Goal: Task Accomplishment & Management: Manage account settings

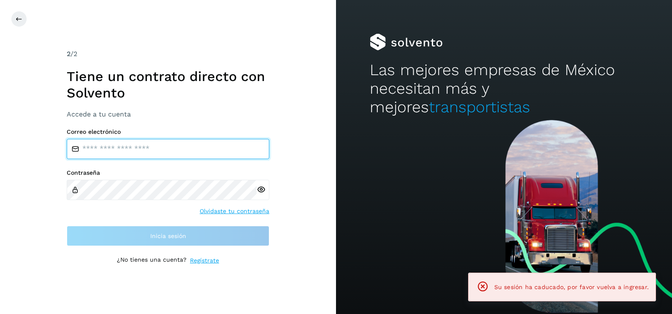
type input "**********"
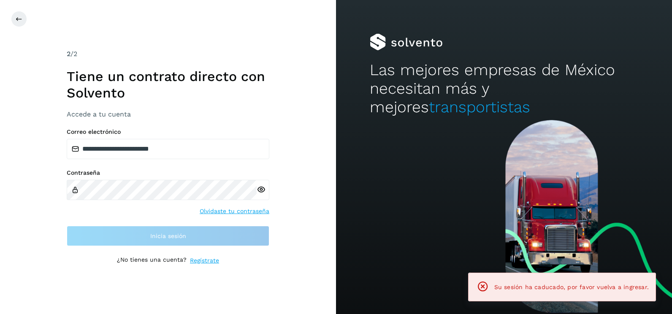
click at [325, 160] on div "**********" at bounding box center [168, 157] width 336 height 314
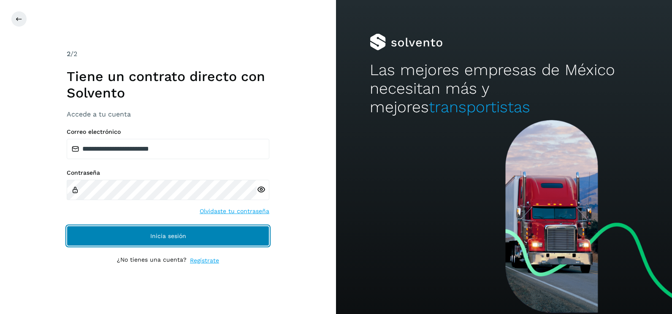
click at [264, 236] on button "Inicia sesión" at bounding box center [168, 236] width 203 height 20
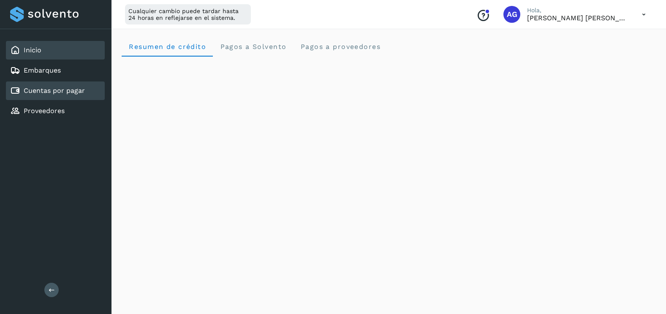
click at [59, 93] on link "Cuentas por pagar" at bounding box center [54, 91] width 61 height 8
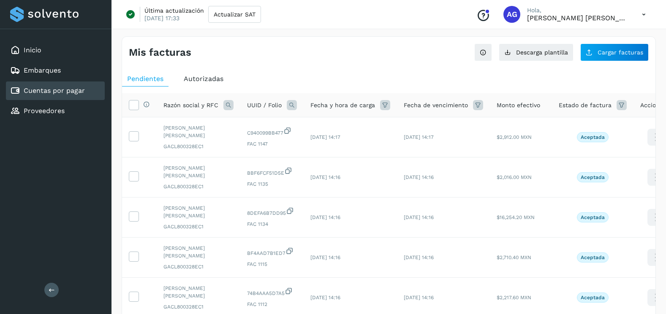
scroll to position [283, 0]
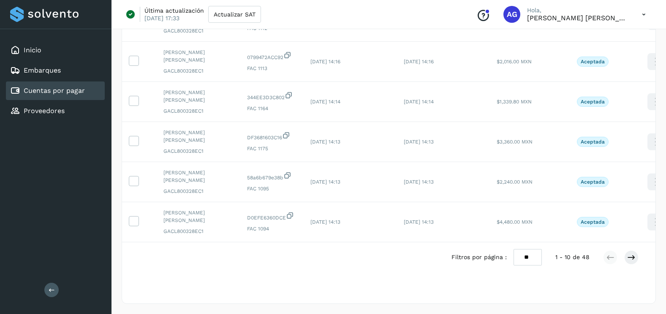
click at [520, 257] on select "** ** **" at bounding box center [528, 257] width 28 height 16
select select "**"
click at [514, 249] on select "** ** **" at bounding box center [528, 257] width 28 height 16
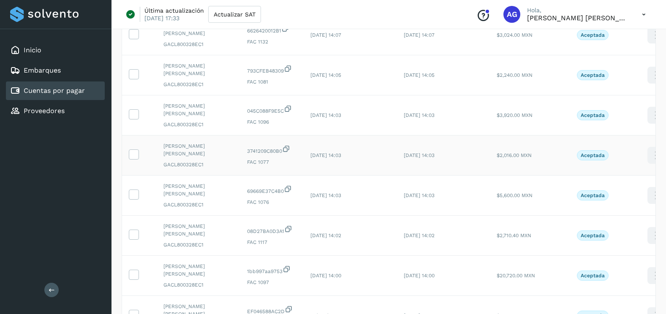
scroll to position [705, 0]
click at [131, 233] on icon at bounding box center [133, 233] width 9 height 9
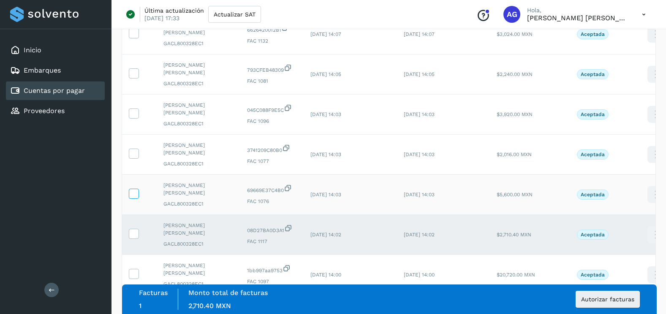
click at [138, 198] on label at bounding box center [134, 194] width 10 height 10
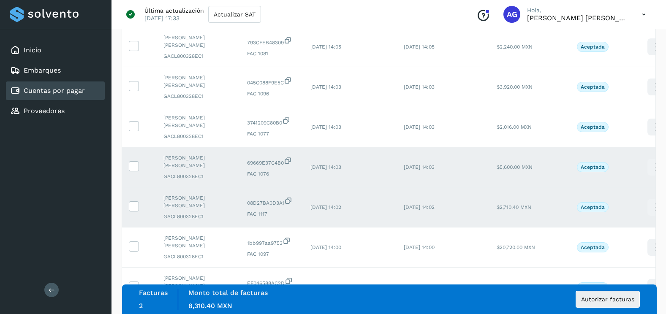
scroll to position [747, 0]
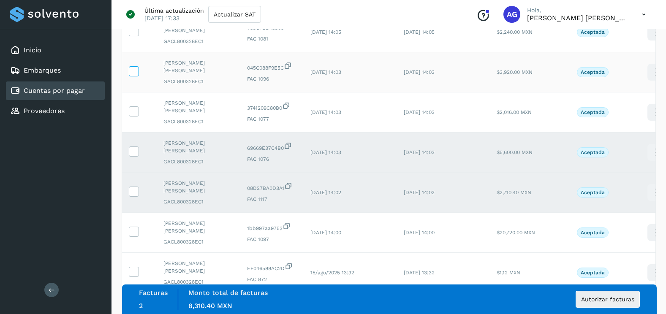
click at [135, 74] on icon at bounding box center [133, 70] width 9 height 9
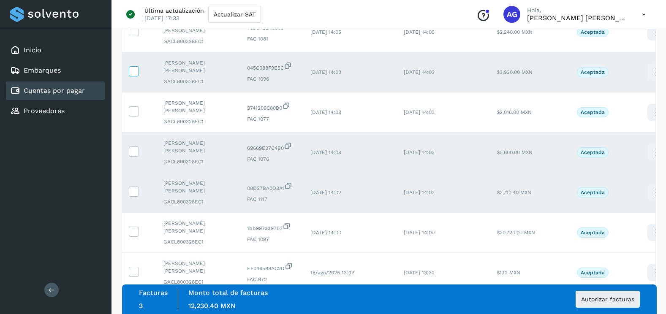
click at [138, 73] on icon at bounding box center [133, 70] width 9 height 9
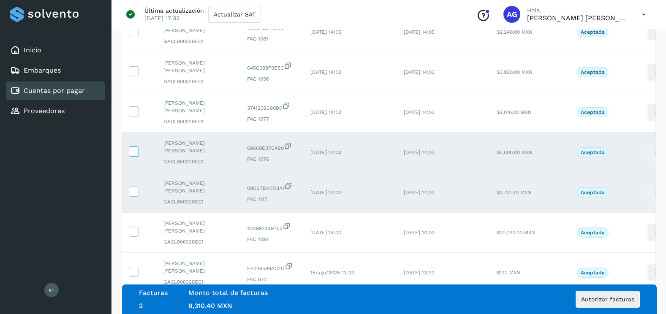
click at [136, 154] on icon at bounding box center [133, 151] width 9 height 9
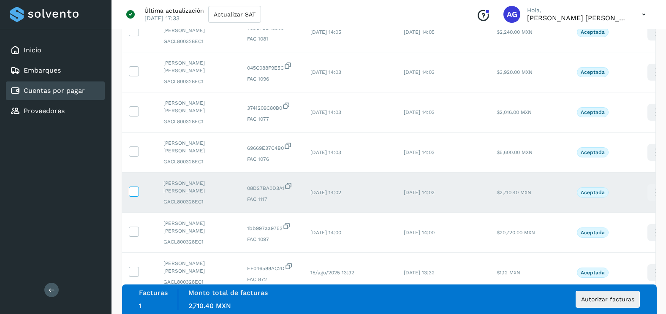
click at [136, 196] on label at bounding box center [134, 192] width 10 height 10
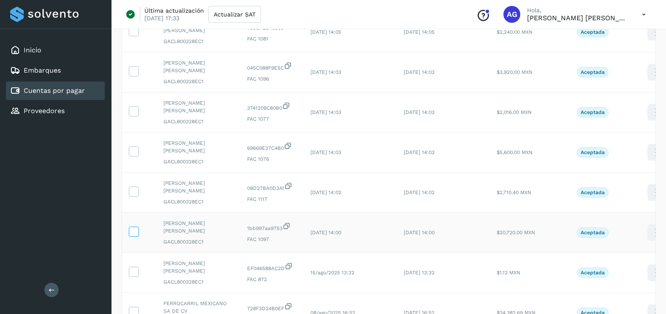
click at [133, 230] on icon at bounding box center [133, 231] width 9 height 9
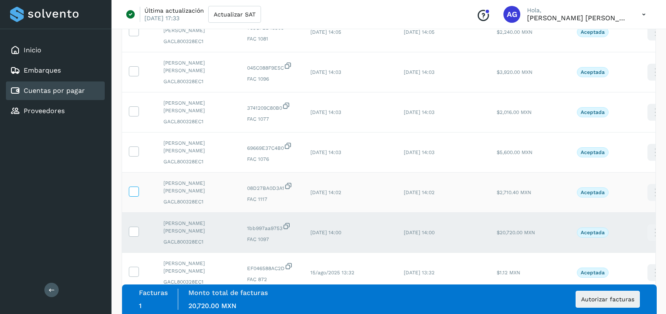
click at [132, 188] on icon at bounding box center [133, 191] width 9 height 9
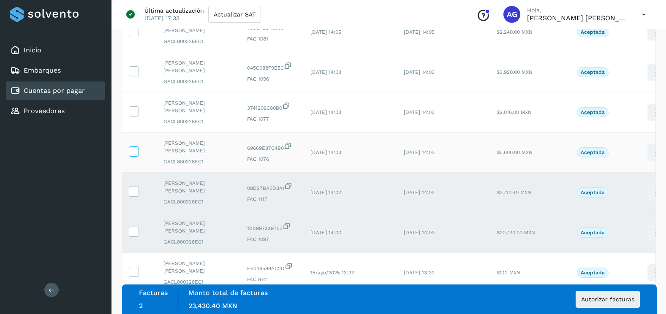
click at [133, 154] on icon at bounding box center [133, 151] width 9 height 9
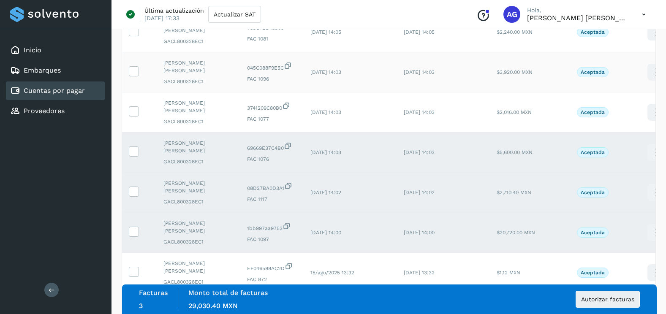
click at [132, 79] on td at bounding box center [139, 72] width 35 height 40
click at [131, 69] on icon at bounding box center [133, 70] width 9 height 9
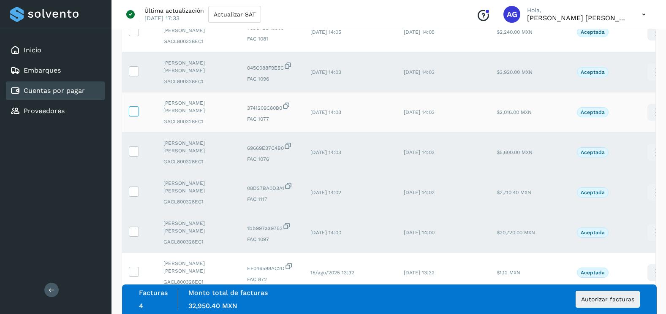
click at [137, 112] on icon at bounding box center [133, 110] width 9 height 9
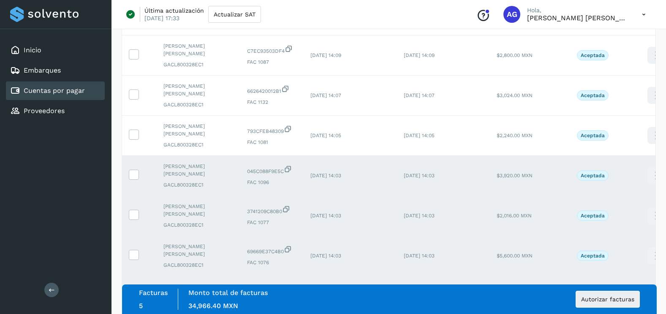
scroll to position [620, 0]
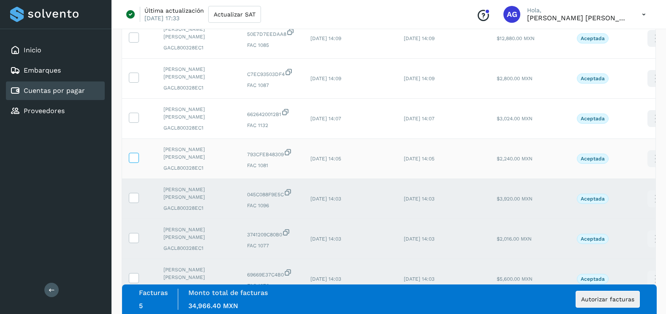
click at [134, 160] on icon at bounding box center [133, 157] width 9 height 9
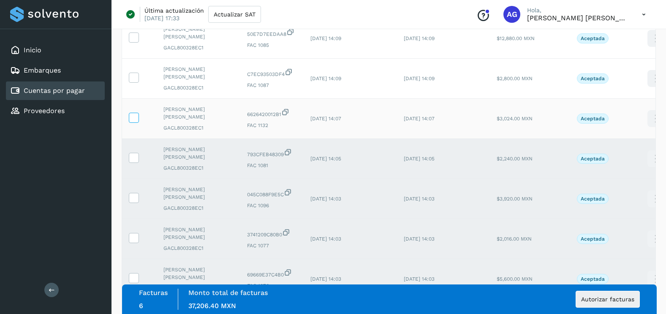
click at [134, 117] on icon at bounding box center [133, 117] width 9 height 9
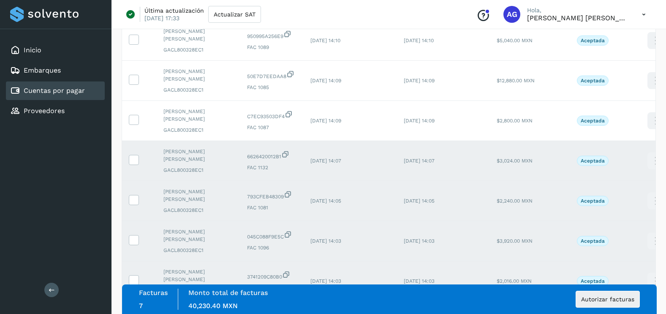
scroll to position [536, 0]
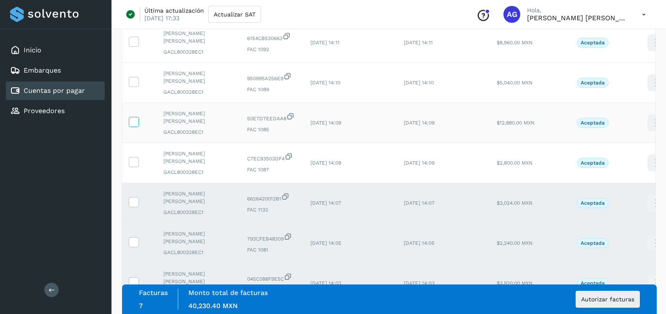
click at [135, 125] on icon at bounding box center [133, 121] width 9 height 9
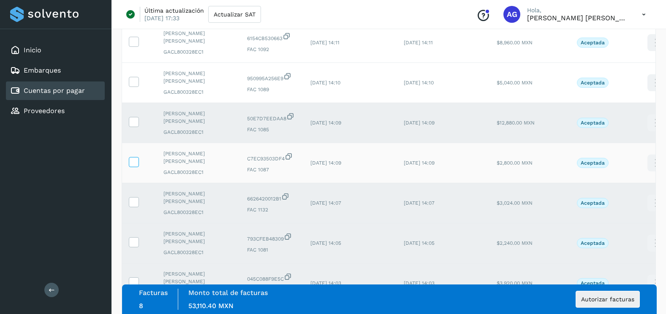
click at [133, 167] on label at bounding box center [134, 162] width 10 height 10
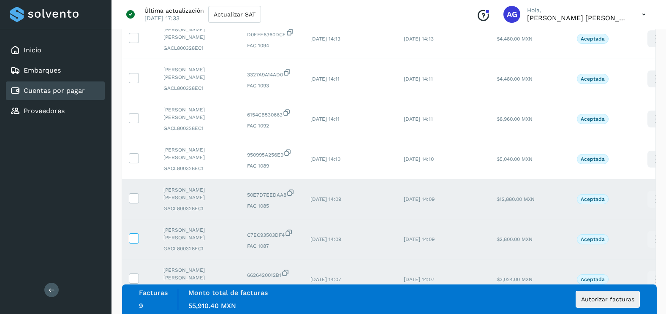
scroll to position [452, 0]
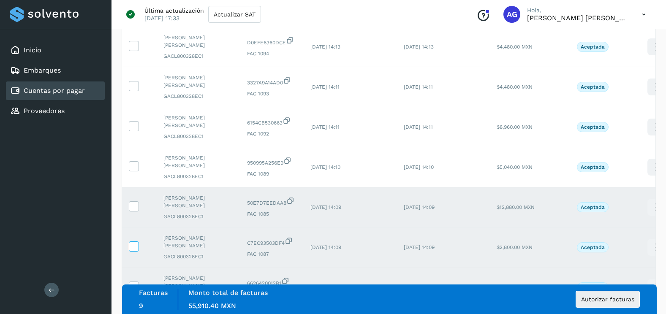
click at [133, 167] on icon at bounding box center [133, 165] width 9 height 9
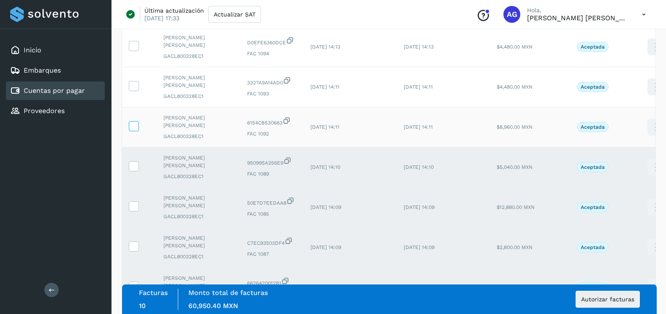
click at [134, 129] on icon at bounding box center [133, 125] width 9 height 9
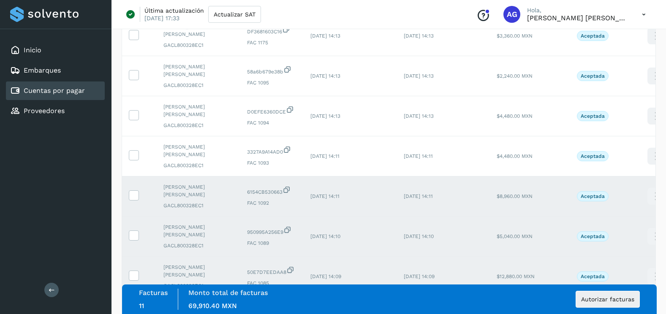
scroll to position [367, 0]
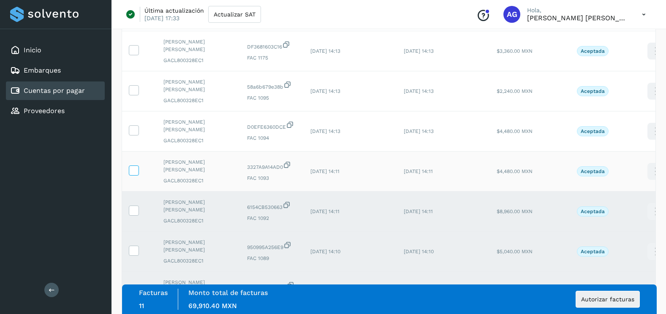
click at [134, 174] on icon at bounding box center [133, 170] width 9 height 9
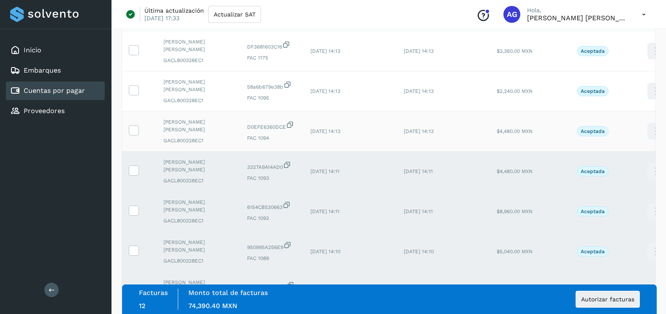
click at [139, 126] on td at bounding box center [139, 132] width 35 height 40
click at [134, 130] on icon at bounding box center [133, 129] width 9 height 9
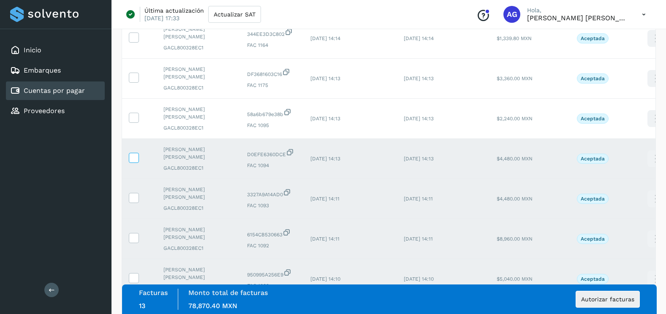
scroll to position [325, 0]
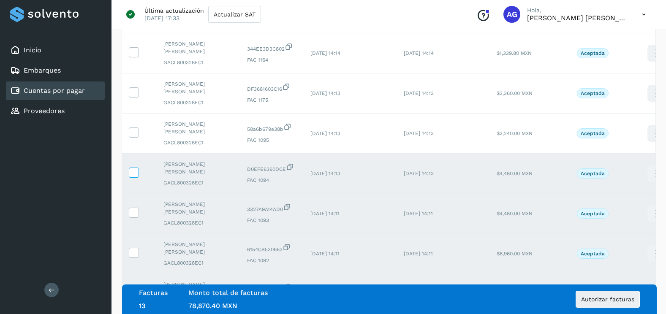
click at [134, 130] on icon at bounding box center [133, 132] width 9 height 9
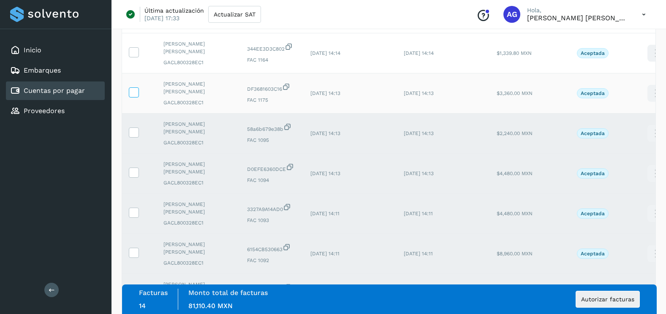
click at [134, 93] on icon at bounding box center [133, 91] width 9 height 9
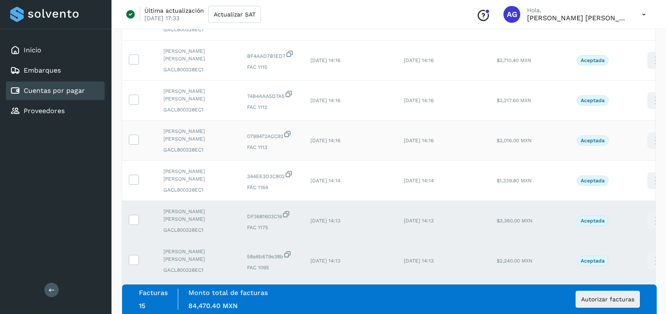
scroll to position [198, 0]
click at [132, 101] on icon at bounding box center [133, 98] width 9 height 9
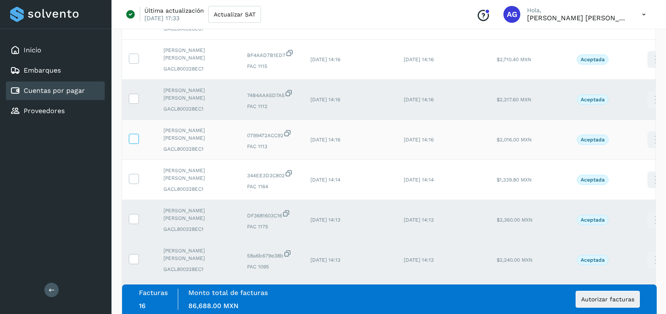
click at [134, 136] on icon at bounding box center [133, 138] width 9 height 9
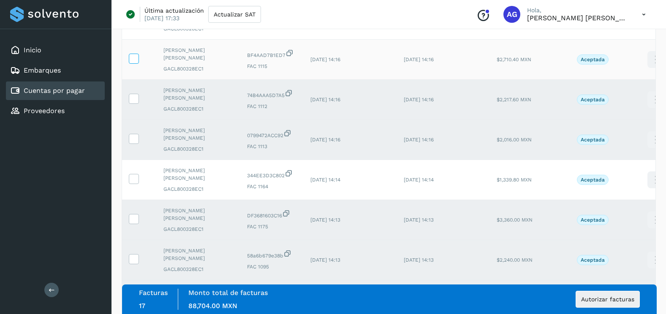
click at [137, 64] on label at bounding box center [134, 59] width 10 height 10
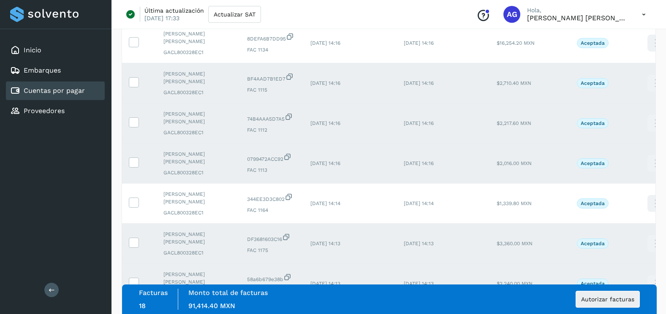
scroll to position [156, 0]
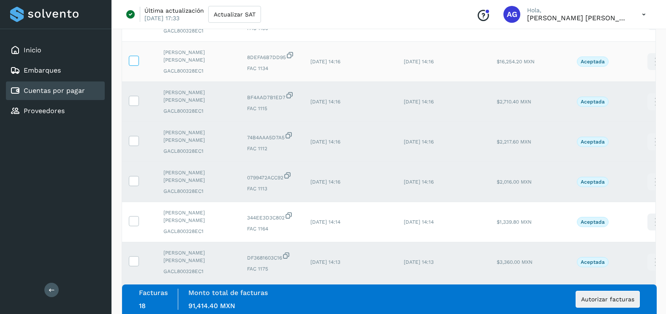
click at [135, 64] on icon at bounding box center [133, 60] width 9 height 9
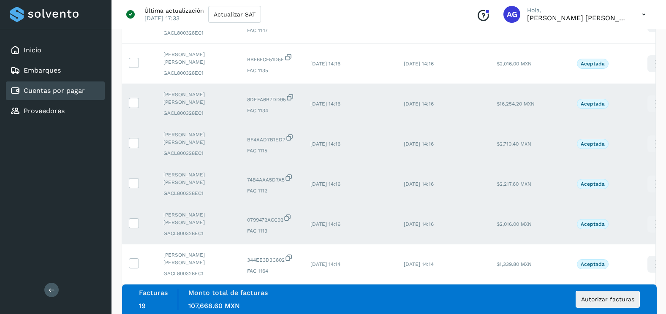
scroll to position [71, 0]
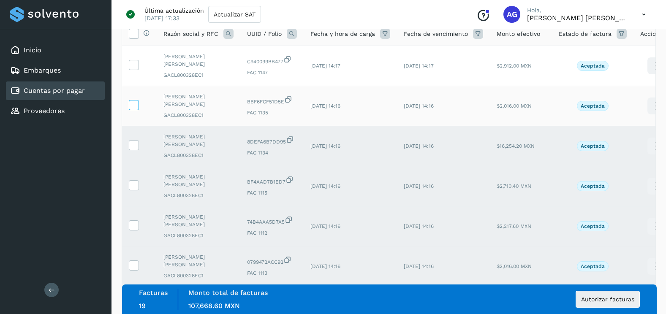
click at [134, 108] on icon at bounding box center [133, 104] width 9 height 9
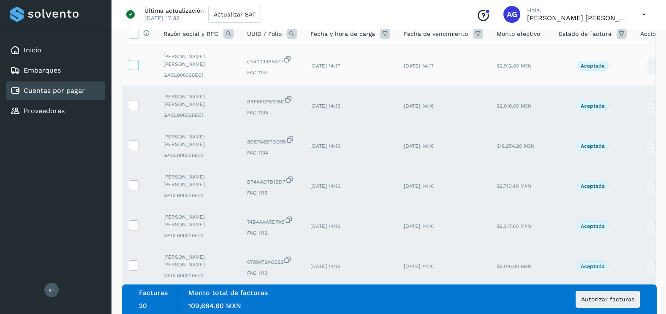
click at [135, 65] on icon at bounding box center [133, 64] width 9 height 9
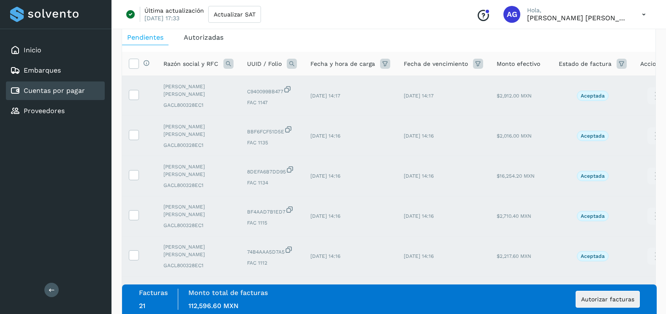
scroll to position [0, 0]
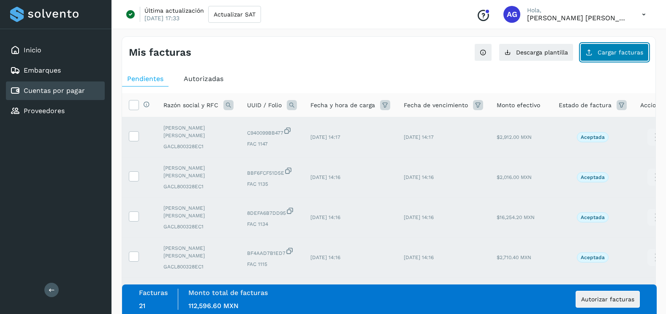
click at [624, 50] on span "Cargar facturas" at bounding box center [621, 52] width 46 height 6
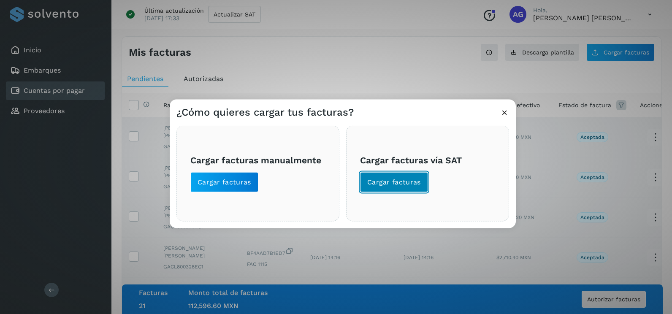
click at [409, 189] on button "Cargar facturas" at bounding box center [394, 182] width 68 height 20
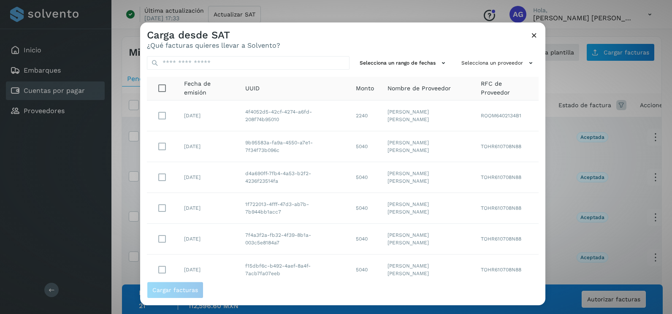
click at [537, 35] on icon at bounding box center [534, 35] width 9 height 9
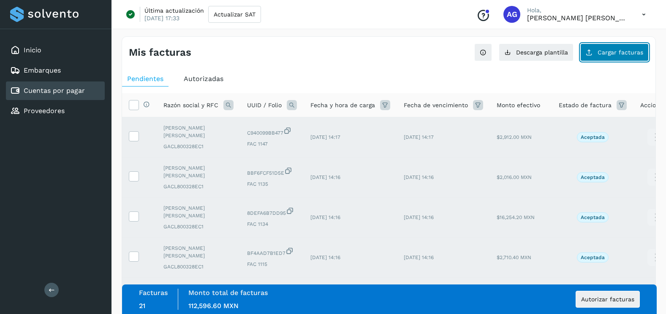
click at [626, 46] on button "Cargar facturas" at bounding box center [614, 53] width 68 height 18
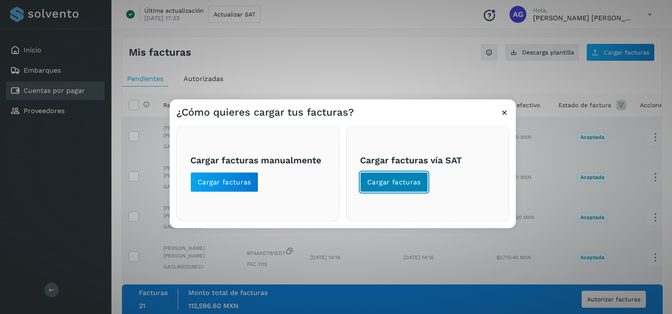
click at [418, 190] on button "Cargar facturas" at bounding box center [394, 182] width 68 height 20
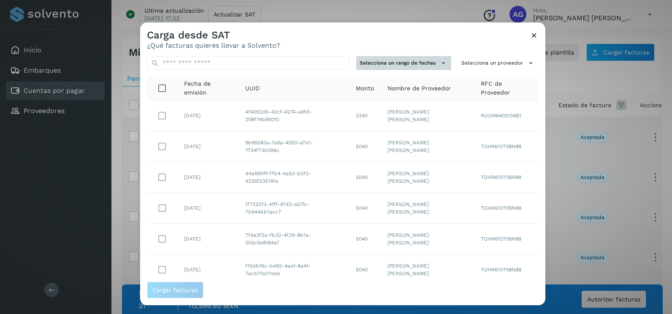
click at [417, 62] on button "Selecciona un rango de fechas" at bounding box center [403, 63] width 95 height 14
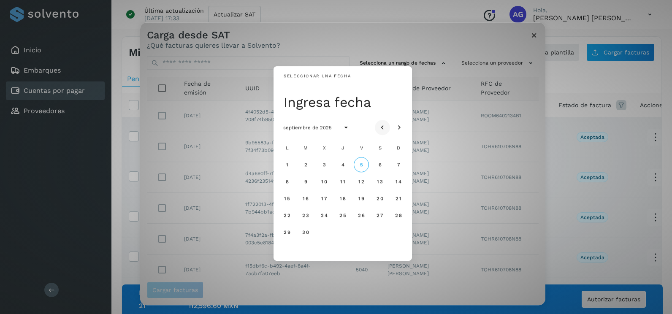
click at [387, 126] on button "Mes anterior" at bounding box center [382, 127] width 15 height 15
click at [399, 128] on icon "Mes siguiente" at bounding box center [399, 128] width 8 height 8
click at [388, 128] on button "Mes anterior" at bounding box center [382, 127] width 15 height 15
click at [305, 217] on span "22" at bounding box center [305, 215] width 7 height 6
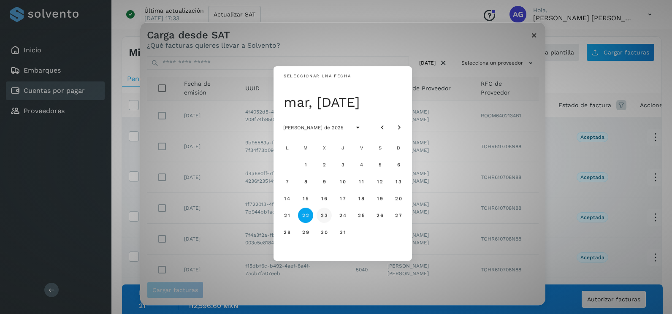
click at [321, 217] on span "23" at bounding box center [324, 215] width 7 height 6
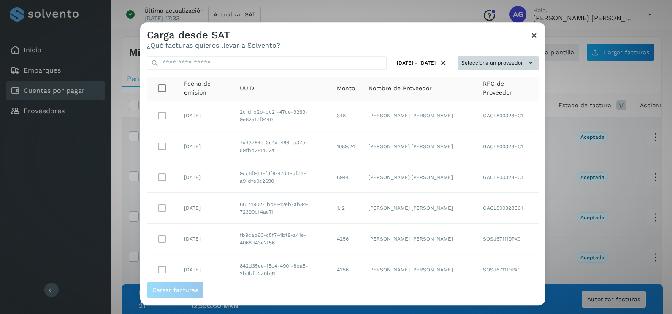
click at [501, 59] on button "Selecciona un proveedor" at bounding box center [498, 63] width 81 height 14
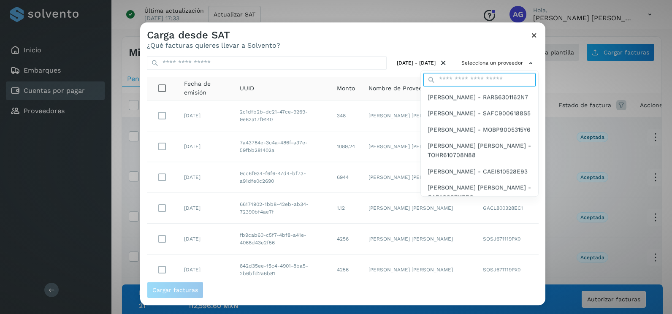
click at [471, 79] on input "text" at bounding box center [480, 80] width 112 height 14
type input "****"
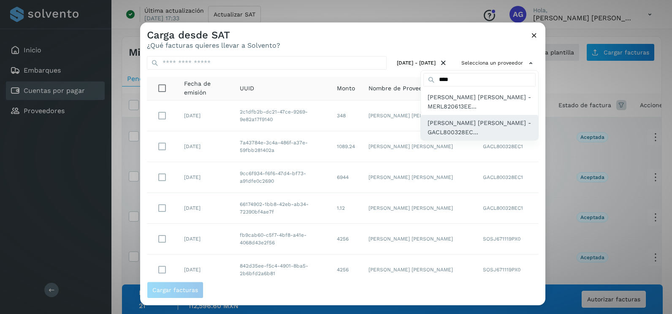
click at [471, 136] on span "[PERSON_NAME] [PERSON_NAME] - GACL800328EC..." at bounding box center [480, 127] width 104 height 19
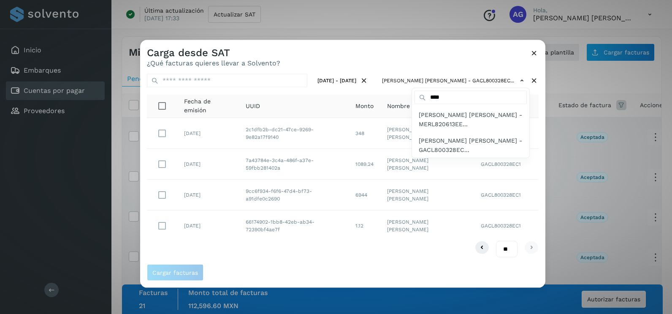
click at [161, 196] on div at bounding box center [476, 197] width 672 height 314
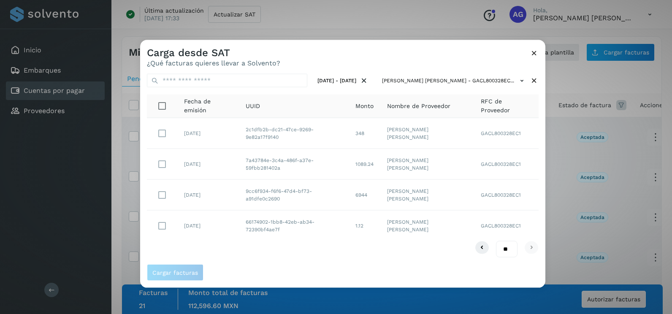
click at [161, 197] on div at bounding box center [476, 197] width 672 height 314
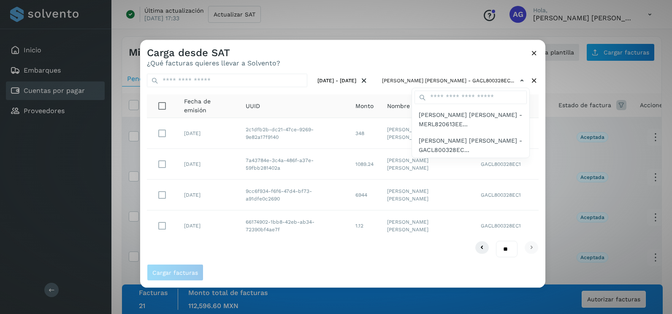
click at [164, 197] on div at bounding box center [476, 197] width 672 height 314
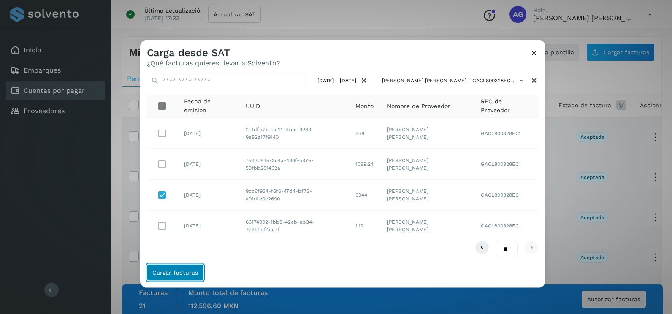
click at [191, 274] on span "Cargar facturas" at bounding box center [175, 272] width 46 height 6
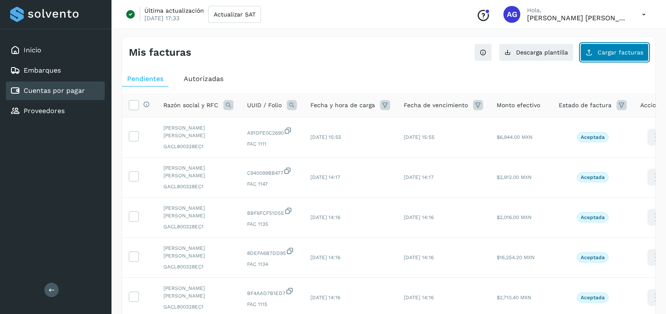
click at [629, 49] on span "Cargar facturas" at bounding box center [621, 52] width 46 height 6
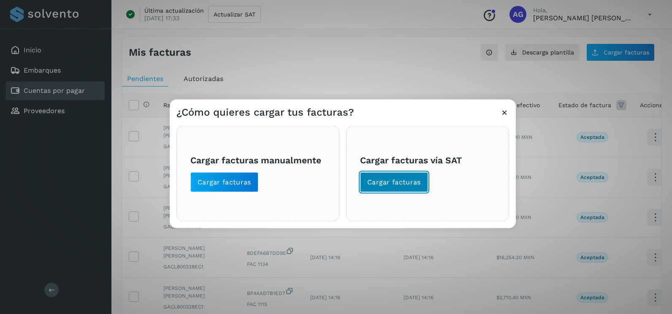
click at [387, 185] on span "Cargar facturas" at bounding box center [394, 182] width 54 height 9
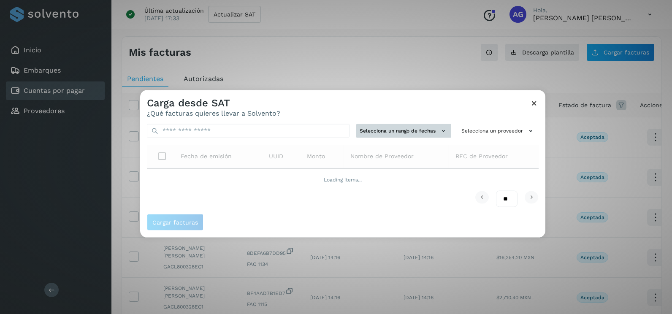
click at [395, 127] on button "Selecciona un rango de fechas" at bounding box center [403, 131] width 95 height 14
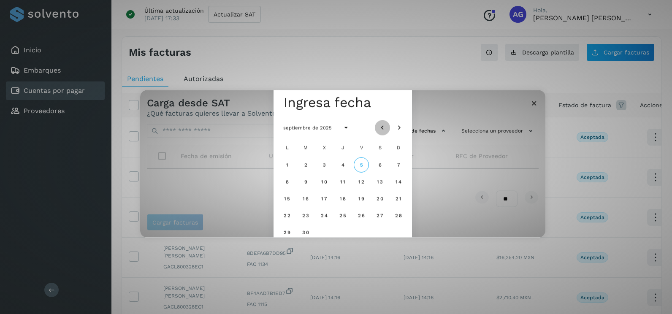
click at [381, 126] on icon "Mes anterior" at bounding box center [382, 128] width 8 height 8
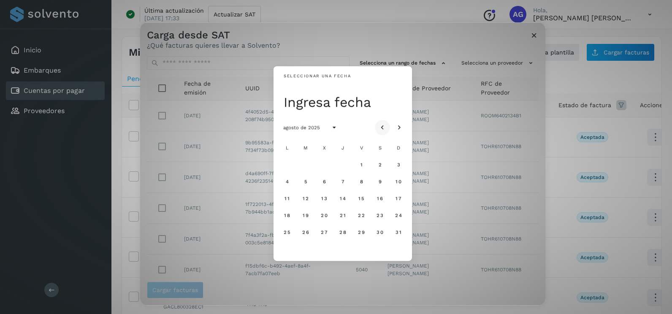
click at [383, 127] on icon "Mes anterior" at bounding box center [382, 128] width 8 height 8
click at [290, 233] on span "28" at bounding box center [286, 232] width 7 height 6
click at [309, 232] on span "29" at bounding box center [305, 232] width 7 height 6
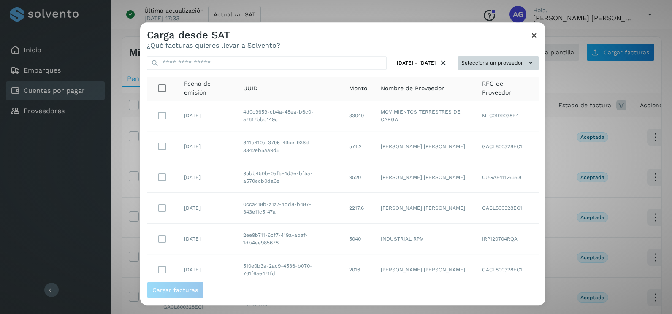
click at [468, 56] on button "Selecciona un proveedor" at bounding box center [498, 63] width 81 height 14
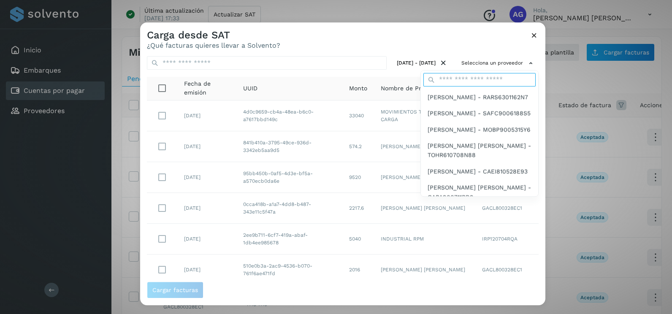
click at [448, 78] on input "text" at bounding box center [480, 80] width 112 height 14
type input "****"
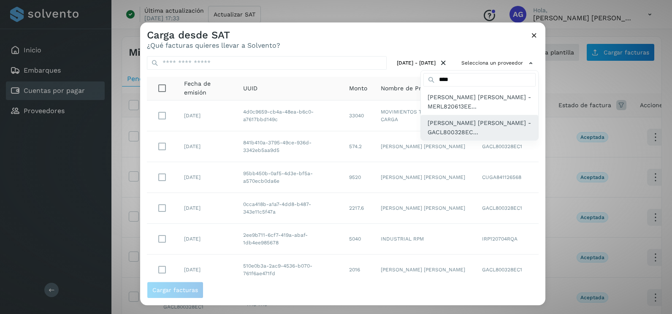
click at [486, 132] on span "[PERSON_NAME] - GACL800328EC..." at bounding box center [480, 127] width 104 height 19
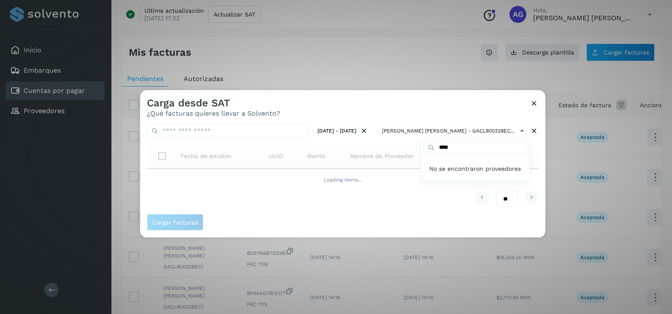
click at [535, 169] on div at bounding box center [476, 247] width 672 height 314
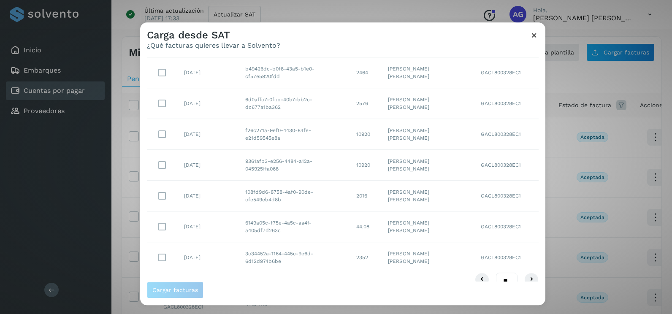
scroll to position [150, 0]
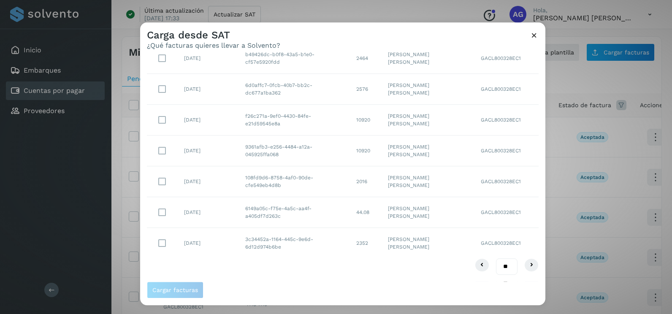
click at [498, 267] on select "** ** **" at bounding box center [507, 267] width 22 height 16
drag, startPoint x: 502, startPoint y: 266, endPoint x: 502, endPoint y: 275, distance: 9.3
click at [502, 266] on select "** ** **" at bounding box center [507, 267] width 22 height 16
select select "**"
click at [496, 259] on select "** ** **" at bounding box center [507, 267] width 22 height 16
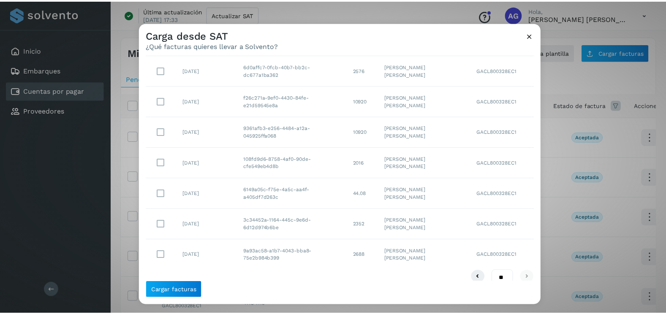
scroll to position [181, 0]
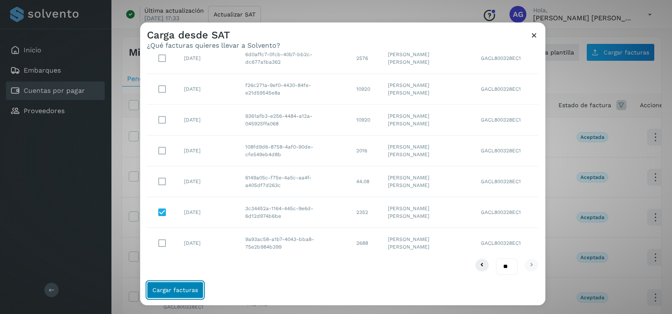
click at [175, 290] on span "Cargar facturas" at bounding box center [175, 290] width 46 height 6
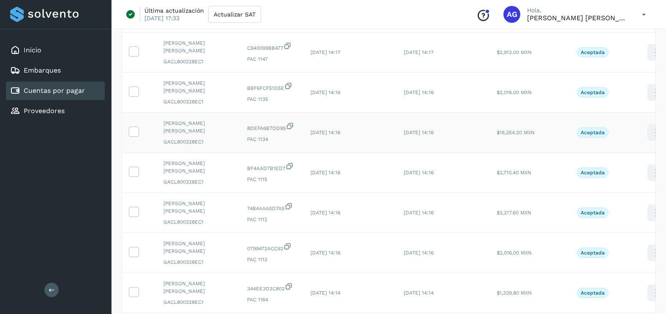
scroll to position [283, 0]
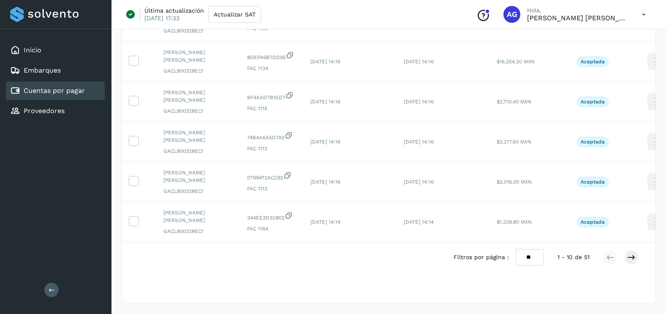
click at [525, 259] on select "** ** **" at bounding box center [530, 257] width 28 height 16
select select "**"
click at [516, 249] on select "** ** **" at bounding box center [530, 257] width 28 height 16
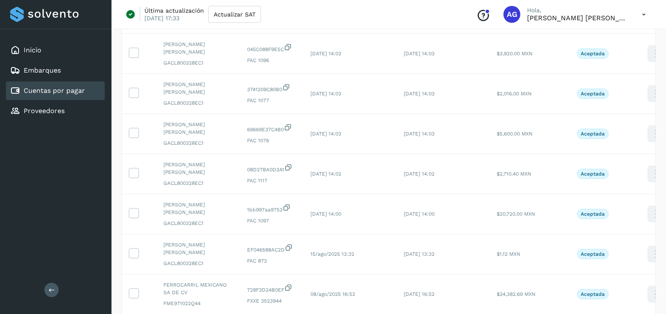
scroll to position [916, 0]
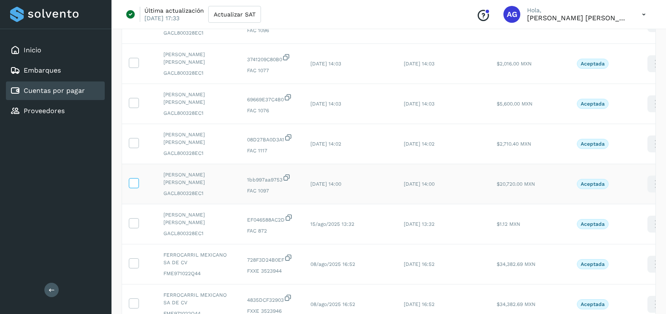
click at [133, 185] on icon at bounding box center [133, 182] width 9 height 9
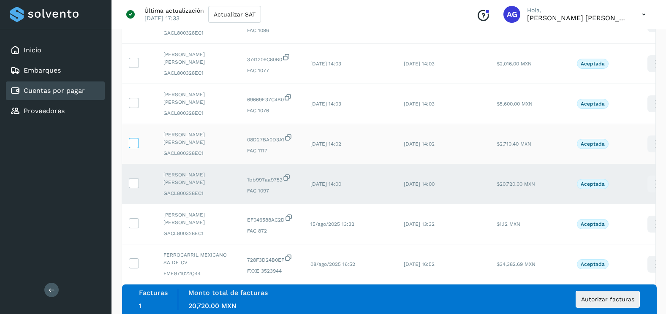
click at [136, 145] on icon at bounding box center [133, 142] width 9 height 9
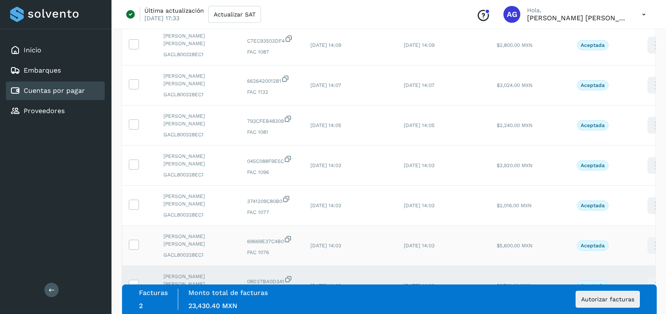
scroll to position [789, 0]
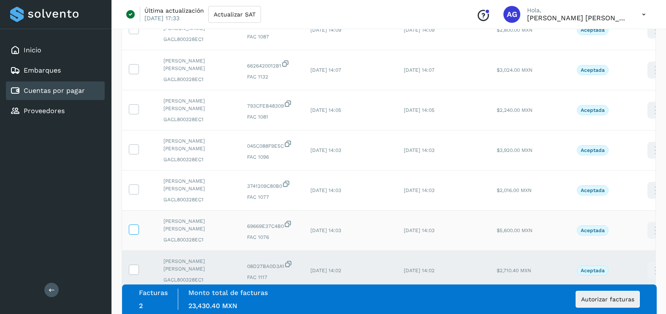
click at [134, 229] on icon at bounding box center [133, 229] width 9 height 9
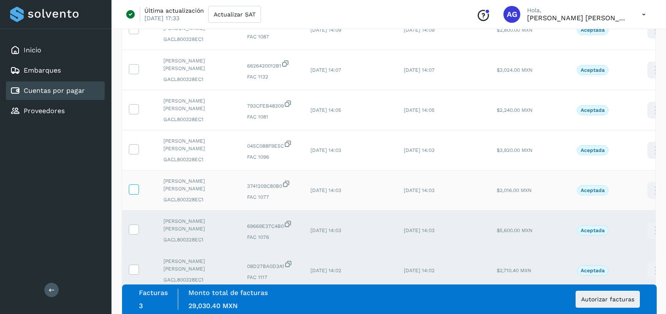
click at [134, 187] on icon at bounding box center [133, 189] width 9 height 9
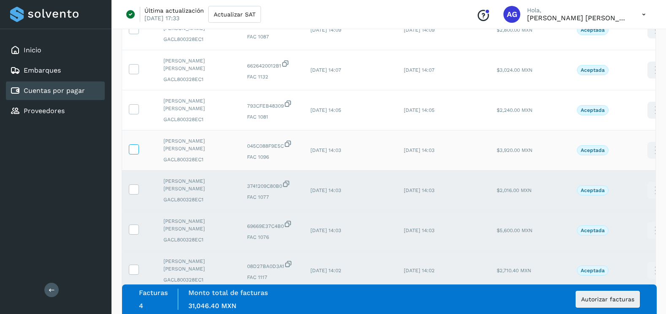
click at [133, 147] on icon at bounding box center [133, 148] width 9 height 9
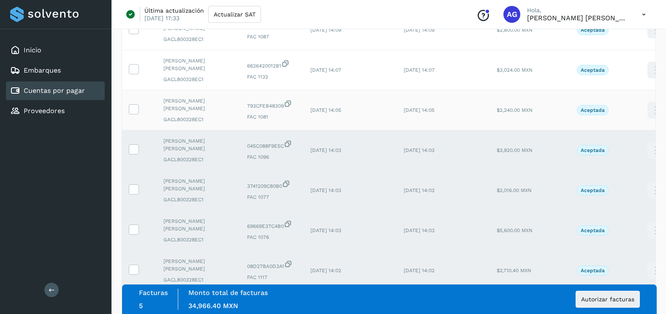
drag, startPoint x: 136, startPoint y: 110, endPoint x: 136, endPoint y: 94, distance: 16.5
click at [136, 108] on icon at bounding box center [133, 108] width 9 height 9
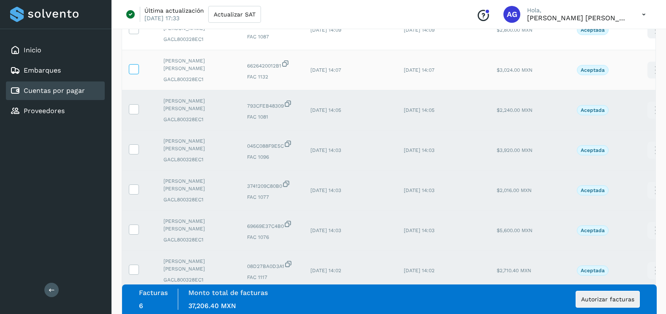
click at [134, 71] on icon at bounding box center [133, 68] width 9 height 9
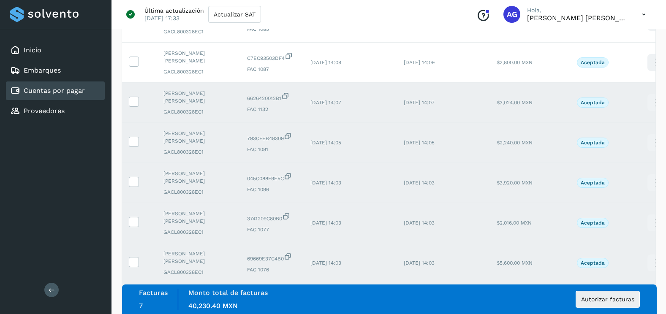
scroll to position [620, 0]
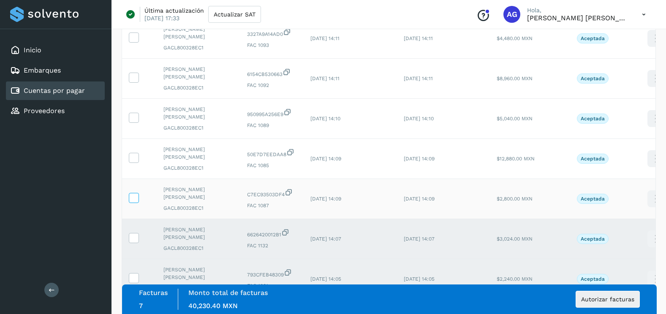
click at [133, 198] on icon at bounding box center [133, 197] width 9 height 9
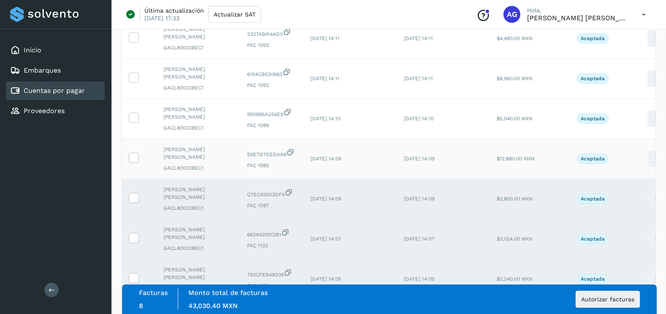
click at [136, 157] on icon at bounding box center [133, 157] width 9 height 9
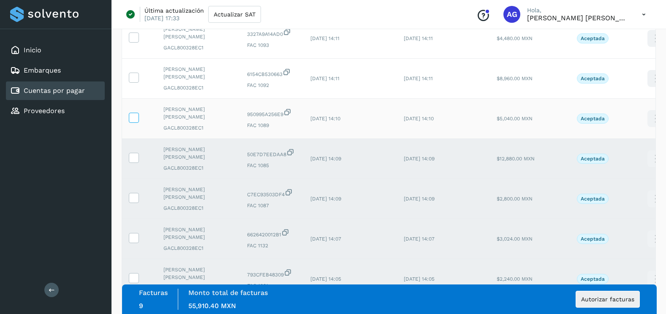
click at [133, 117] on icon at bounding box center [133, 117] width 9 height 9
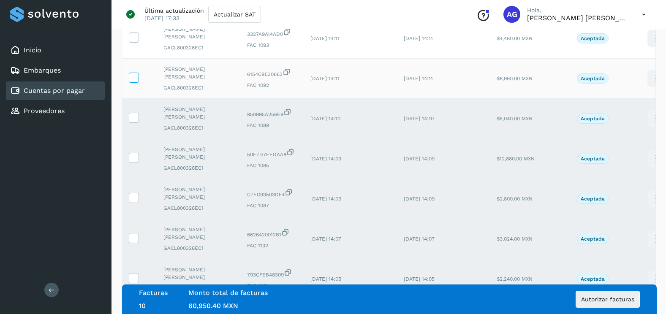
click at [134, 80] on icon at bounding box center [133, 77] width 9 height 9
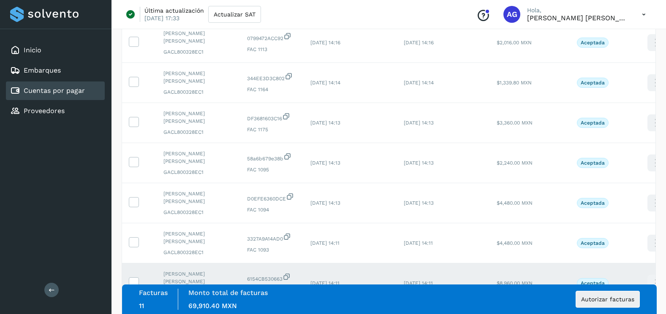
scroll to position [409, 0]
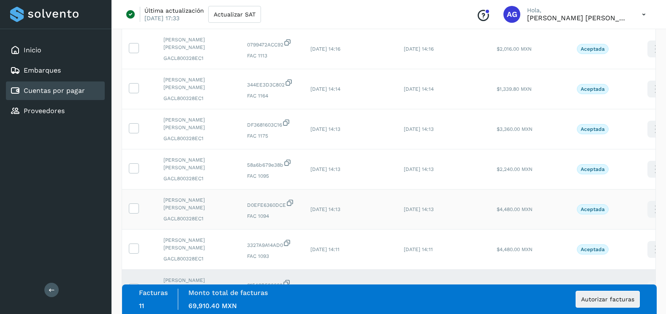
drag, startPoint x: 135, startPoint y: 244, endPoint x: 138, endPoint y: 225, distance: 19.7
click at [136, 244] on icon at bounding box center [133, 248] width 9 height 9
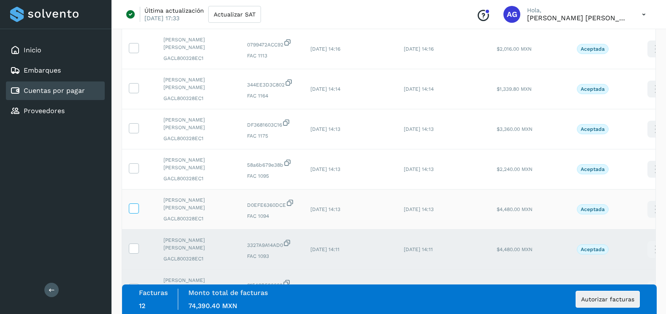
click at [135, 207] on icon at bounding box center [133, 208] width 9 height 9
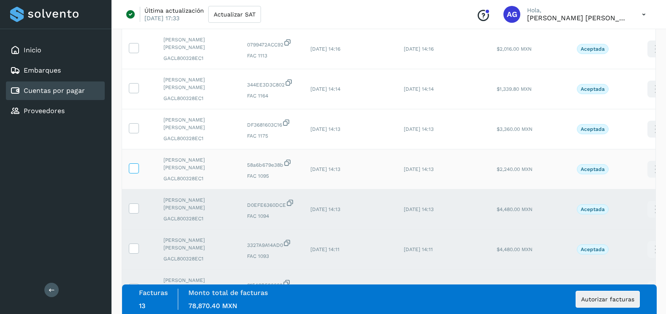
click at [131, 168] on icon at bounding box center [133, 167] width 9 height 9
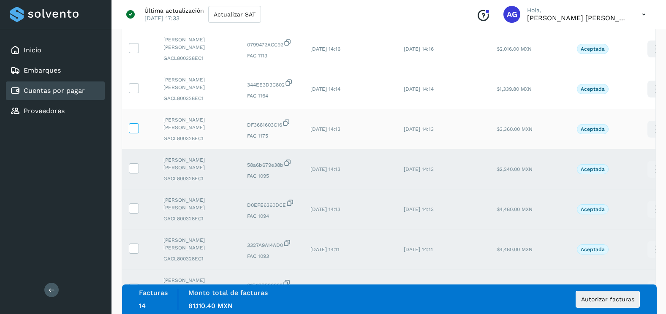
click at [132, 128] on icon at bounding box center [133, 127] width 9 height 9
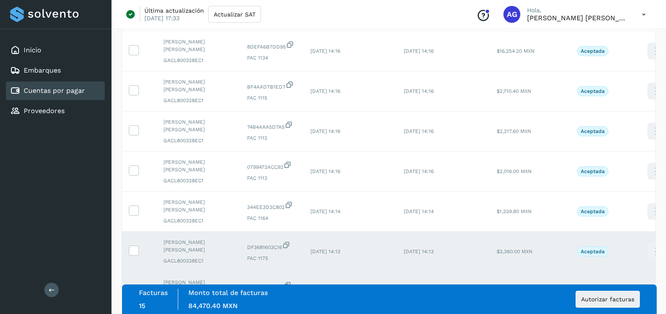
scroll to position [283, 0]
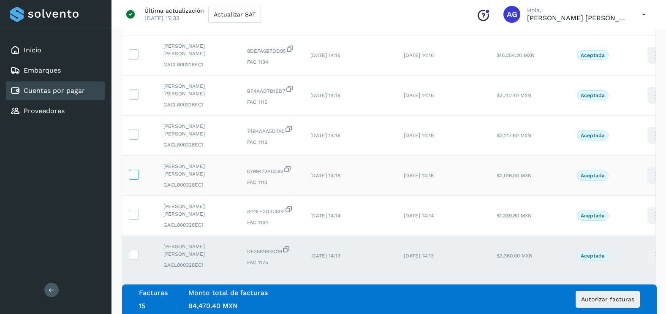
click at [135, 177] on icon at bounding box center [133, 174] width 9 height 9
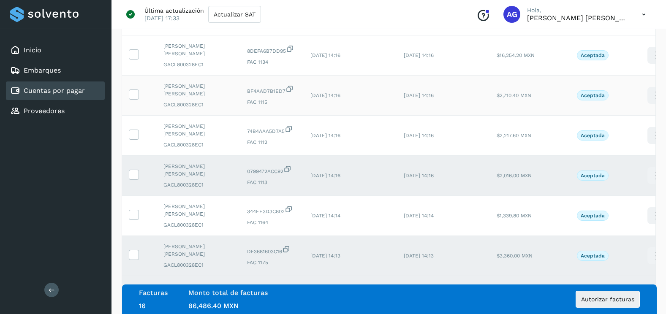
drag, startPoint x: 136, startPoint y: 133, endPoint x: 137, endPoint y: 100, distance: 33.4
click at [136, 133] on icon at bounding box center [133, 134] width 9 height 9
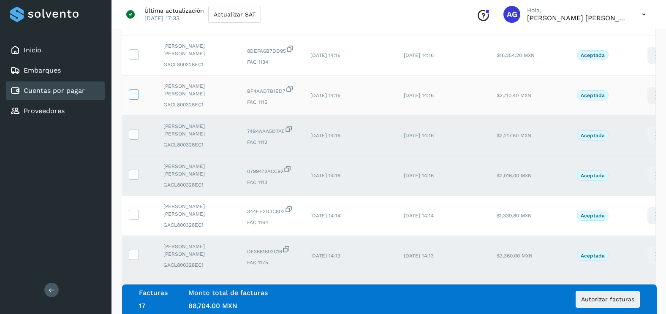
click at [136, 92] on icon at bounding box center [133, 94] width 9 height 9
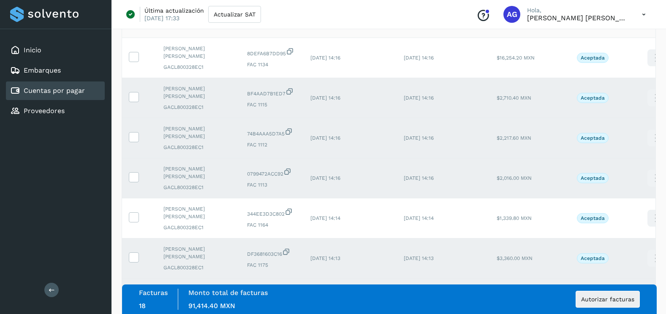
scroll to position [156, 0]
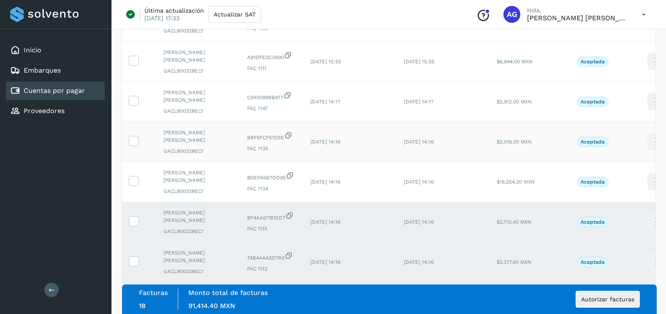
drag, startPoint x: 136, startPoint y: 177, endPoint x: 141, endPoint y: 137, distance: 40.4
click at [136, 177] on icon at bounding box center [133, 180] width 9 height 9
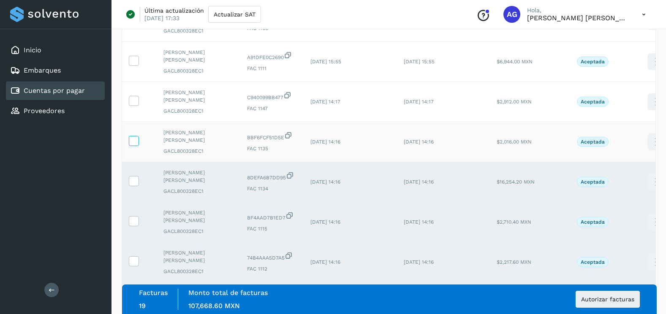
click at [133, 139] on icon at bounding box center [133, 140] width 9 height 9
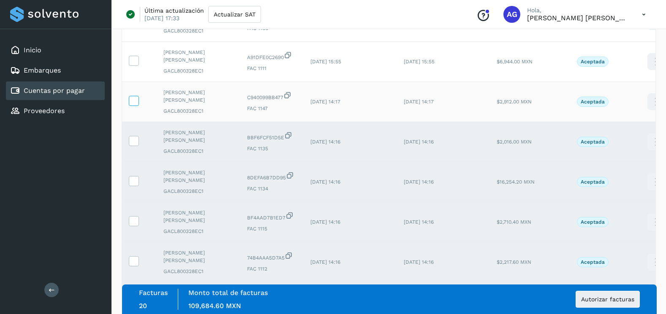
click at [135, 97] on icon at bounding box center [133, 100] width 9 height 9
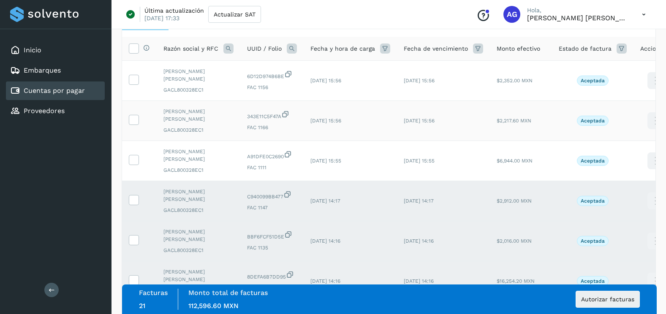
scroll to position [29, 0]
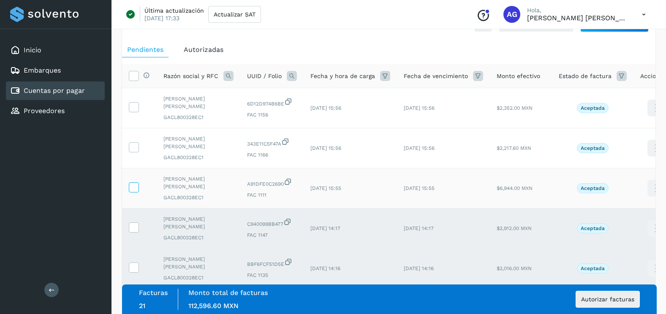
click at [136, 184] on icon at bounding box center [133, 186] width 9 height 9
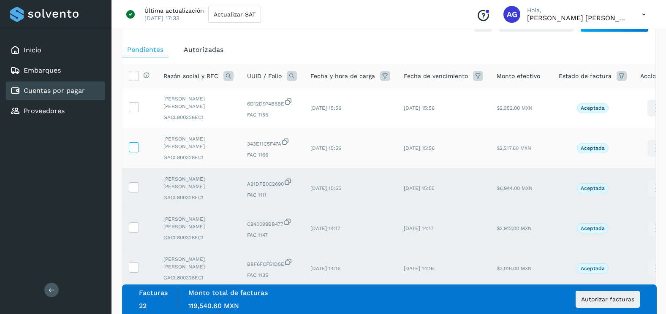
click at [136, 149] on icon at bounding box center [133, 146] width 9 height 9
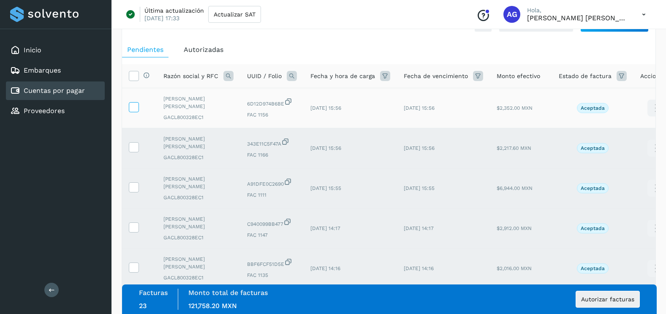
click at [137, 104] on icon at bounding box center [133, 106] width 9 height 9
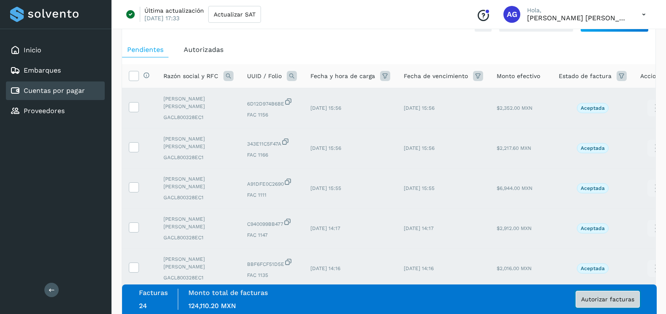
click at [626, 302] on span "Autorizar facturas" at bounding box center [607, 300] width 53 height 6
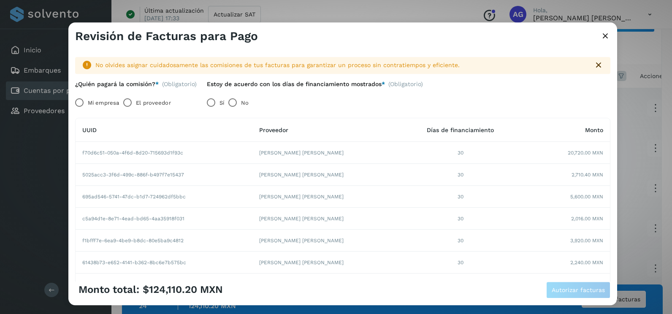
click at [88, 99] on label "Mi empresa" at bounding box center [103, 103] width 31 height 17
click at [601, 287] on span "Autorizar facturas" at bounding box center [578, 290] width 53 height 6
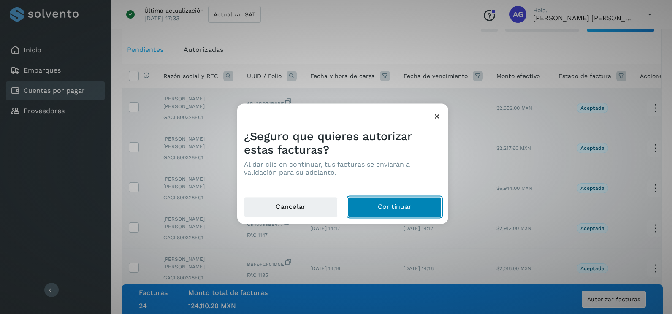
click at [386, 204] on button "Continuar" at bounding box center [395, 207] width 94 height 20
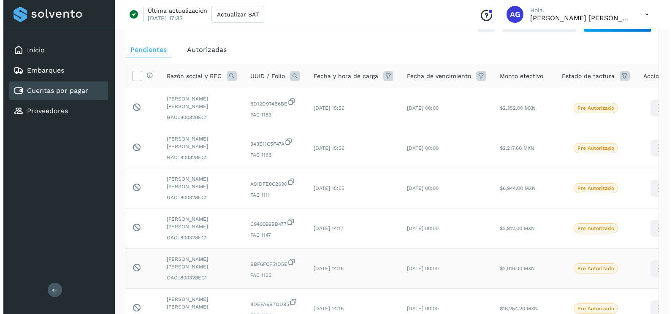
scroll to position [0, 0]
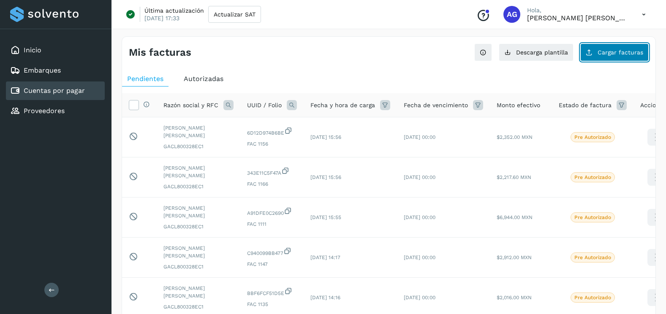
click at [603, 49] on span "Cargar facturas" at bounding box center [621, 52] width 46 height 6
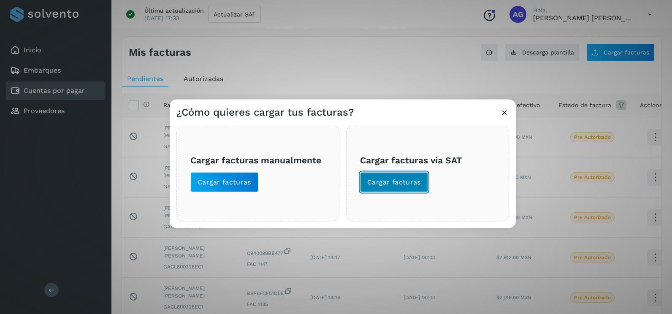
click at [409, 185] on span "Cargar facturas" at bounding box center [394, 182] width 54 height 9
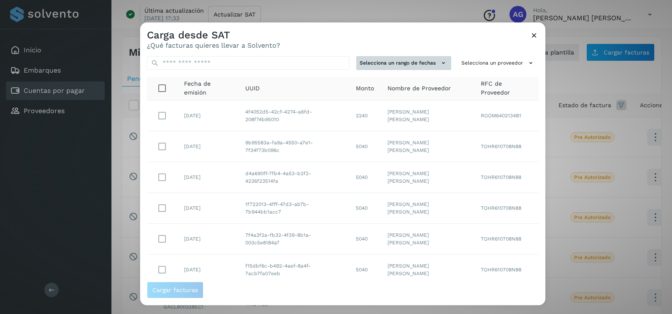
click at [426, 66] on button "Selecciona un rango de fechas" at bounding box center [403, 63] width 95 height 14
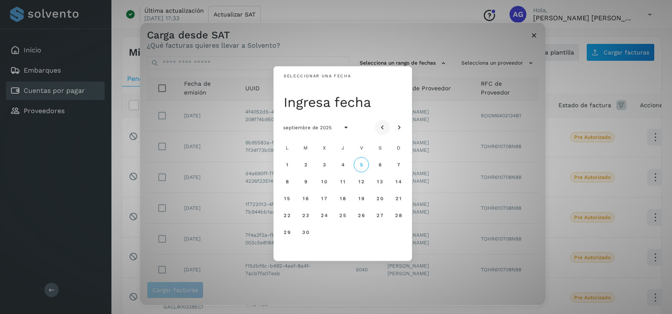
click at [378, 127] on icon "Mes anterior" at bounding box center [382, 128] width 8 height 8
click at [290, 179] on button "4" at bounding box center [287, 181] width 15 height 15
click at [305, 179] on span "5" at bounding box center [306, 182] width 4 height 6
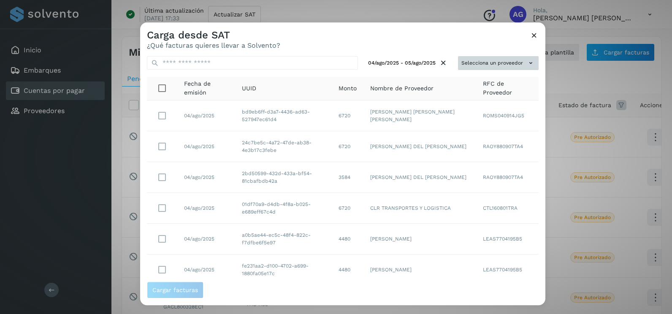
click at [507, 59] on button "Selecciona un proveedor" at bounding box center [498, 63] width 81 height 14
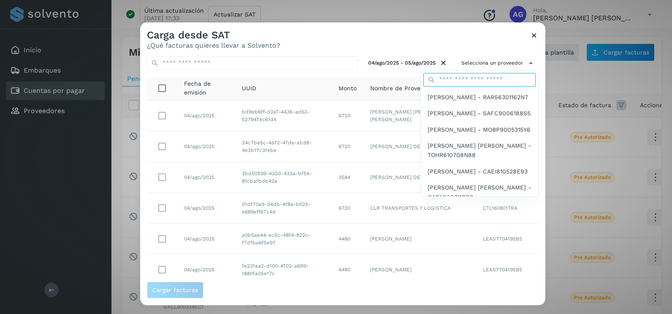
click at [475, 79] on input "text" at bounding box center [480, 80] width 112 height 14
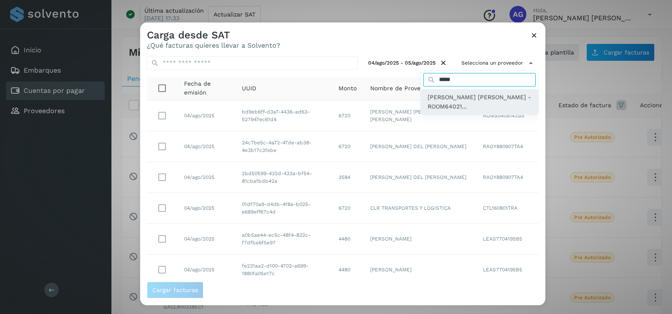
type input "*****"
click at [480, 101] on span "[PERSON_NAME] [PERSON_NAME] - ROOM64021..." at bounding box center [480, 102] width 104 height 19
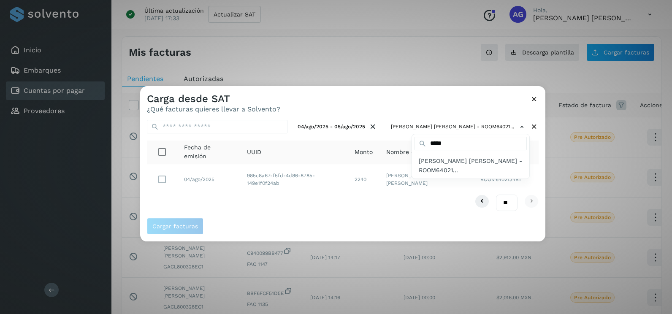
click at [166, 177] on div at bounding box center [476, 243] width 672 height 314
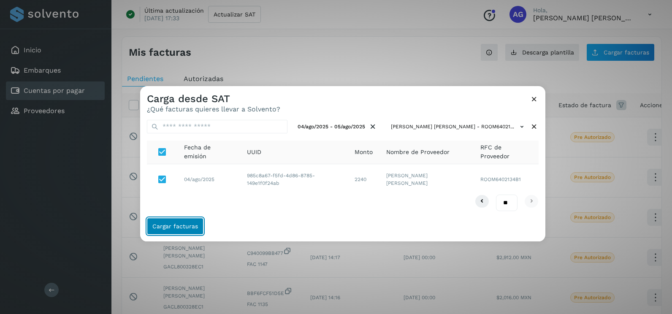
click at [180, 225] on span "Cargar facturas" at bounding box center [175, 226] width 46 height 6
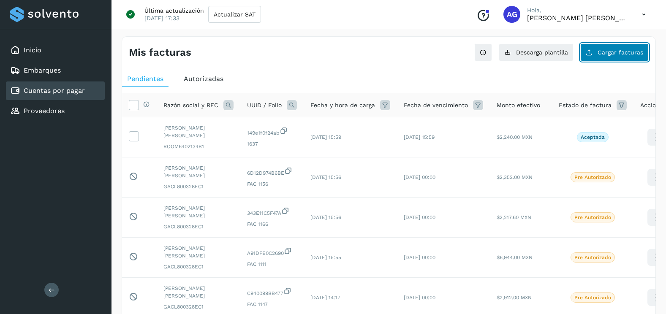
click at [621, 54] on span "Cargar facturas" at bounding box center [621, 52] width 46 height 6
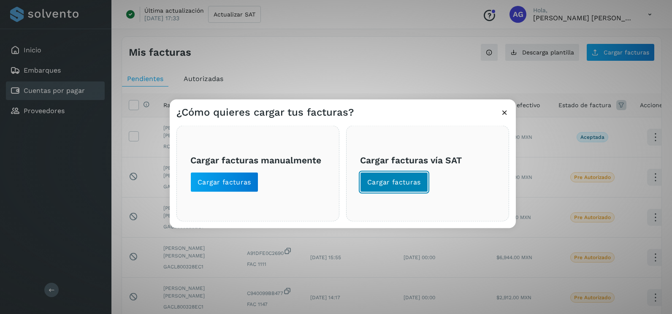
click at [399, 186] on span "Cargar facturas" at bounding box center [394, 182] width 54 height 9
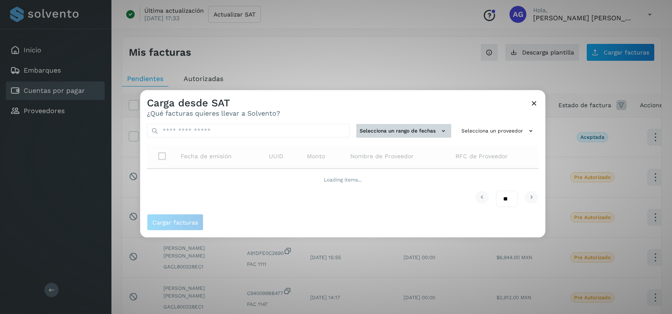
click at [403, 137] on button "Selecciona un rango de fechas" at bounding box center [403, 131] width 95 height 14
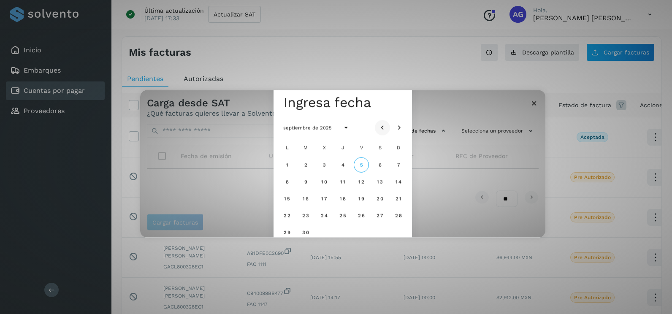
click at [379, 125] on icon "Mes anterior" at bounding box center [382, 128] width 8 height 8
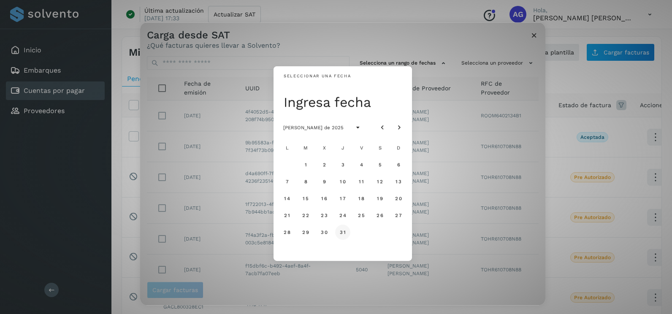
click at [345, 229] on span "31" at bounding box center [343, 232] width 6 height 6
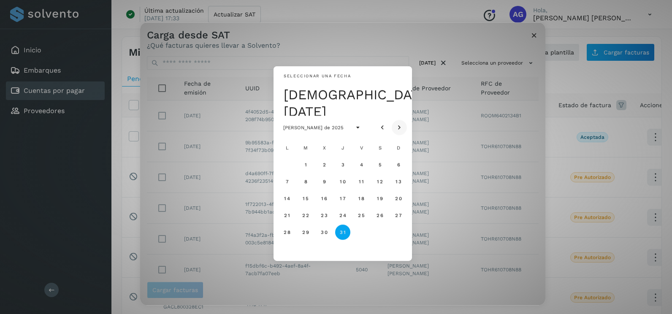
click at [401, 124] on icon "Mes siguiente" at bounding box center [399, 128] width 8 height 8
click at [362, 163] on span "1" at bounding box center [361, 165] width 3 height 6
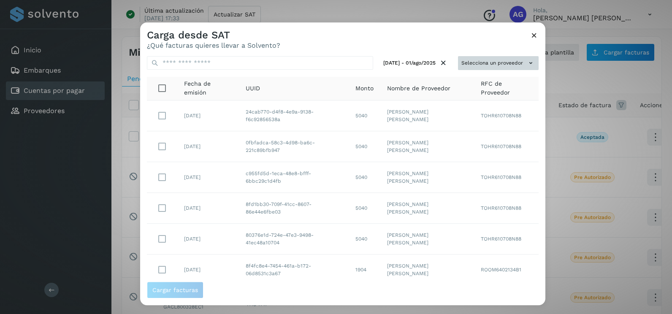
click at [473, 67] on button "Selecciona un proveedor" at bounding box center [498, 63] width 81 height 14
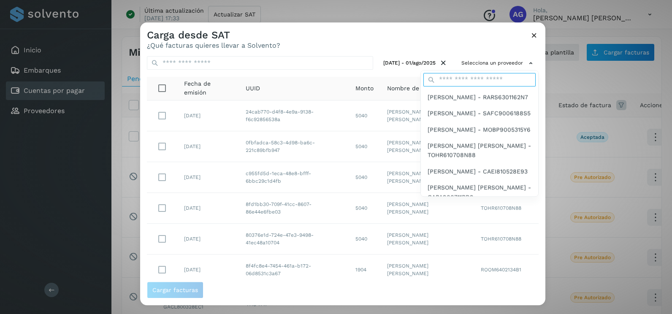
click at [460, 79] on input "text" at bounding box center [480, 80] width 112 height 14
type input "*****"
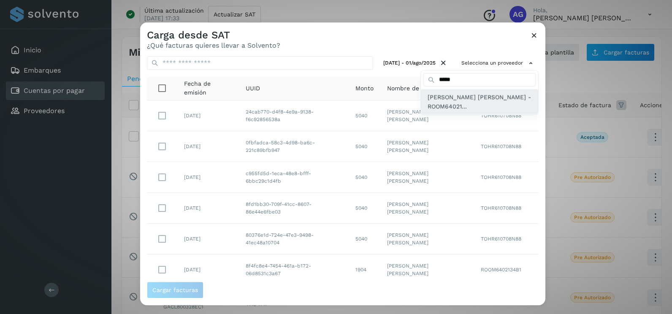
click at [462, 105] on span "[PERSON_NAME] [PERSON_NAME] - ROOM64021..." at bounding box center [480, 102] width 104 height 19
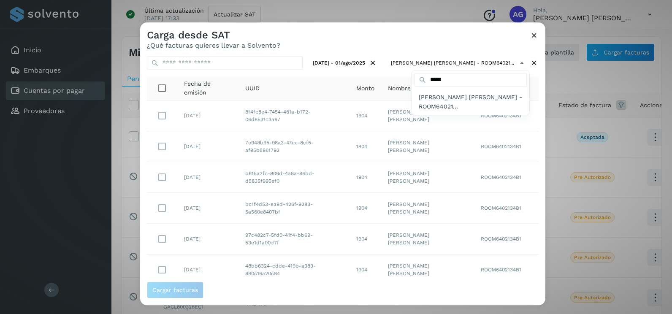
click at [169, 118] on div at bounding box center [476, 179] width 672 height 314
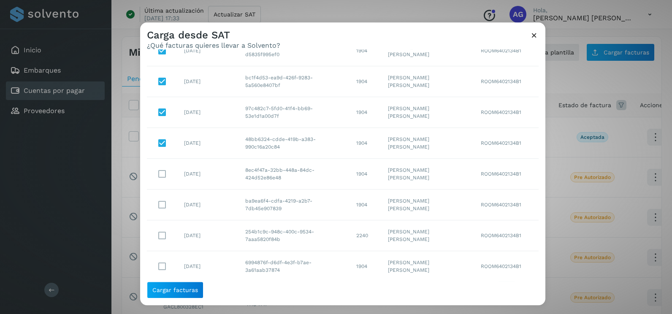
scroll to position [150, 0]
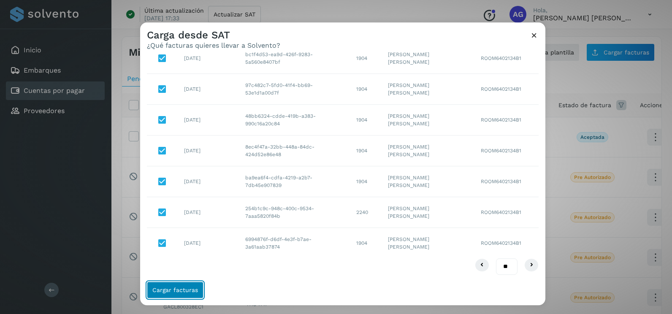
click at [186, 295] on button "Cargar facturas" at bounding box center [175, 290] width 57 height 17
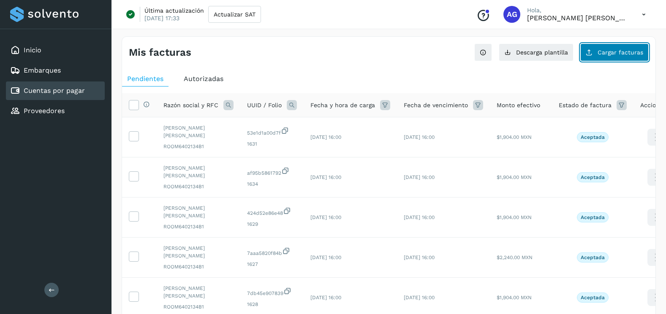
click at [597, 58] on button "Cargar facturas" at bounding box center [614, 53] width 68 height 18
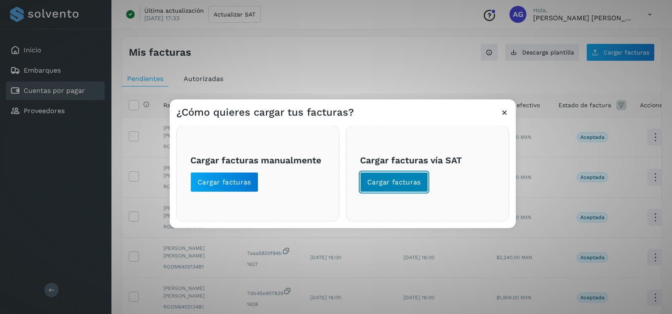
click at [370, 185] on span "Cargar facturas" at bounding box center [394, 182] width 54 height 9
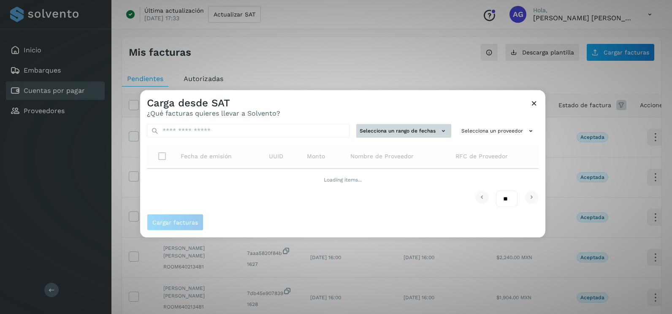
click at [394, 131] on button "Selecciona un rango de fechas" at bounding box center [403, 131] width 95 height 14
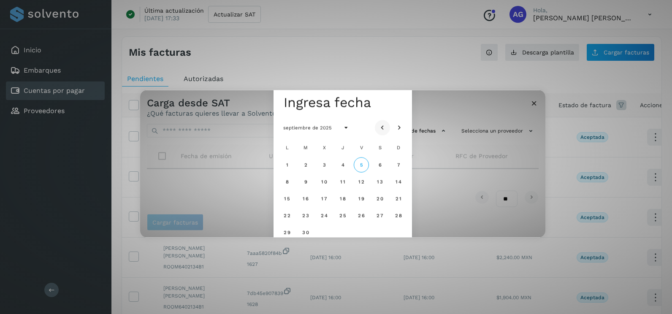
click at [384, 128] on icon "Mes anterior" at bounding box center [382, 128] width 8 height 8
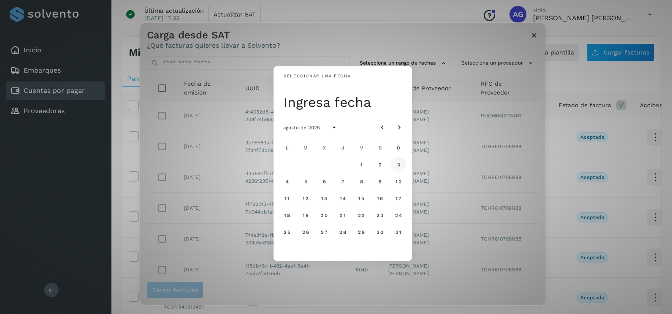
click at [399, 163] on span "3" at bounding box center [399, 165] width 4 height 6
click at [288, 180] on span "4" at bounding box center [287, 182] width 4 height 6
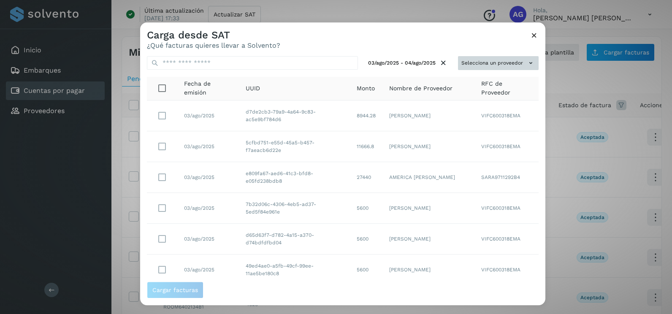
click at [518, 66] on button "Selecciona un proveedor" at bounding box center [498, 63] width 81 height 14
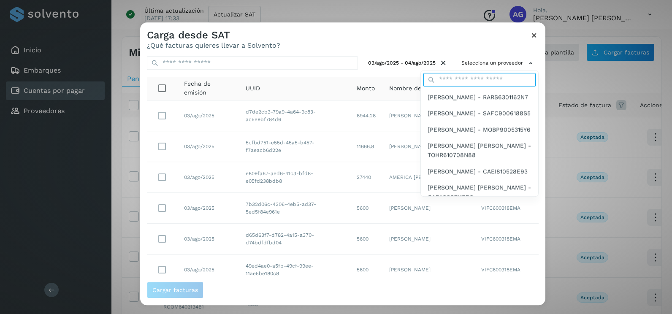
click at [482, 80] on input "text" at bounding box center [480, 80] width 112 height 14
type input "*****"
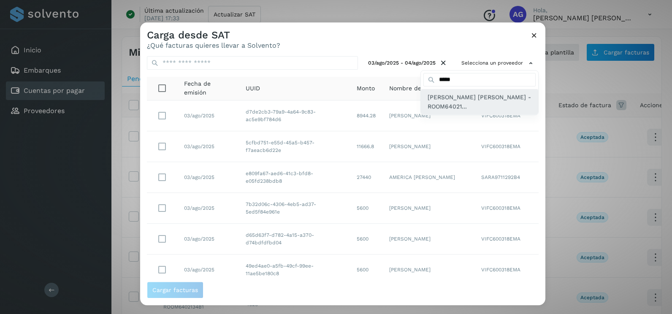
click at [485, 107] on span "[PERSON_NAME] [PERSON_NAME] - ROOM64021..." at bounding box center [480, 102] width 104 height 19
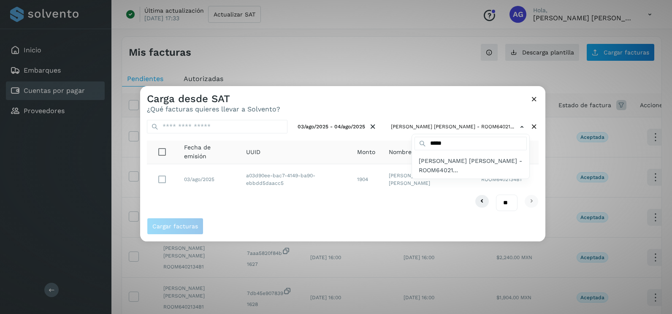
click at [419, 108] on div at bounding box center [476, 243] width 672 height 314
click at [174, 199] on div "** ** **" at bounding box center [343, 203] width 392 height 16
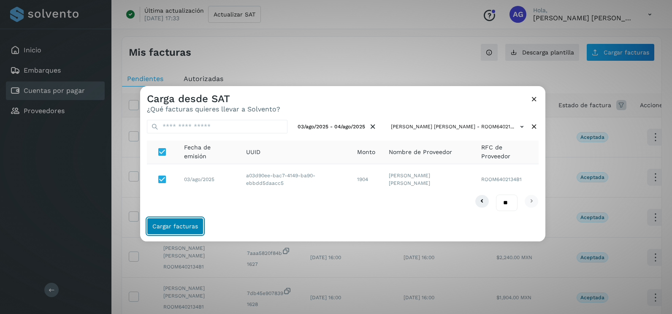
click at [167, 225] on span "Cargar facturas" at bounding box center [175, 226] width 46 height 6
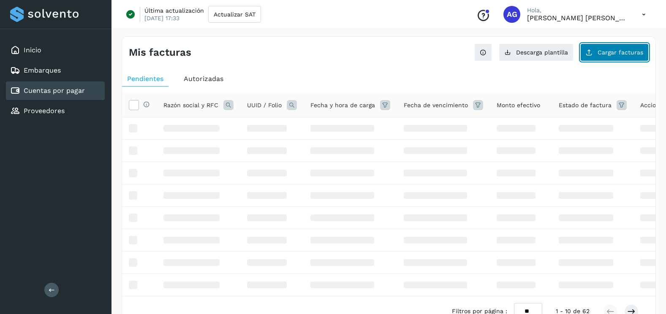
click at [620, 52] on span "Cargar facturas" at bounding box center [621, 52] width 46 height 6
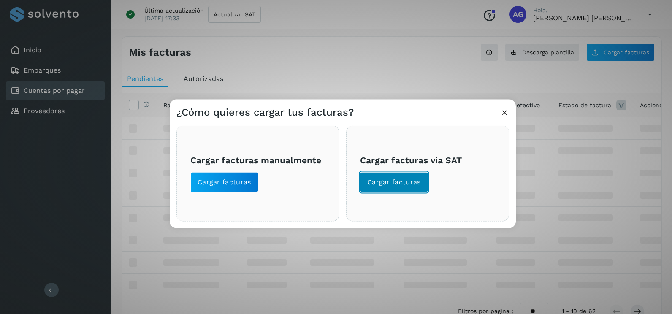
click at [396, 178] on span "Cargar facturas" at bounding box center [394, 182] width 54 height 9
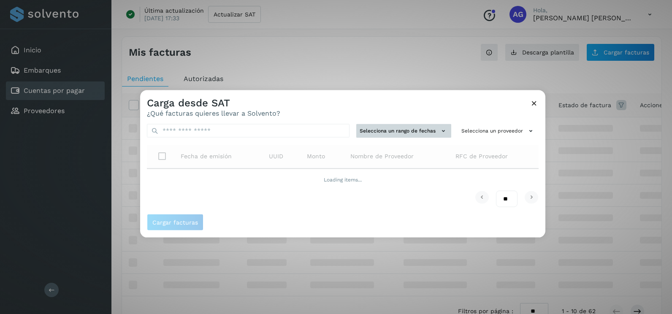
click at [416, 130] on button "Selecciona un rango de fechas" at bounding box center [403, 131] width 95 height 14
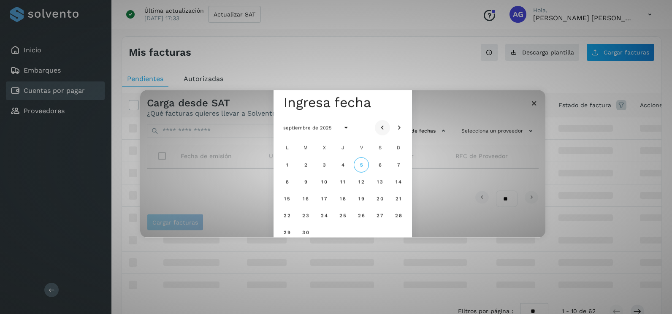
click at [386, 126] on icon "Mes anterior" at bounding box center [382, 128] width 8 height 8
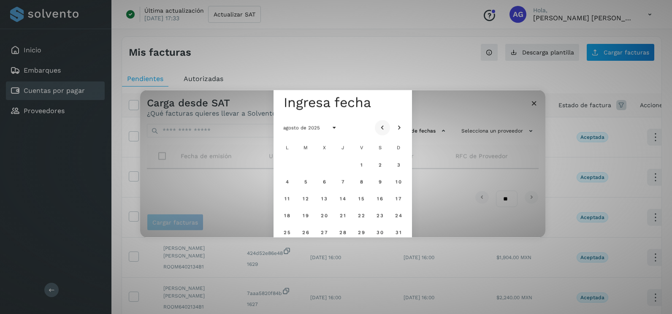
click at [386, 126] on icon "Mes anterior" at bounding box center [382, 128] width 8 height 8
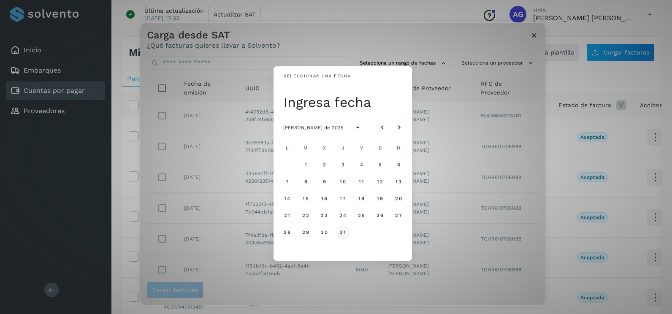
click at [342, 235] on span "31" at bounding box center [343, 232] width 6 height 6
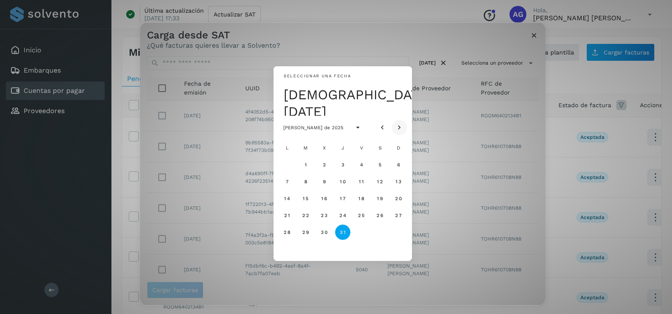
click at [399, 128] on icon "Mes siguiente" at bounding box center [399, 128] width 8 height 8
click at [362, 166] on span "1" at bounding box center [361, 165] width 3 height 6
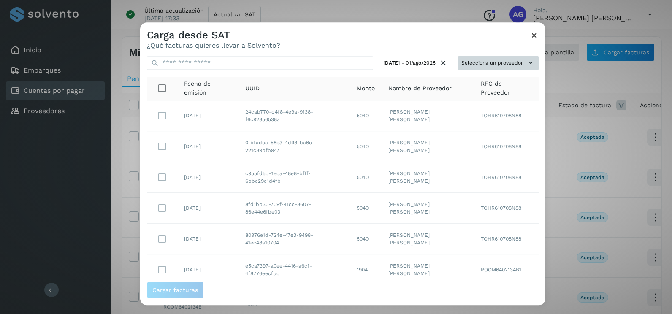
click at [518, 65] on button "Selecciona un proveedor" at bounding box center [498, 63] width 81 height 14
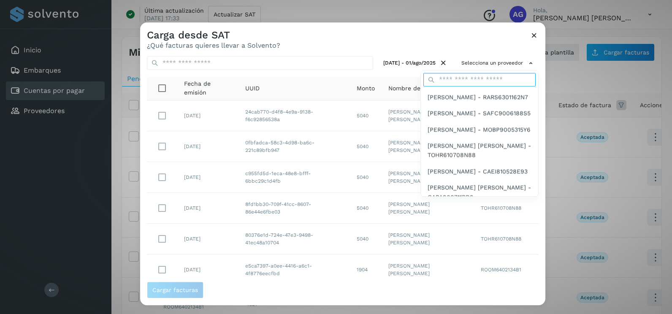
click at [466, 82] on input "text" at bounding box center [480, 80] width 112 height 14
type input "*****"
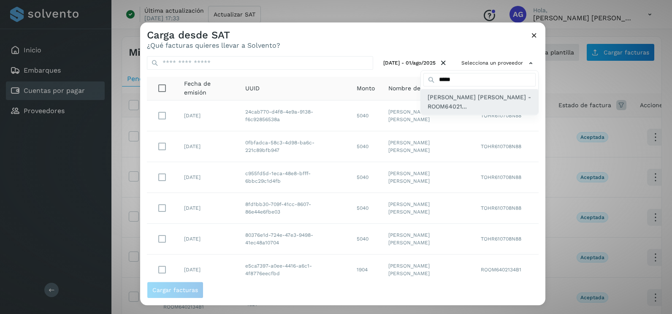
click at [471, 103] on span "[PERSON_NAME] [PERSON_NAME] - ROOM64021..." at bounding box center [480, 102] width 104 height 19
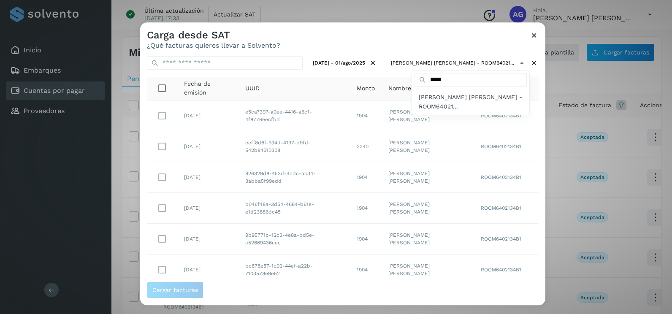
click at [318, 50] on div at bounding box center [476, 179] width 672 height 314
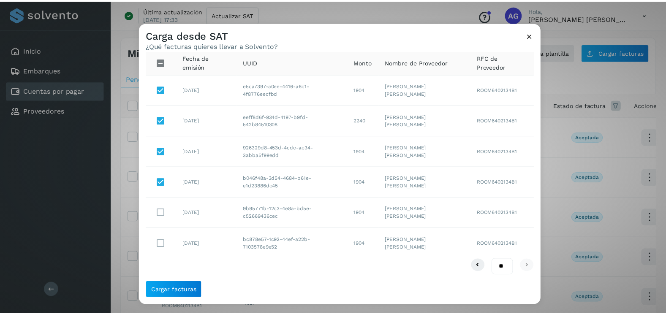
scroll to position [27, 0]
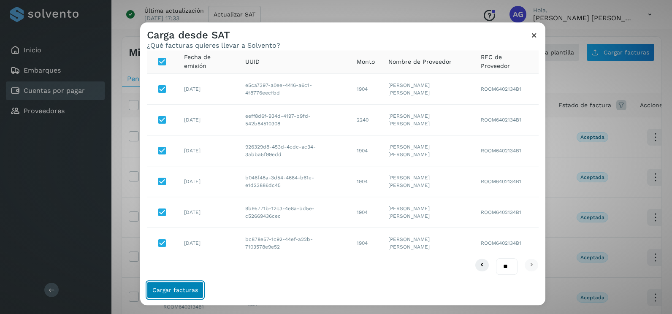
click at [188, 290] on span "Cargar facturas" at bounding box center [175, 290] width 46 height 6
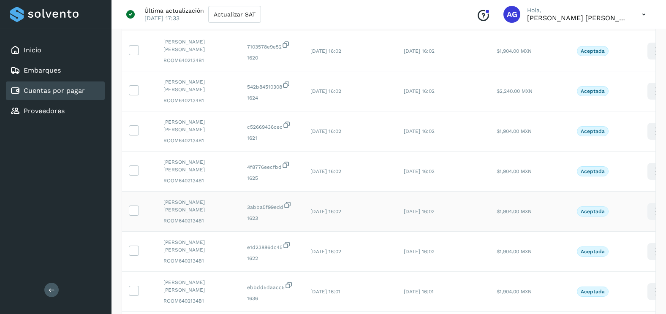
scroll to position [283, 0]
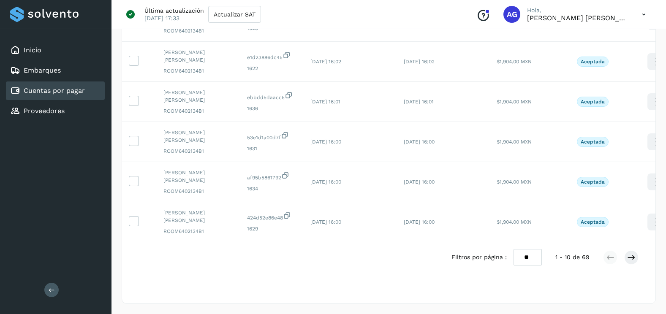
drag, startPoint x: 524, startPoint y: 258, endPoint x: 531, endPoint y: 260, distance: 7.1
click at [524, 258] on select "** ** **" at bounding box center [528, 257] width 28 height 16
select select "**"
click at [514, 249] on select "** ** **" at bounding box center [528, 257] width 28 height 16
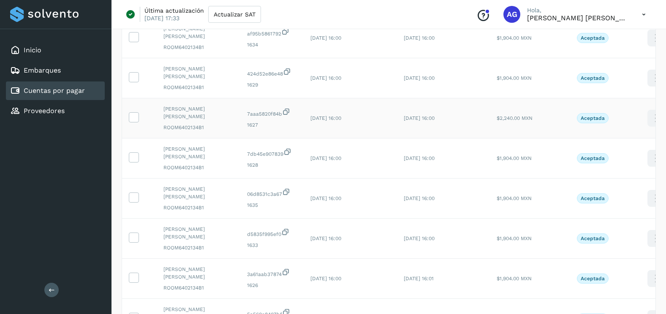
scroll to position [578, 0]
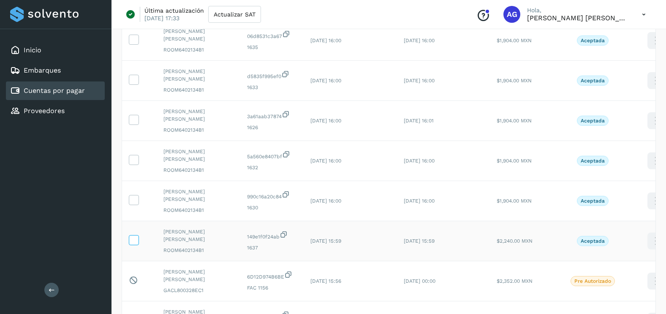
click at [130, 239] on icon at bounding box center [133, 239] width 9 height 9
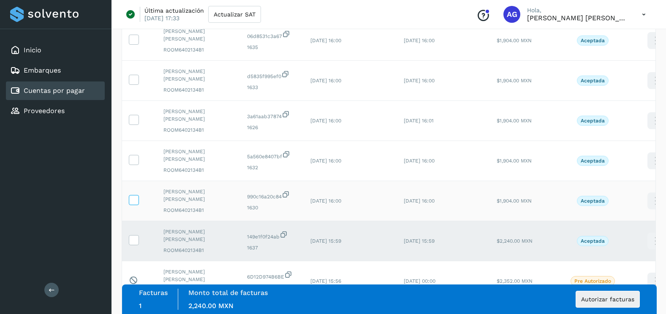
click at [135, 200] on icon at bounding box center [133, 199] width 9 height 9
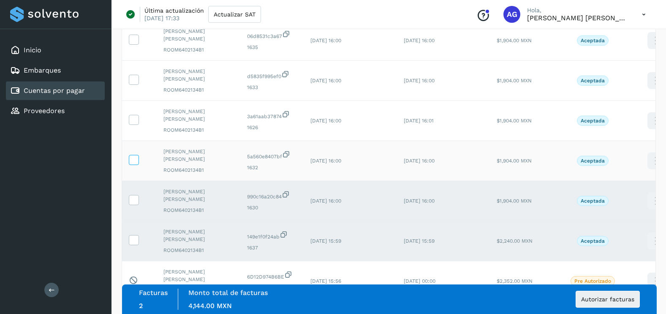
drag, startPoint x: 133, startPoint y: 160, endPoint x: 136, endPoint y: 135, distance: 24.6
click at [133, 159] on icon at bounding box center [133, 159] width 9 height 9
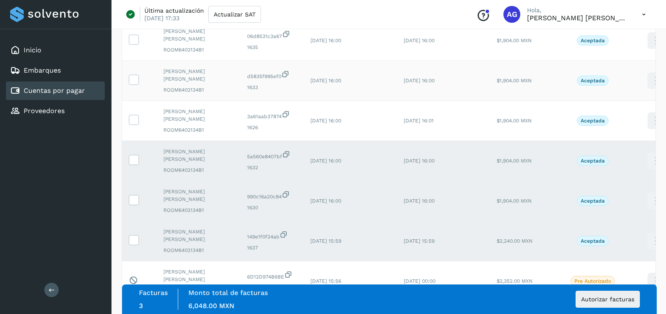
drag, startPoint x: 135, startPoint y: 119, endPoint x: 136, endPoint y: 86, distance: 33.0
click at [135, 117] on icon at bounding box center [133, 119] width 9 height 9
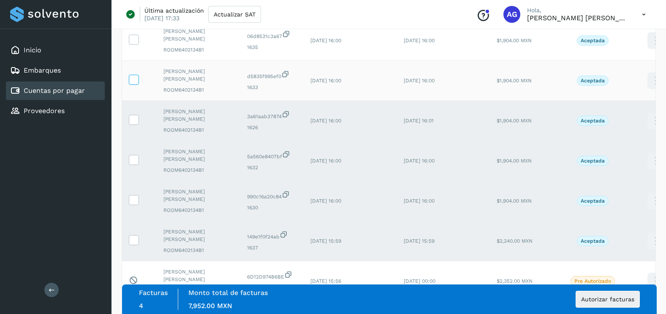
click at [137, 84] on span at bounding box center [133, 82] width 9 height 6
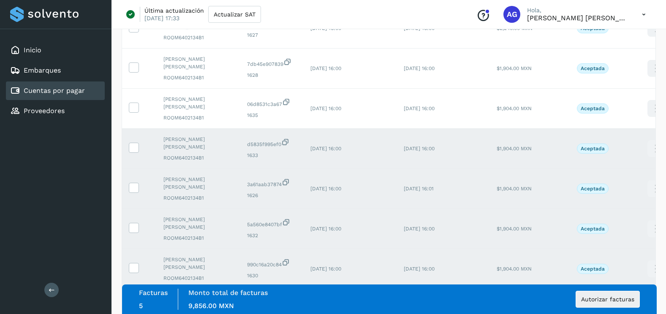
scroll to position [409, 0]
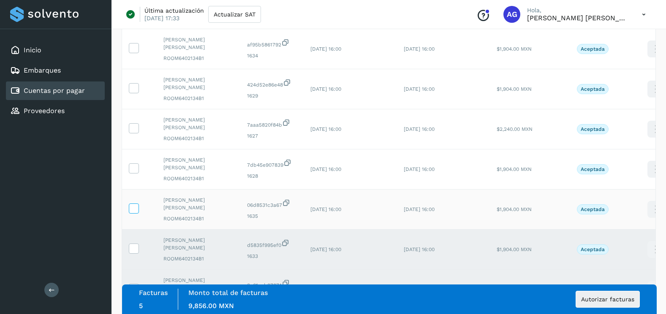
click at [137, 205] on icon at bounding box center [133, 208] width 9 height 9
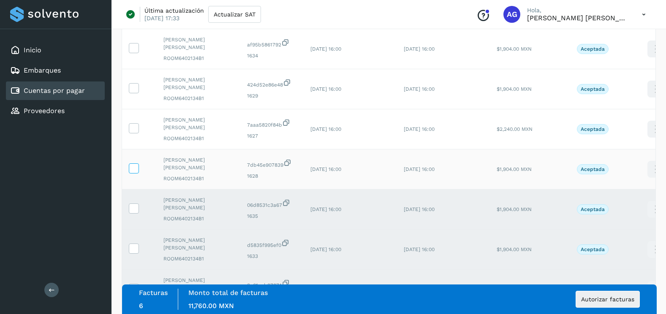
click at [136, 167] on icon at bounding box center [133, 167] width 9 height 9
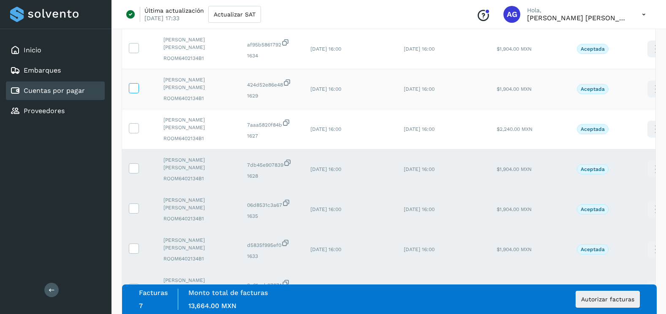
drag, startPoint x: 133, startPoint y: 132, endPoint x: 138, endPoint y: 93, distance: 39.6
click at [134, 127] on icon at bounding box center [133, 127] width 9 height 9
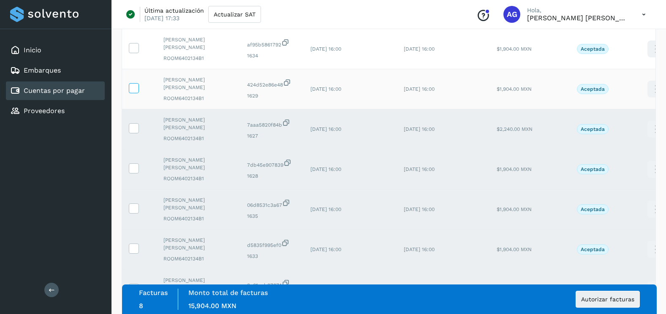
click at [139, 84] on label at bounding box center [134, 88] width 10 height 10
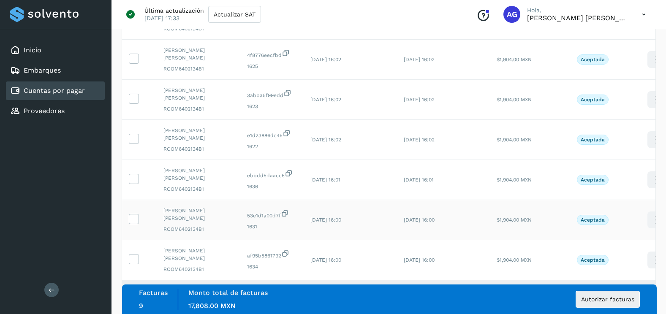
scroll to position [283, 0]
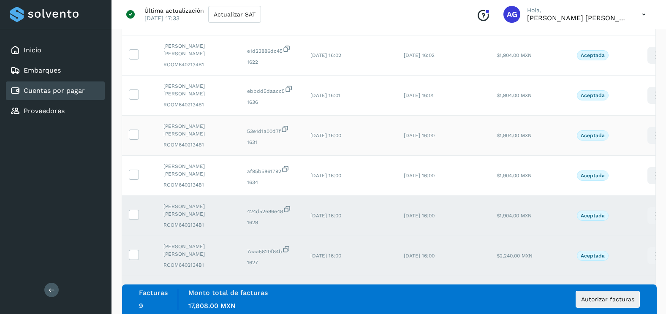
drag, startPoint x: 133, startPoint y: 178, endPoint x: 136, endPoint y: 146, distance: 32.2
click at [134, 172] on icon at bounding box center [133, 174] width 9 height 9
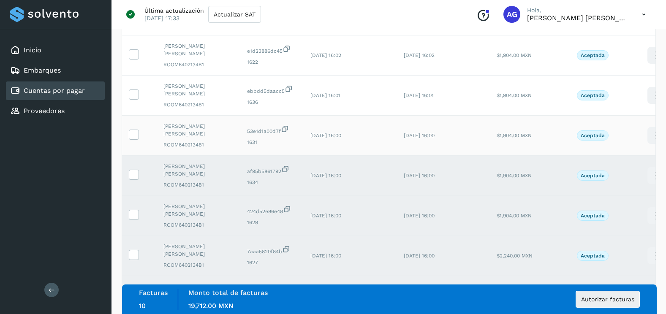
drag, startPoint x: 136, startPoint y: 136, endPoint x: 136, endPoint y: 128, distance: 8.0
click at [136, 133] on icon at bounding box center [133, 134] width 9 height 9
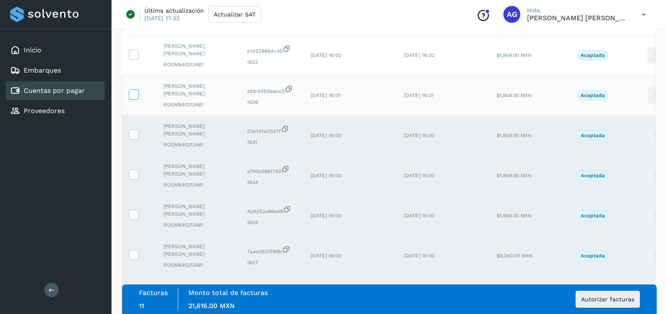
click at [137, 98] on span at bounding box center [133, 96] width 9 height 6
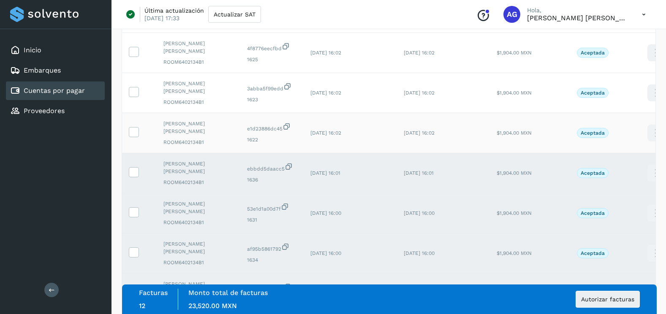
scroll to position [156, 0]
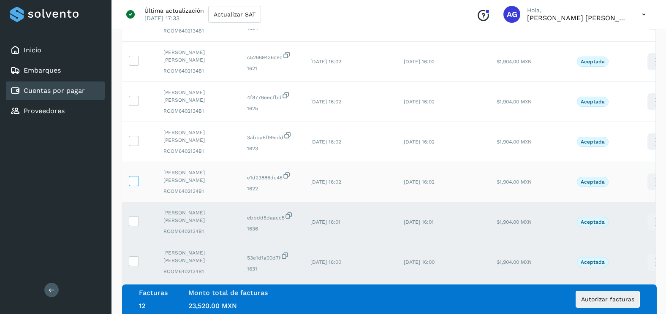
drag, startPoint x: 135, startPoint y: 182, endPoint x: 135, endPoint y: 152, distance: 29.1
click at [135, 179] on icon at bounding box center [133, 180] width 9 height 9
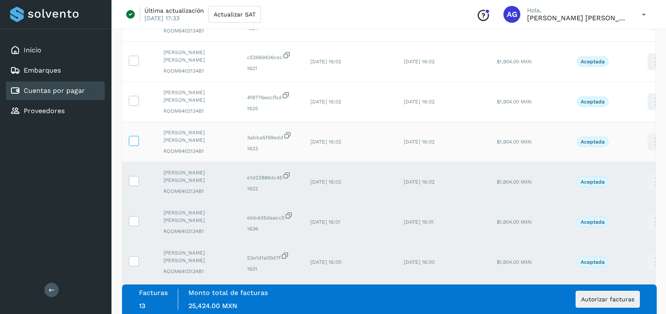
drag, startPoint x: 134, startPoint y: 144, endPoint x: 135, endPoint y: 138, distance: 5.9
click at [134, 139] on icon at bounding box center [133, 140] width 9 height 9
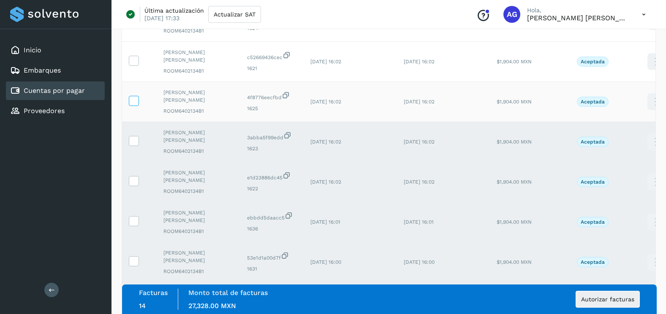
click at [138, 101] on icon at bounding box center [133, 100] width 9 height 9
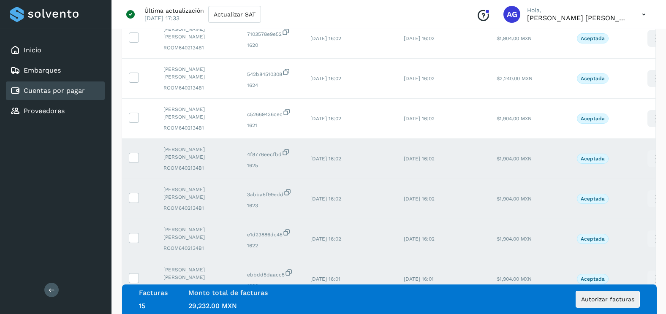
scroll to position [29, 0]
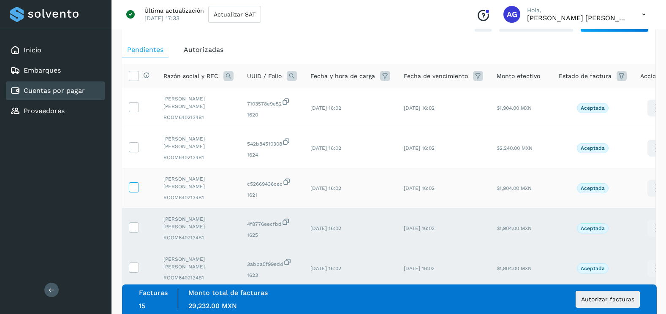
click at [133, 184] on icon at bounding box center [133, 186] width 9 height 9
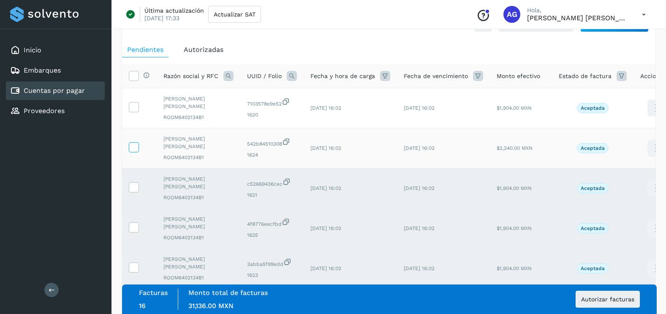
drag, startPoint x: 136, startPoint y: 148, endPoint x: 135, endPoint y: 112, distance: 36.8
click at [136, 147] on icon at bounding box center [133, 146] width 9 height 9
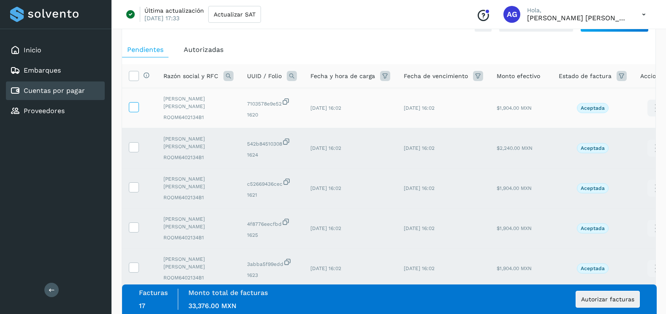
click at [135, 106] on icon at bounding box center [133, 106] width 9 height 9
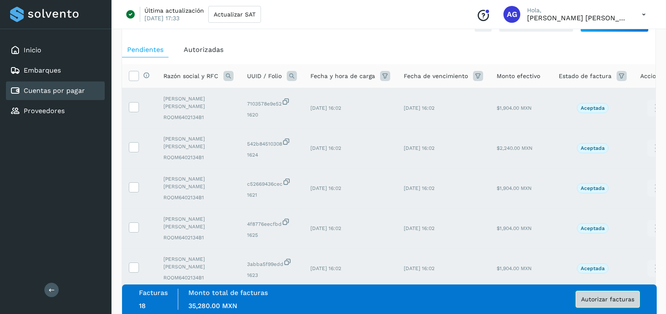
click at [630, 302] on span "Autorizar facturas" at bounding box center [607, 300] width 53 height 6
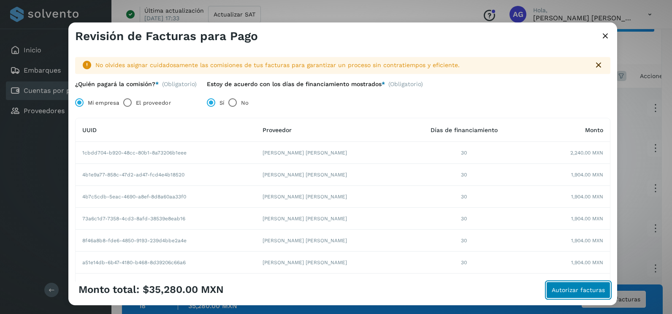
click at [588, 293] on span "Autorizar facturas" at bounding box center [578, 290] width 53 height 6
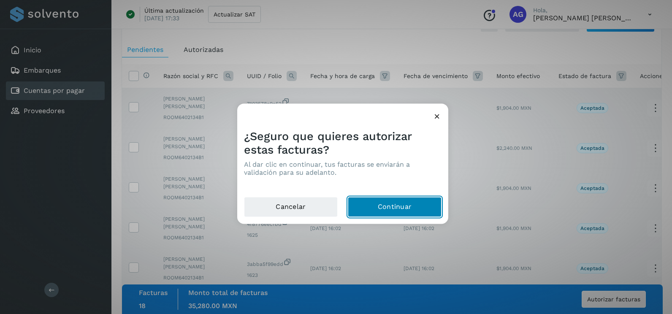
click at [402, 205] on button "Continuar" at bounding box center [395, 207] width 94 height 20
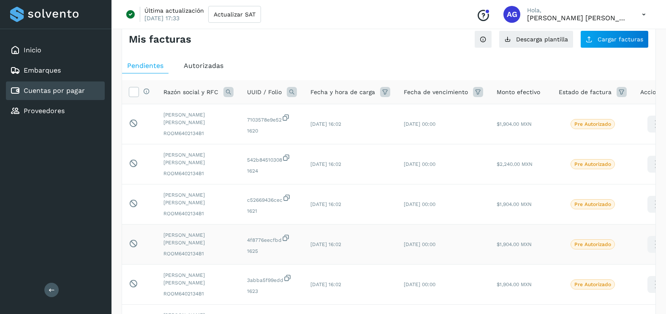
scroll to position [0, 0]
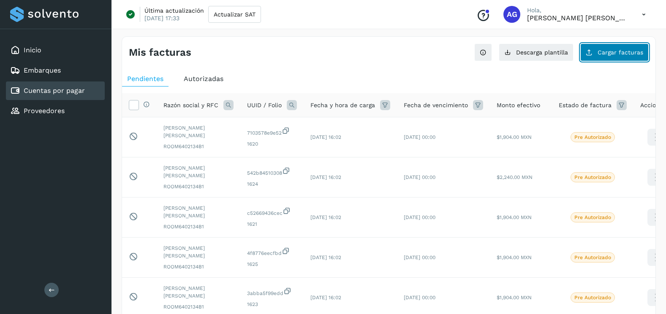
click at [605, 61] on button "Cargar facturas" at bounding box center [614, 53] width 68 height 18
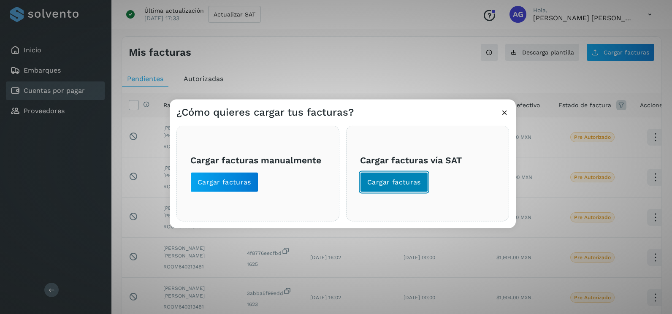
click at [402, 183] on span "Cargar facturas" at bounding box center [394, 182] width 54 height 9
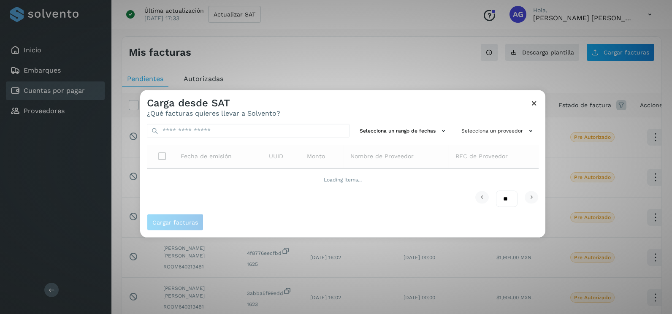
click at [408, 121] on div "Selecciona un rango de fechas Selecciona un proveedor Fecha de emisión UUID Mon…" at bounding box center [342, 165] width 405 height 97
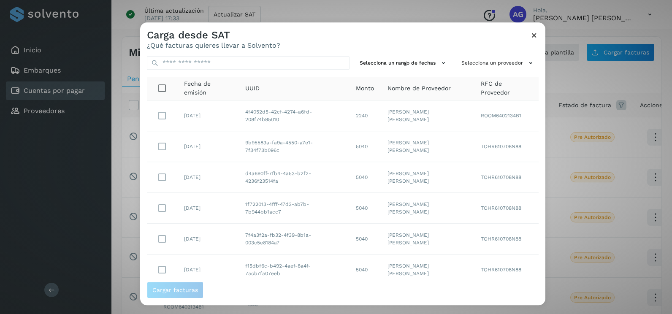
click at [408, 127] on td "[PERSON_NAME] [PERSON_NAME]" at bounding box center [427, 116] width 93 height 31
click at [420, 69] on button "Selecciona un rango de fechas" at bounding box center [403, 63] width 95 height 14
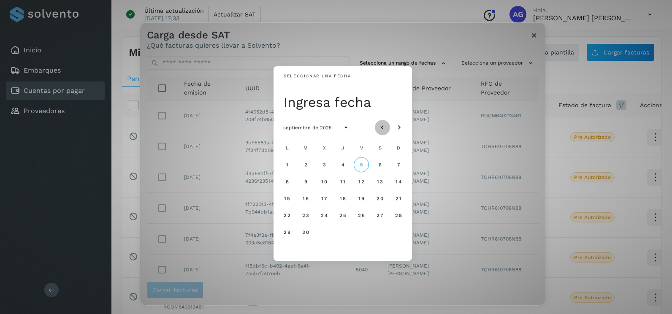
click at [388, 125] on button "Mes anterior" at bounding box center [382, 127] width 15 height 15
click at [401, 163] on button "3" at bounding box center [398, 164] width 15 height 15
click at [288, 179] on span "4" at bounding box center [287, 182] width 4 height 6
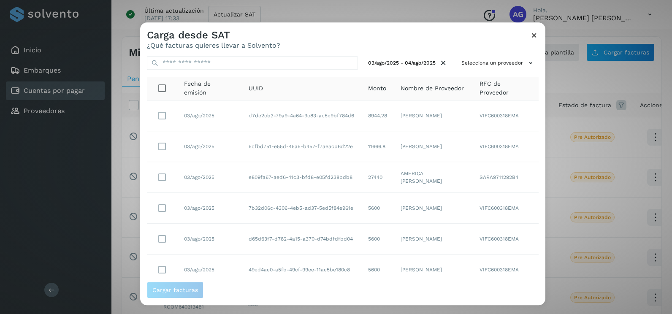
click at [527, 73] on div "03/ago/2025 - 04/ago/2025 Selecciona un proveedor Fecha de emisión UUID Monto N…" at bounding box center [342, 165] width 405 height 232
click at [516, 63] on button "Selecciona un proveedor" at bounding box center [498, 63] width 81 height 14
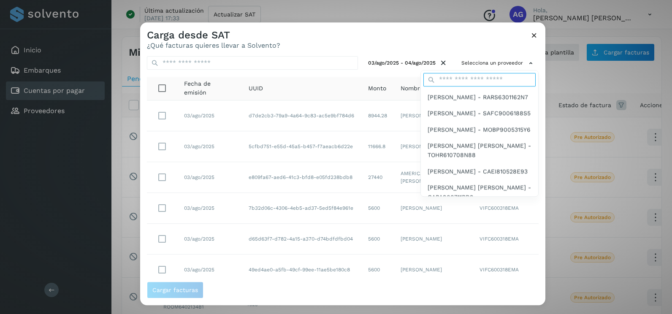
click at [496, 79] on input "text" at bounding box center [480, 80] width 112 height 14
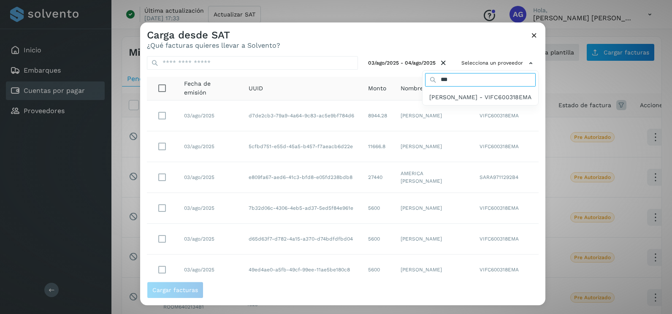
type input "********"
click at [471, 102] on span "[PERSON_NAME] - VIFC600318EMA" at bounding box center [481, 97] width 102 height 9
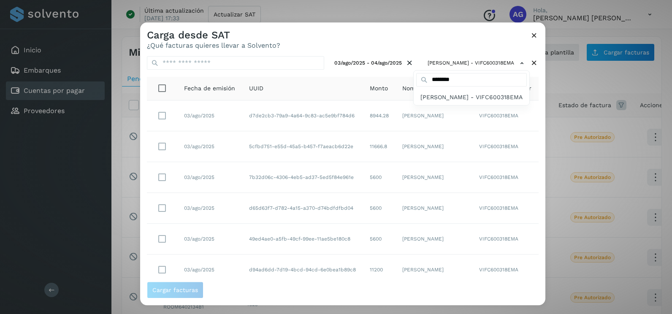
click at [466, 45] on div at bounding box center [476, 179] width 672 height 314
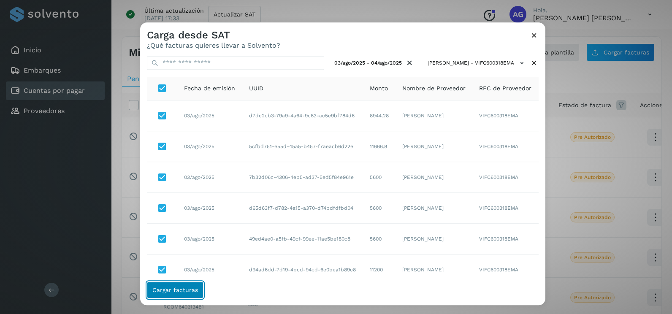
click at [191, 288] on span "Cargar facturas" at bounding box center [175, 290] width 46 height 6
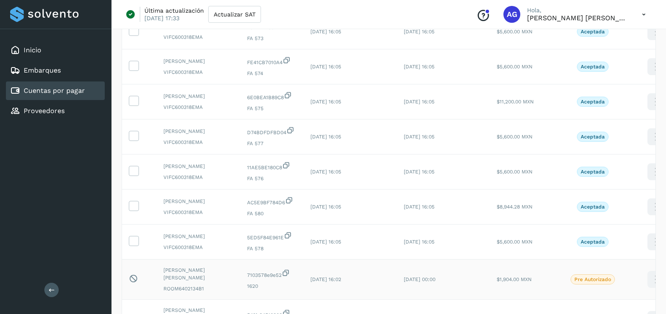
scroll to position [211, 0]
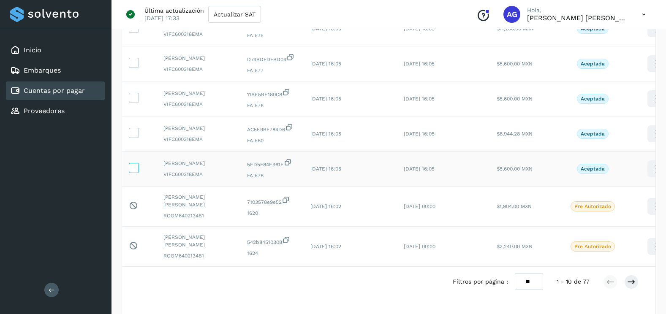
click at [134, 169] on icon at bounding box center [133, 167] width 9 height 9
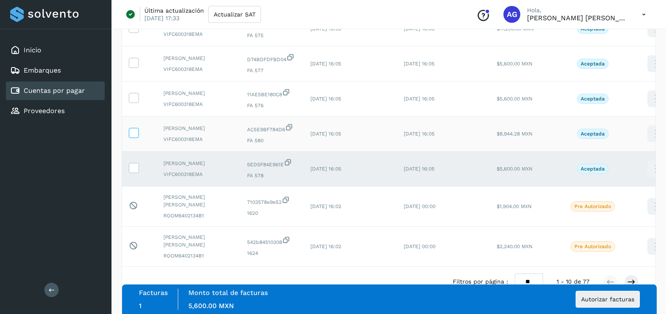
click at [135, 133] on icon at bounding box center [133, 132] width 9 height 9
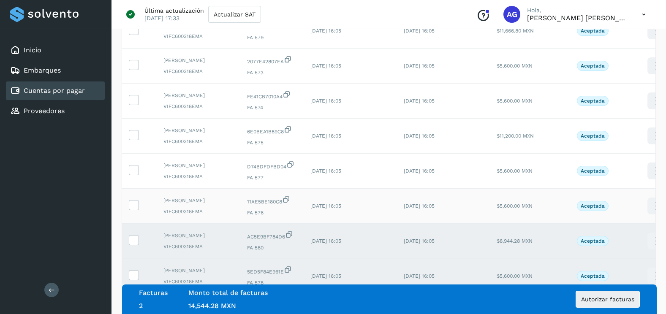
scroll to position [84, 0]
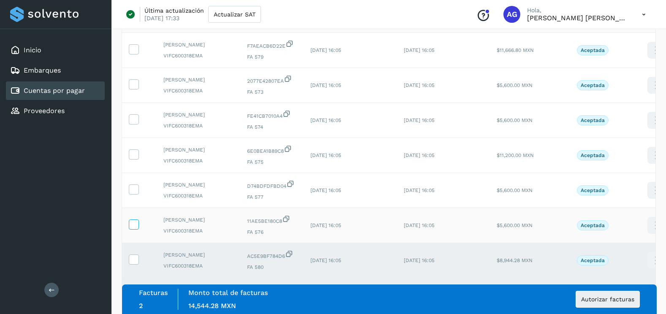
click at [132, 225] on icon at bounding box center [133, 224] width 9 height 9
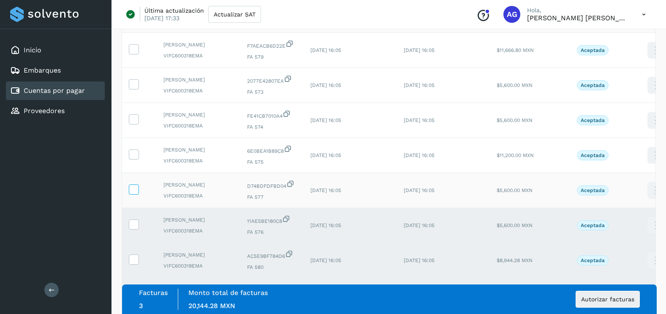
click at [133, 190] on icon at bounding box center [133, 189] width 9 height 9
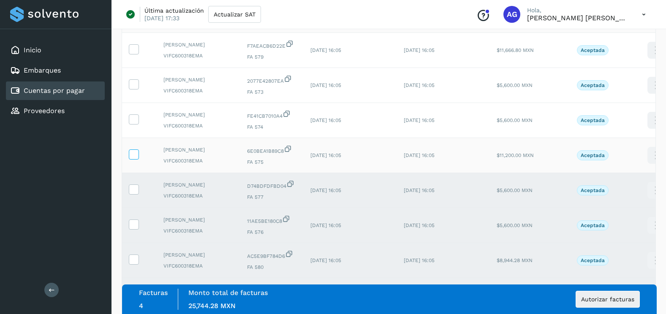
click at [137, 152] on icon at bounding box center [133, 154] width 9 height 9
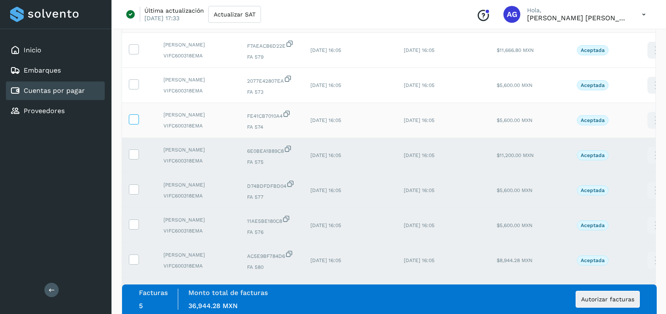
click at [133, 122] on icon at bounding box center [133, 118] width 9 height 9
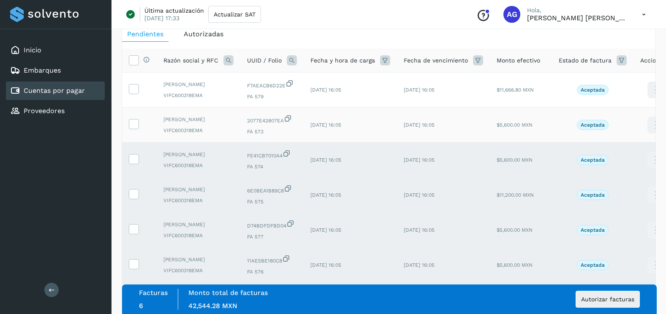
scroll to position [0, 0]
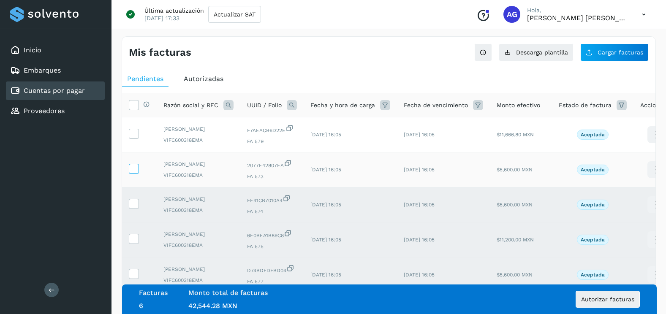
click at [136, 173] on span at bounding box center [133, 171] width 9 height 6
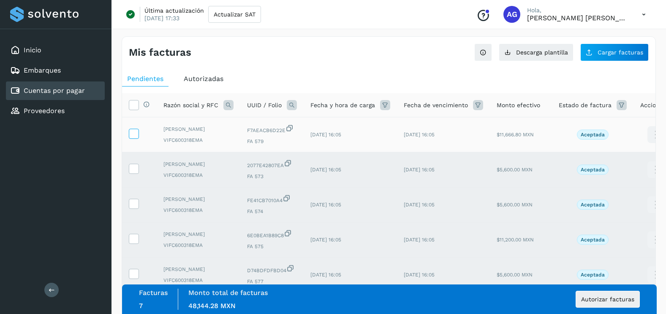
click at [134, 135] on icon at bounding box center [133, 133] width 9 height 9
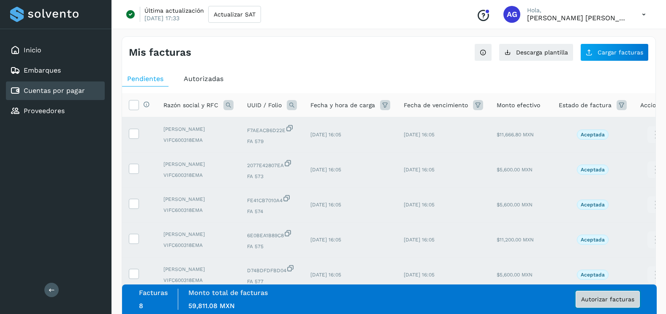
click at [626, 301] on span "Autorizar facturas" at bounding box center [607, 300] width 53 height 6
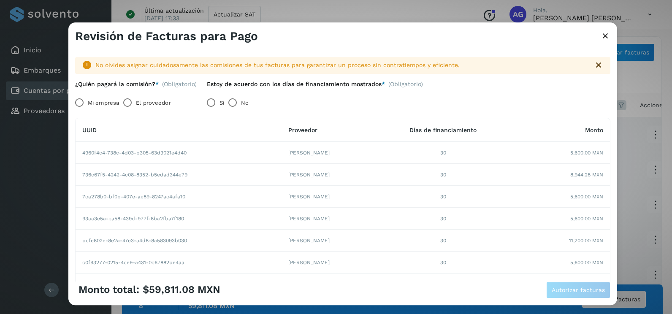
click at [103, 105] on label "Mi empresa" at bounding box center [103, 103] width 31 height 17
click at [562, 295] on button "Autorizar facturas" at bounding box center [579, 290] width 64 height 17
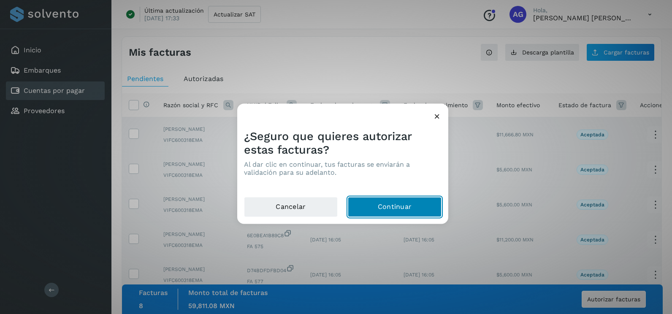
click at [359, 214] on button "Continuar" at bounding box center [395, 207] width 94 height 20
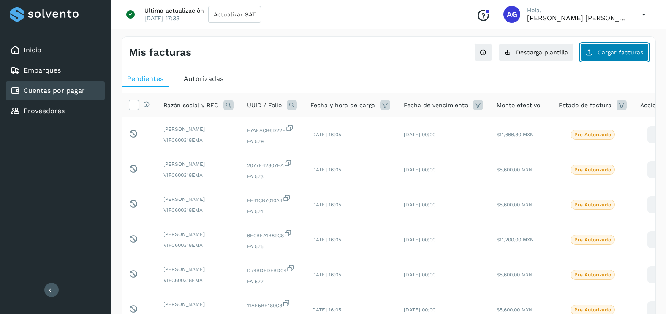
click at [621, 56] on button "Cargar facturas" at bounding box center [614, 53] width 68 height 18
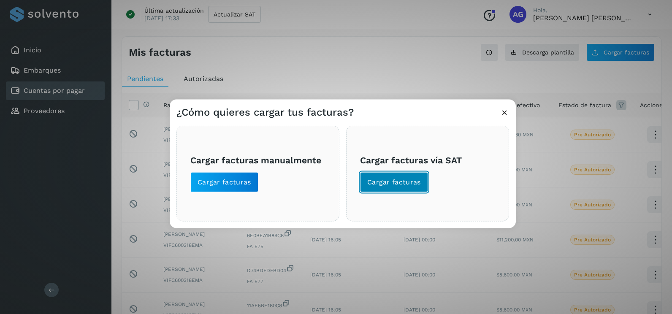
click at [386, 185] on span "Cargar facturas" at bounding box center [394, 182] width 54 height 9
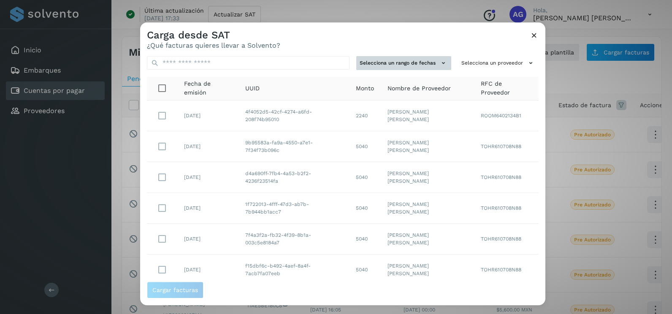
click at [430, 64] on button "Selecciona un rango de fechas" at bounding box center [403, 63] width 95 height 14
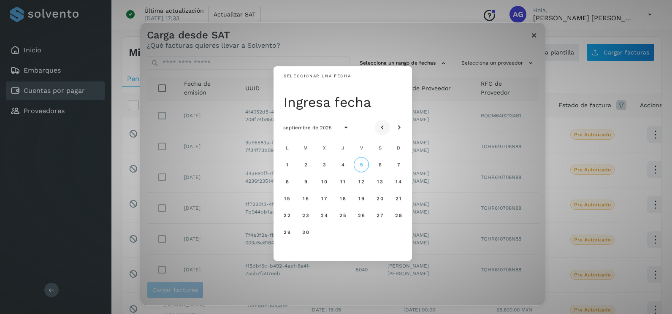
click at [383, 125] on icon "Mes anterior" at bounding box center [382, 128] width 8 height 8
click at [383, 128] on icon "Mes anterior" at bounding box center [382, 128] width 8 height 8
click at [305, 231] on span "29" at bounding box center [305, 232] width 7 height 6
click at [327, 231] on span "30" at bounding box center [324, 232] width 7 height 6
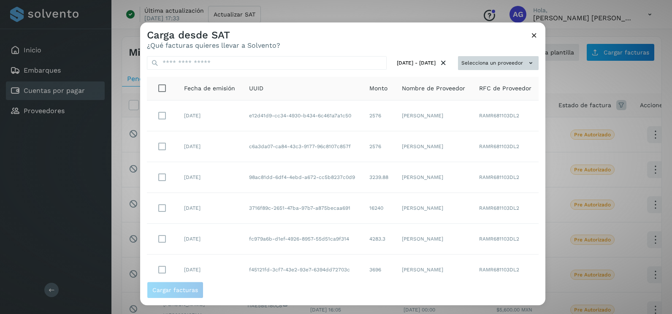
click at [495, 63] on button "Selecciona un proveedor" at bounding box center [498, 63] width 81 height 14
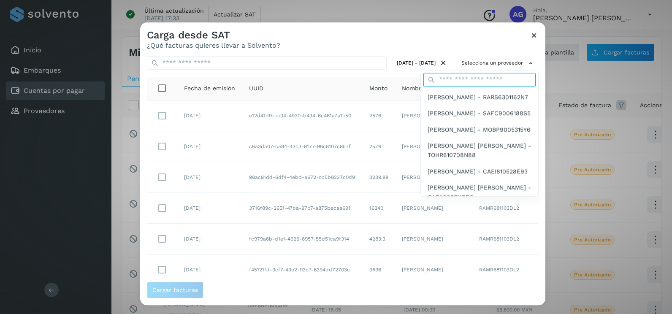
click at [484, 76] on input "text" at bounding box center [480, 80] width 112 height 14
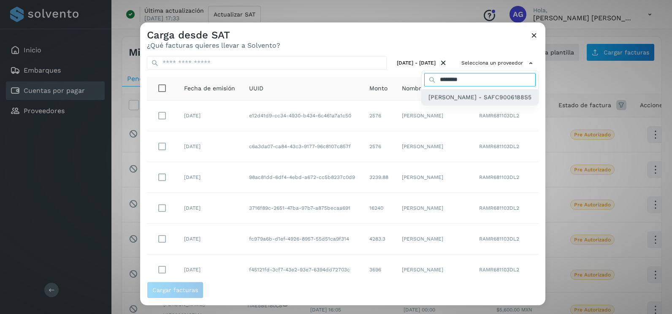
type input "********"
click at [483, 102] on span "[PERSON_NAME] - SAFC9006188S5" at bounding box center [480, 97] width 103 height 9
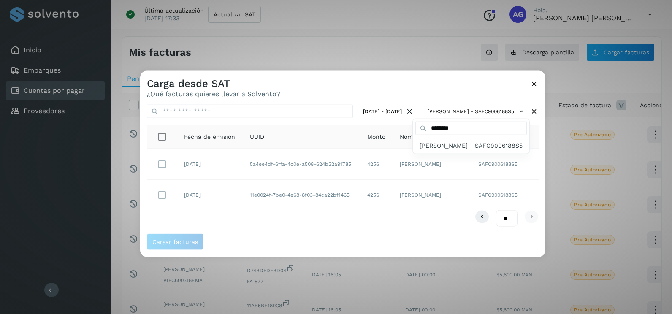
click at [455, 86] on div at bounding box center [476, 228] width 672 height 314
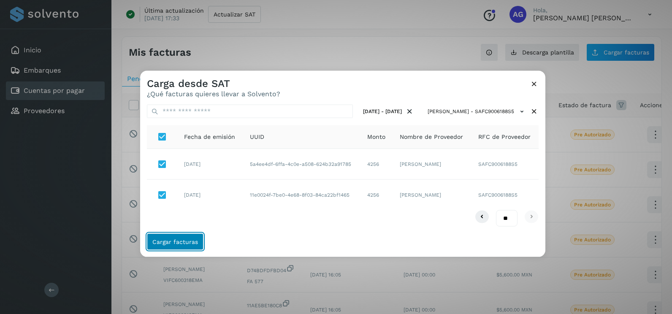
click at [191, 243] on span "Cargar facturas" at bounding box center [175, 242] width 46 height 6
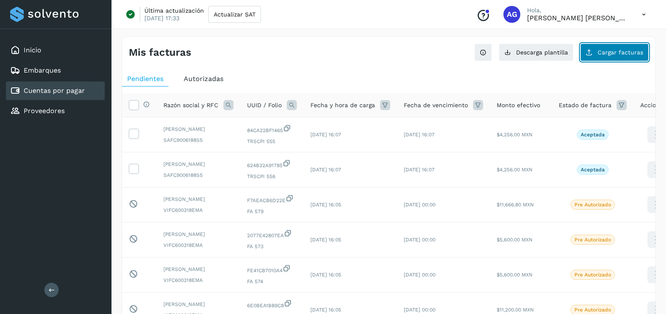
click at [607, 52] on span "Cargar facturas" at bounding box center [621, 52] width 46 height 6
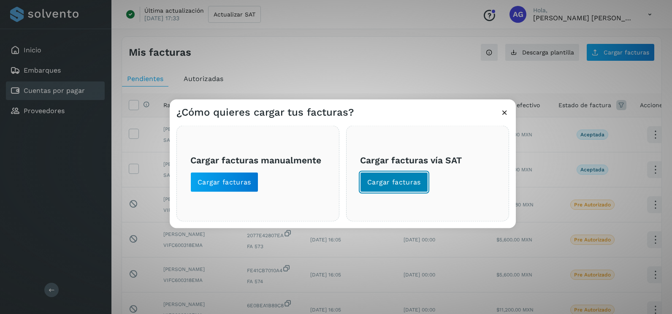
click at [403, 181] on span "Cargar facturas" at bounding box center [394, 182] width 54 height 9
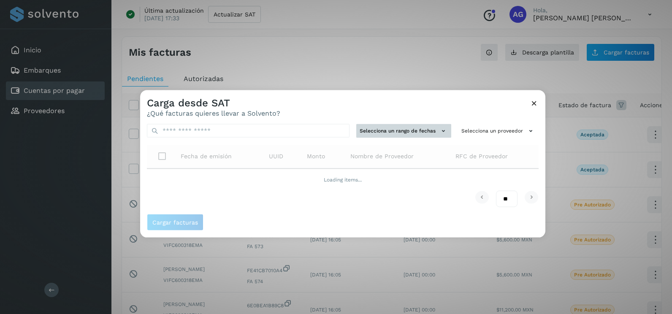
click at [414, 130] on button "Selecciona un rango de fechas" at bounding box center [403, 131] width 95 height 14
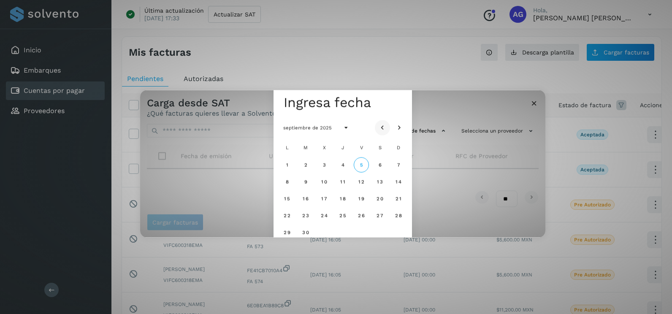
click at [383, 129] on icon "Mes anterior" at bounding box center [382, 128] width 8 height 8
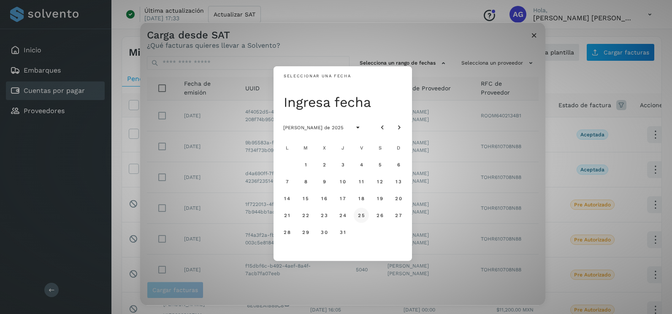
click at [359, 217] on span "25" at bounding box center [361, 215] width 7 height 6
click at [384, 216] on button "26" at bounding box center [380, 215] width 15 height 15
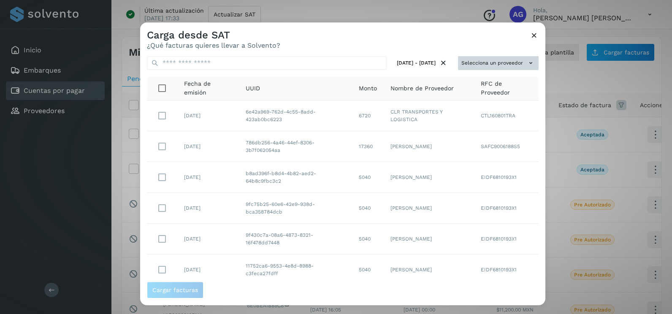
click at [517, 60] on button "Selecciona un proveedor" at bounding box center [498, 63] width 81 height 14
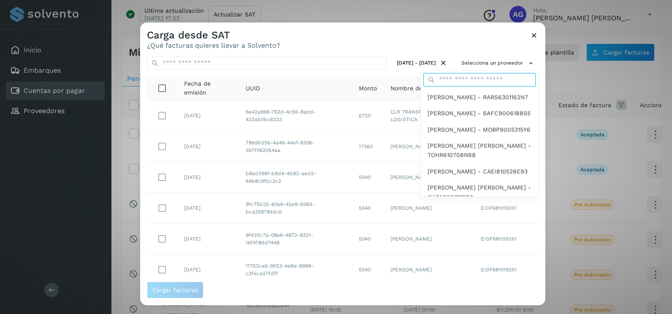
click at [495, 84] on input "text" at bounding box center [480, 80] width 112 height 14
type input "********"
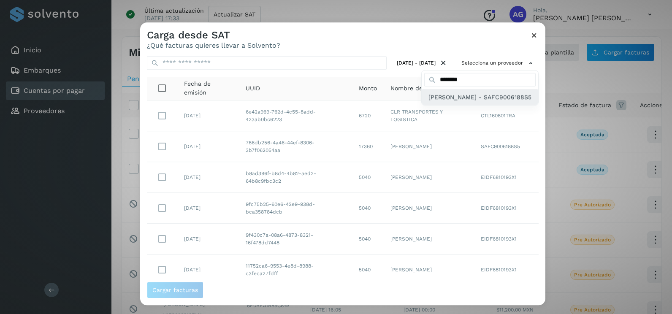
click at [474, 102] on span "[PERSON_NAME] - SAFC9006188S5" at bounding box center [480, 97] width 103 height 9
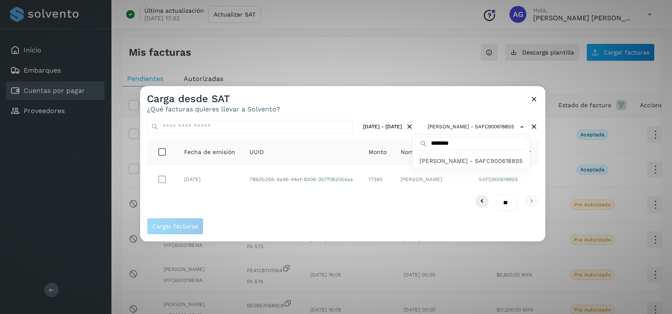
click at [539, 156] on div at bounding box center [476, 243] width 672 height 314
click at [282, 201] on div "** ** **" at bounding box center [343, 203] width 392 height 16
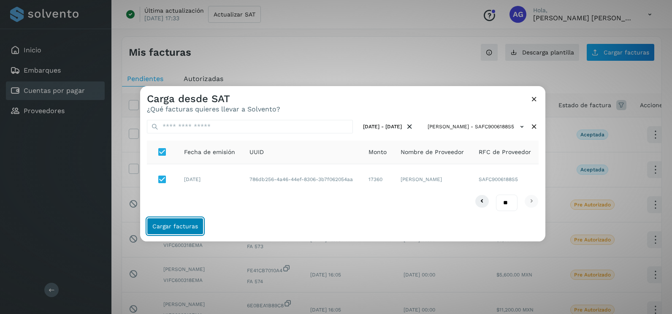
click at [181, 221] on button "Cargar facturas" at bounding box center [175, 226] width 57 height 17
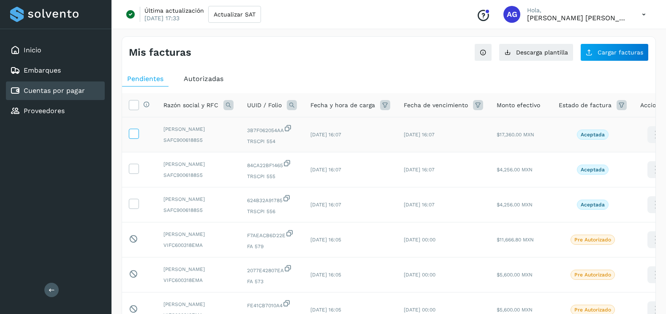
click at [137, 136] on icon at bounding box center [133, 133] width 9 height 9
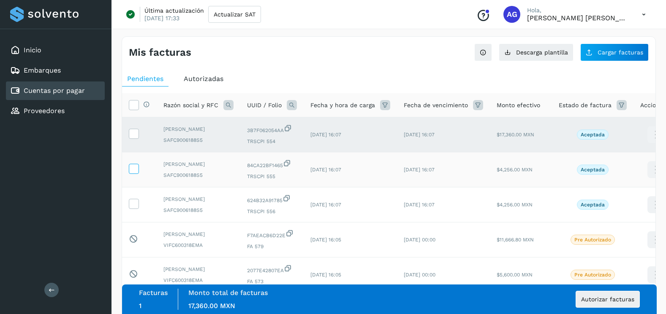
click at [134, 173] on icon at bounding box center [133, 168] width 9 height 9
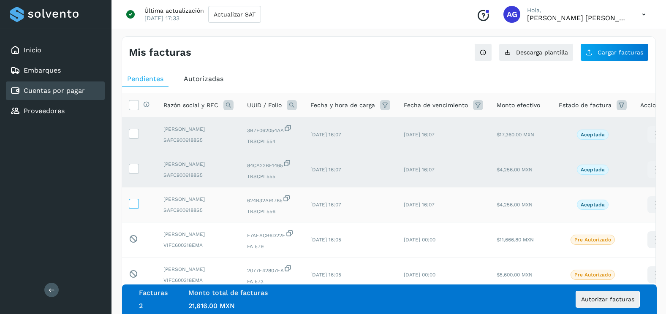
click at [135, 208] on icon at bounding box center [133, 203] width 9 height 9
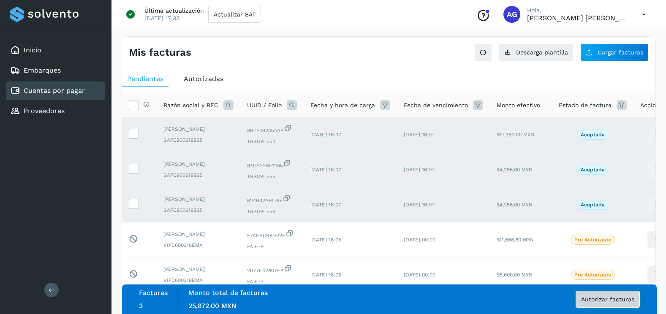
click at [610, 306] on button "Autorizar facturas" at bounding box center [608, 299] width 64 height 17
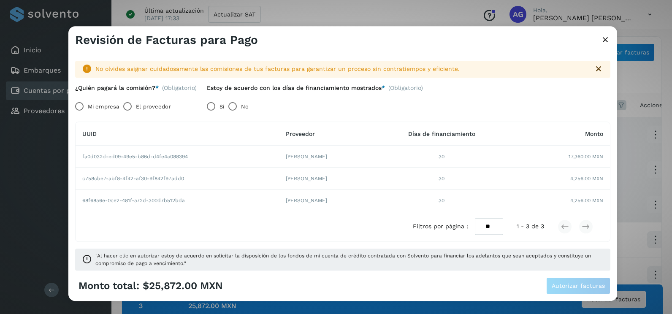
click at [88, 106] on label "Mi empresa" at bounding box center [103, 106] width 31 height 17
click at [582, 286] on span "Autorizar facturas" at bounding box center [578, 286] width 53 height 6
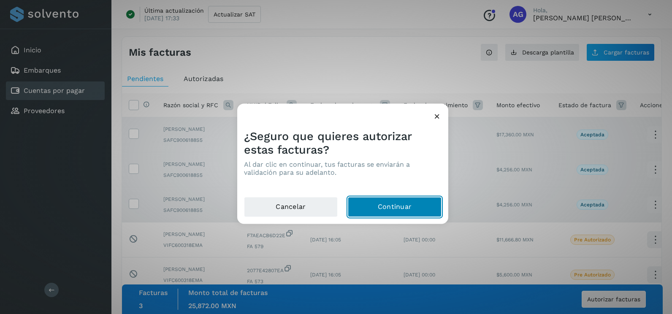
click at [422, 212] on button "Continuar" at bounding box center [395, 207] width 94 height 20
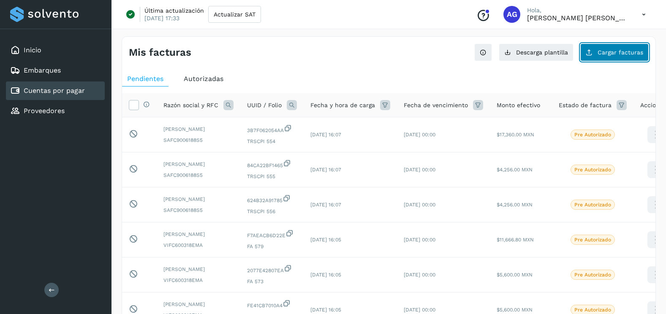
click at [593, 53] on icon at bounding box center [589, 52] width 7 height 7
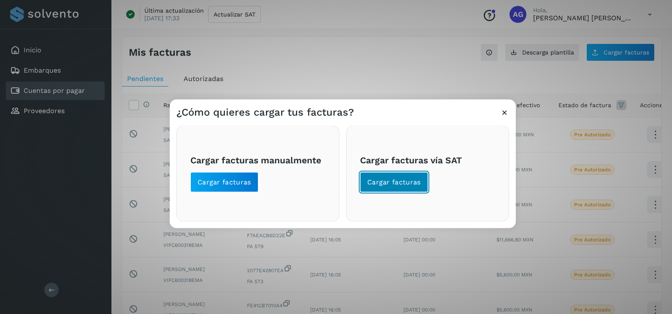
click at [403, 183] on span "Cargar facturas" at bounding box center [394, 182] width 54 height 9
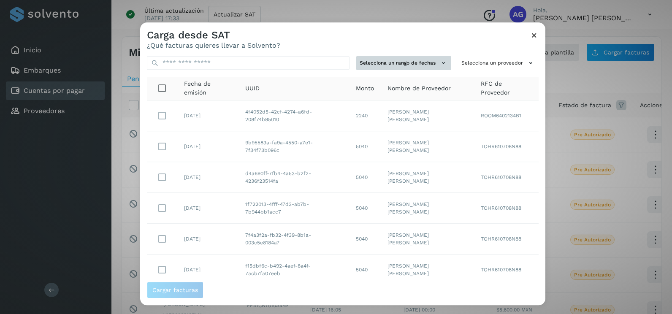
click at [431, 69] on button "Selecciona un rango de fechas" at bounding box center [403, 63] width 95 height 14
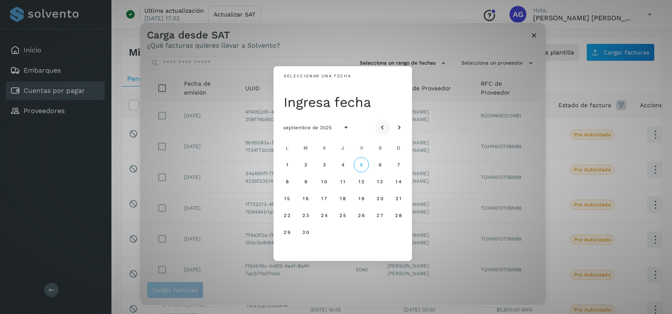
click at [388, 125] on button "Mes anterior" at bounding box center [382, 127] width 15 height 15
click at [384, 165] on button "2" at bounding box center [380, 164] width 15 height 15
click at [406, 167] on button "3" at bounding box center [398, 164] width 15 height 15
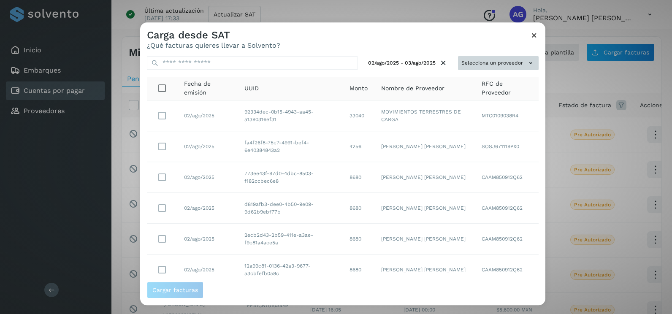
click at [527, 62] on icon at bounding box center [531, 63] width 9 height 9
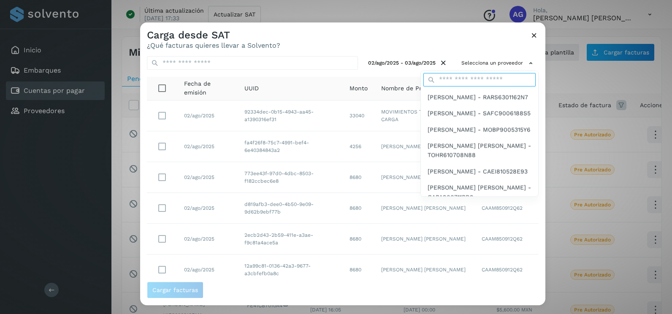
click at [479, 84] on input "text" at bounding box center [480, 80] width 112 height 14
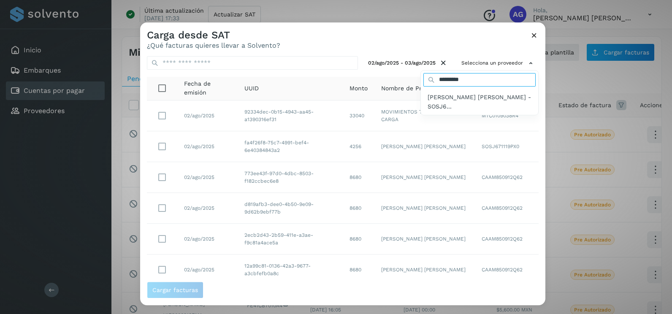
type input "**********"
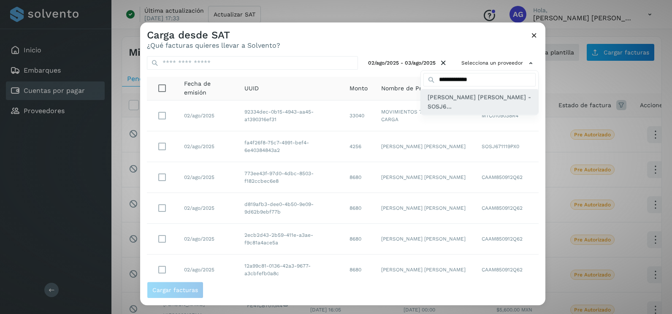
click at [487, 108] on span "[PERSON_NAME] [PERSON_NAME] - SOSJ6..." at bounding box center [480, 102] width 104 height 19
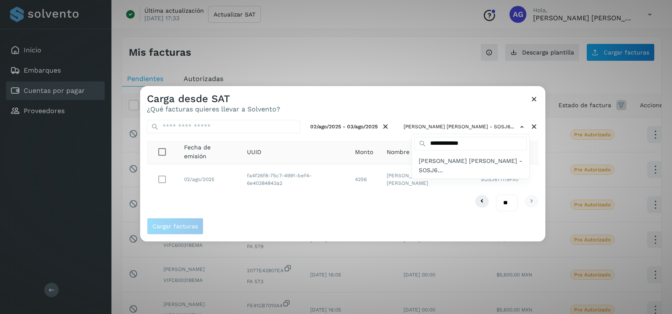
click at [249, 220] on div at bounding box center [476, 243] width 672 height 314
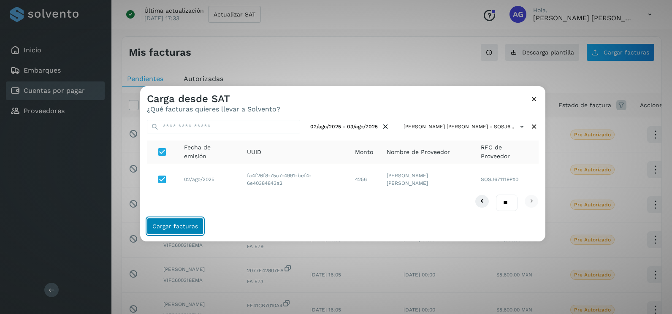
click at [192, 221] on button "Cargar facturas" at bounding box center [175, 226] width 57 height 17
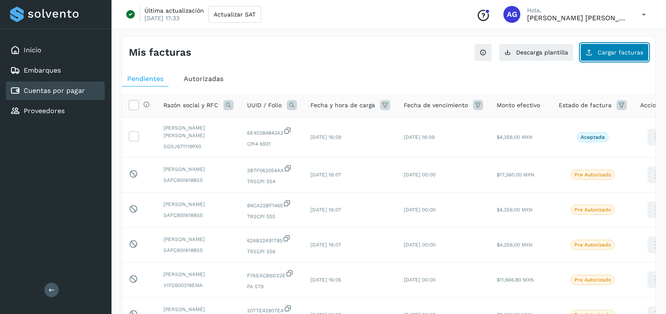
click at [607, 53] on span "Cargar facturas" at bounding box center [621, 52] width 46 height 6
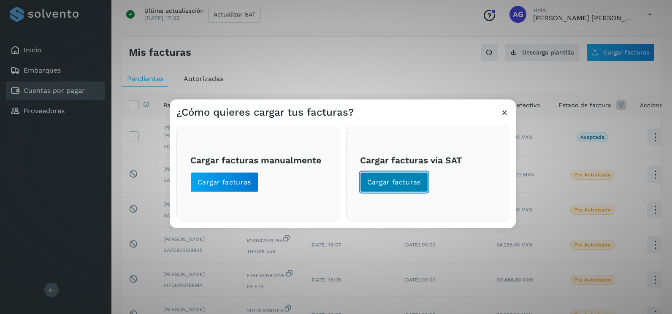
click at [420, 176] on button "Cargar facturas" at bounding box center [394, 182] width 68 height 20
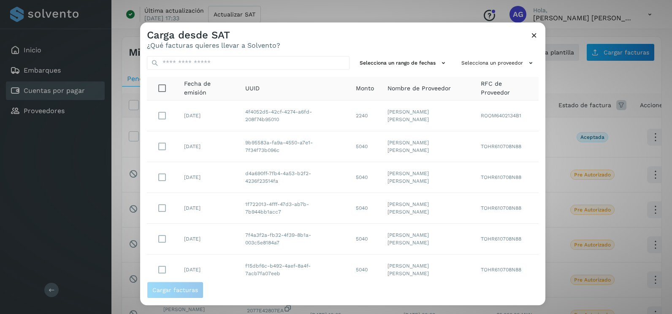
click at [501, 72] on div "Selecciona un rango de fechas Selecciona un proveedor Fecha de emisión UUID Mon…" at bounding box center [342, 165] width 405 height 232
click at [417, 63] on button "Selecciona un rango de fechas" at bounding box center [403, 63] width 95 height 14
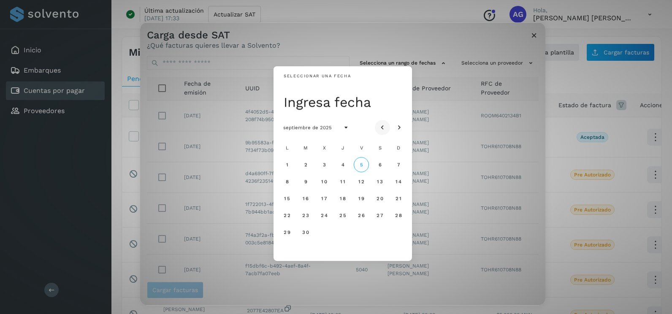
click at [381, 124] on icon "Mes anterior" at bounding box center [382, 128] width 8 height 8
click at [322, 237] on button "30" at bounding box center [324, 232] width 15 height 15
click at [345, 234] on span "31" at bounding box center [343, 232] width 6 height 6
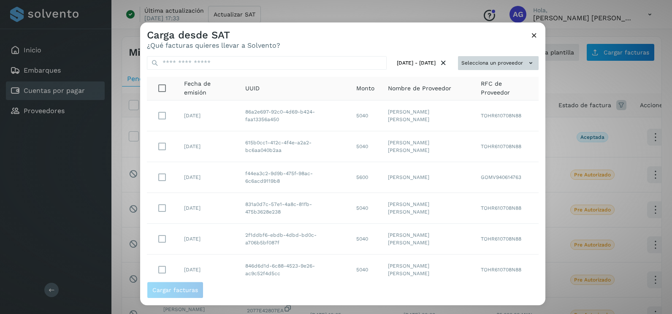
click at [530, 135] on td "TOHR610708N88" at bounding box center [506, 146] width 65 height 31
click at [493, 63] on button "Selecciona un proveedor" at bounding box center [498, 63] width 81 height 14
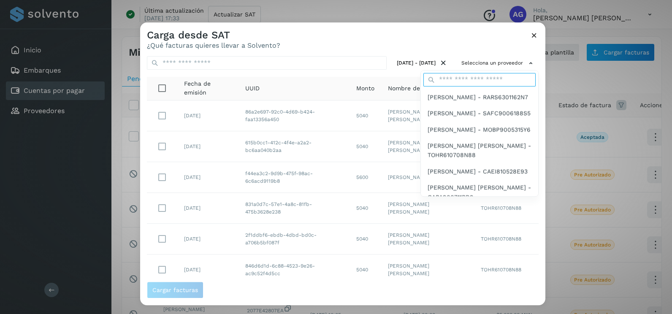
click at [476, 78] on input "text" at bounding box center [480, 80] width 112 height 14
type input "**********"
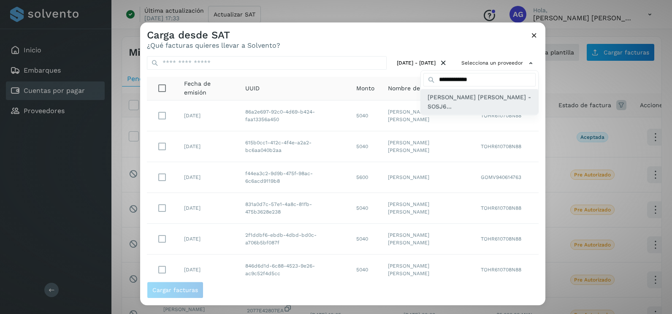
click at [460, 107] on span "[PERSON_NAME] [PERSON_NAME] - SOSJ6..." at bounding box center [480, 102] width 104 height 19
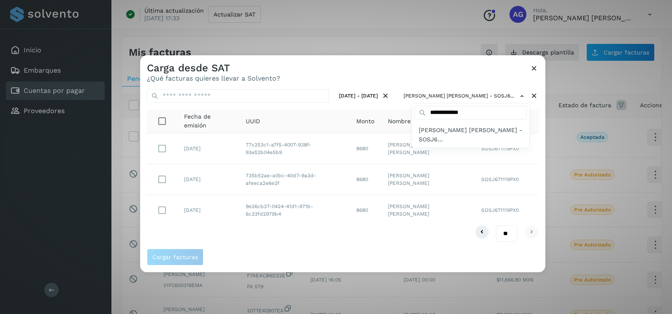
click at [332, 245] on div at bounding box center [476, 212] width 672 height 314
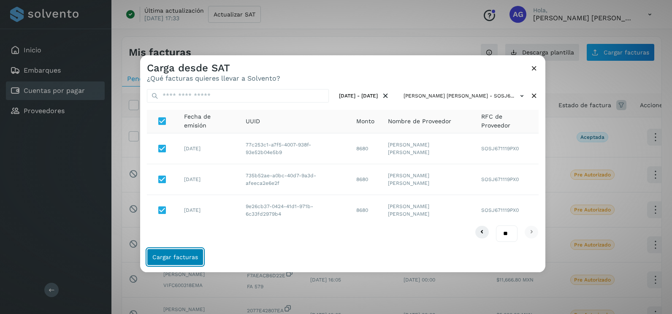
click at [182, 259] on span "Cargar facturas" at bounding box center [175, 257] width 46 height 6
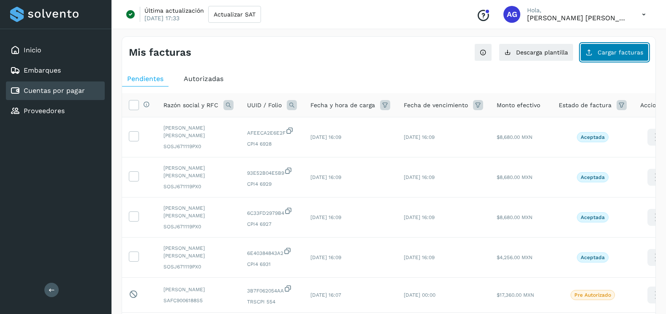
click at [609, 51] on span "Cargar facturas" at bounding box center [621, 52] width 46 height 6
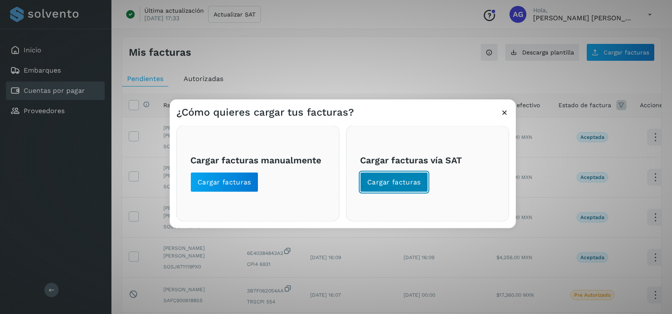
click at [411, 183] on span "Cargar facturas" at bounding box center [394, 182] width 54 height 9
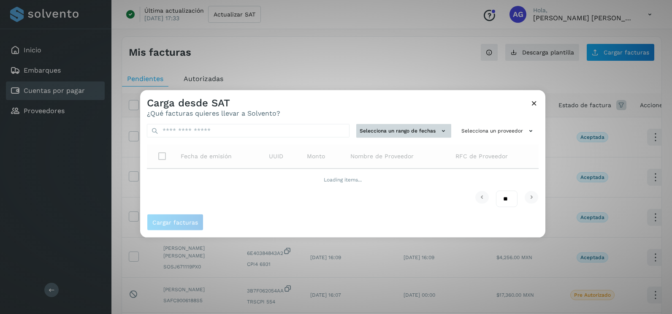
click at [400, 133] on button "Selecciona un rango de fechas" at bounding box center [403, 131] width 95 height 14
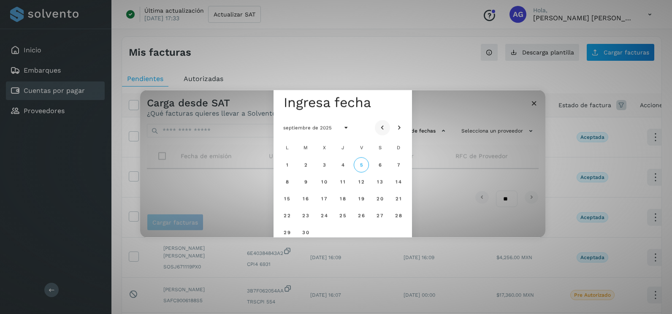
click at [381, 125] on icon "Mes anterior" at bounding box center [382, 128] width 8 height 8
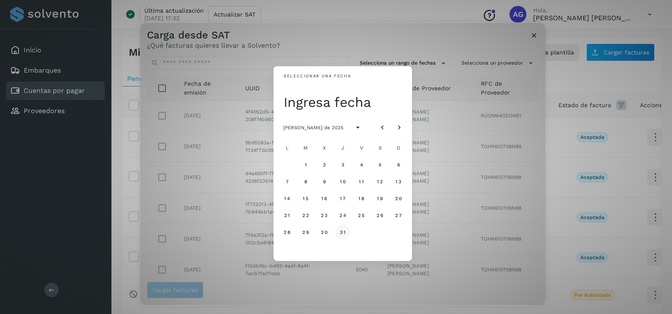
click at [342, 232] on span "31" at bounding box center [343, 232] width 6 height 6
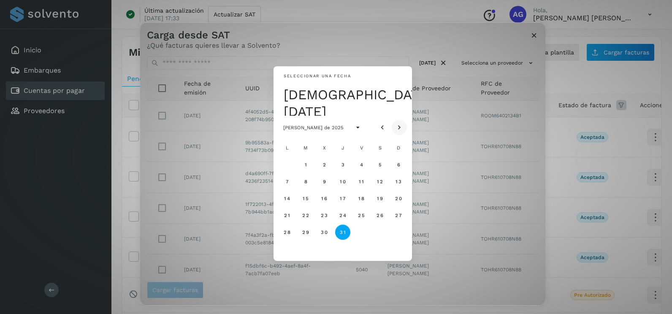
click at [403, 124] on icon "Mes siguiente" at bounding box center [399, 128] width 8 height 8
click at [363, 165] on span "1" at bounding box center [361, 165] width 3 height 6
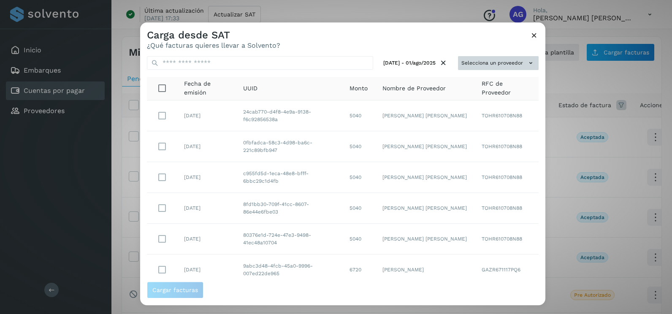
click at [527, 61] on icon at bounding box center [531, 63] width 9 height 9
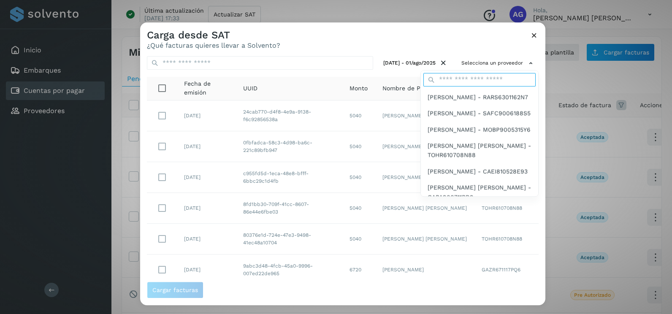
click at [484, 77] on input "text" at bounding box center [480, 80] width 112 height 14
type input "**********"
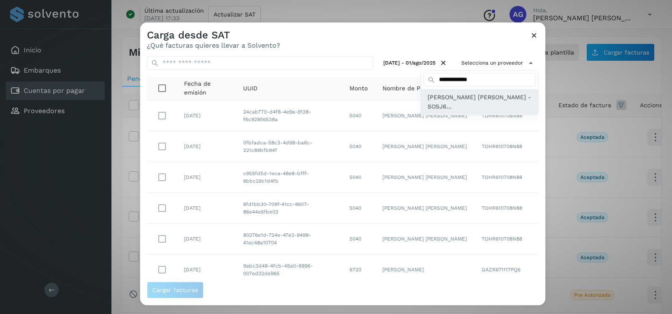
click at [471, 106] on span "[PERSON_NAME] [PERSON_NAME] - SOSJ6..." at bounding box center [480, 102] width 104 height 19
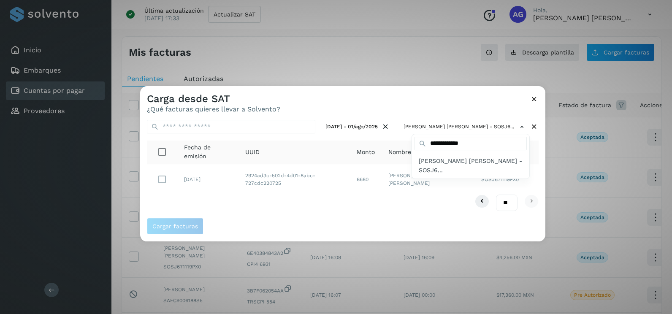
click at [155, 177] on div at bounding box center [476, 243] width 672 height 314
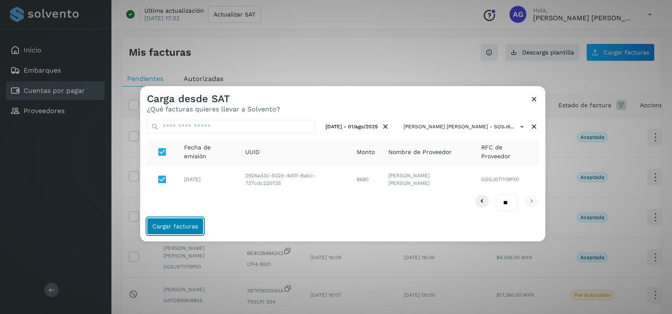
click at [185, 223] on span "Cargar facturas" at bounding box center [175, 226] width 46 height 6
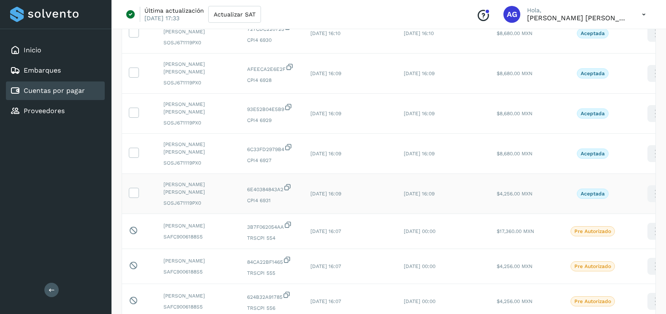
scroll to position [127, 0]
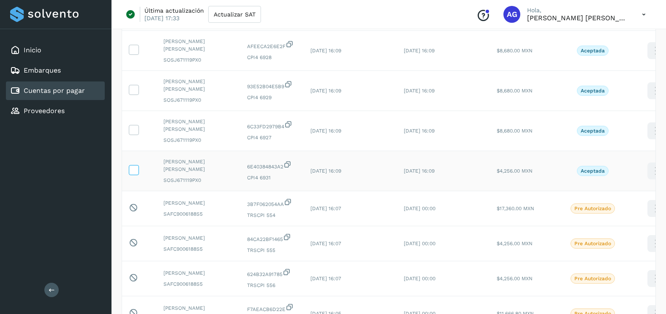
click at [131, 166] on icon at bounding box center [133, 169] width 9 height 9
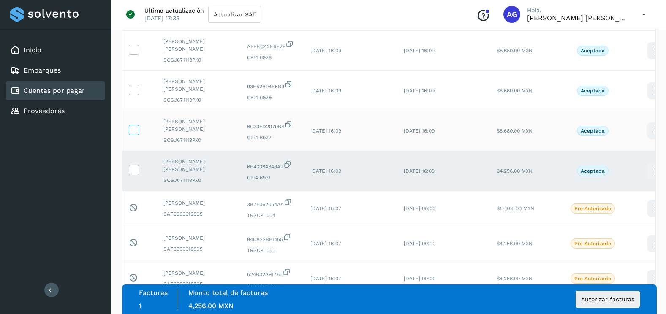
click at [132, 130] on icon at bounding box center [133, 129] width 9 height 9
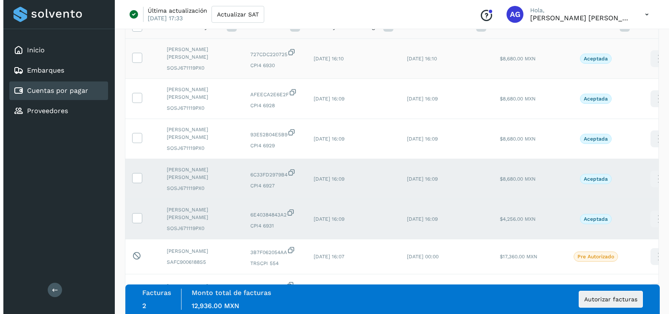
scroll to position [0, 0]
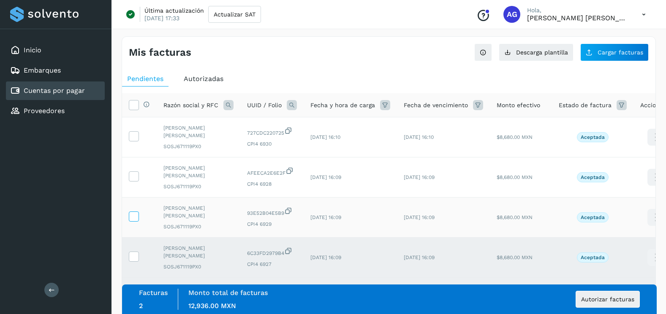
click at [135, 213] on icon at bounding box center [133, 216] width 9 height 9
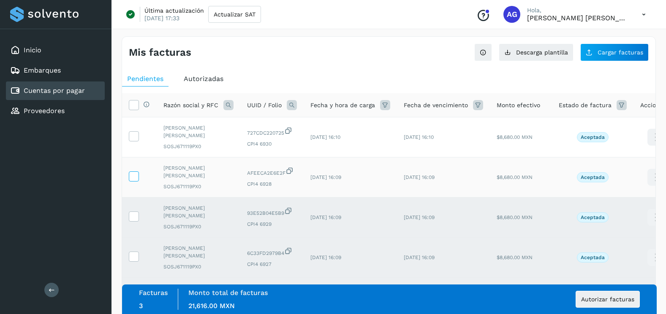
click at [130, 174] on icon at bounding box center [133, 175] width 9 height 9
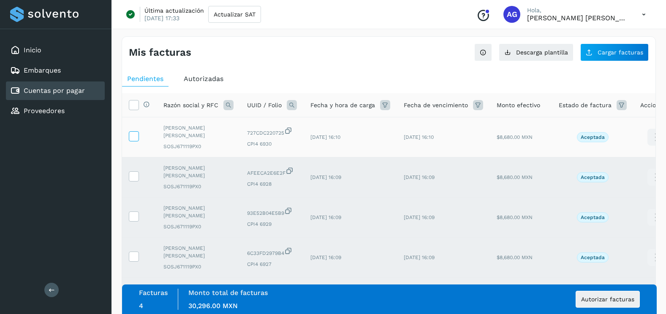
click at [133, 139] on icon at bounding box center [133, 135] width 9 height 9
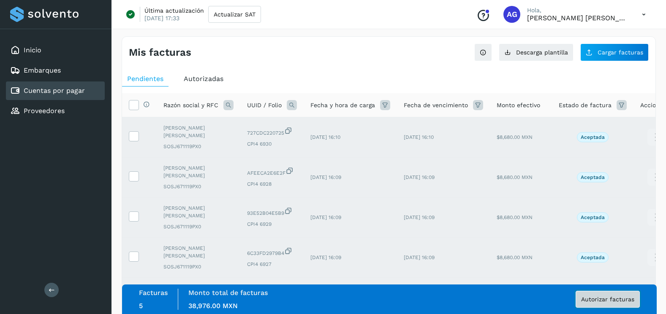
click at [615, 299] on span "Autorizar facturas" at bounding box center [607, 300] width 53 height 6
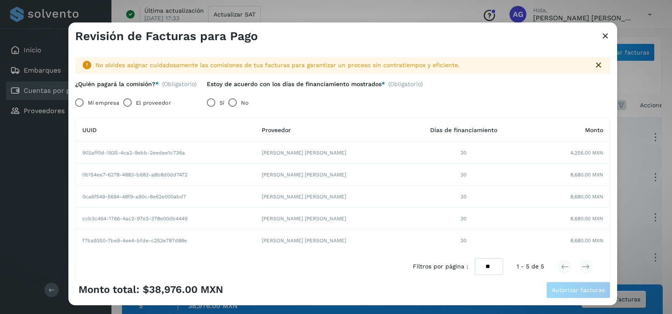
click at [90, 100] on label "Mi empresa" at bounding box center [103, 103] width 31 height 17
click at [593, 296] on button "Autorizar facturas" at bounding box center [579, 290] width 64 height 17
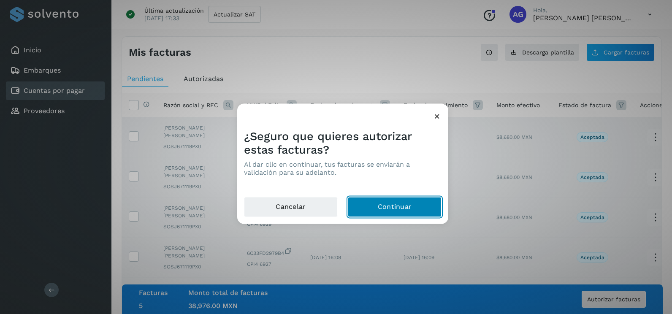
click at [388, 201] on button "Continuar" at bounding box center [395, 207] width 94 height 20
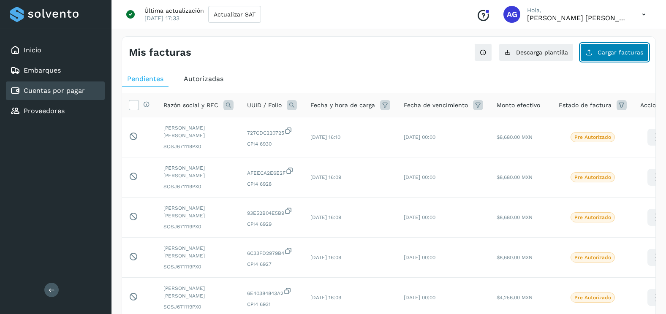
click at [620, 59] on button "Cargar facturas" at bounding box center [614, 53] width 68 height 18
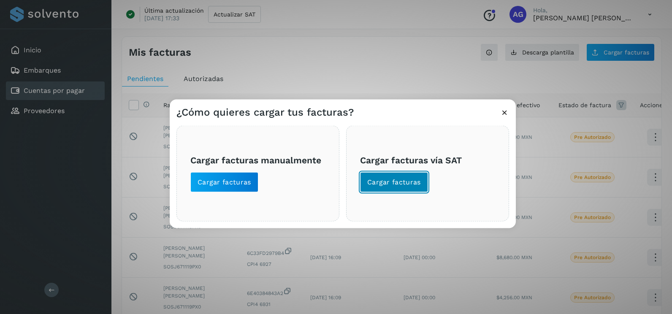
click at [413, 183] on span "Cargar facturas" at bounding box center [394, 182] width 54 height 9
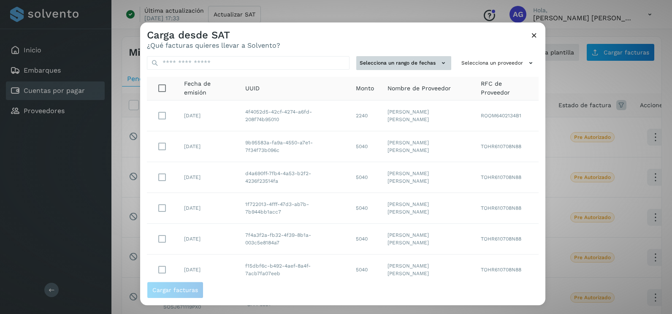
click at [427, 63] on button "Selecciona un rango de fechas" at bounding box center [403, 63] width 95 height 14
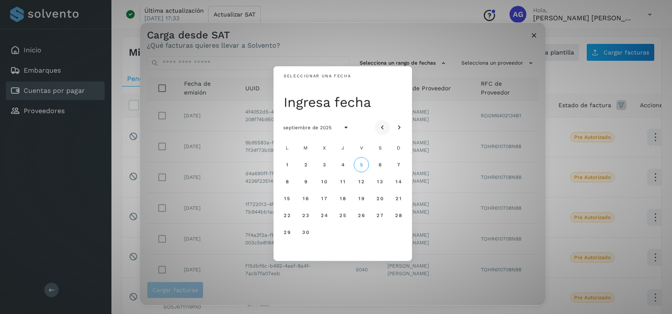
click at [386, 127] on icon "Mes anterior" at bounding box center [382, 128] width 8 height 8
click at [303, 234] on span "29" at bounding box center [305, 232] width 7 height 6
click at [327, 232] on span "30" at bounding box center [324, 232] width 7 height 6
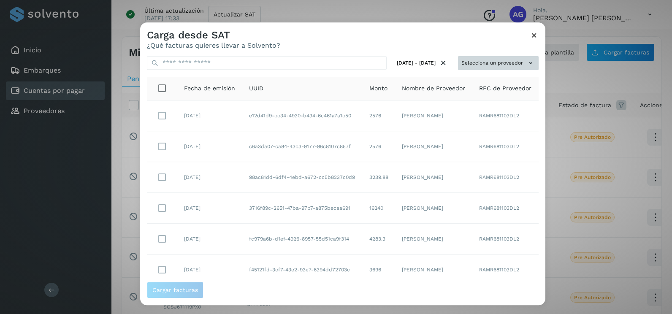
click at [498, 62] on button "Selecciona un proveedor" at bounding box center [498, 63] width 81 height 14
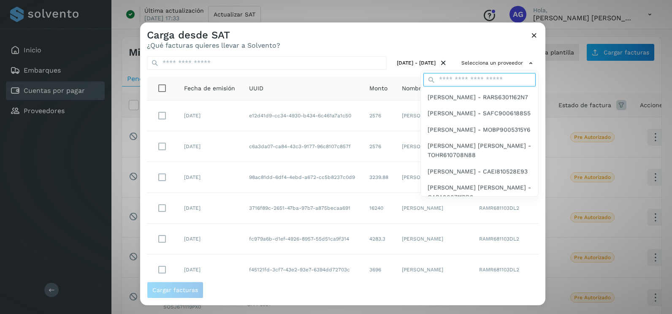
click at [453, 80] on input "text" at bounding box center [480, 80] width 112 height 14
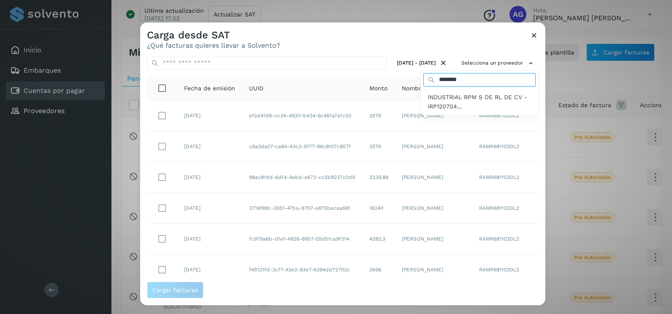
type input "**********"
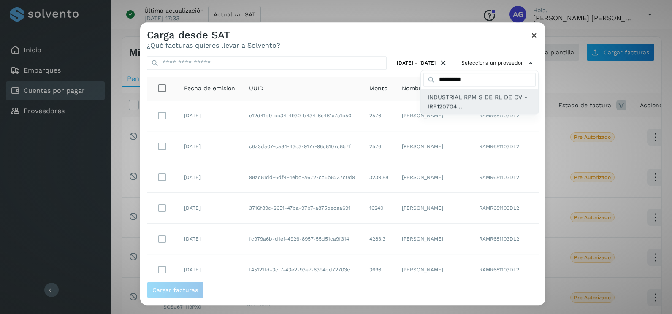
click at [504, 109] on span "INDUSTRIAL RPM S DE RL DE CV - IRP120704..." at bounding box center [480, 102] width 104 height 19
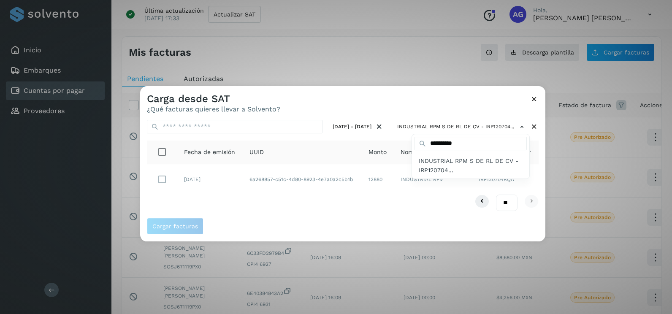
click at [536, 148] on div at bounding box center [476, 243] width 672 height 314
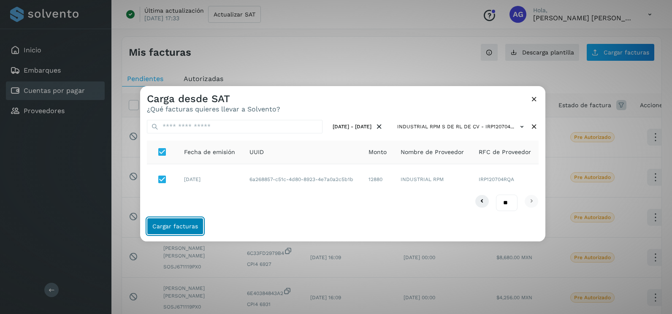
click at [149, 229] on button "Cargar facturas" at bounding box center [175, 226] width 57 height 17
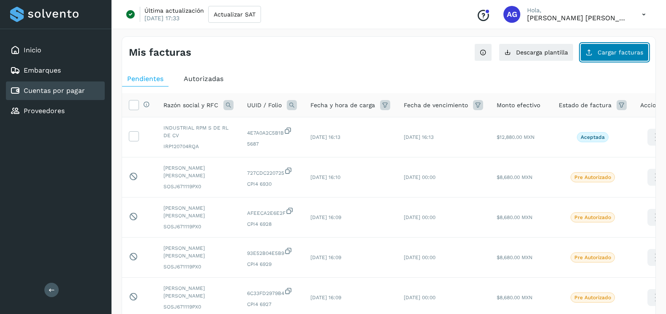
click at [593, 49] on icon at bounding box center [589, 52] width 7 height 7
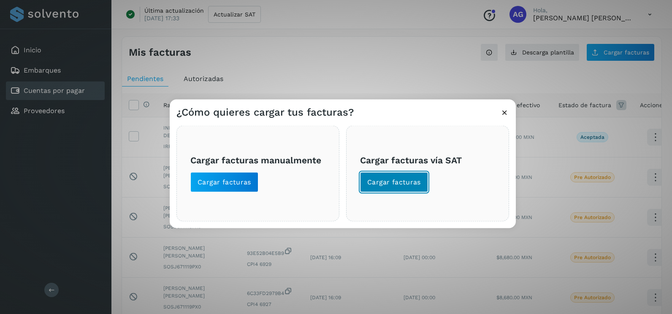
click at [416, 183] on span "Cargar facturas" at bounding box center [394, 182] width 54 height 9
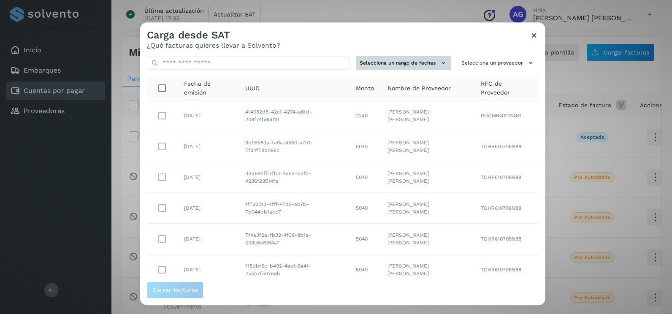
click at [439, 62] on icon at bounding box center [443, 63] width 9 height 9
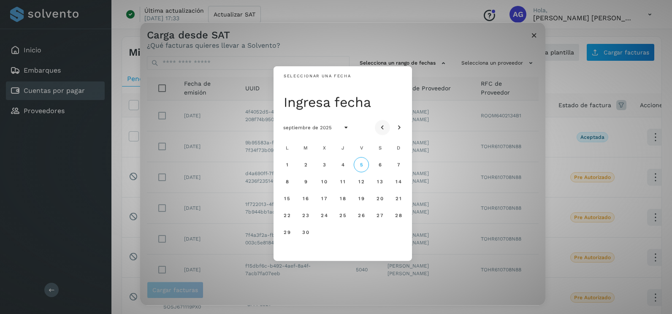
click at [386, 121] on div "septiembre de 2025" at bounding box center [343, 128] width 139 height 24
click at [386, 122] on button "Mes anterior" at bounding box center [382, 127] width 15 height 15
click at [290, 200] on span "14" at bounding box center [287, 199] width 6 height 6
click at [305, 199] on span "15" at bounding box center [305, 199] width 6 height 6
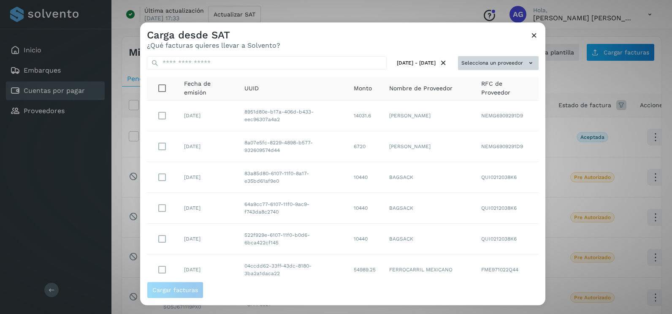
click at [509, 68] on button "Selecciona un proveedor" at bounding box center [498, 63] width 81 height 14
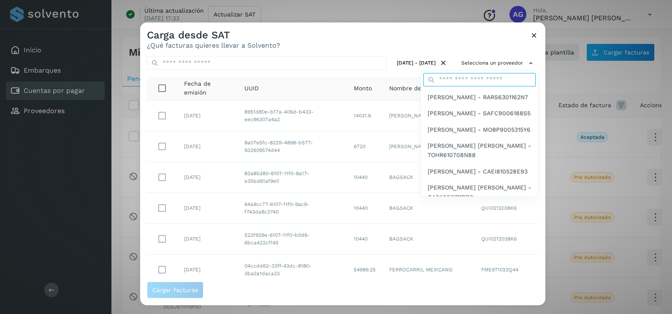
click at [444, 84] on input "text" at bounding box center [480, 80] width 112 height 14
type input "**********"
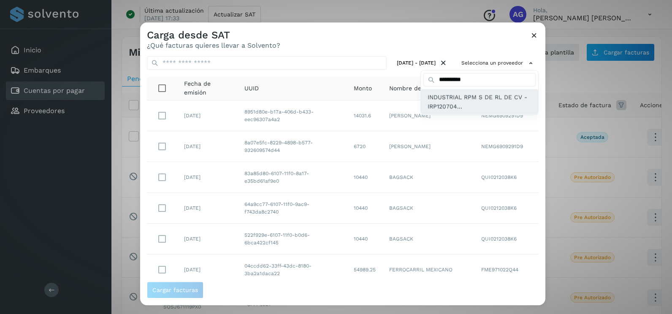
click at [445, 111] on span "INDUSTRIAL RPM S DE RL DE CV - IRP120704..." at bounding box center [480, 102] width 104 height 19
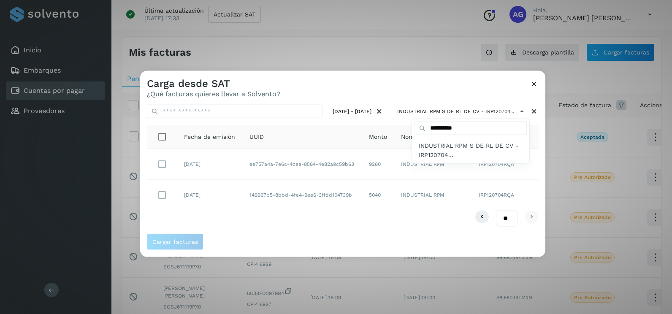
click at [354, 106] on div at bounding box center [476, 228] width 672 height 314
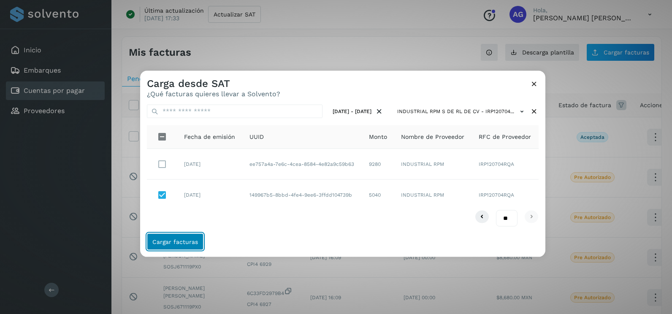
click at [186, 242] on span "Cargar facturas" at bounding box center [175, 242] width 46 height 6
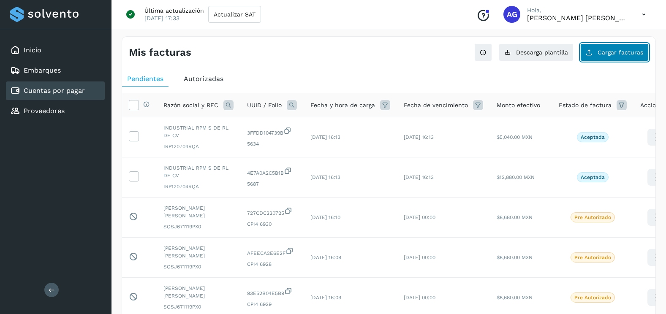
click at [603, 58] on button "Cargar facturas" at bounding box center [614, 53] width 68 height 18
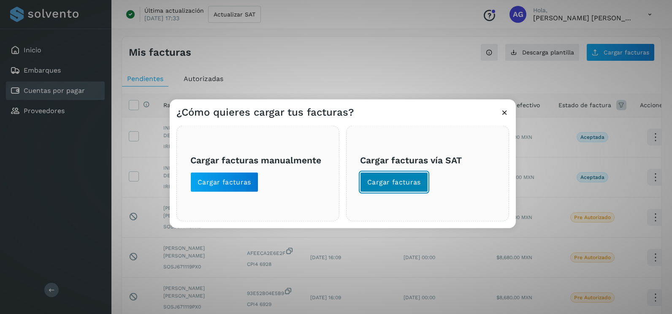
click at [402, 190] on button "Cargar facturas" at bounding box center [394, 182] width 68 height 20
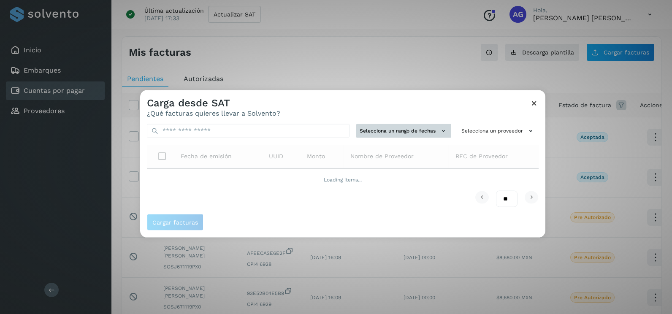
click at [416, 130] on button "Selecciona un rango de fechas" at bounding box center [403, 131] width 95 height 14
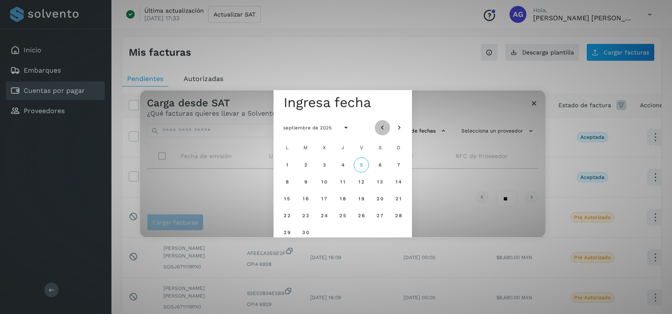
click at [384, 127] on icon "Mes anterior" at bounding box center [382, 128] width 8 height 8
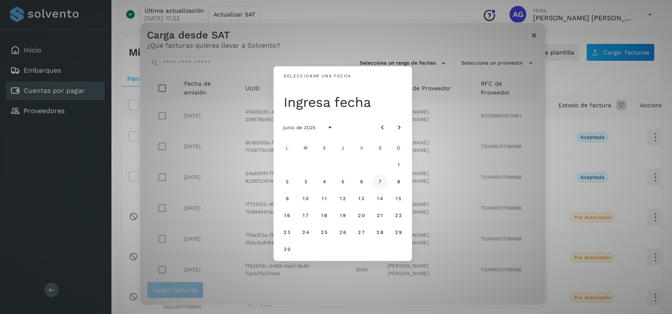
click at [381, 184] on span "7" at bounding box center [380, 182] width 4 height 6
click at [401, 181] on button "8" at bounding box center [398, 181] width 15 height 15
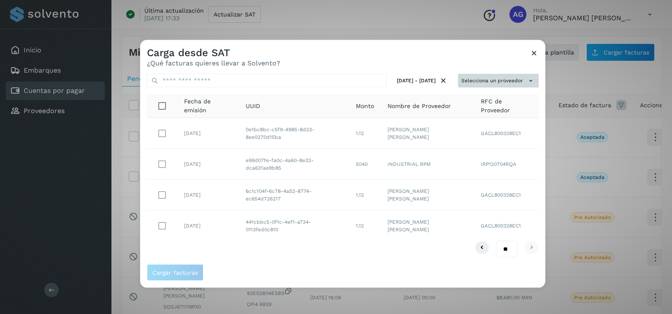
click at [506, 87] on button "Selecciona un proveedor" at bounding box center [498, 81] width 81 height 14
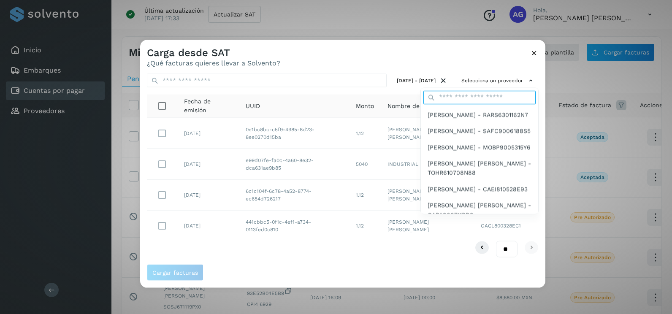
click at [465, 95] on input "text" at bounding box center [480, 97] width 112 height 14
type input "**********"
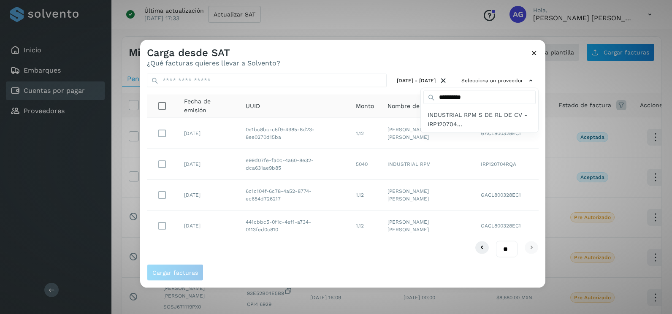
click at [242, 258] on div at bounding box center [476, 197] width 672 height 314
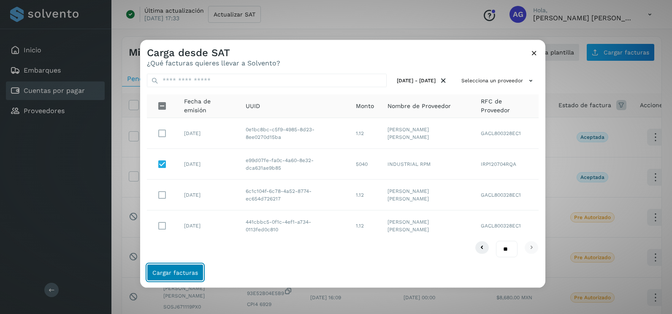
click at [199, 273] on button "Cargar facturas" at bounding box center [175, 272] width 57 height 17
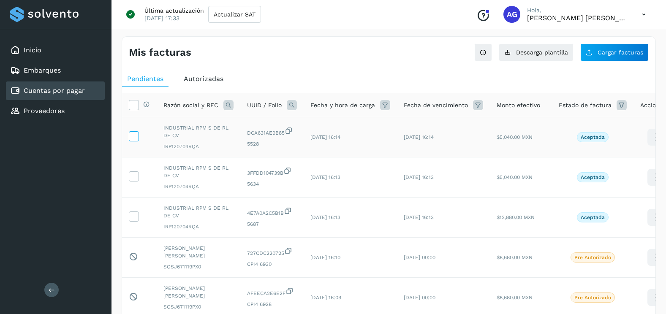
click at [136, 137] on icon at bounding box center [133, 135] width 9 height 9
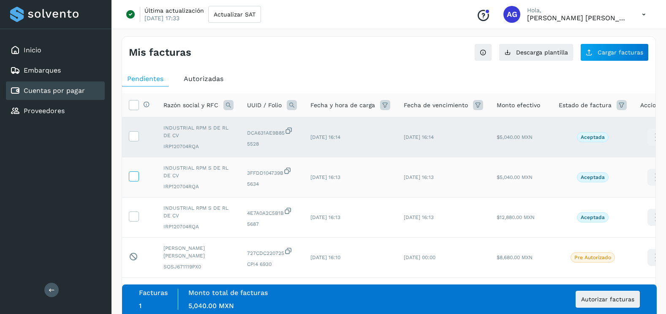
click at [135, 175] on icon at bounding box center [133, 175] width 9 height 9
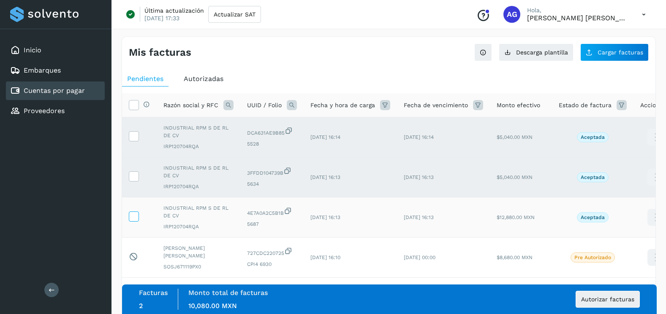
click at [135, 215] on icon at bounding box center [133, 216] width 9 height 9
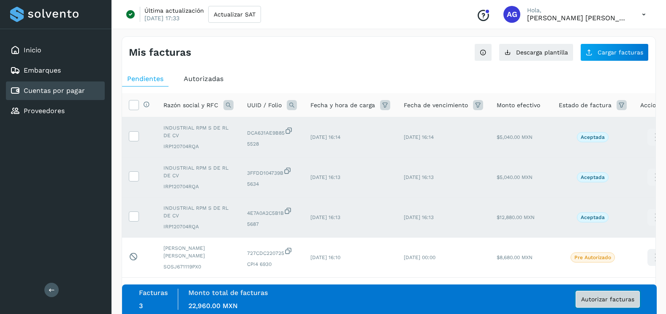
click at [626, 303] on button "Autorizar facturas" at bounding box center [608, 299] width 64 height 17
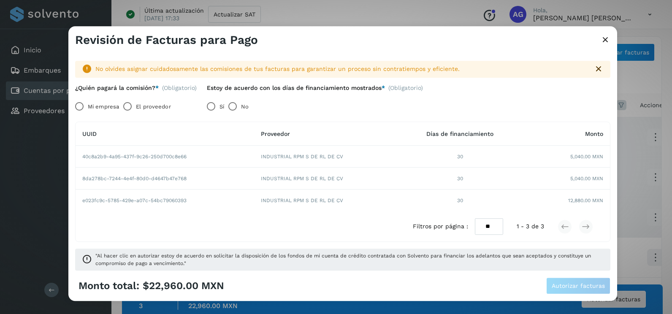
click at [93, 103] on label "Mi empresa" at bounding box center [103, 106] width 31 height 17
click at [224, 102] on label "Sí" at bounding box center [222, 106] width 5 height 17
click at [566, 291] on button "Autorizar facturas" at bounding box center [579, 286] width 64 height 17
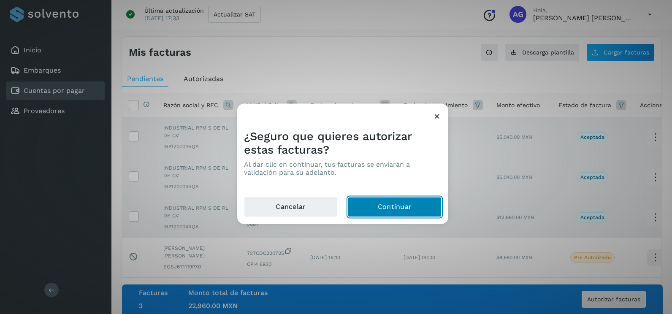
click at [389, 210] on button "Continuar" at bounding box center [395, 207] width 94 height 20
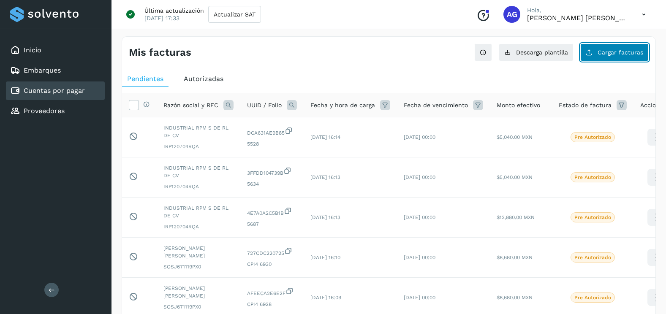
click at [602, 49] on button "Cargar facturas" at bounding box center [614, 53] width 68 height 18
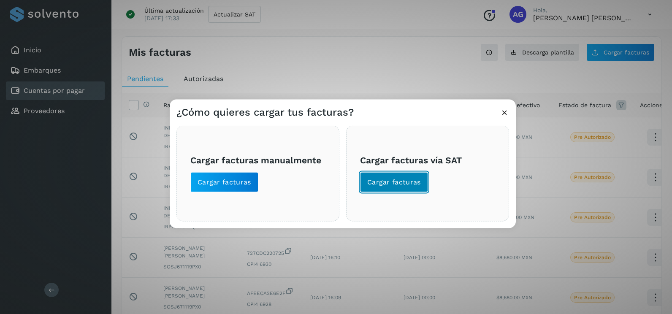
click at [401, 190] on button "Cargar facturas" at bounding box center [394, 182] width 68 height 20
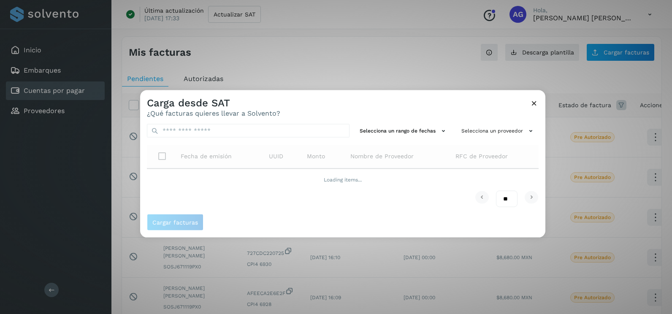
click at [402, 119] on div "Selecciona un rango de fechas Selecciona un proveedor Fecha de emisión UUID Mon…" at bounding box center [342, 165] width 405 height 97
click at [401, 130] on button "Selecciona un rango de fechas" at bounding box center [403, 131] width 95 height 14
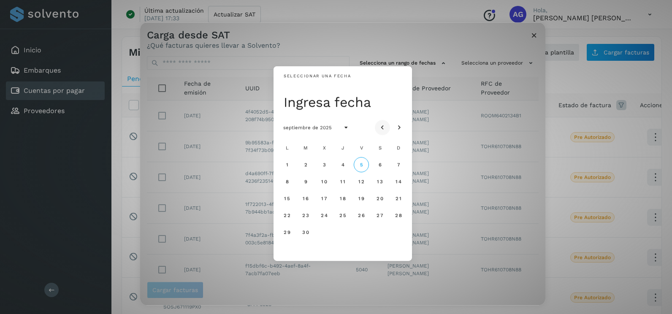
click at [384, 125] on icon "Mes anterior" at bounding box center [382, 128] width 8 height 8
click at [381, 214] on span "26" at bounding box center [379, 215] width 7 height 6
click at [398, 215] on span "27" at bounding box center [398, 215] width 7 height 6
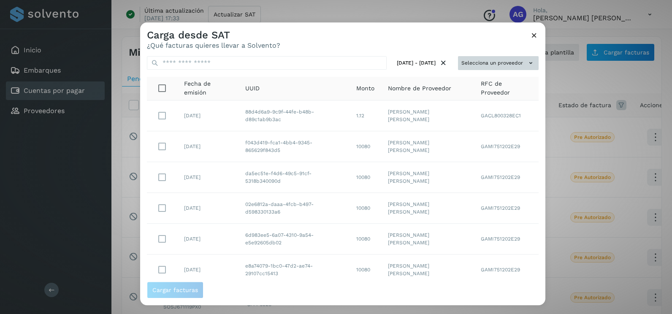
click at [505, 68] on button "Selecciona un proveedor" at bounding box center [498, 63] width 81 height 14
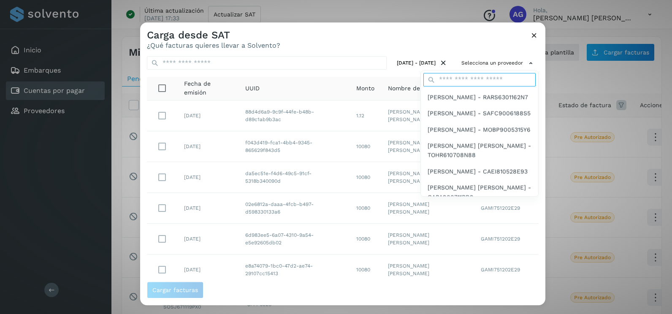
click at [476, 82] on input "text" at bounding box center [480, 80] width 112 height 14
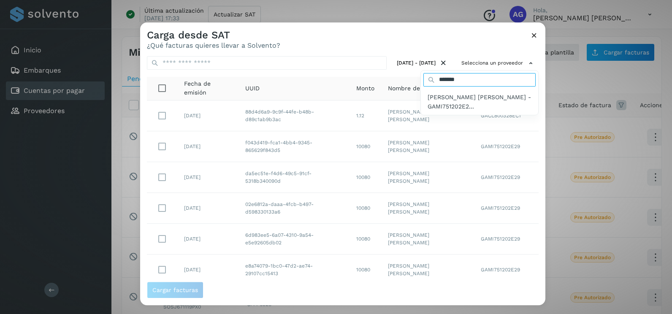
type input "*********"
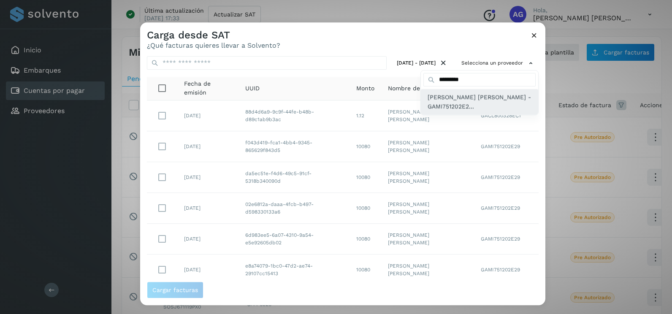
click at [458, 104] on span "[PERSON_NAME] [PERSON_NAME] - GAMI751202E2..." at bounding box center [480, 102] width 104 height 19
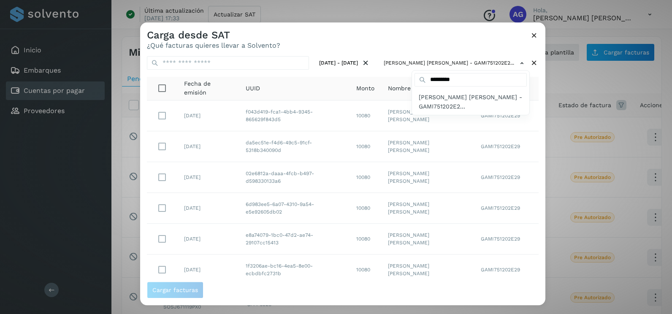
click at [472, 38] on div at bounding box center [476, 179] width 672 height 314
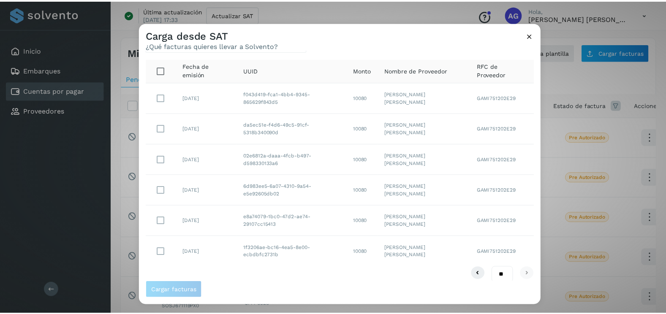
scroll to position [27, 0]
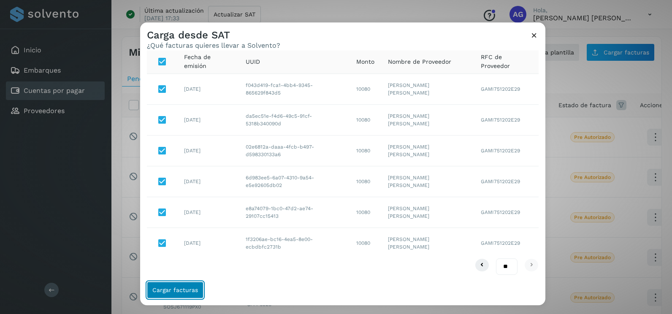
click at [170, 292] on span "Cargar facturas" at bounding box center [175, 290] width 46 height 6
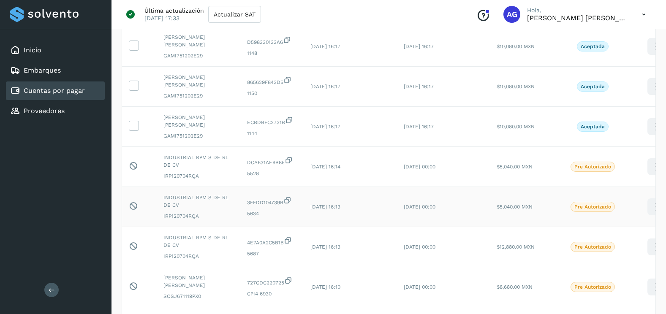
scroll to position [127, 0]
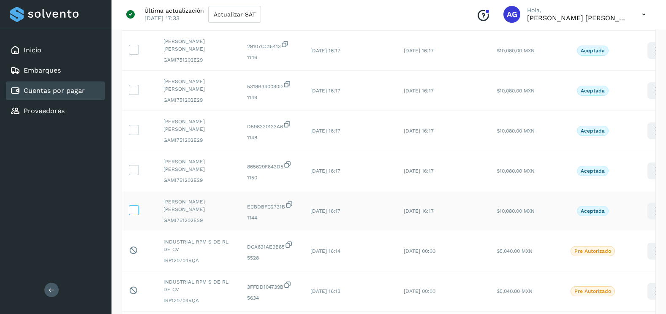
click at [131, 211] on icon at bounding box center [133, 209] width 9 height 9
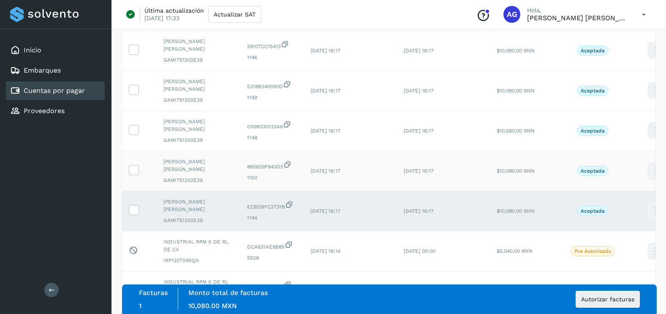
click at [135, 176] on td at bounding box center [139, 171] width 35 height 40
click at [135, 171] on icon at bounding box center [133, 169] width 9 height 9
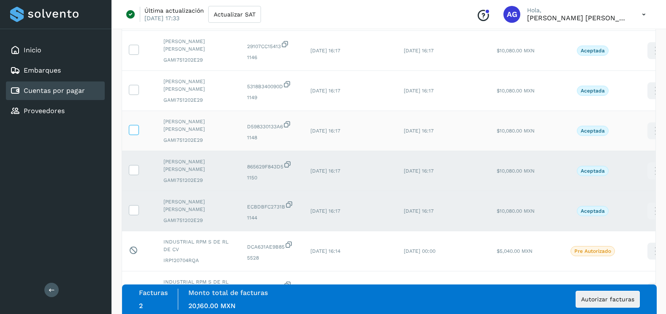
click at [136, 126] on icon at bounding box center [133, 129] width 9 height 9
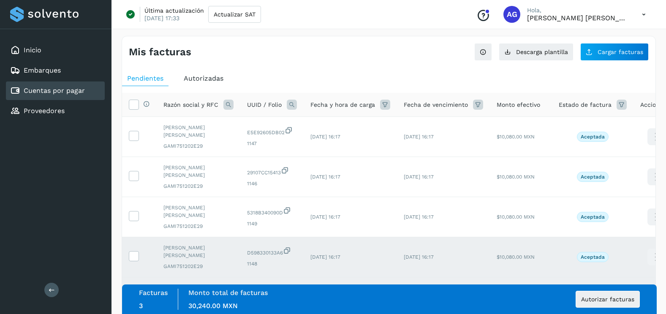
scroll to position [0, 0]
click at [135, 214] on icon at bounding box center [133, 216] width 9 height 9
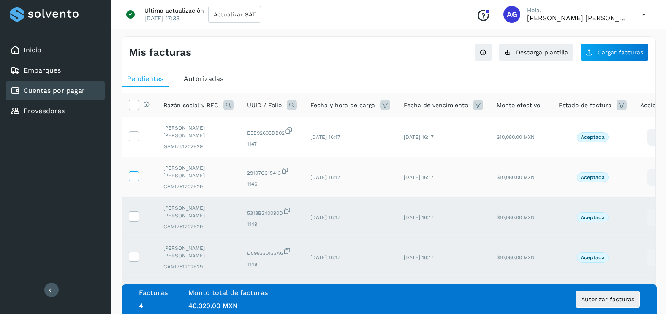
click at [135, 177] on icon at bounding box center [133, 175] width 9 height 9
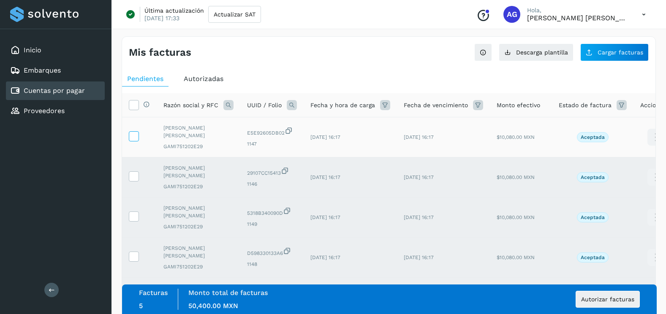
click at [139, 136] on label at bounding box center [134, 136] width 10 height 10
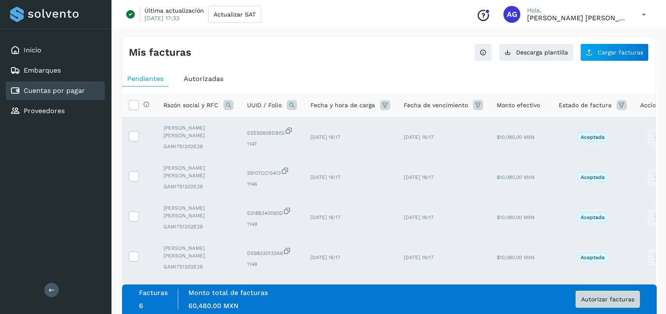
click at [594, 306] on button "Autorizar facturas" at bounding box center [608, 299] width 64 height 17
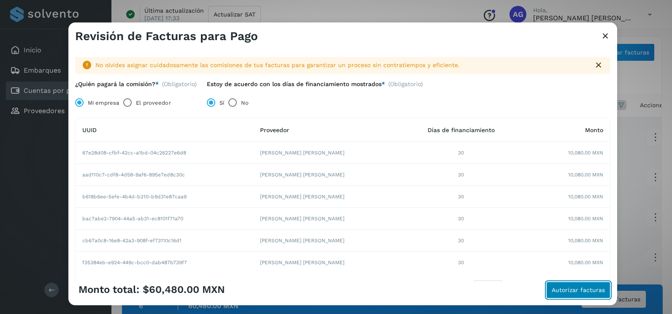
click at [593, 298] on button "Autorizar facturas" at bounding box center [579, 290] width 64 height 17
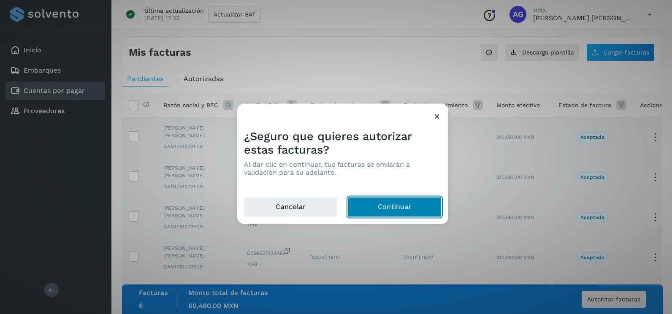
click at [423, 205] on button "Continuar" at bounding box center [395, 207] width 94 height 20
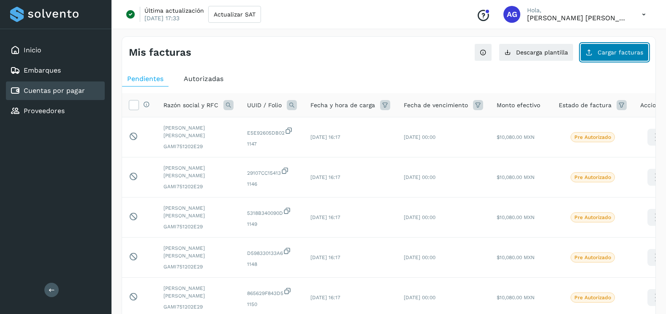
click at [582, 51] on button "Cargar facturas" at bounding box center [614, 53] width 68 height 18
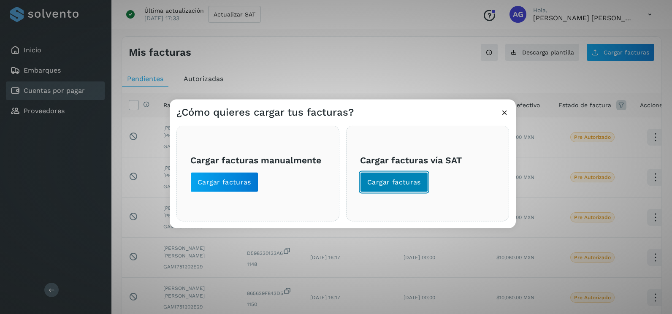
click at [400, 184] on span "Cargar facturas" at bounding box center [394, 182] width 54 height 9
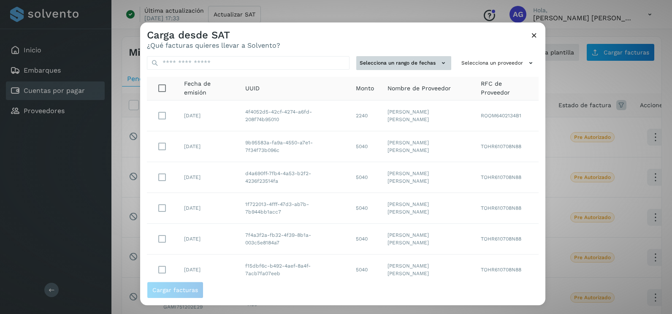
click at [439, 64] on icon at bounding box center [443, 63] width 9 height 9
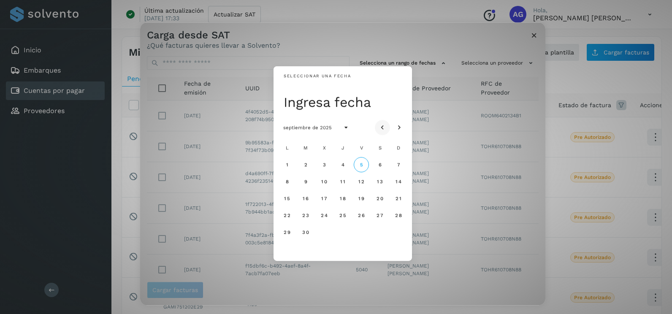
click at [381, 124] on icon "Mes anterior" at bounding box center [382, 128] width 8 height 8
click at [324, 217] on span "18" at bounding box center [324, 215] width 6 height 6
click at [343, 215] on span "19" at bounding box center [343, 215] width 6 height 6
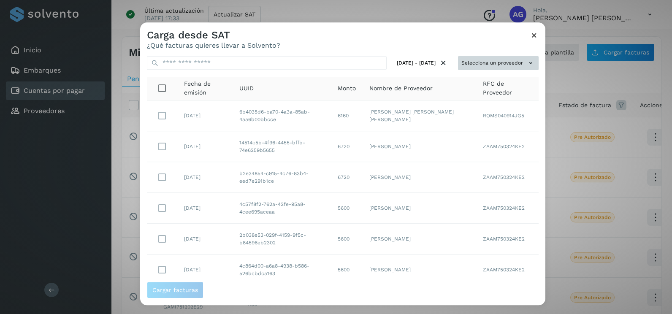
click at [520, 66] on button "Selecciona un proveedor" at bounding box center [498, 63] width 81 height 14
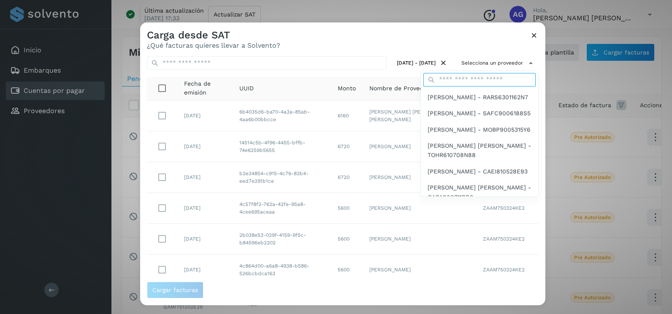
click at [492, 78] on input "text" at bounding box center [480, 80] width 112 height 14
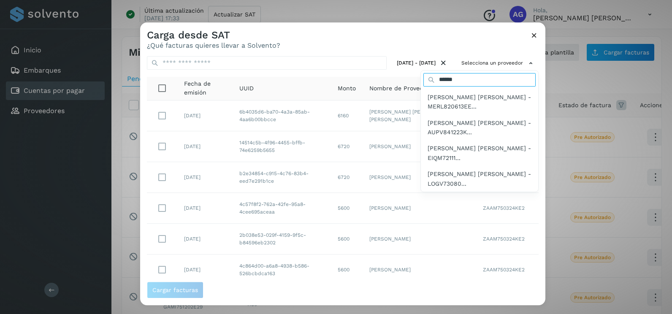
type input "**********"
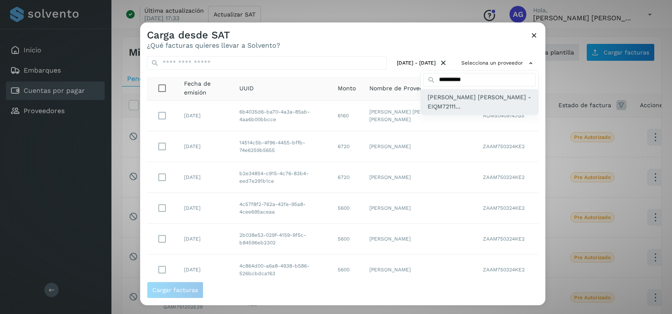
click at [473, 106] on span "[PERSON_NAME] [PERSON_NAME] - EIQM72111..." at bounding box center [480, 102] width 104 height 19
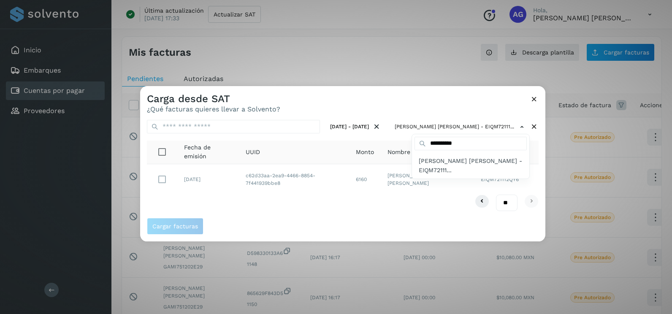
click at [252, 205] on div at bounding box center [476, 243] width 672 height 314
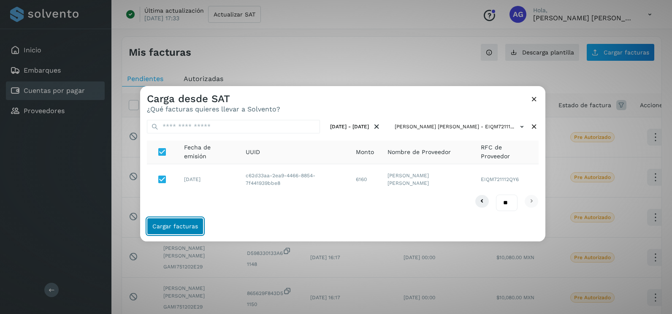
click at [166, 225] on span "Cargar facturas" at bounding box center [175, 226] width 46 height 6
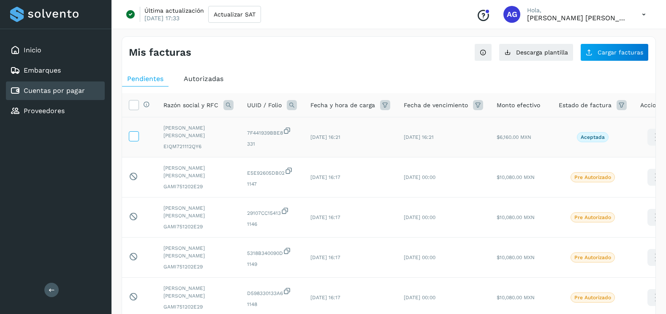
click at [136, 133] on icon at bounding box center [133, 135] width 9 height 9
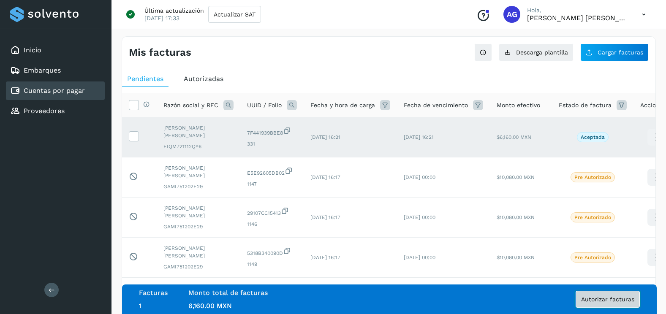
click at [598, 299] on span "Autorizar facturas" at bounding box center [607, 300] width 53 height 6
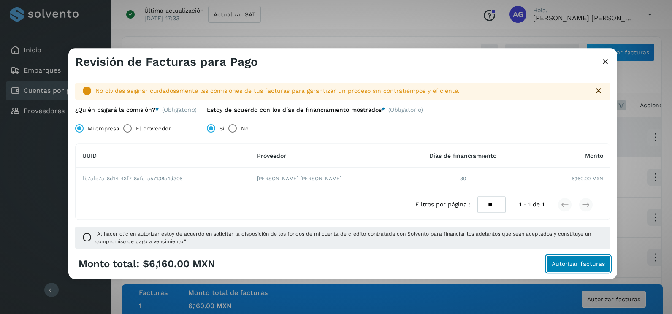
click at [563, 266] on span "Autorizar facturas" at bounding box center [578, 264] width 53 height 6
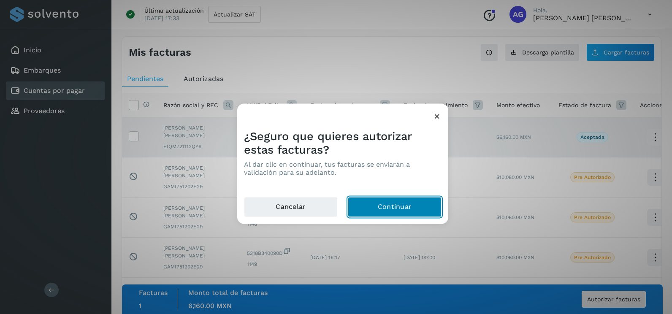
click at [373, 209] on button "Continuar" at bounding box center [395, 207] width 94 height 20
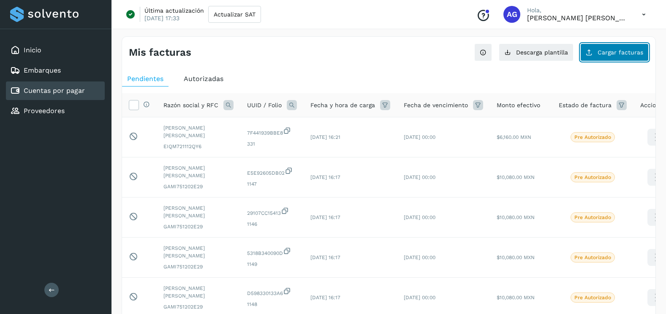
click at [620, 57] on button "Cargar facturas" at bounding box center [614, 53] width 68 height 18
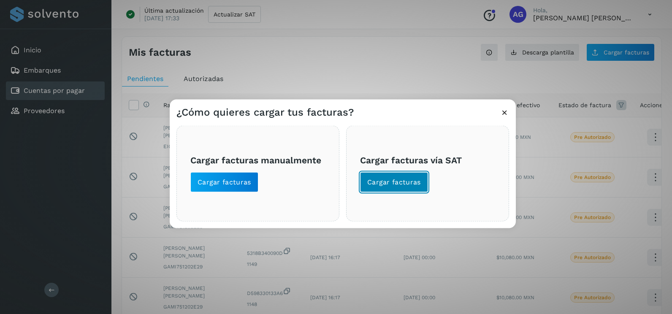
click at [388, 189] on button "Cargar facturas" at bounding box center [394, 182] width 68 height 20
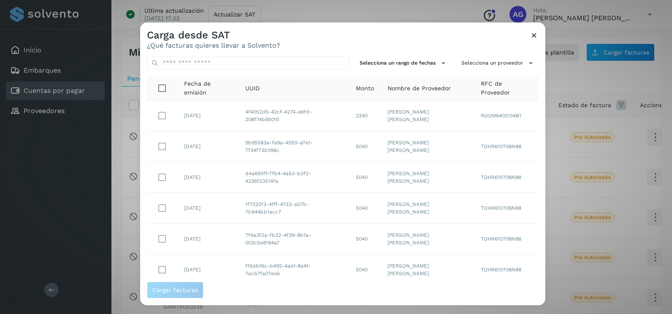
click at [405, 133] on td "[PERSON_NAME] [PERSON_NAME]" at bounding box center [427, 146] width 93 height 31
click at [421, 63] on button "Selecciona un rango de fechas" at bounding box center [403, 63] width 95 height 14
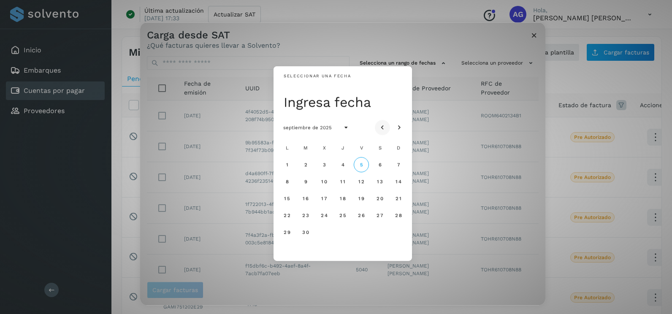
click at [386, 125] on icon "Mes anterior" at bounding box center [382, 128] width 8 height 8
click at [305, 232] on span "29" at bounding box center [305, 232] width 7 height 6
click at [322, 232] on span "30" at bounding box center [324, 232] width 7 height 6
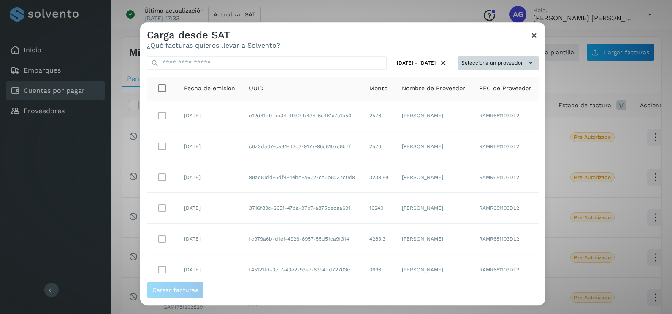
click at [527, 59] on icon at bounding box center [531, 63] width 9 height 9
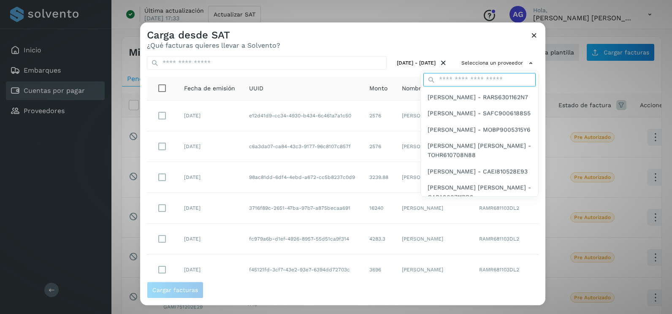
click at [480, 81] on input "text" at bounding box center [480, 80] width 112 height 14
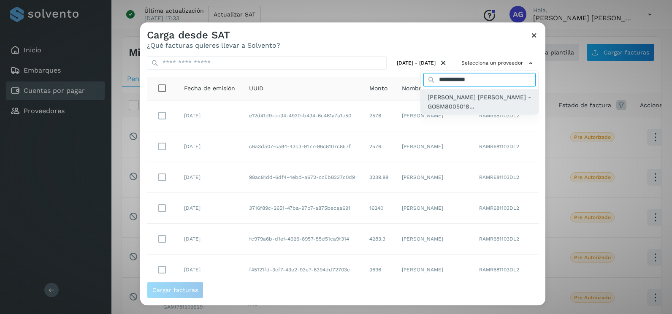
type input "**********"
click at [466, 101] on span "[PERSON_NAME] [PERSON_NAME] - GOSM8005018..." at bounding box center [480, 102] width 104 height 19
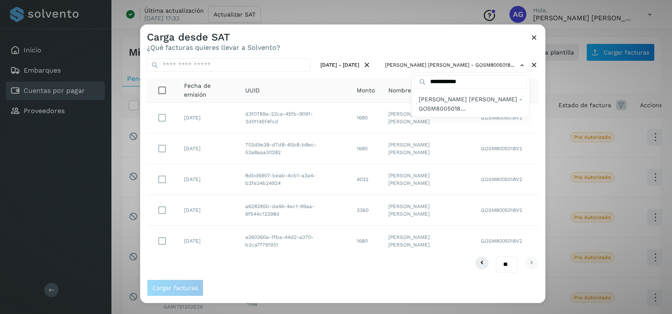
click at [534, 149] on div at bounding box center [476, 181] width 672 height 314
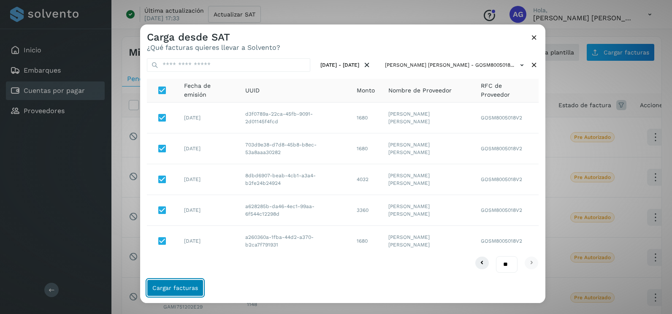
click at [168, 284] on button "Cargar facturas" at bounding box center [175, 288] width 57 height 17
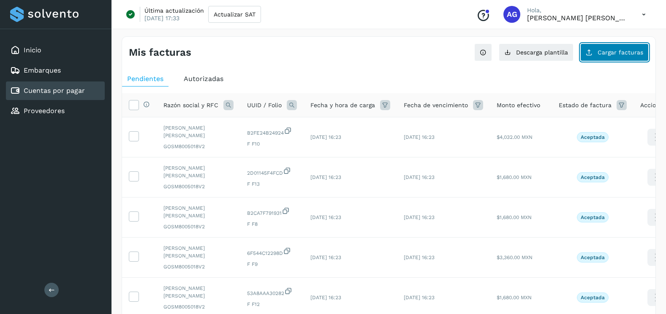
click at [625, 52] on span "Cargar facturas" at bounding box center [621, 52] width 46 height 6
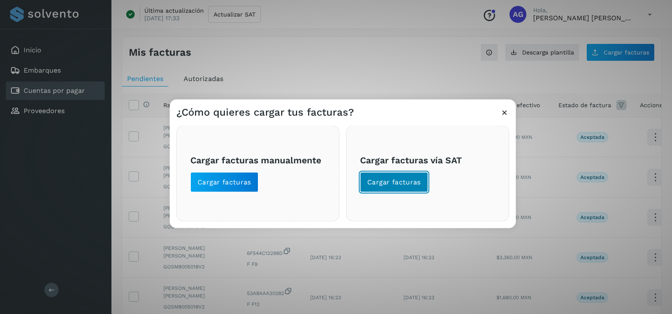
click at [397, 182] on span "Cargar facturas" at bounding box center [394, 182] width 54 height 9
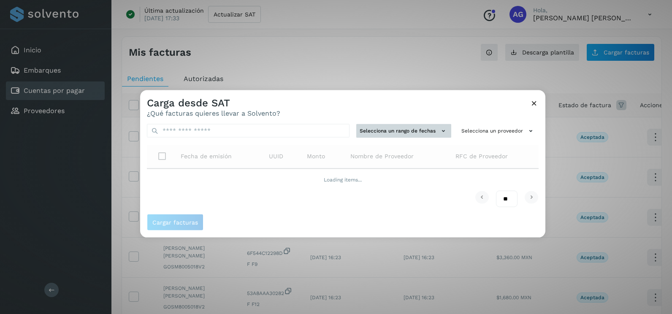
click at [410, 128] on button "Selecciona un rango de fechas" at bounding box center [403, 131] width 95 height 14
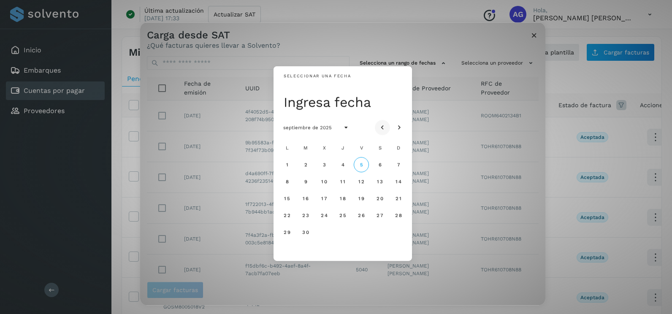
click at [382, 127] on icon "Mes anterior" at bounding box center [382, 128] width 8 height 8
click at [349, 233] on button "28" at bounding box center [342, 232] width 15 height 15
click at [361, 231] on span "29" at bounding box center [361, 232] width 7 height 6
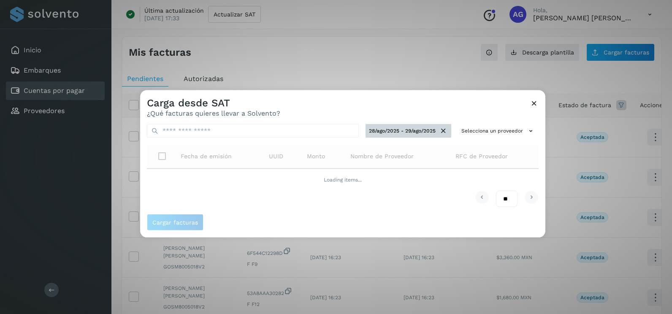
click at [445, 130] on icon at bounding box center [443, 131] width 9 height 9
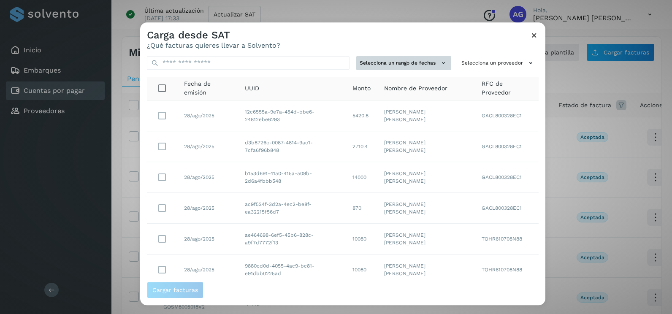
click at [427, 63] on button "Selecciona un rango de fechas" at bounding box center [403, 63] width 95 height 14
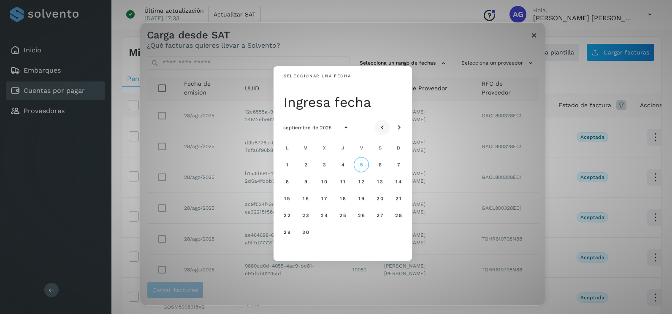
click at [384, 126] on icon "Mes anterior" at bounding box center [382, 128] width 8 height 8
click at [287, 230] on span "28" at bounding box center [286, 232] width 7 height 6
click at [304, 230] on span "29" at bounding box center [305, 232] width 7 height 6
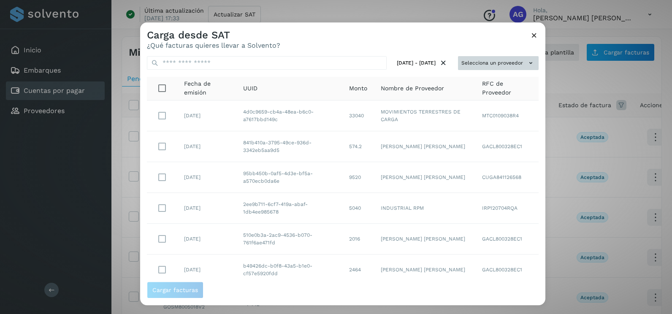
click at [500, 59] on button "Selecciona un proveedor" at bounding box center [498, 63] width 81 height 14
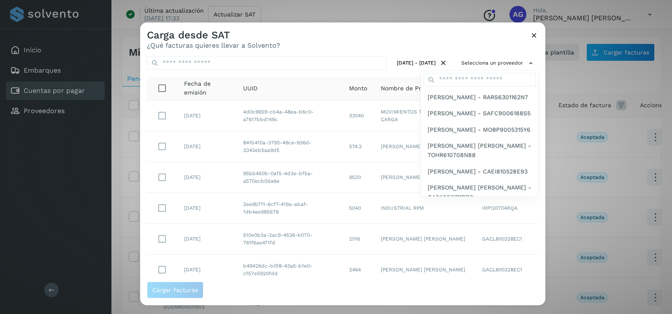
click at [494, 71] on div at bounding box center [479, 80] width 117 height 19
click at [487, 76] on input "text" at bounding box center [480, 80] width 112 height 14
type input "**********"
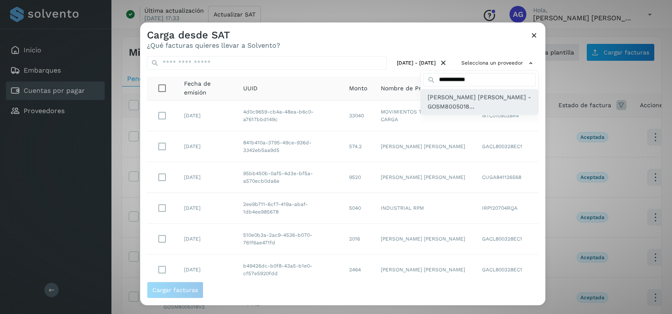
click at [484, 112] on div "[PERSON_NAME] [PERSON_NAME] - GOSM8005018..." at bounding box center [479, 102] width 117 height 26
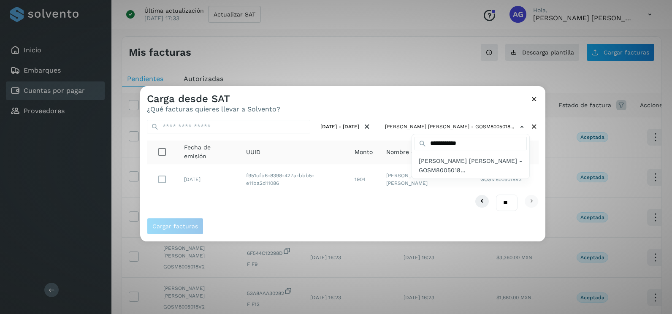
click at [315, 200] on div at bounding box center [476, 243] width 672 height 314
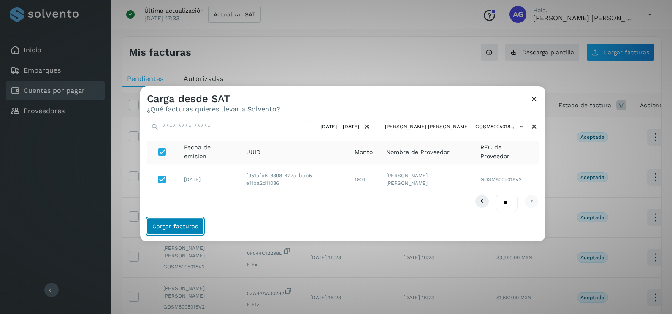
click at [166, 222] on button "Cargar facturas" at bounding box center [175, 226] width 57 height 17
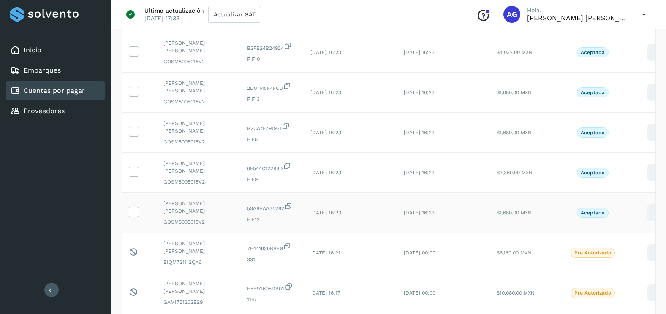
scroll to position [127, 0]
click at [135, 210] on icon at bounding box center [133, 209] width 9 height 9
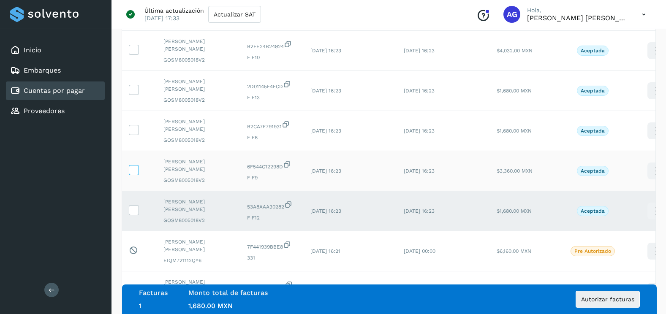
click at [137, 173] on icon at bounding box center [133, 169] width 9 height 9
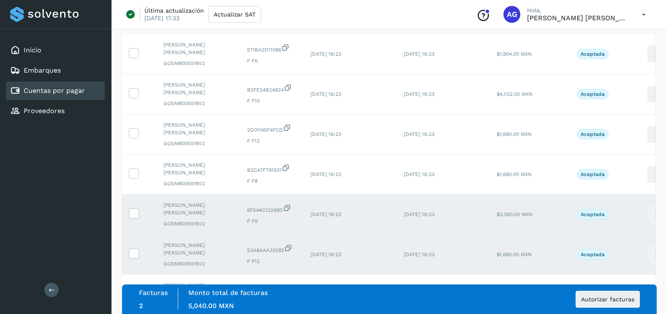
scroll to position [42, 0]
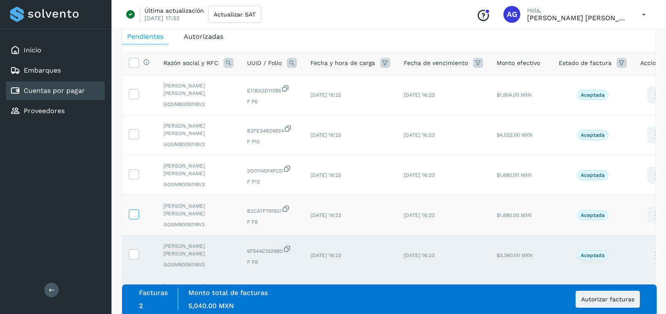
click at [136, 213] on icon at bounding box center [133, 214] width 9 height 9
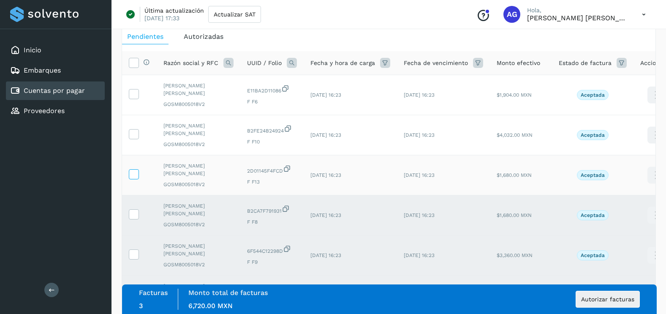
click at [134, 179] on span at bounding box center [133, 176] width 9 height 6
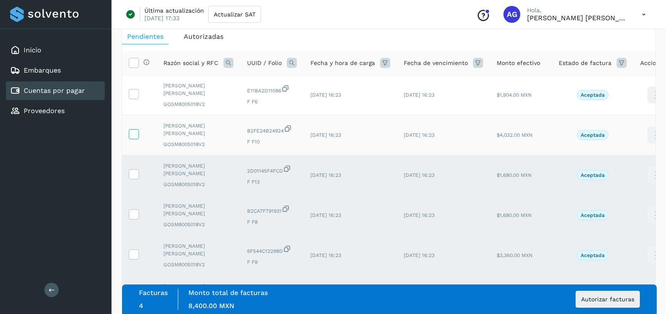
click at [137, 139] on span at bounding box center [133, 136] width 9 height 6
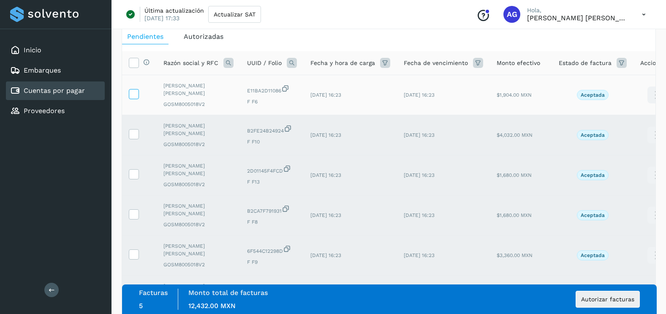
click at [137, 90] on icon at bounding box center [133, 93] width 9 height 9
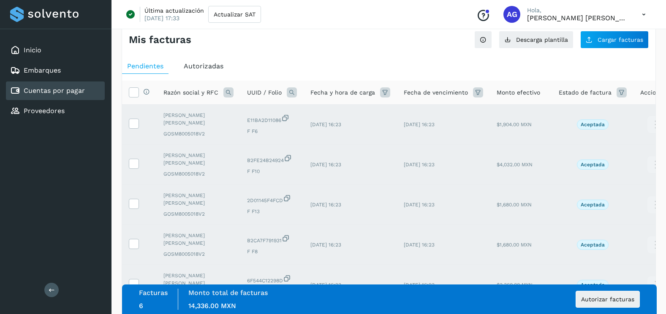
scroll to position [0, 0]
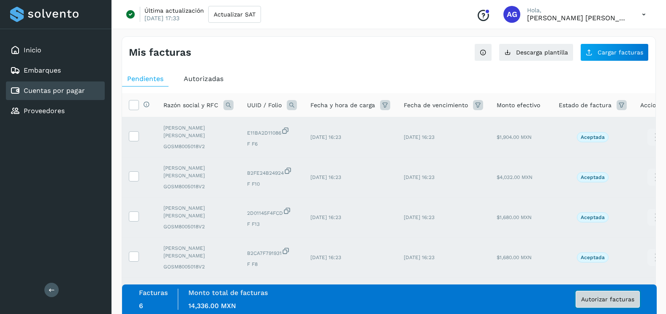
click at [589, 303] on button "Autorizar facturas" at bounding box center [608, 299] width 64 height 17
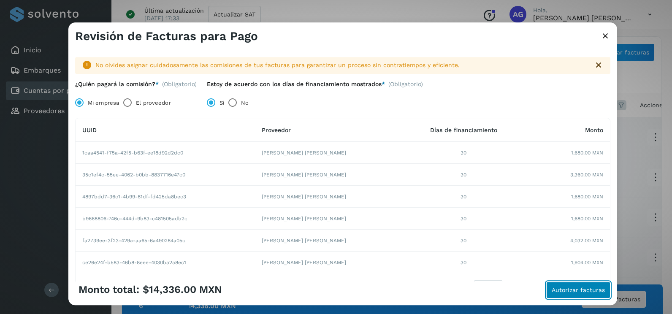
click at [573, 293] on span "Autorizar facturas" at bounding box center [578, 290] width 53 height 6
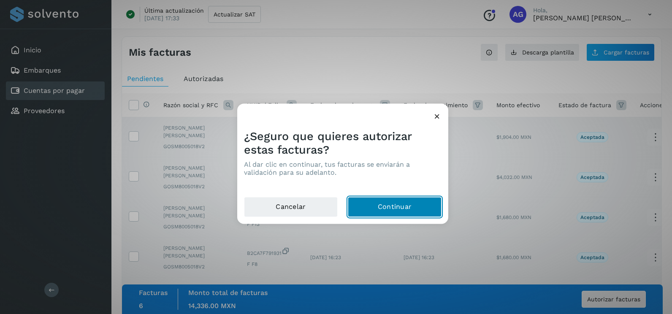
click at [400, 209] on button "Continuar" at bounding box center [395, 207] width 94 height 20
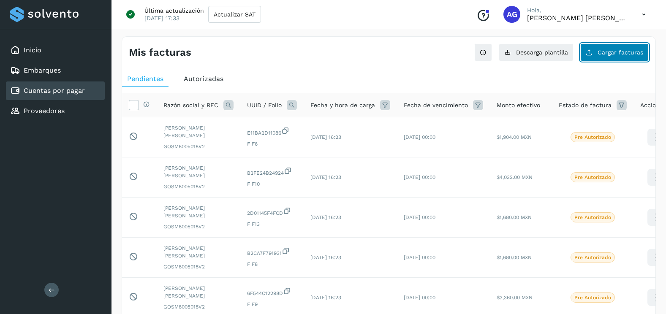
click at [626, 56] on button "Cargar facturas" at bounding box center [614, 53] width 68 height 18
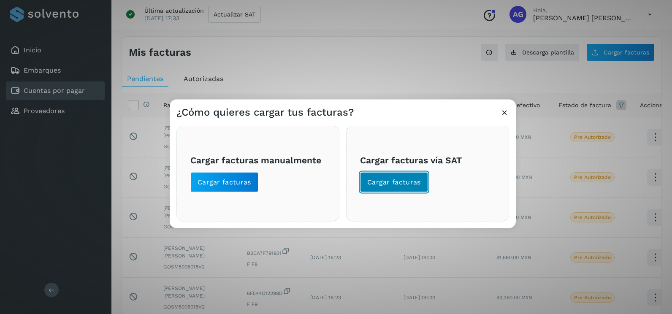
click at [414, 180] on span "Cargar facturas" at bounding box center [394, 182] width 54 height 9
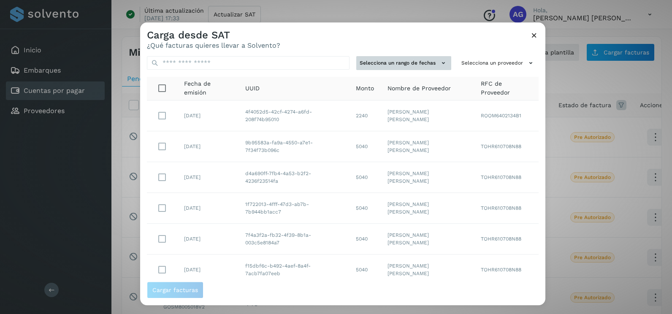
click at [439, 59] on icon at bounding box center [443, 63] width 9 height 9
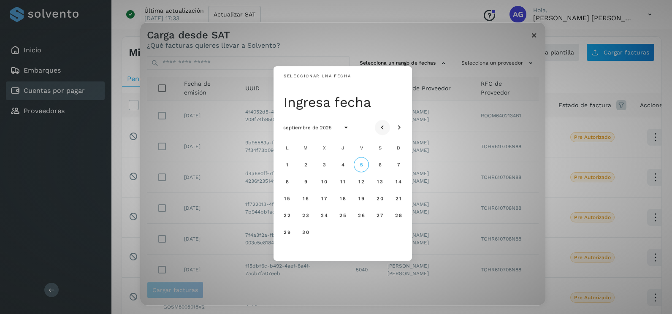
click at [384, 122] on button "Mes anterior" at bounding box center [382, 127] width 15 height 15
click at [342, 237] on button "31" at bounding box center [342, 232] width 15 height 15
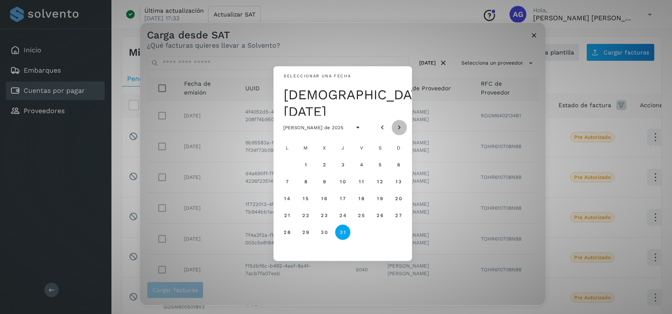
click at [394, 125] on button "Mes siguiente" at bounding box center [399, 127] width 15 height 15
click at [364, 161] on button "1" at bounding box center [361, 164] width 15 height 15
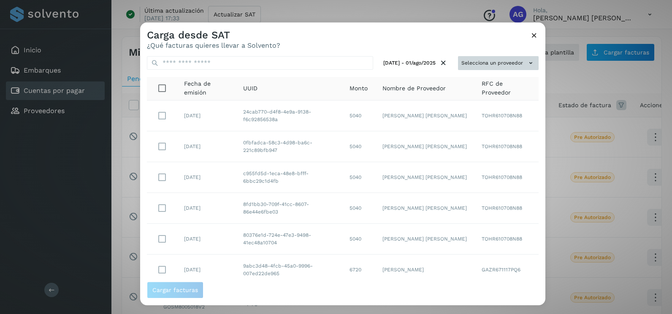
click at [520, 68] on button "Selecciona un proveedor" at bounding box center [498, 63] width 81 height 14
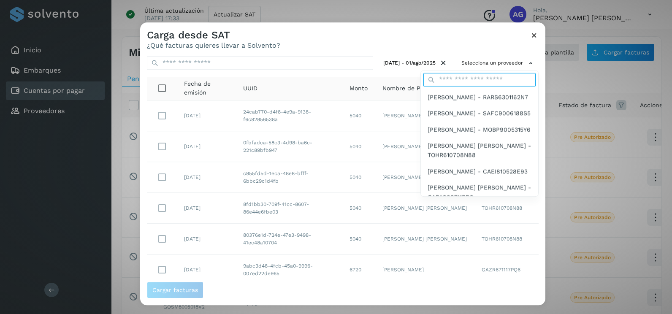
click at [468, 84] on input "text" at bounding box center [480, 80] width 112 height 14
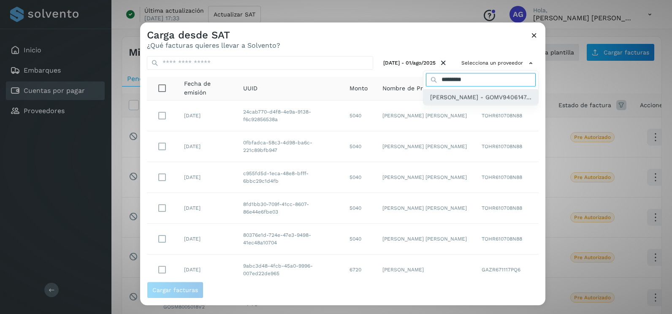
type input "*********"
click at [471, 102] on span "[PERSON_NAME] - GOMV9406147..." at bounding box center [480, 97] width 101 height 9
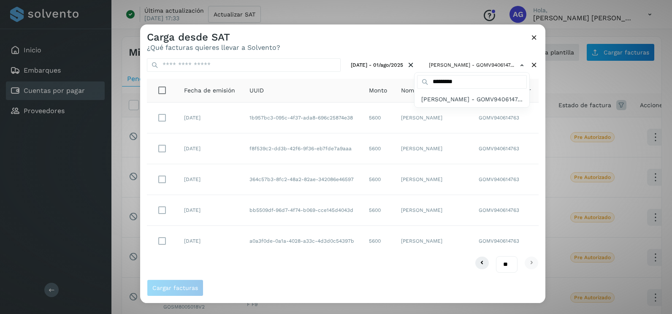
click at [540, 144] on div at bounding box center [476, 181] width 672 height 314
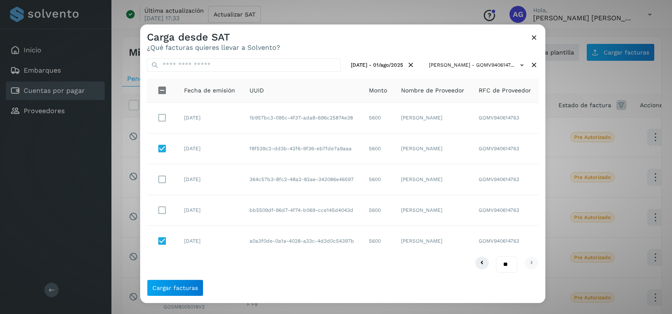
click at [171, 120] on td at bounding box center [162, 118] width 30 height 31
click at [174, 286] on span "Cargar facturas" at bounding box center [175, 288] width 46 height 6
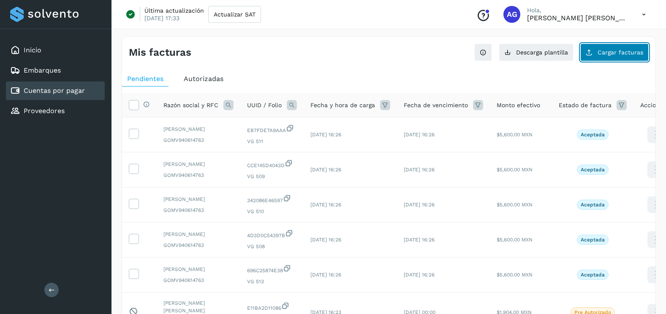
click at [602, 60] on button "Cargar facturas" at bounding box center [614, 53] width 68 height 18
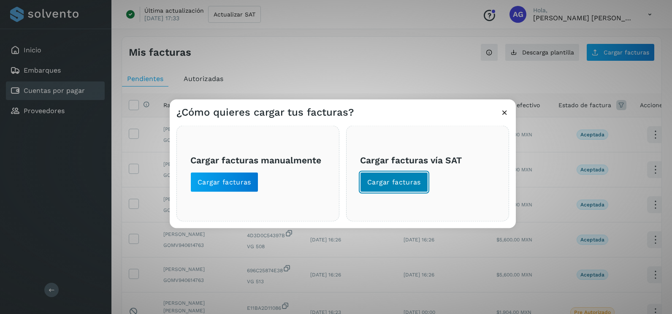
click at [409, 187] on span "Cargar facturas" at bounding box center [394, 182] width 54 height 9
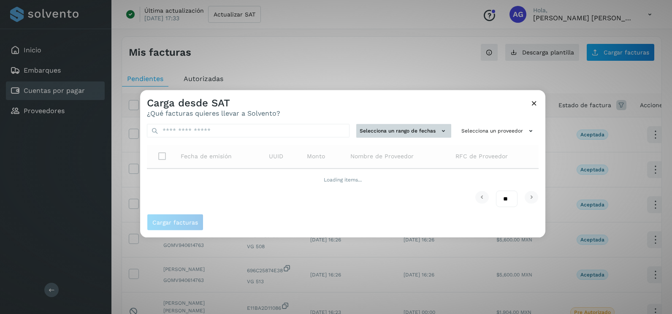
click at [392, 126] on button "Selecciona un rango de fechas" at bounding box center [403, 131] width 95 height 14
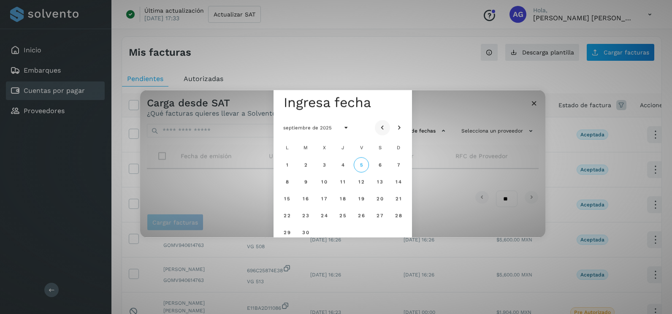
click at [384, 125] on icon "Mes anterior" at bounding box center [382, 128] width 8 height 8
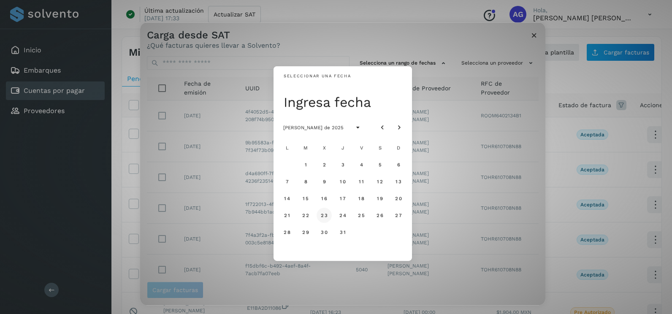
click at [324, 215] on span "23" at bounding box center [324, 215] width 7 height 6
click at [340, 210] on button "24" at bounding box center [342, 215] width 15 height 15
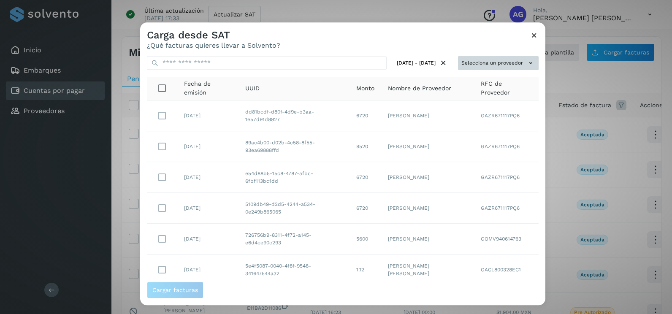
click at [493, 64] on button "Selecciona un proveedor" at bounding box center [498, 63] width 81 height 14
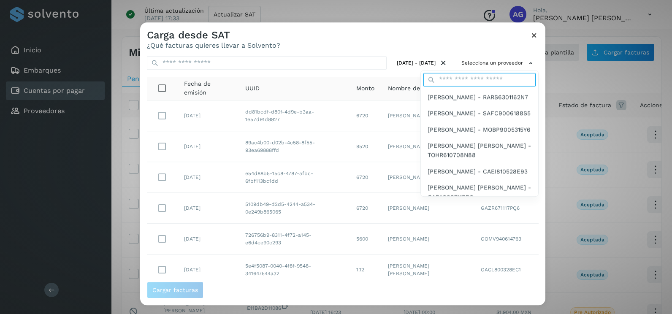
click at [474, 83] on input "text" at bounding box center [480, 80] width 112 height 14
type input "*********"
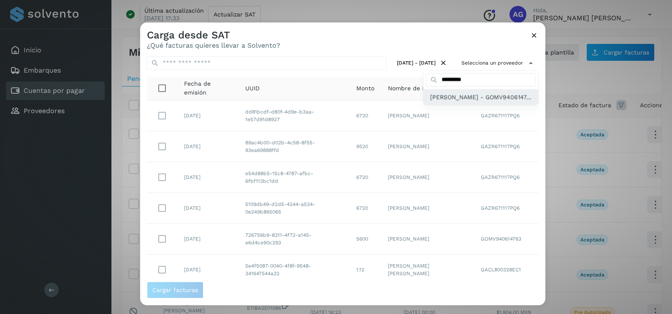
click at [470, 102] on span "[PERSON_NAME] - GOMV9406147..." at bounding box center [480, 97] width 101 height 9
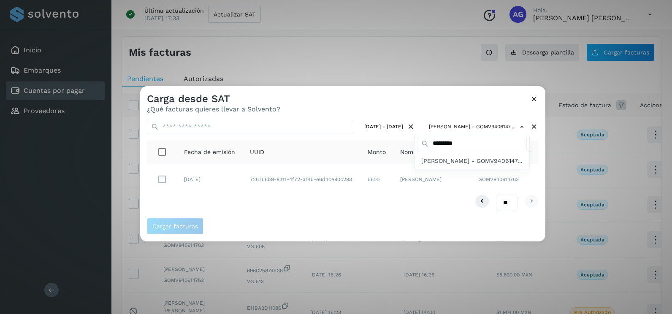
click at [536, 173] on div at bounding box center [476, 243] width 672 height 314
drag, startPoint x: 177, startPoint y: 184, endPoint x: 171, endPoint y: 180, distance: 6.8
click at [174, 183] on tr "23/jul/2025 726756b9-8311-4f72-a145-e6d4ce90c293 5600 VIRIDIANA GONZALEZ MENDOZ…" at bounding box center [343, 179] width 392 height 30
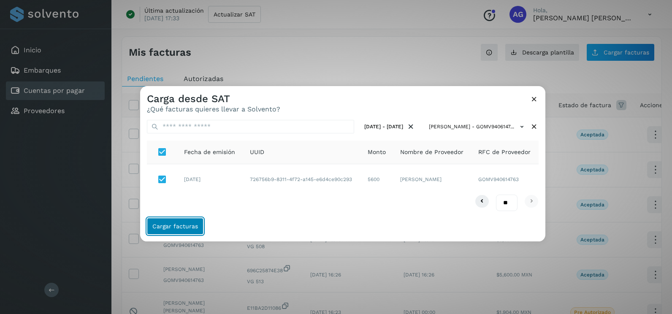
click at [187, 229] on span "Cargar facturas" at bounding box center [175, 226] width 46 height 6
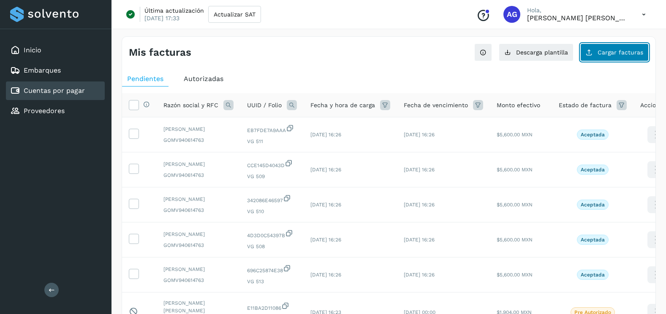
click at [622, 46] on button "Cargar facturas" at bounding box center [614, 53] width 68 height 18
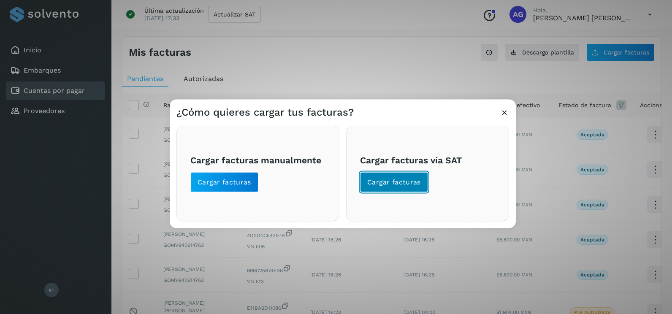
click at [412, 180] on span "Cargar facturas" at bounding box center [394, 182] width 54 height 9
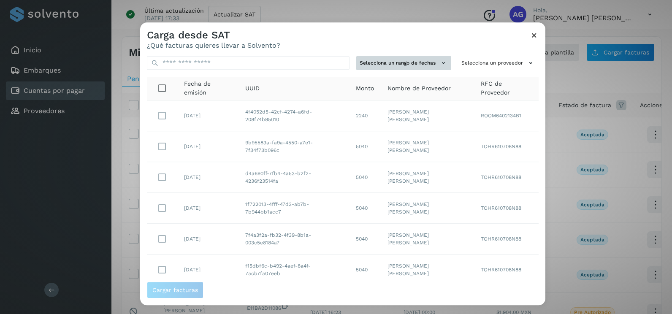
click at [424, 63] on button "Selecciona un rango de fechas" at bounding box center [403, 63] width 95 height 14
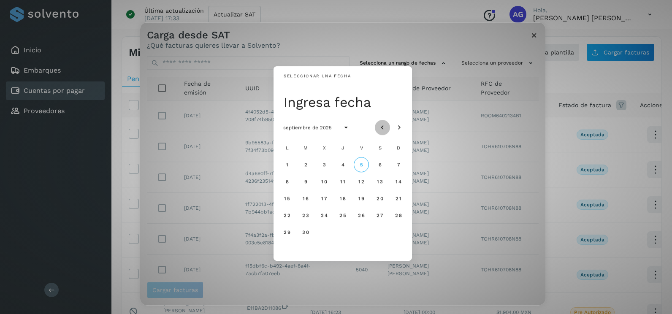
click at [384, 127] on icon "Mes anterior" at bounding box center [382, 128] width 8 height 8
click at [386, 124] on icon "Mes anterior" at bounding box center [382, 128] width 8 height 8
click at [321, 237] on button "30" at bounding box center [324, 232] width 15 height 15
click at [345, 234] on span "31" at bounding box center [343, 232] width 6 height 6
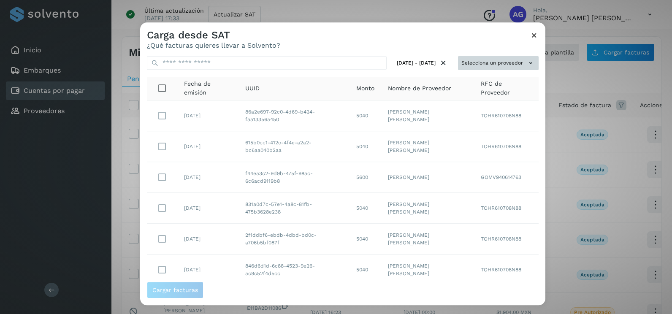
click at [517, 69] on button "Selecciona un proveedor" at bounding box center [498, 63] width 81 height 14
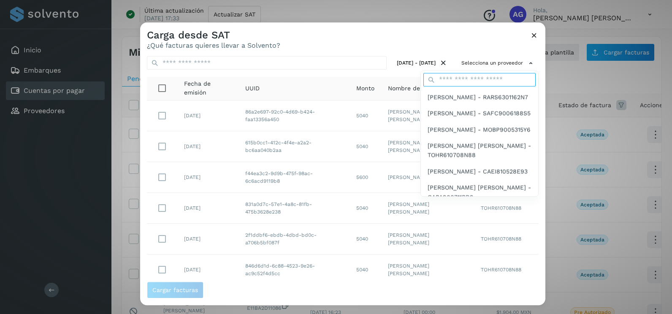
click at [482, 79] on input "text" at bounding box center [480, 80] width 112 height 14
type input "*********"
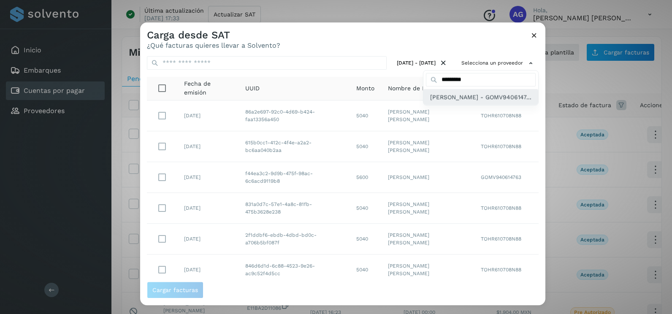
click at [472, 102] on span "[PERSON_NAME] - GOMV9406147..." at bounding box center [480, 97] width 101 height 9
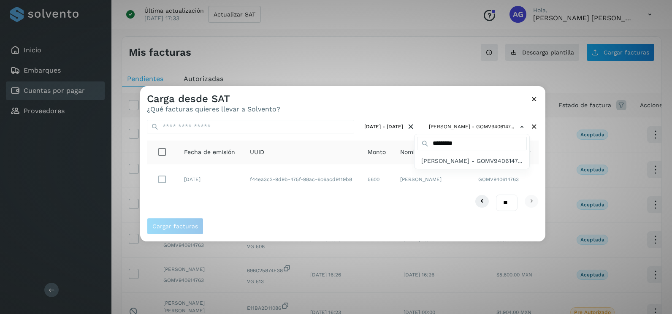
click at [163, 185] on div at bounding box center [476, 243] width 672 height 314
click at [164, 177] on div at bounding box center [476, 243] width 672 height 314
click at [161, 180] on div at bounding box center [476, 243] width 672 height 314
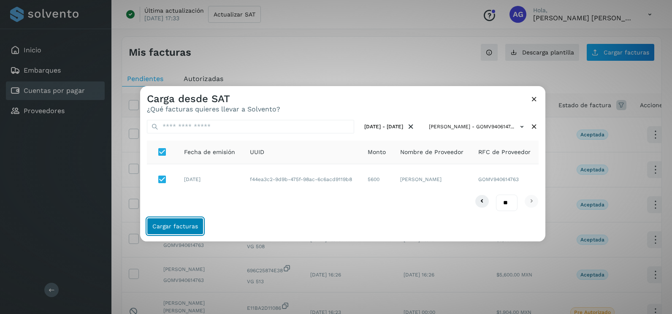
click at [173, 225] on span "Cargar facturas" at bounding box center [175, 226] width 46 height 6
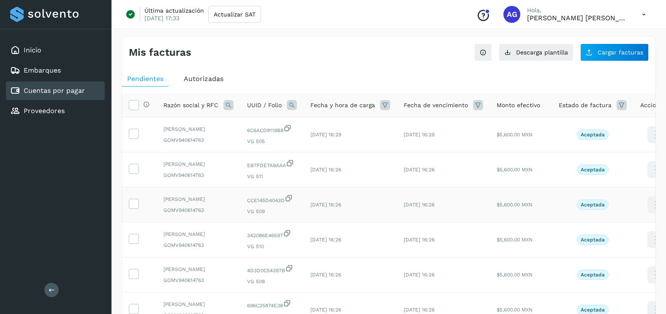
scroll to position [127, 0]
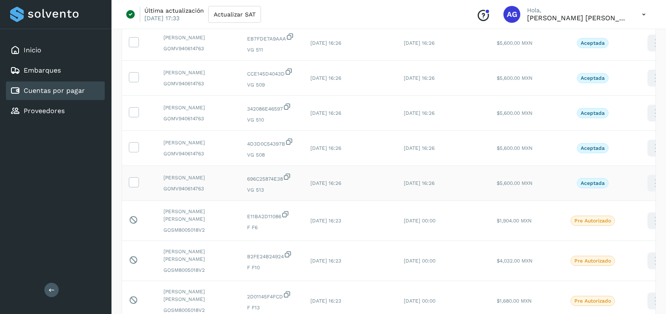
click at [134, 201] on td at bounding box center [139, 183] width 35 height 35
drag, startPoint x: 134, startPoint y: 204, endPoint x: 134, endPoint y: 177, distance: 27.5
click at [135, 151] on icon at bounding box center [133, 146] width 9 height 9
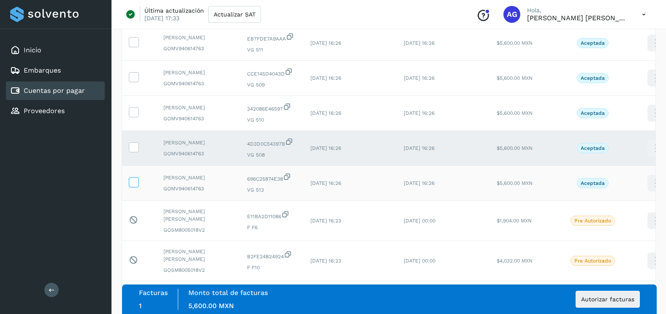
click at [133, 186] on icon at bounding box center [133, 181] width 9 height 9
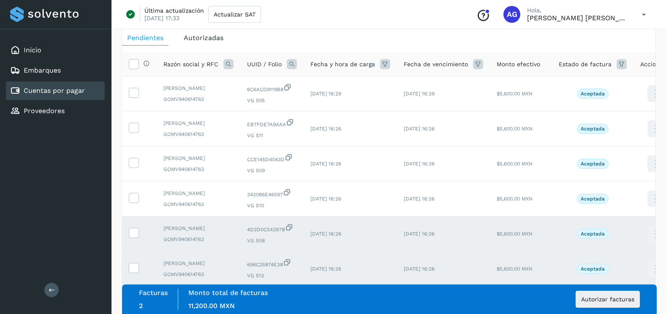
scroll to position [84, 0]
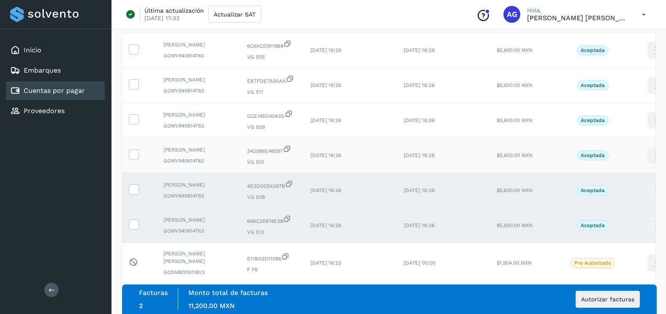
click at [135, 158] on icon at bounding box center [133, 154] width 9 height 9
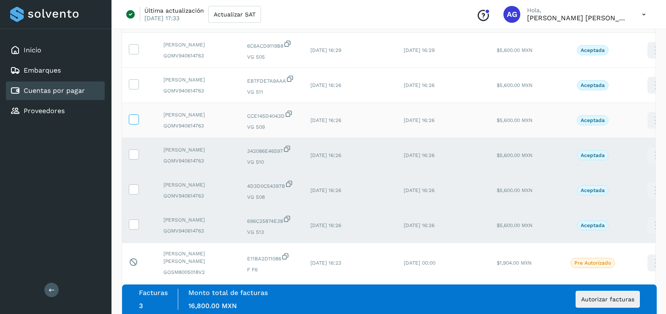
click at [135, 123] on icon at bounding box center [133, 118] width 9 height 9
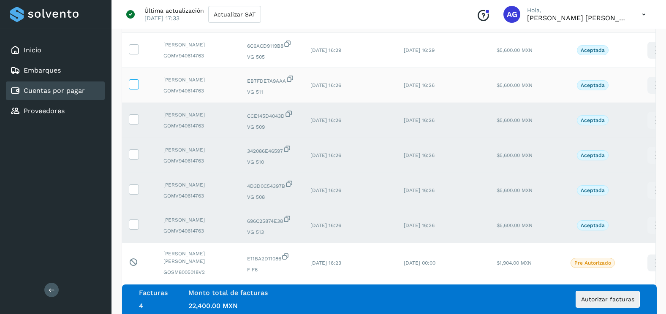
click at [134, 88] on icon at bounding box center [133, 83] width 9 height 9
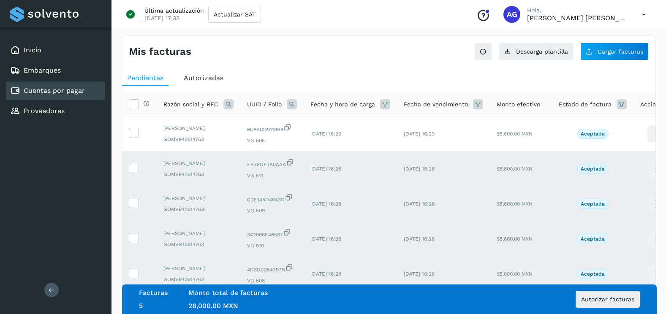
scroll to position [0, 0]
click at [136, 136] on icon at bounding box center [133, 133] width 9 height 9
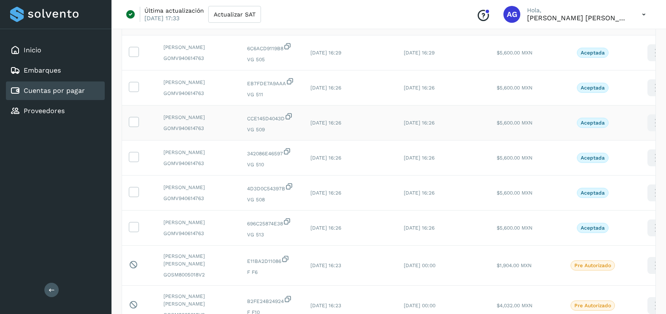
scroll to position [84, 0]
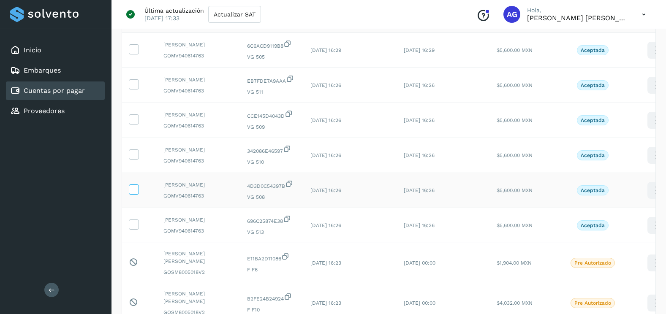
click at [133, 193] on icon at bounding box center [133, 189] width 9 height 9
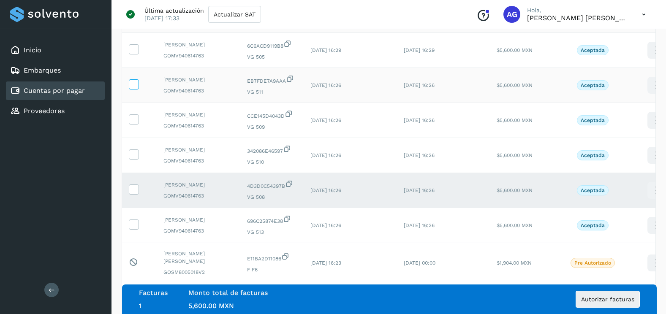
click at [133, 90] on label at bounding box center [134, 84] width 10 height 10
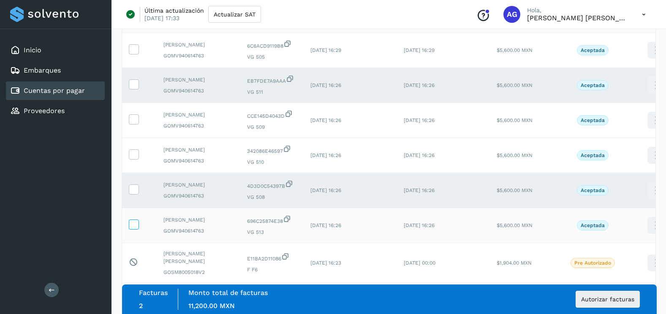
click at [137, 229] on icon at bounding box center [133, 224] width 9 height 9
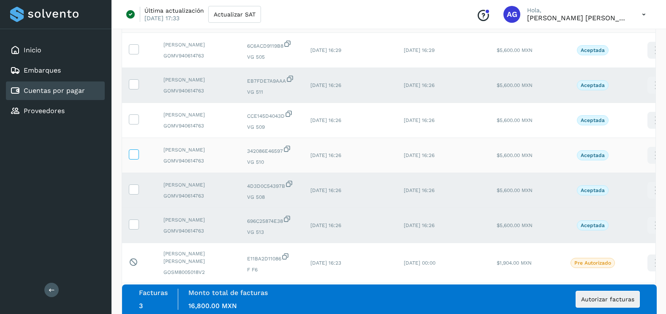
click at [136, 158] on icon at bounding box center [133, 154] width 9 height 9
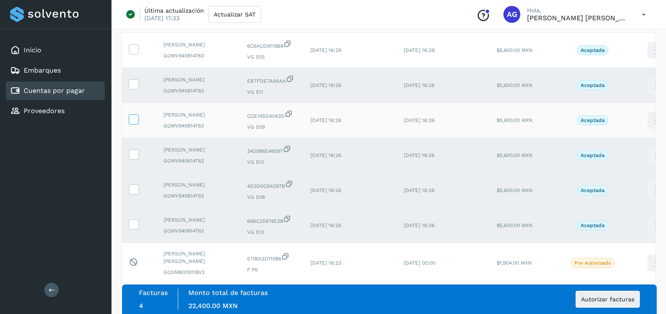
click at [138, 123] on icon at bounding box center [133, 118] width 9 height 9
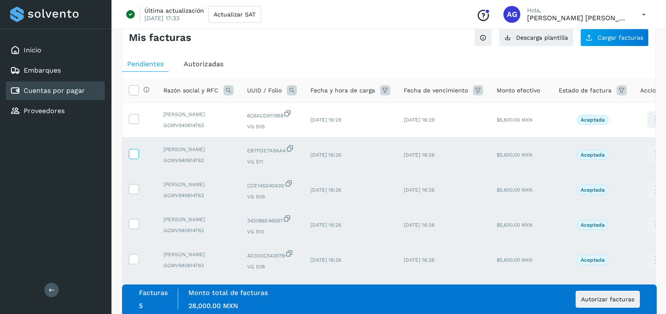
scroll to position [0, 0]
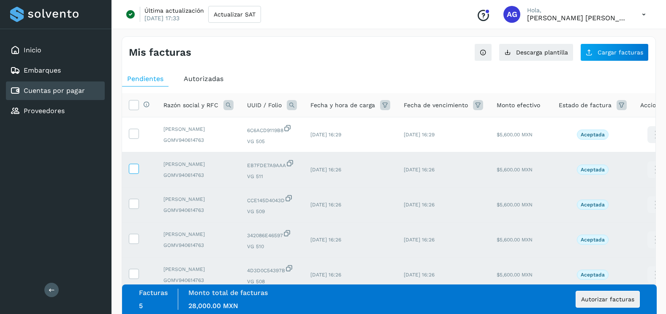
click at [138, 173] on icon at bounding box center [133, 168] width 9 height 9
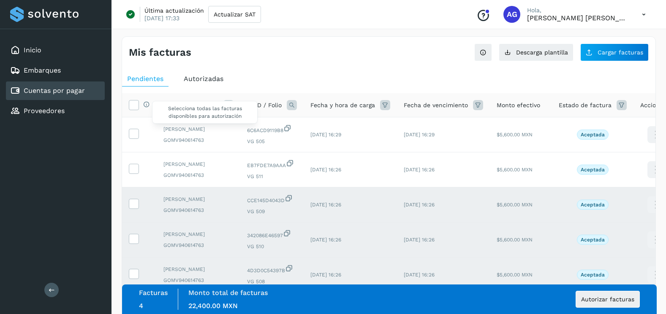
click at [139, 102] on div "Selecciona todas las facturas disponibles para autorización" at bounding box center [144, 105] width 11 height 9
click at [135, 104] on icon at bounding box center [133, 104] width 9 height 9
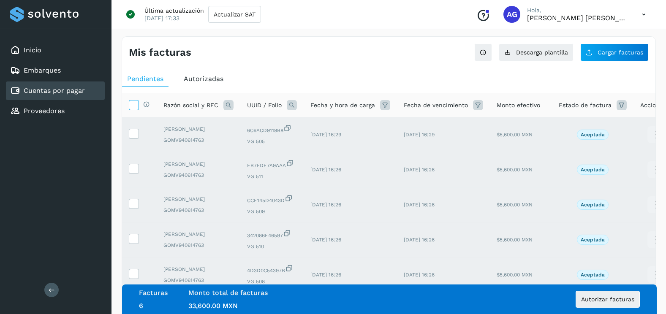
click at [135, 104] on icon at bounding box center [133, 104] width 9 height 9
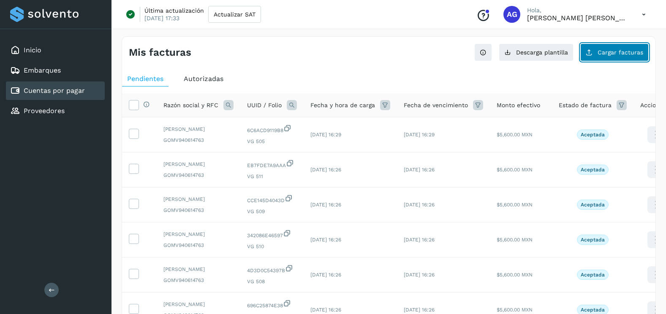
click at [636, 59] on button "Cargar facturas" at bounding box center [614, 53] width 68 height 18
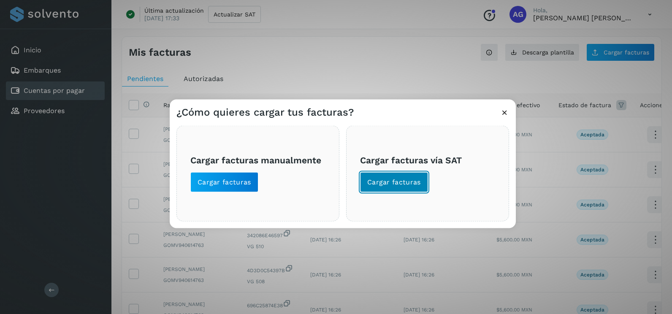
click at [407, 178] on span "Cargar facturas" at bounding box center [394, 182] width 54 height 9
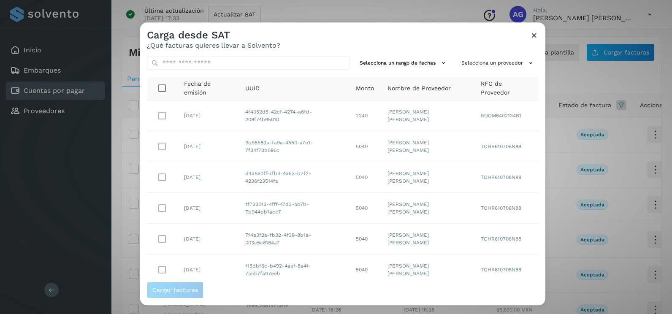
click at [413, 126] on td "[PERSON_NAME] [PERSON_NAME]" at bounding box center [427, 116] width 93 height 31
click at [405, 68] on button "Selecciona un rango de fechas" at bounding box center [403, 63] width 95 height 14
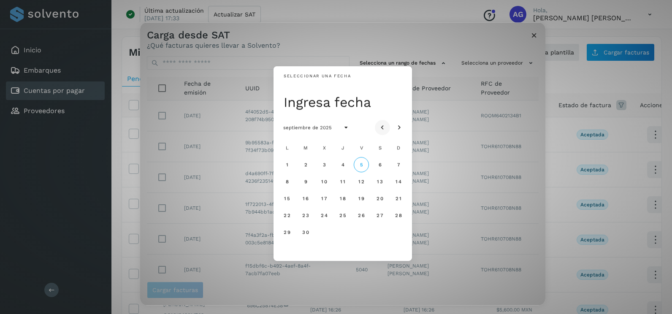
click at [383, 126] on icon "Mes anterior" at bounding box center [382, 128] width 8 height 8
click at [396, 124] on icon "Mes siguiente" at bounding box center [399, 128] width 8 height 8
click at [326, 217] on span "23" at bounding box center [324, 215] width 7 height 6
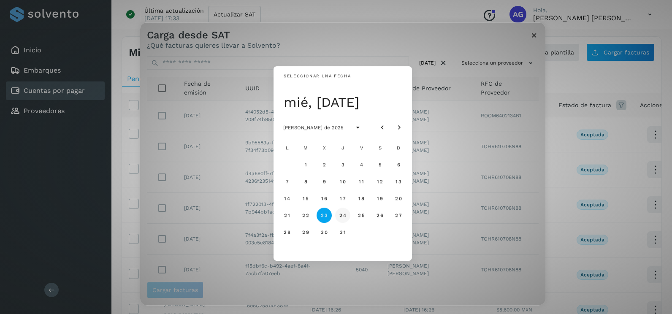
click at [346, 216] on span "24" at bounding box center [342, 215] width 7 height 6
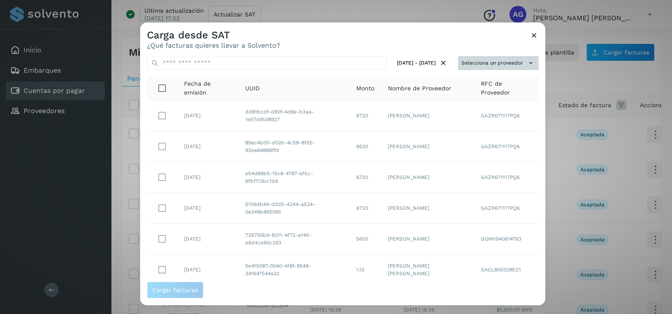
click at [506, 67] on button "Selecciona un proveedor" at bounding box center [498, 63] width 81 height 14
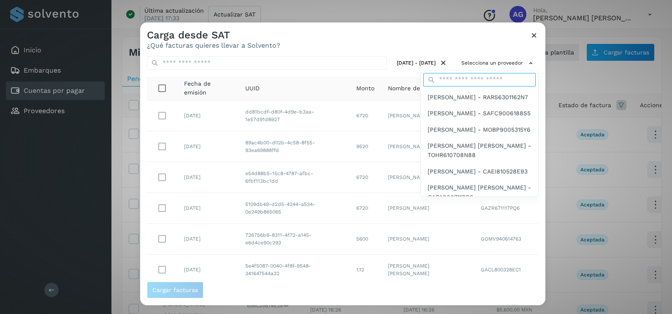
click at [475, 76] on input "text" at bounding box center [480, 80] width 112 height 14
type input "*********"
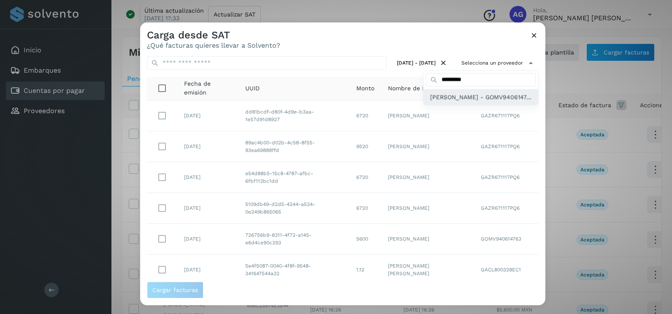
click at [468, 105] on div "[PERSON_NAME] - GOMV9406147..." at bounding box center [481, 97] width 115 height 16
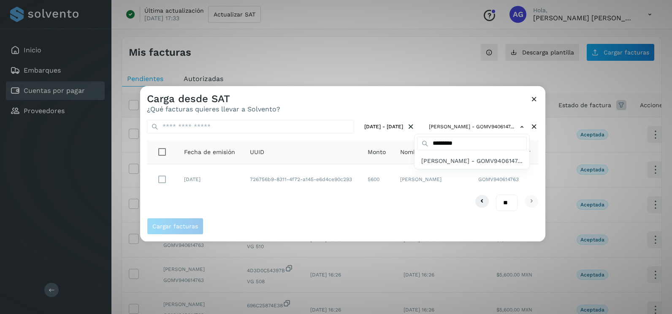
click at [164, 177] on div at bounding box center [476, 243] width 672 height 314
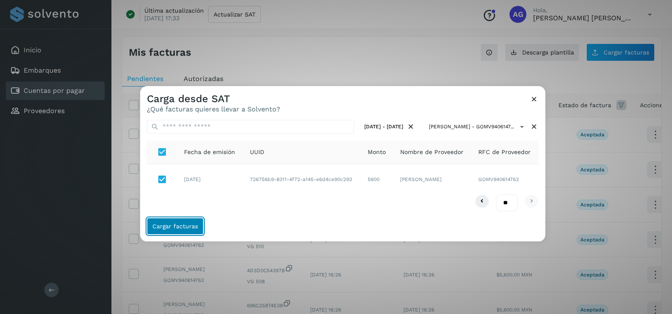
click at [172, 223] on span "Cargar facturas" at bounding box center [175, 226] width 46 height 6
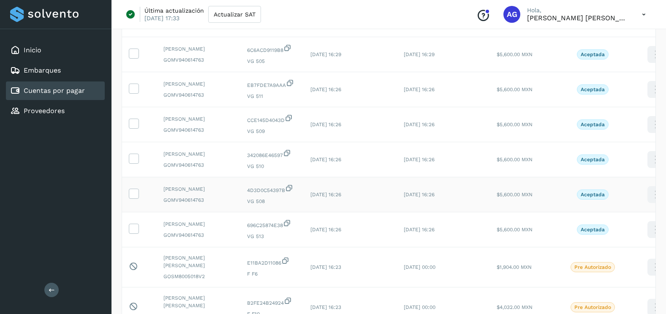
scroll to position [127, 0]
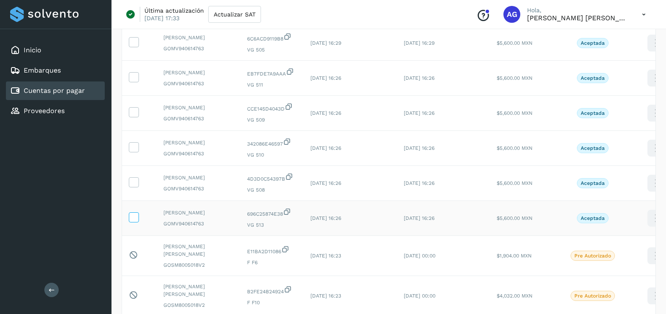
click at [136, 223] on label at bounding box center [134, 217] width 10 height 10
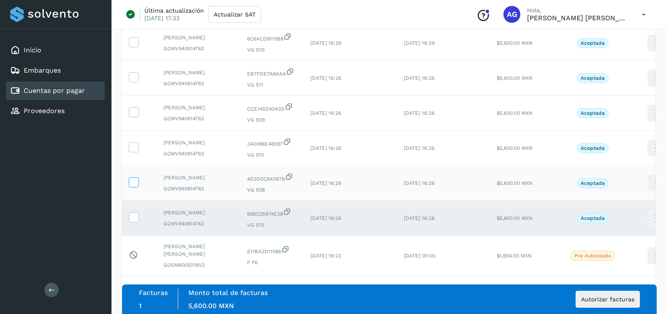
click at [136, 186] on icon at bounding box center [133, 181] width 9 height 9
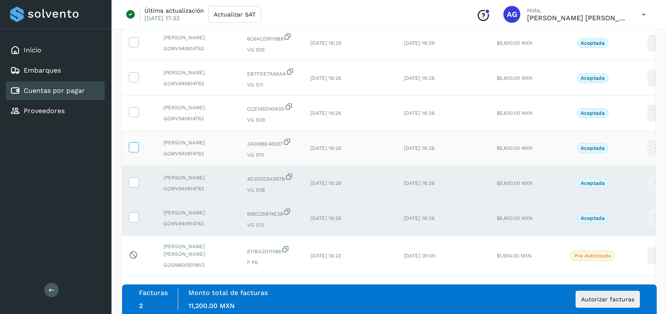
click at [134, 151] on icon at bounding box center [133, 146] width 9 height 9
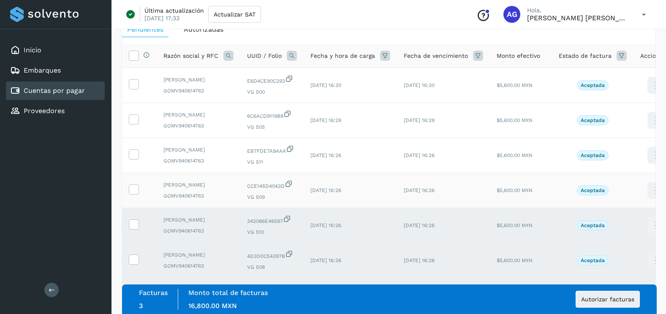
scroll to position [42, 0]
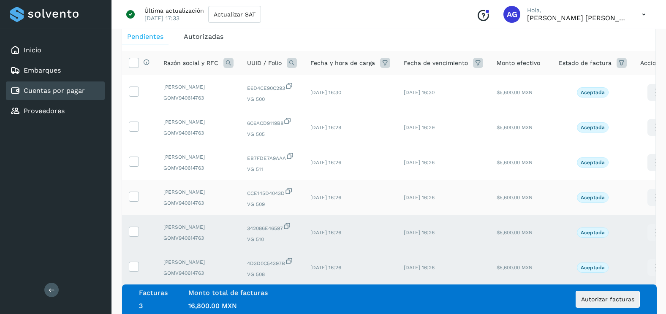
click at [136, 207] on td at bounding box center [139, 197] width 35 height 35
click at [136, 201] on icon at bounding box center [133, 196] width 9 height 9
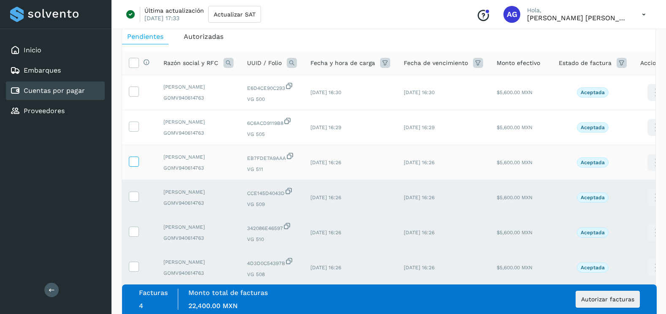
click at [131, 166] on icon at bounding box center [133, 161] width 9 height 9
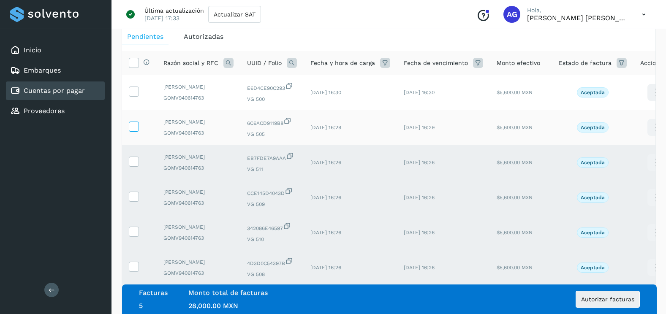
drag, startPoint x: 133, startPoint y: 133, endPoint x: 133, endPoint y: 118, distance: 14.4
click at [133, 131] on icon at bounding box center [133, 126] width 9 height 9
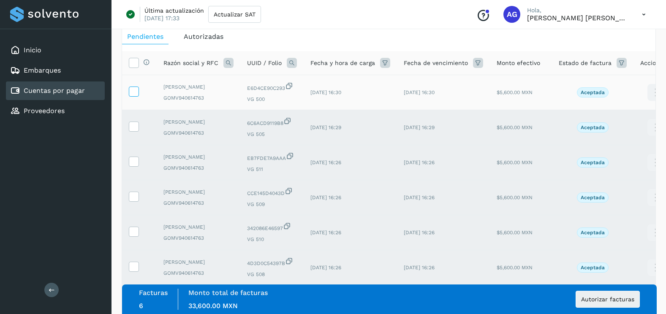
click at [135, 95] on icon at bounding box center [133, 91] width 9 height 9
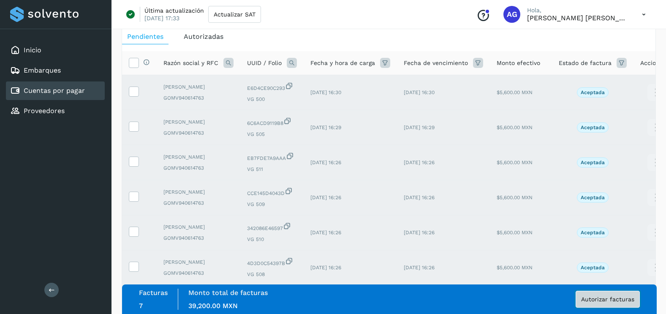
click at [607, 297] on span "Autorizar facturas" at bounding box center [607, 300] width 53 height 6
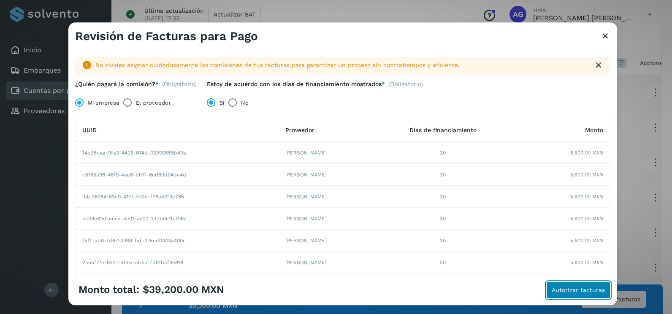
click at [560, 293] on span "Autorizar facturas" at bounding box center [578, 290] width 53 height 6
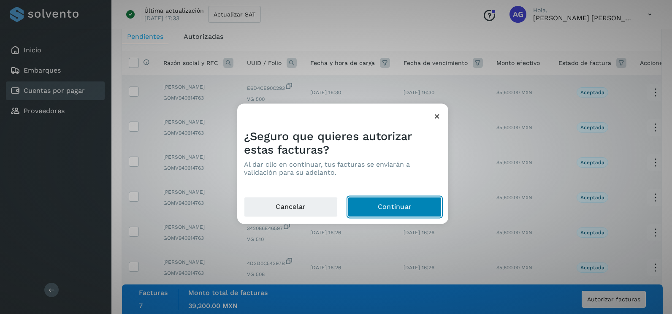
click at [410, 211] on button "Continuar" at bounding box center [395, 207] width 94 height 20
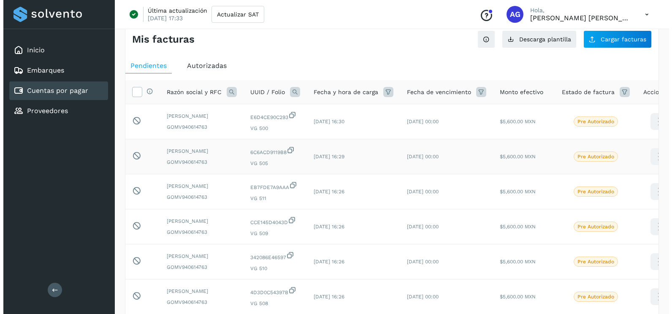
scroll to position [0, 0]
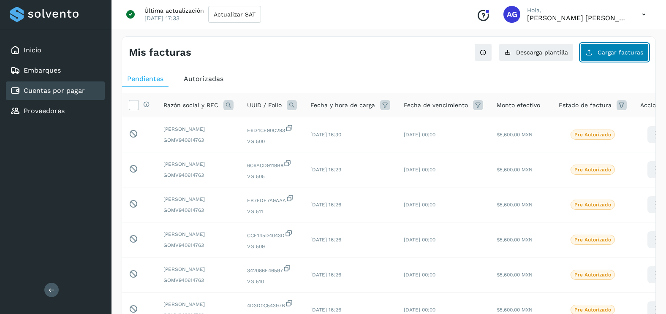
click at [601, 51] on span "Cargar facturas" at bounding box center [621, 52] width 46 height 6
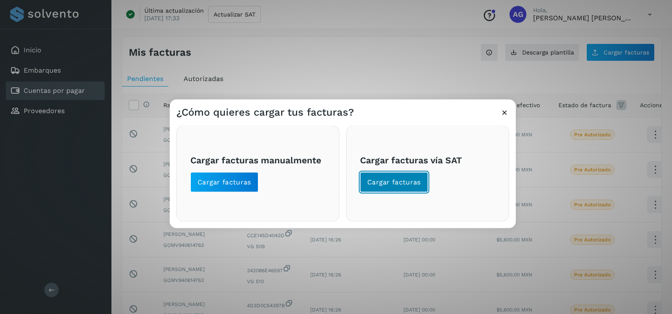
click at [380, 184] on span "Cargar facturas" at bounding box center [394, 182] width 54 height 9
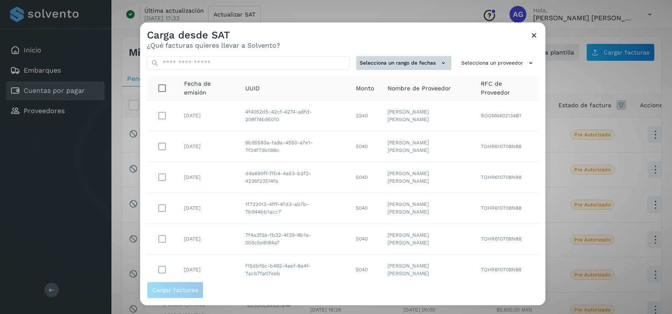
click at [430, 64] on button "Selecciona un rango de fechas" at bounding box center [403, 63] width 95 height 14
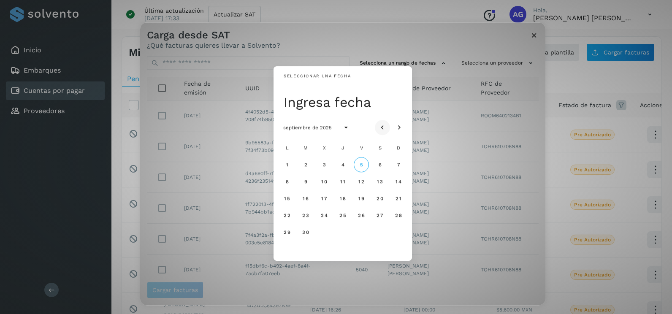
click at [386, 126] on icon "Mes anterior" at bounding box center [382, 128] width 8 height 8
click at [288, 231] on span "28" at bounding box center [286, 232] width 7 height 6
click at [307, 233] on span "29" at bounding box center [305, 232] width 7 height 6
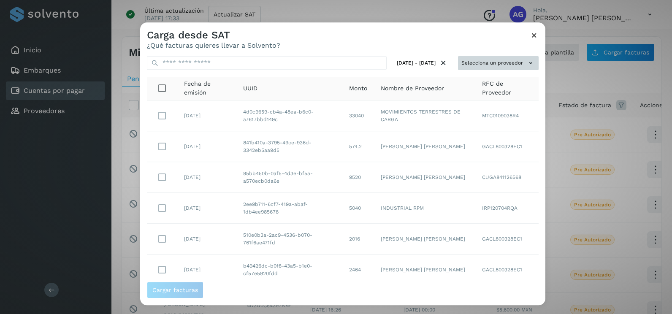
click at [505, 60] on button "Selecciona un proveedor" at bounding box center [498, 63] width 81 height 14
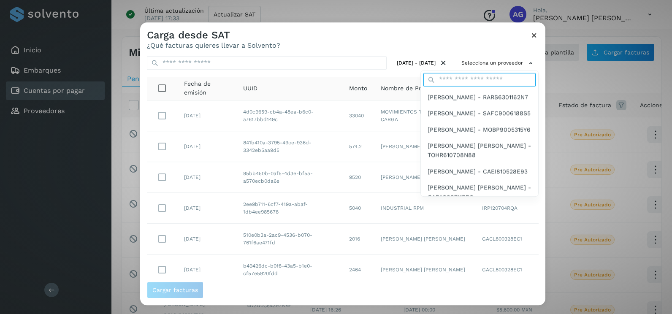
click at [482, 82] on input "text" at bounding box center [480, 80] width 112 height 14
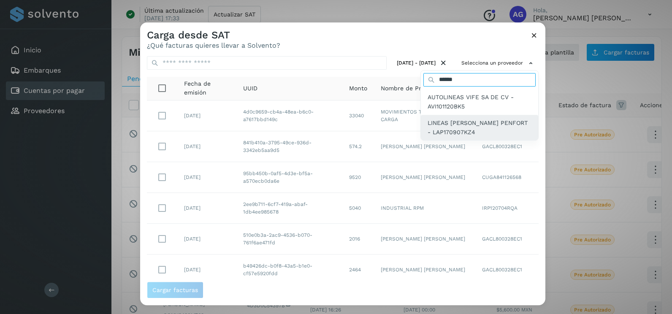
type input "******"
click at [496, 131] on span "LINEAS [PERSON_NAME] PENFORT - LAP170907KZ4" at bounding box center [480, 127] width 104 height 19
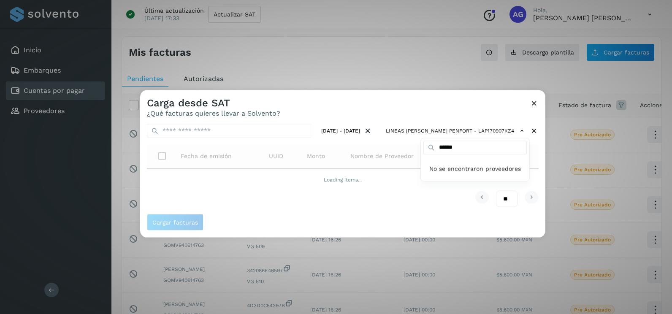
click at [535, 175] on div at bounding box center [476, 247] width 672 height 314
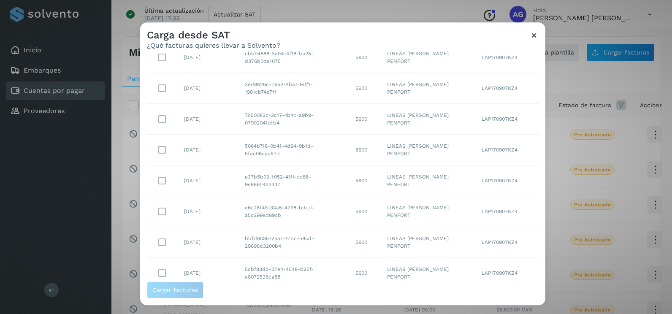
scroll to position [150, 0]
click at [504, 266] on select "** ** **" at bounding box center [507, 267] width 22 height 16
select select "**"
click at [496, 259] on select "** ** **" at bounding box center [507, 267] width 22 height 16
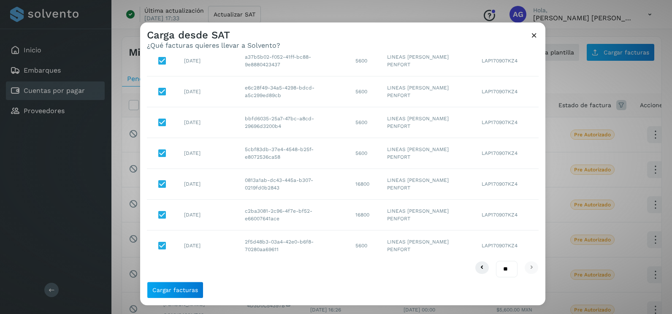
scroll to position [181, 0]
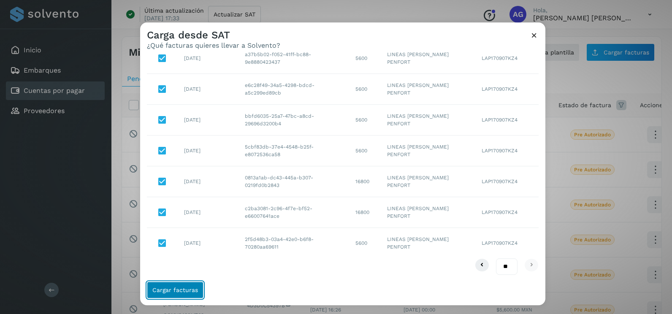
click at [182, 291] on span "Cargar facturas" at bounding box center [175, 290] width 46 height 6
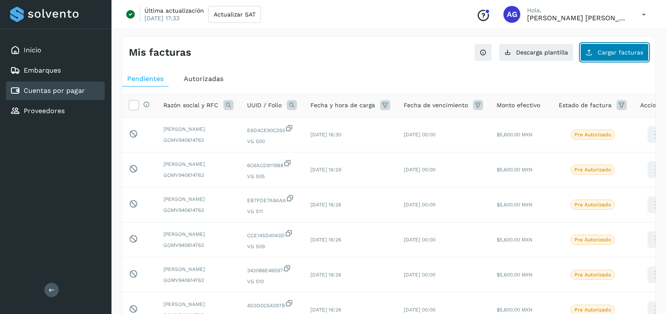
click at [607, 51] on span "Cargar facturas" at bounding box center [621, 52] width 46 height 6
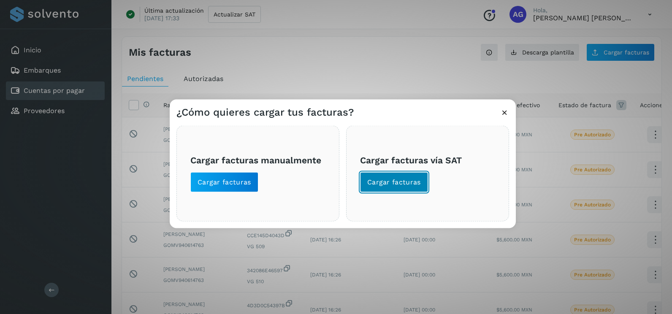
click at [411, 185] on span "Cargar facturas" at bounding box center [394, 182] width 54 height 9
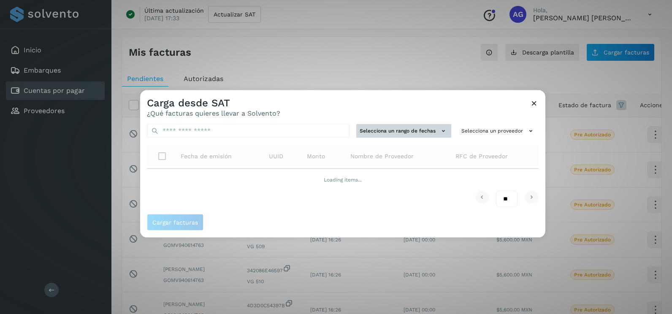
click at [413, 125] on button "Selecciona un rango de fechas" at bounding box center [403, 131] width 95 height 14
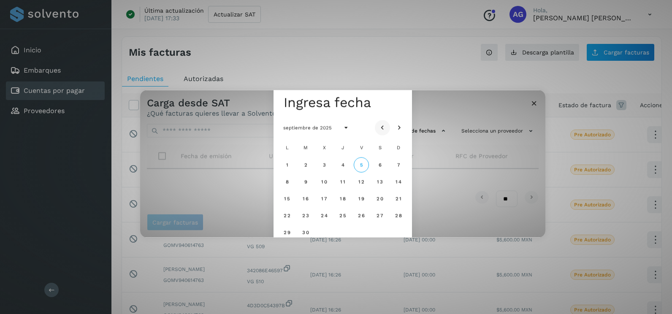
click at [387, 125] on button "Mes anterior" at bounding box center [382, 127] width 15 height 15
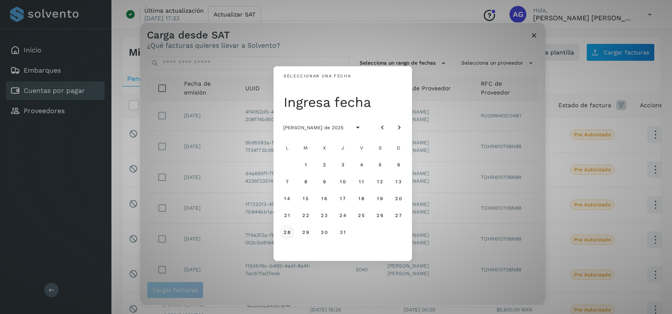
click at [284, 234] on span "28" at bounding box center [286, 232] width 7 height 6
click at [308, 233] on span "29" at bounding box center [305, 232] width 7 height 6
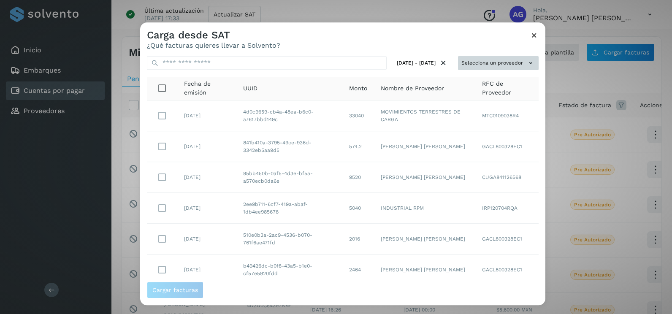
click at [518, 64] on button "Selecciona un proveedor" at bounding box center [498, 63] width 81 height 14
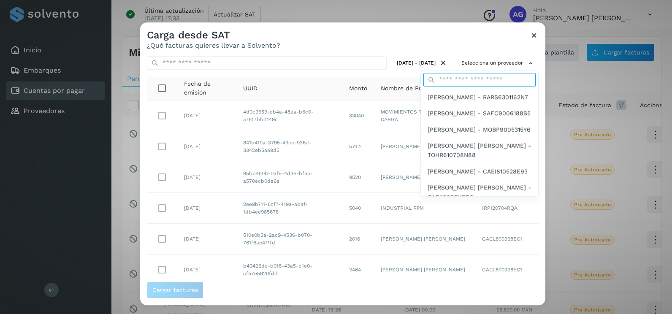
click at [492, 81] on input "text" at bounding box center [480, 80] width 112 height 14
type input "******"
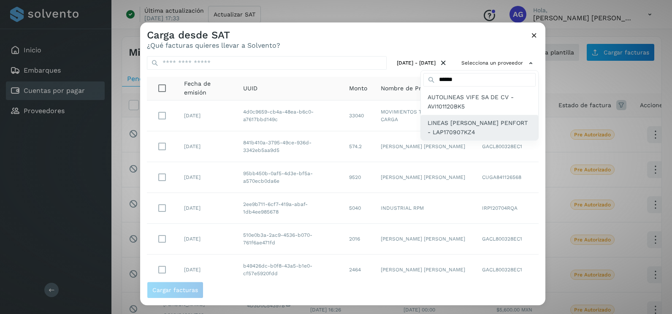
click at [473, 132] on span "LINEAS [PERSON_NAME] PENFORT - LAP170907KZ4" at bounding box center [480, 127] width 104 height 19
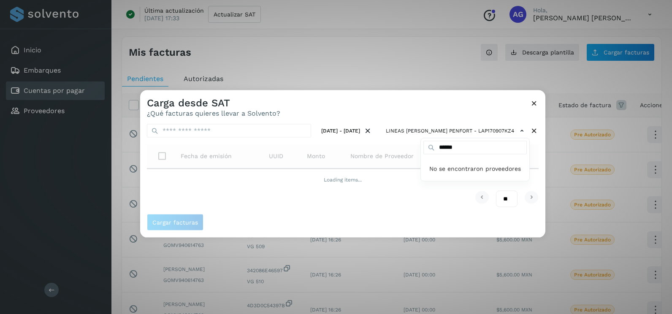
click at [534, 165] on div at bounding box center [476, 247] width 672 height 314
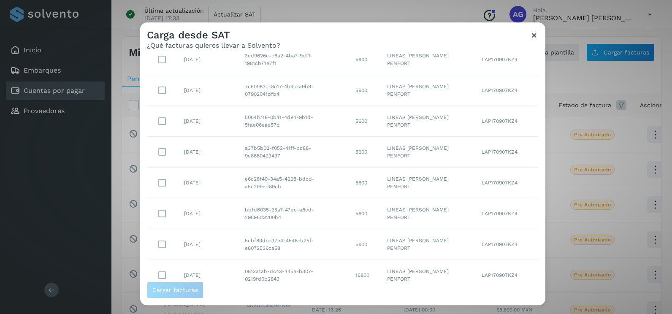
scroll to position [150, 0]
click at [503, 270] on select "** ** **" at bounding box center [507, 267] width 22 height 16
select select "**"
click at [496, 259] on select "** ** **" at bounding box center [507, 267] width 22 height 16
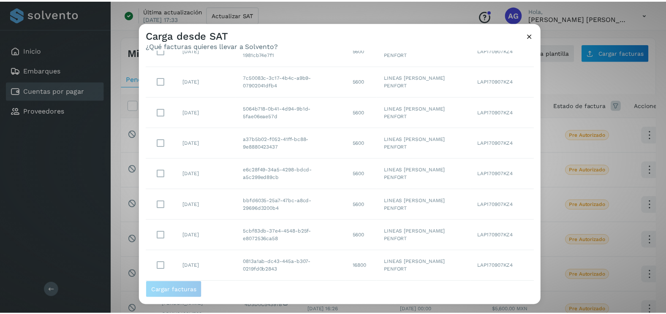
scroll to position [54, 0]
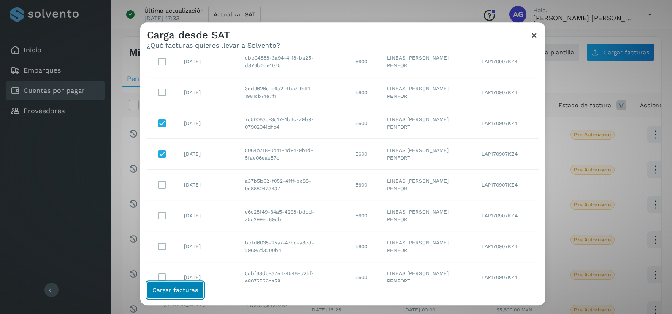
click at [185, 294] on button "Cargar facturas" at bounding box center [175, 290] width 57 height 17
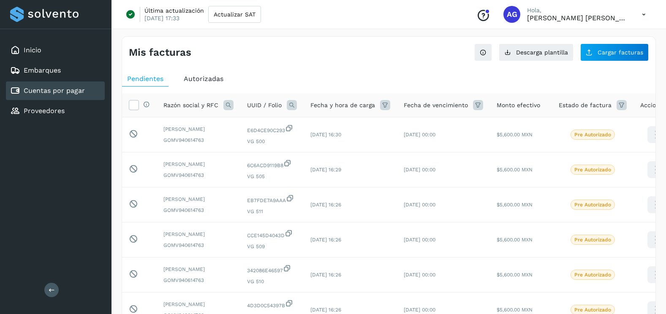
click at [152, 81] on span "Pendientes" at bounding box center [145, 79] width 36 height 8
click at [629, 49] on span "Cargar facturas" at bounding box center [621, 52] width 46 height 6
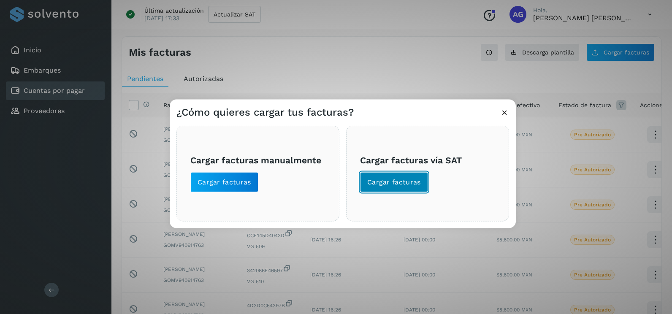
click at [408, 178] on span "Cargar facturas" at bounding box center [394, 182] width 54 height 9
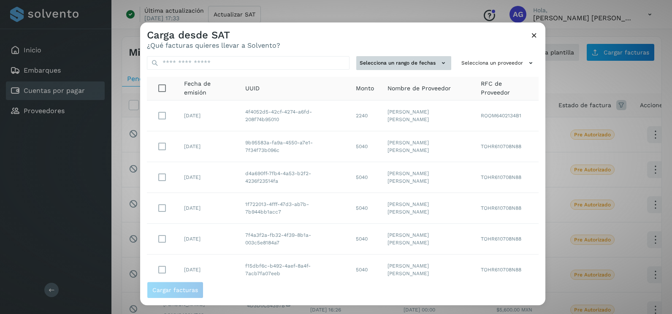
click at [428, 65] on button "Selecciona un rango de fechas" at bounding box center [403, 63] width 95 height 14
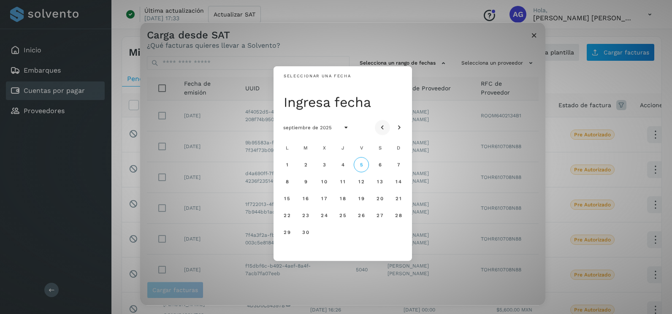
click at [381, 127] on icon "Mes anterior" at bounding box center [382, 128] width 8 height 8
click at [291, 233] on span "28" at bounding box center [286, 232] width 7 height 6
click at [302, 234] on span "29" at bounding box center [305, 232] width 7 height 6
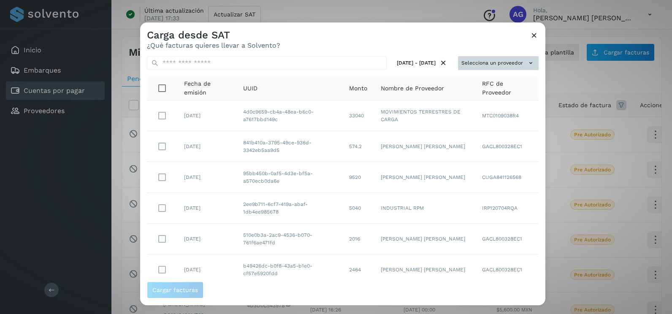
click at [516, 62] on button "Selecciona un proveedor" at bounding box center [498, 63] width 81 height 14
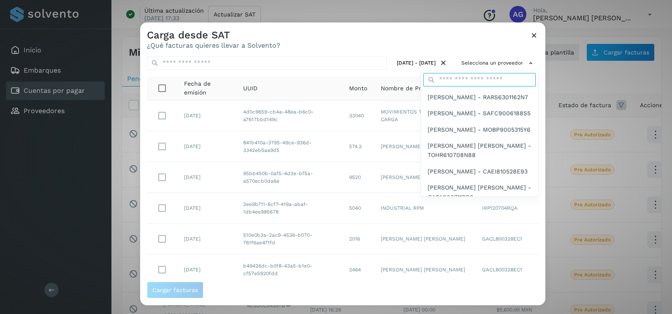
click at [489, 77] on input "text" at bounding box center [480, 80] width 112 height 14
type input "******"
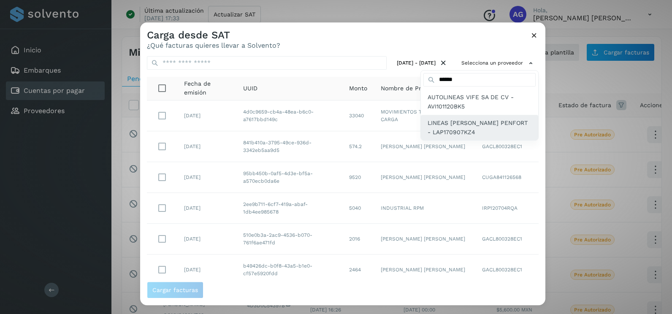
click at [470, 129] on span "LINEAS [PERSON_NAME] PENFORT - LAP170907KZ4" at bounding box center [480, 127] width 104 height 19
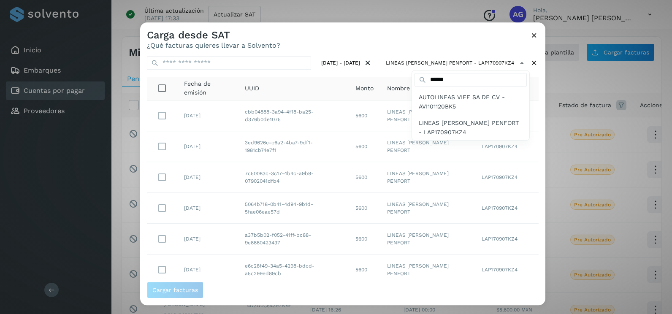
click at [171, 121] on div at bounding box center [476, 179] width 672 height 314
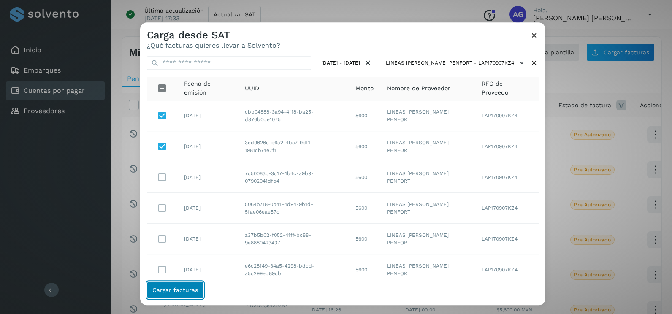
click at [181, 295] on button "Cargar facturas" at bounding box center [175, 290] width 57 height 17
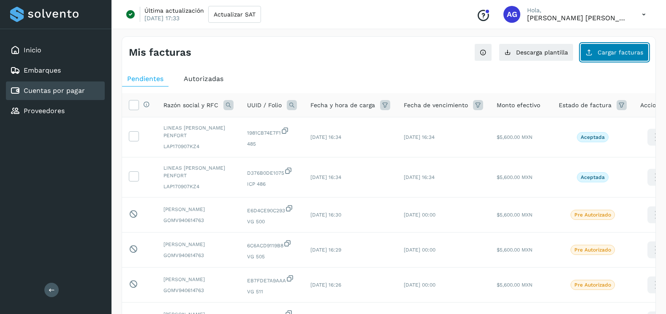
click at [609, 50] on span "Cargar facturas" at bounding box center [621, 52] width 46 height 6
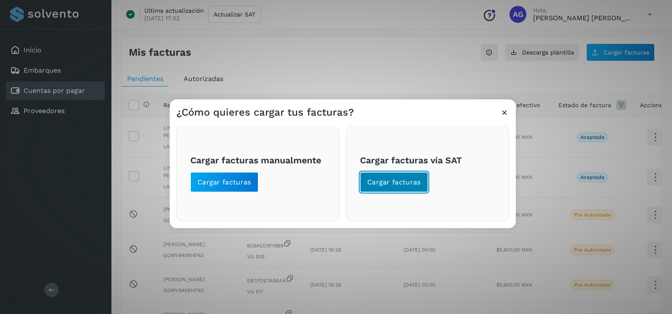
click at [416, 182] on span "Cargar facturas" at bounding box center [394, 182] width 54 height 9
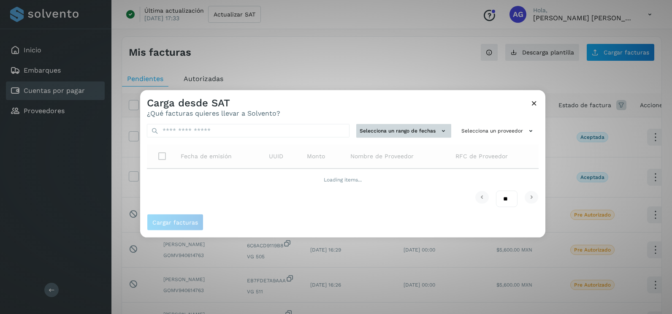
click at [386, 135] on button "Selecciona un rango de fechas" at bounding box center [403, 131] width 95 height 14
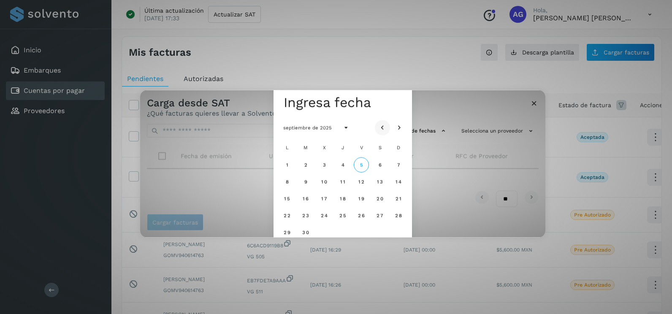
click at [382, 128] on icon "Mes anterior" at bounding box center [382, 128] width 8 height 8
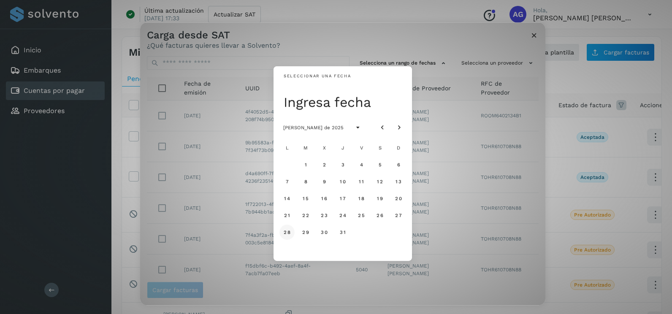
click at [291, 233] on span "28" at bounding box center [286, 232] width 7 height 6
click at [304, 234] on span "29" at bounding box center [305, 232] width 7 height 6
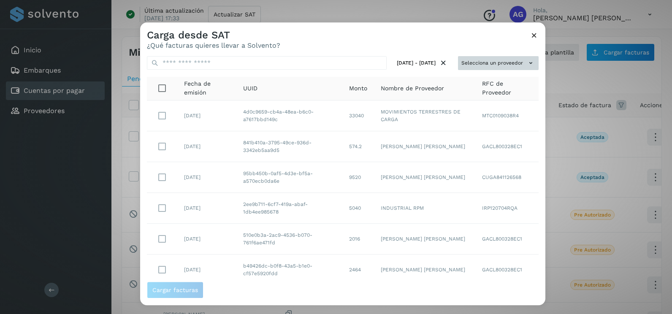
click at [485, 58] on button "Selecciona un proveedor" at bounding box center [498, 63] width 81 height 14
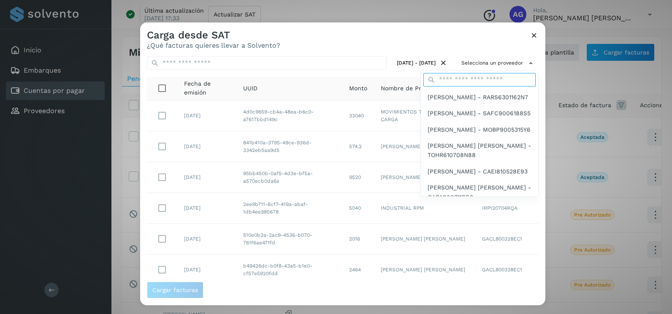
click at [468, 82] on input "text" at bounding box center [480, 80] width 112 height 14
type input "******"
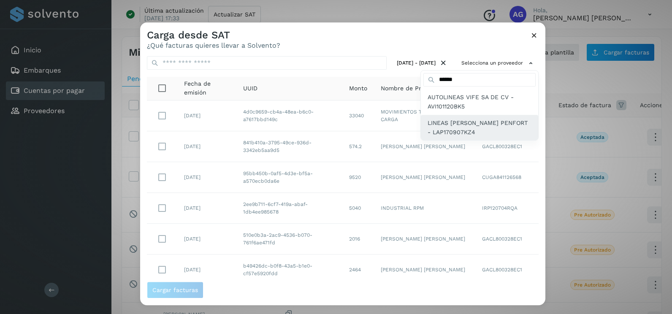
click at [469, 126] on span "LINEAS [PERSON_NAME] PENFORT - LAP170907KZ4" at bounding box center [480, 127] width 104 height 19
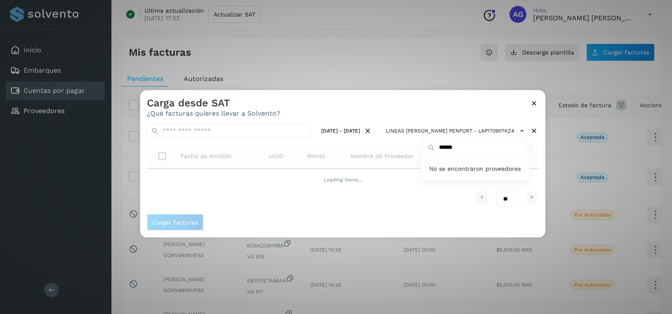
click at [329, 102] on div at bounding box center [476, 247] width 672 height 314
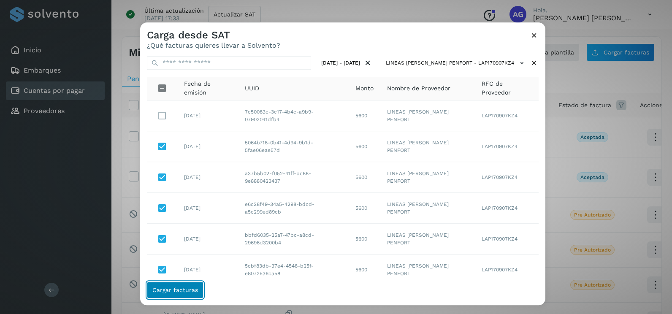
click at [187, 295] on button "Cargar facturas" at bounding box center [175, 290] width 57 height 17
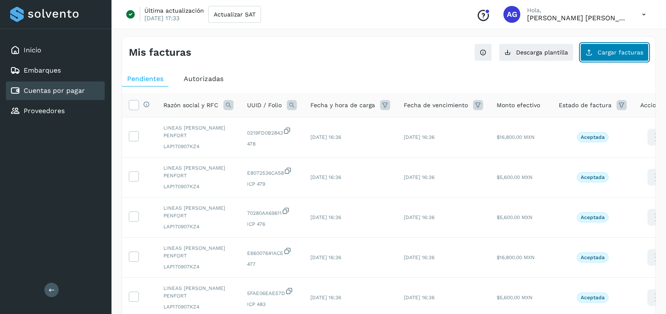
click at [611, 54] on span "Cargar facturas" at bounding box center [621, 52] width 46 height 6
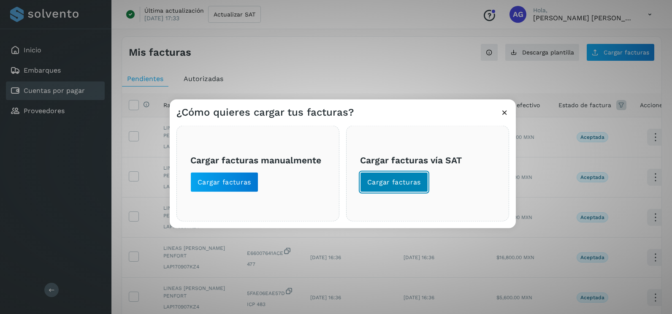
click at [405, 180] on span "Cargar facturas" at bounding box center [394, 182] width 54 height 9
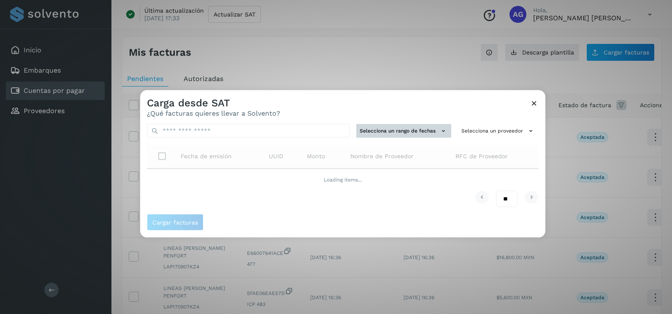
click at [418, 135] on button "Selecciona un rango de fechas" at bounding box center [403, 131] width 95 height 14
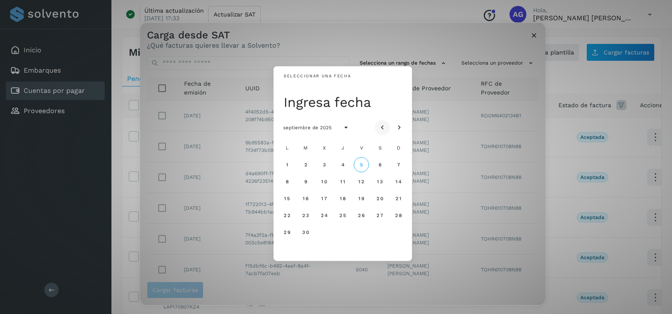
click at [387, 124] on button "Mes anterior" at bounding box center [382, 127] width 15 height 15
click at [293, 236] on button "28" at bounding box center [287, 232] width 15 height 15
click at [302, 235] on span "29" at bounding box center [305, 232] width 7 height 6
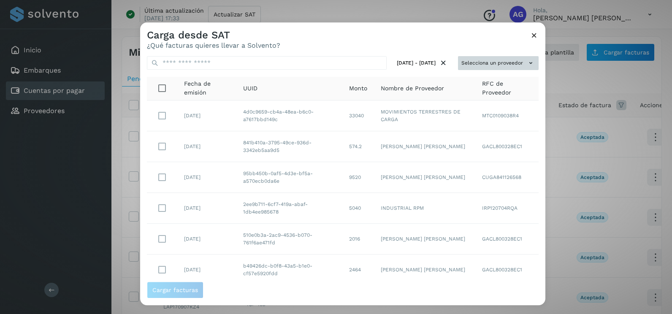
click at [517, 68] on button "Selecciona un proveedor" at bounding box center [498, 63] width 81 height 14
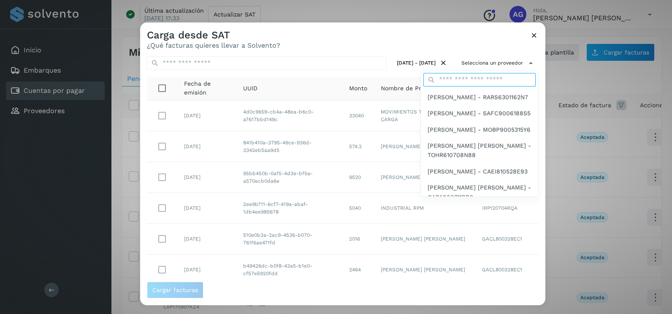
click at [501, 79] on input "text" at bounding box center [480, 80] width 112 height 14
type input "******"
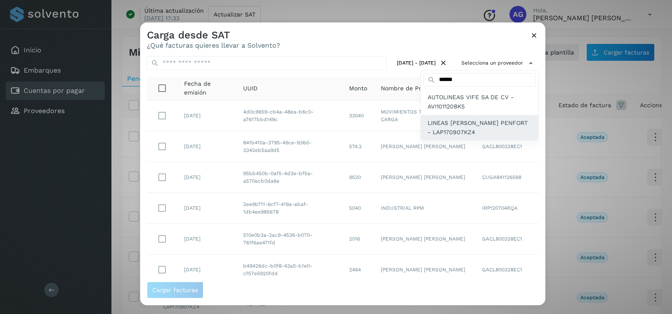
click at [462, 132] on span "LINEAS [PERSON_NAME] PENFORT - LAP170907KZ4" at bounding box center [480, 127] width 104 height 19
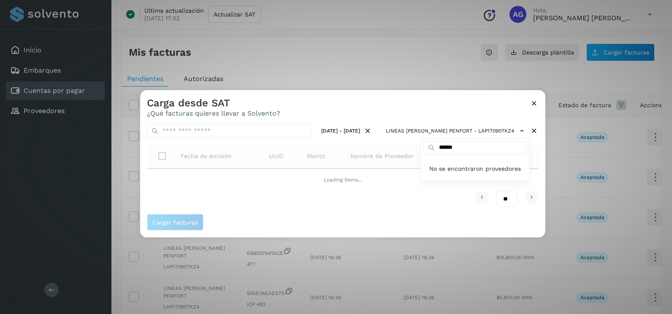
click at [540, 152] on div at bounding box center [476, 247] width 672 height 314
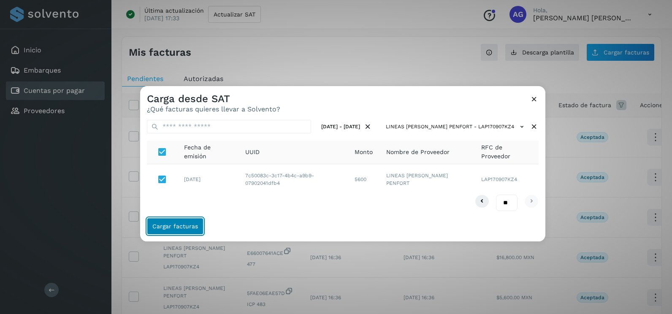
click at [170, 233] on button "Cargar facturas" at bounding box center [175, 226] width 57 height 17
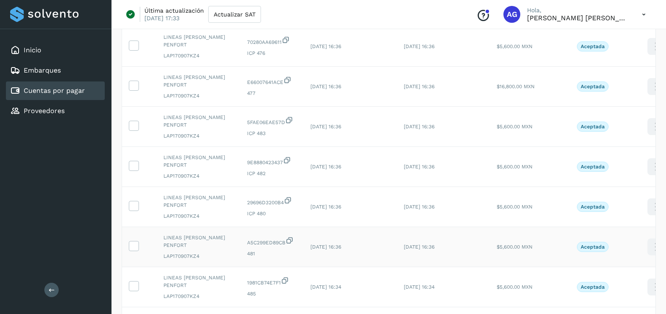
scroll to position [253, 0]
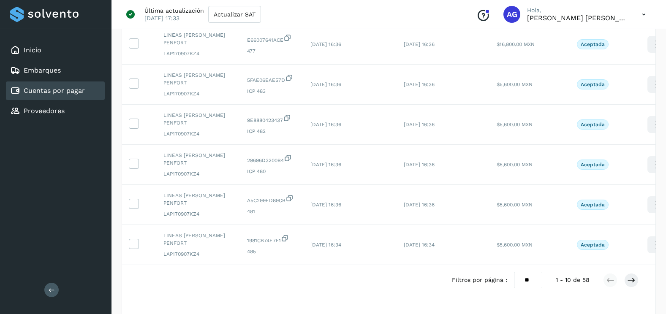
click at [531, 286] on select "** ** **" at bounding box center [528, 280] width 28 height 16
select select "**"
click at [514, 272] on select "** ** **" at bounding box center [528, 280] width 28 height 16
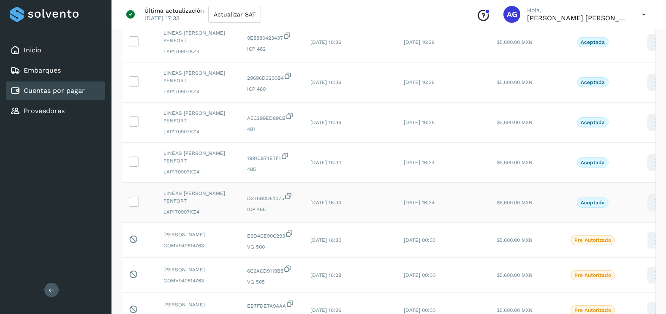
scroll to position [338, 0]
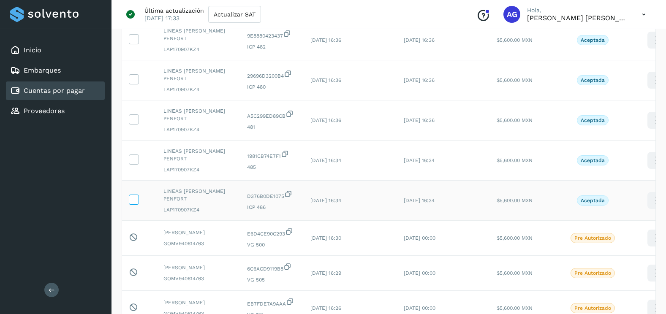
click at [129, 199] on icon at bounding box center [133, 199] width 9 height 9
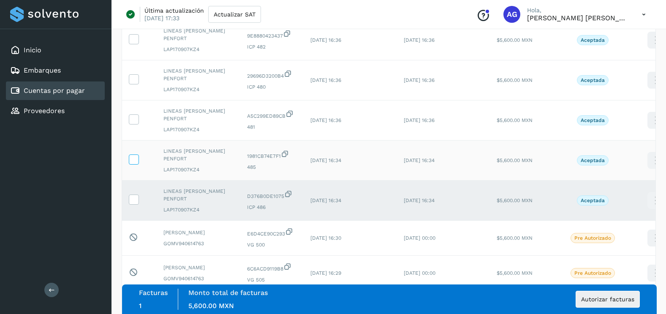
click at [132, 161] on icon at bounding box center [133, 159] width 9 height 9
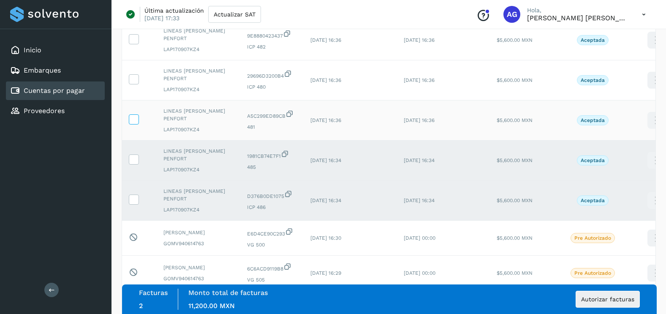
click at [134, 119] on icon at bounding box center [133, 118] width 9 height 9
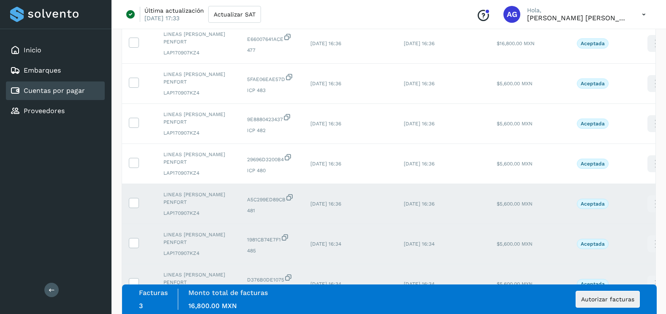
scroll to position [253, 0]
click at [134, 160] on icon at bounding box center [133, 163] width 9 height 9
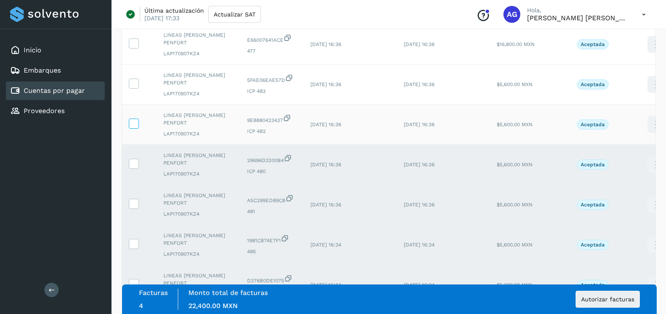
click at [137, 128] on span at bounding box center [133, 125] width 9 height 6
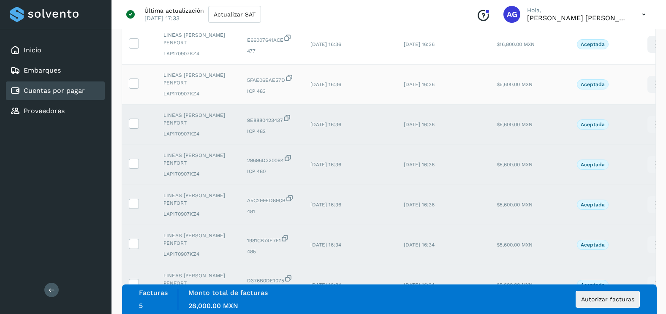
click at [136, 90] on td at bounding box center [139, 85] width 35 height 40
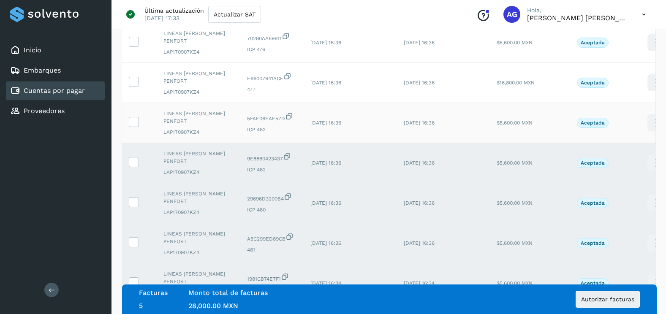
scroll to position [169, 0]
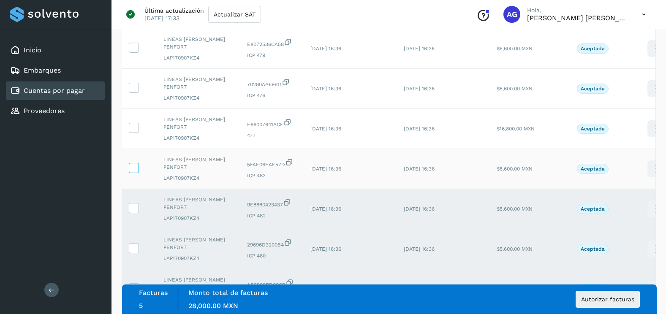
click at [136, 172] on span at bounding box center [133, 170] width 9 height 6
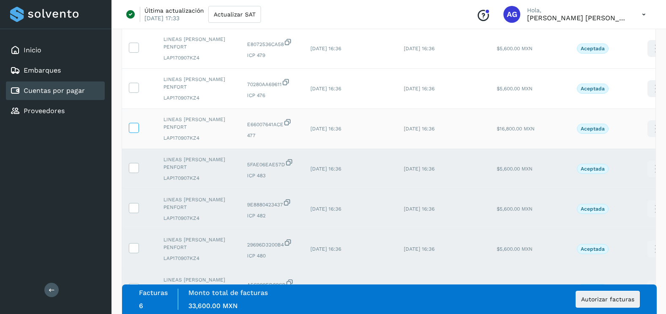
click at [134, 130] on icon at bounding box center [133, 127] width 9 height 9
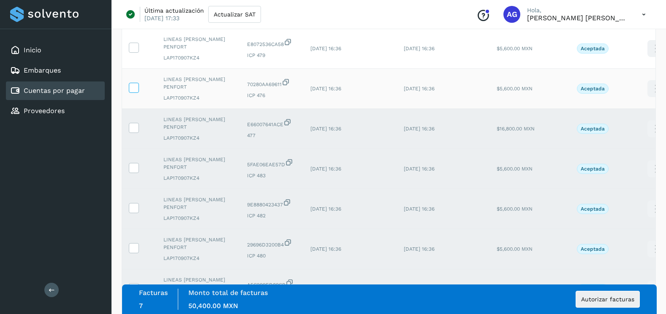
click at [135, 86] on icon at bounding box center [133, 87] width 9 height 9
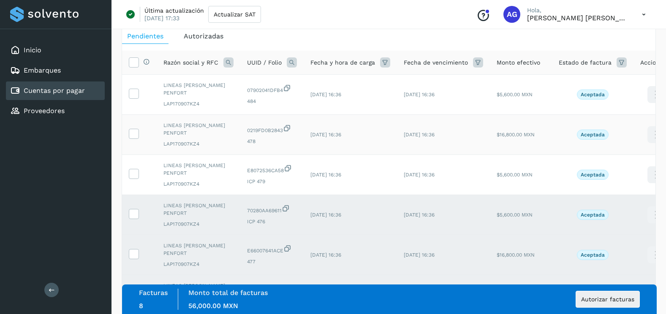
scroll to position [0, 0]
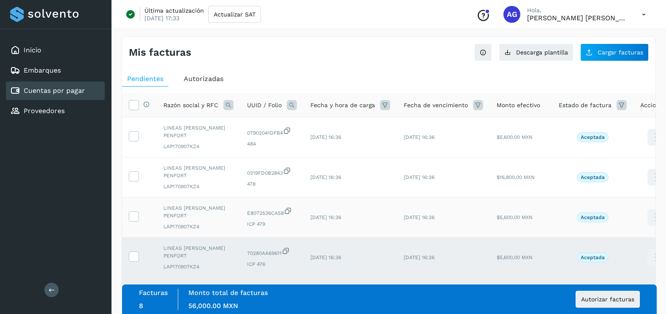
click at [140, 207] on td at bounding box center [139, 218] width 35 height 40
click at [139, 208] on td at bounding box center [139, 218] width 35 height 40
click at [135, 210] on td at bounding box center [139, 218] width 35 height 40
click at [133, 215] on icon at bounding box center [133, 216] width 9 height 9
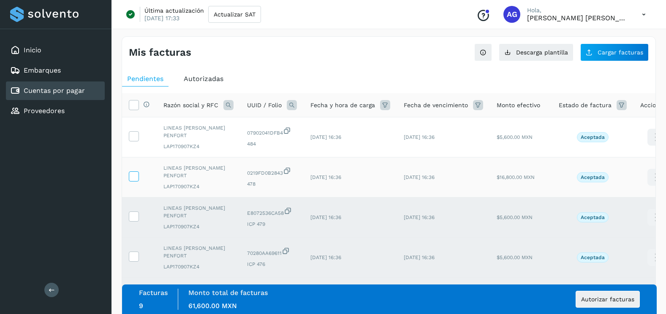
click at [133, 177] on icon at bounding box center [133, 175] width 9 height 9
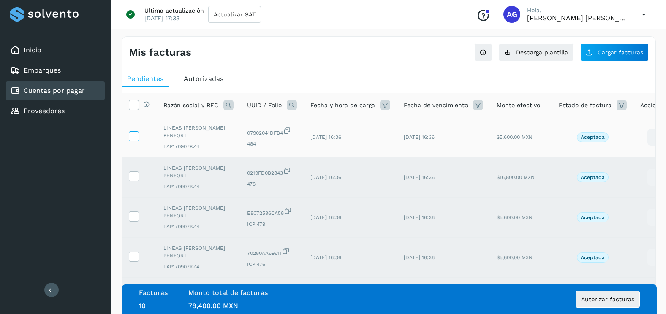
click at [137, 140] on span at bounding box center [133, 138] width 9 height 6
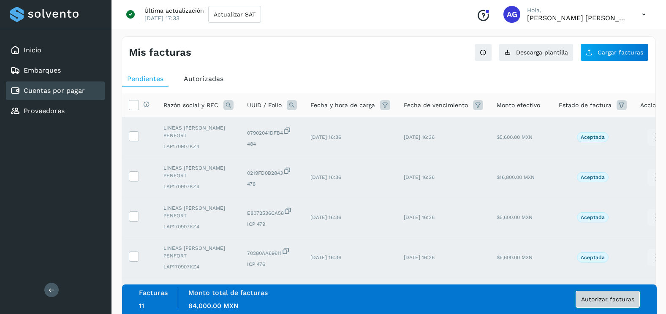
click at [627, 291] on button "Autorizar facturas" at bounding box center [608, 299] width 64 height 17
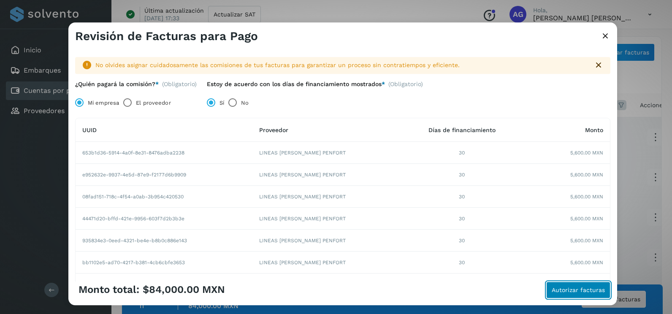
click at [558, 285] on button "Autorizar facturas" at bounding box center [579, 290] width 64 height 17
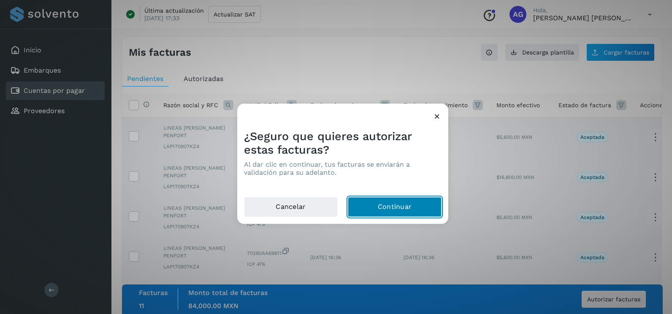
click at [423, 209] on button "Continuar" at bounding box center [395, 207] width 94 height 20
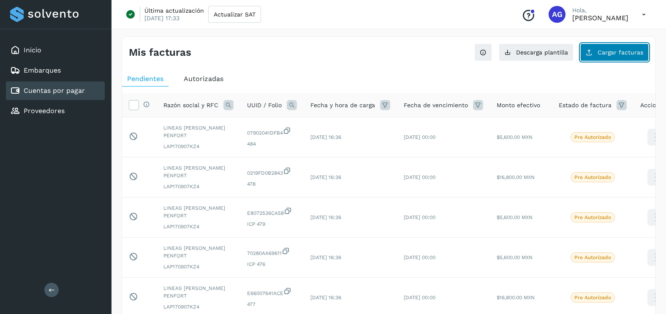
click at [604, 55] on span "Cargar facturas" at bounding box center [621, 52] width 46 height 6
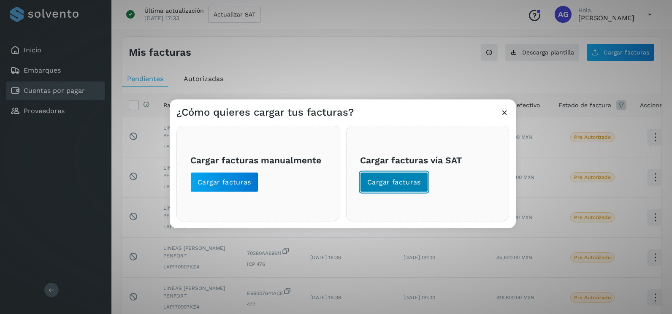
click at [377, 188] on button "Cargar facturas" at bounding box center [394, 182] width 68 height 20
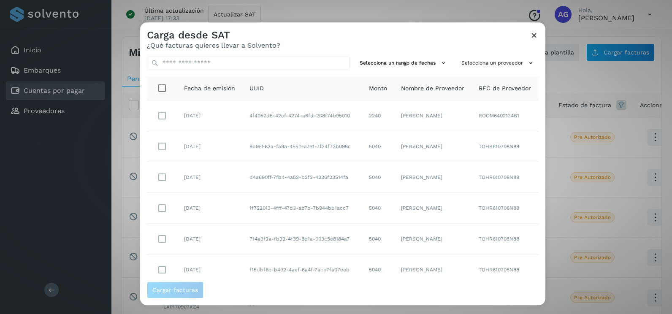
click at [435, 72] on div "Selecciona un rango de fechas Selecciona un proveedor Fecha de emisión UUID Mon…" at bounding box center [342, 165] width 405 height 232
click at [428, 63] on button "Selecciona un rango de fechas" at bounding box center [403, 63] width 95 height 14
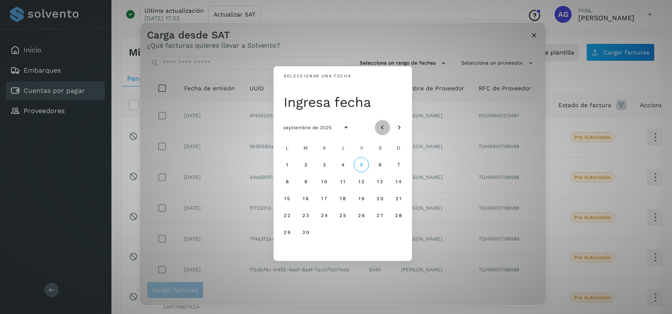
click at [386, 124] on icon "Mes anterior" at bounding box center [382, 128] width 8 height 8
click at [305, 216] on span "22" at bounding box center [305, 215] width 7 height 6
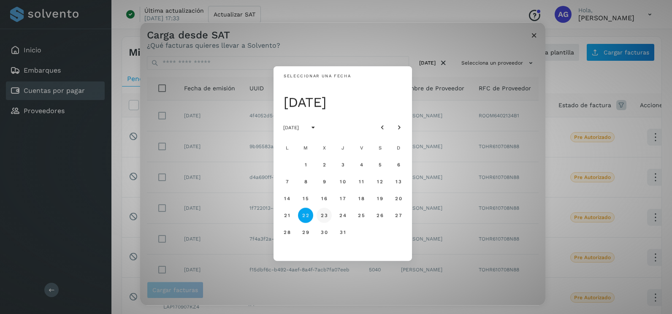
click at [324, 216] on span "23" at bounding box center [324, 215] width 7 height 6
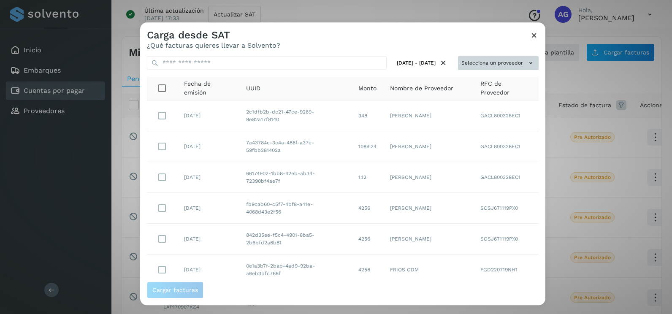
click at [475, 60] on button "Selecciona un proveedor" at bounding box center [498, 63] width 81 height 14
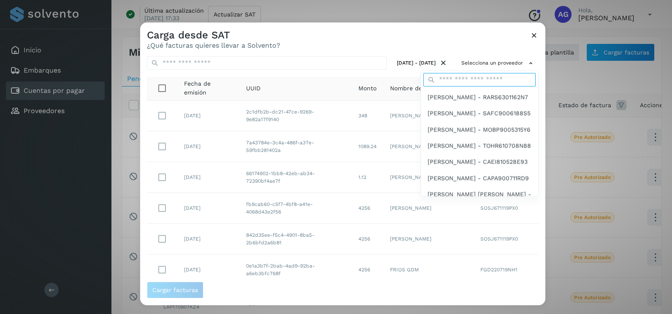
click at [452, 76] on input "text" at bounding box center [480, 80] width 112 height 14
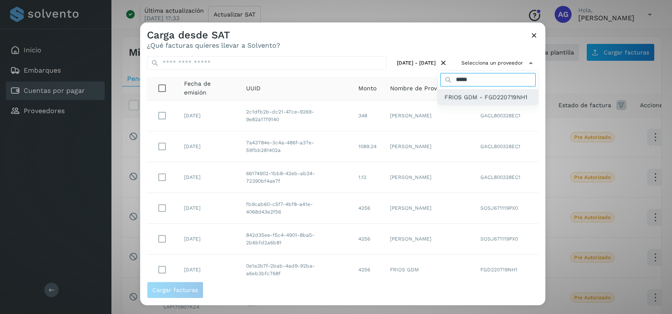
type input "*****"
click at [479, 93] on span "FRIOS GDM - FGD220719NH1" at bounding box center [486, 97] width 83 height 9
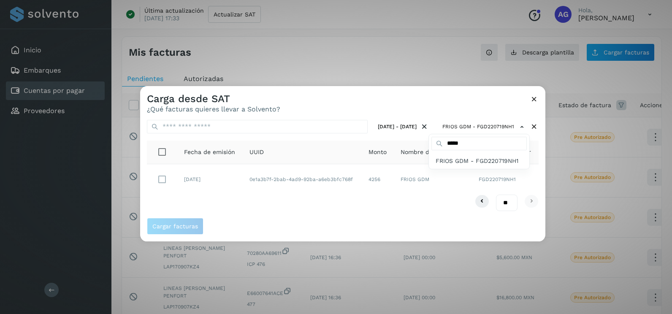
click at [164, 179] on div at bounding box center [476, 243] width 672 height 314
click at [161, 179] on div at bounding box center [476, 243] width 672 height 314
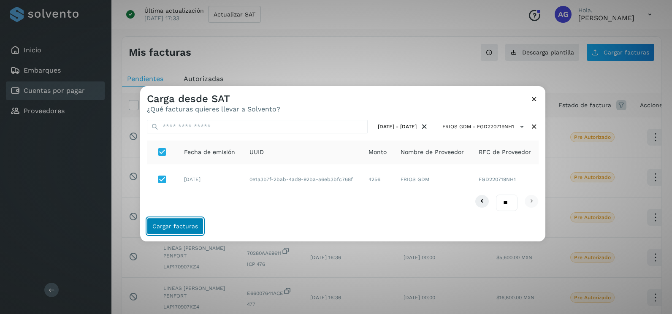
click at [171, 229] on span "Cargar facturas" at bounding box center [175, 226] width 46 height 6
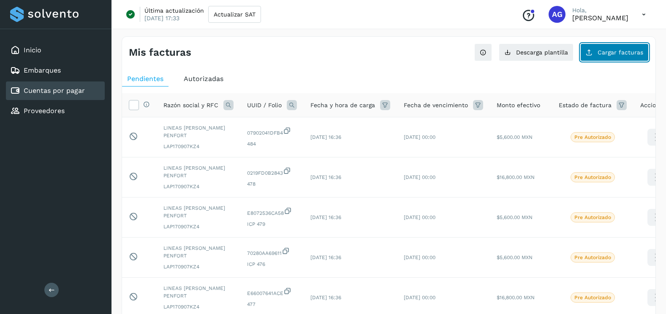
click at [610, 44] on button "Cargar facturas" at bounding box center [614, 53] width 68 height 18
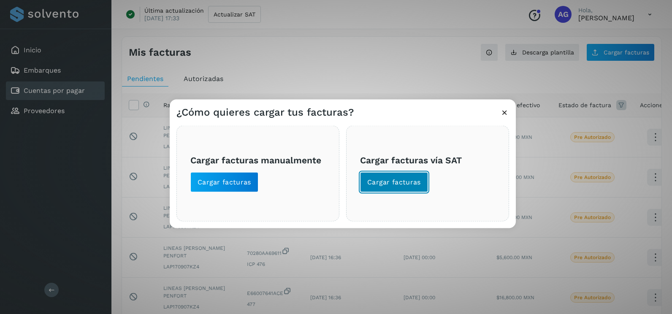
click at [414, 177] on button "Cargar facturas" at bounding box center [394, 182] width 68 height 20
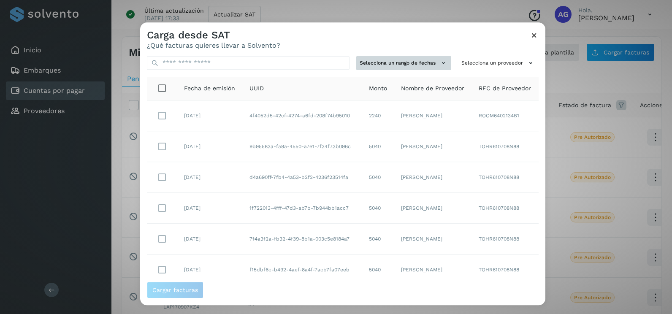
click at [414, 60] on button "Selecciona un rango de fechas" at bounding box center [403, 63] width 95 height 14
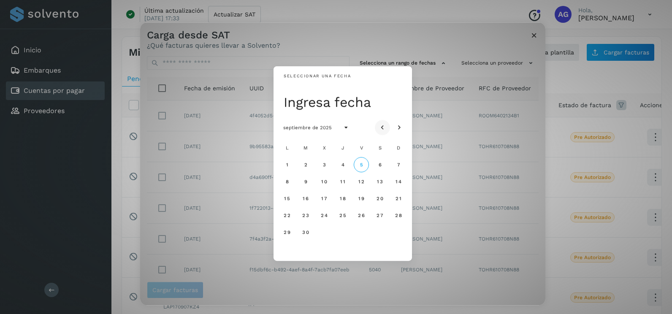
click at [382, 131] on icon "Mes anterior" at bounding box center [382, 128] width 8 height 8
click at [381, 166] on span "2" at bounding box center [380, 165] width 4 height 6
click at [397, 167] on span "3" at bounding box center [399, 165] width 4 height 6
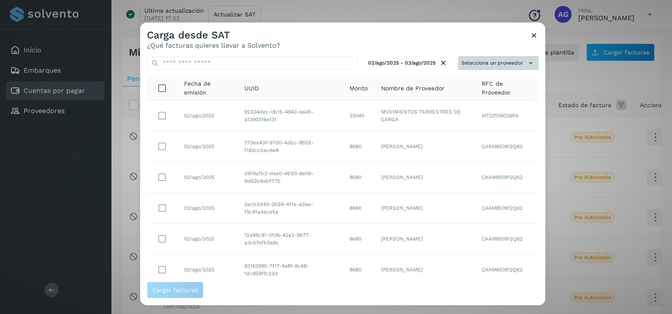
click at [487, 57] on button "Selecciona un proveedor" at bounding box center [498, 63] width 81 height 14
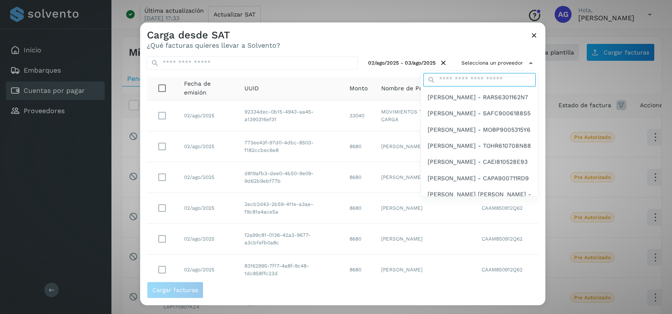
click at [462, 85] on input "text" at bounding box center [480, 80] width 112 height 14
type input "*****"
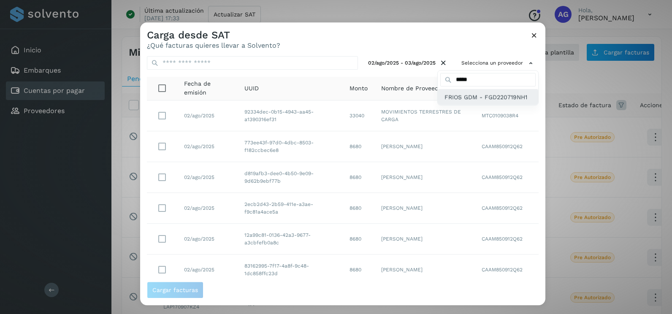
click at [458, 95] on span "FRIOS GDM - FGD220719NH1" at bounding box center [486, 97] width 83 height 9
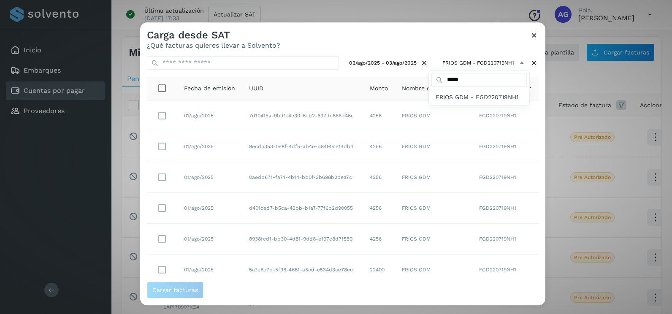
click at [171, 240] on div at bounding box center [476, 179] width 672 height 314
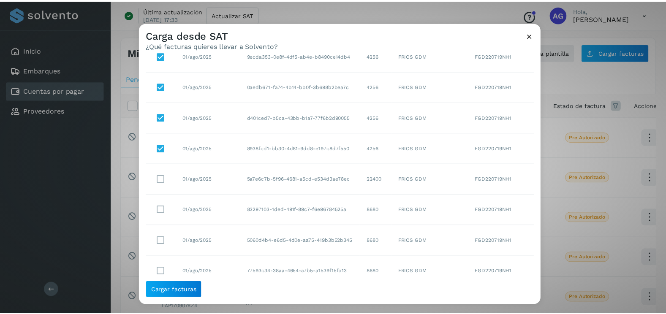
scroll to position [150, 0]
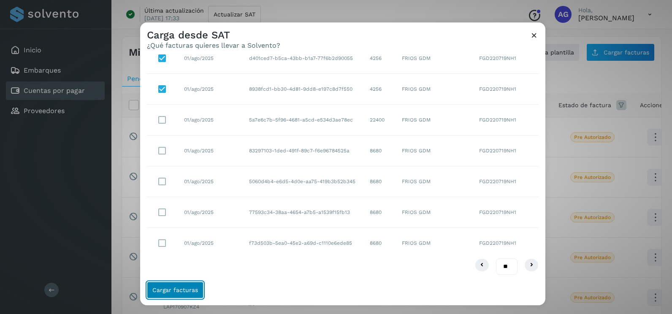
click at [188, 285] on button "Cargar facturas" at bounding box center [175, 290] width 57 height 17
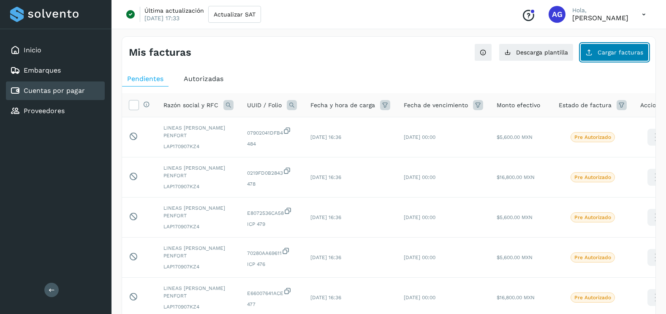
click at [597, 57] on button "Cargar facturas" at bounding box center [614, 53] width 68 height 18
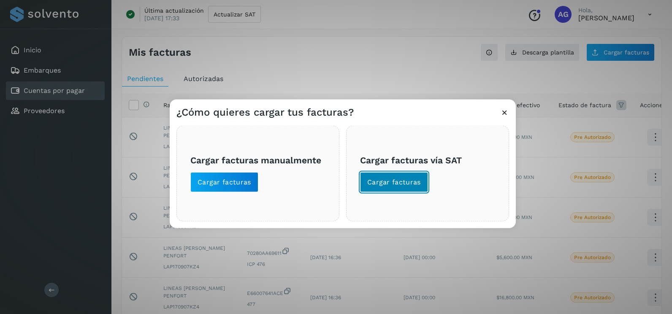
click at [403, 186] on span "Cargar facturas" at bounding box center [394, 182] width 54 height 9
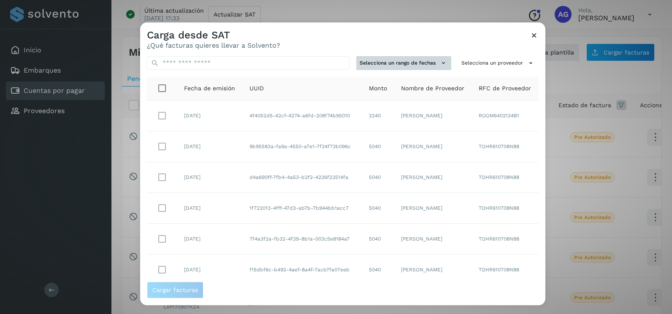
click at [426, 65] on button "Selecciona un rango de fechas" at bounding box center [403, 63] width 95 height 14
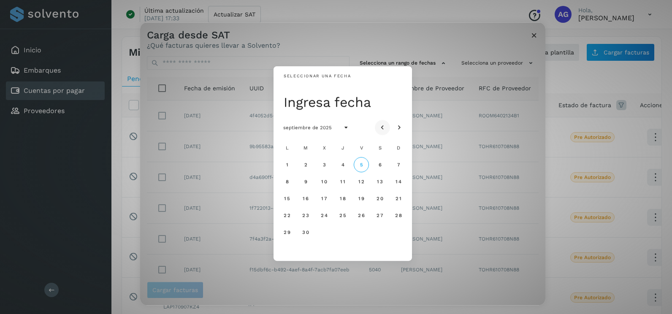
click at [381, 125] on icon "Mes anterior" at bounding box center [382, 128] width 8 height 8
click at [345, 184] on span "8" at bounding box center [343, 182] width 4 height 6
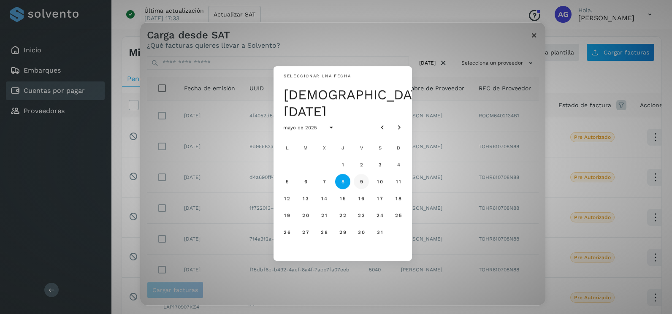
click at [361, 182] on span "9" at bounding box center [361, 182] width 4 height 6
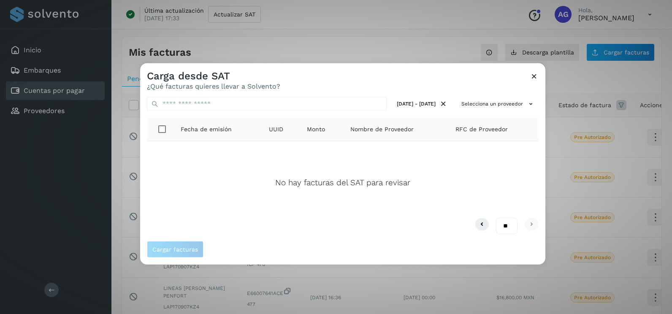
click at [530, 78] on icon at bounding box center [534, 76] width 9 height 9
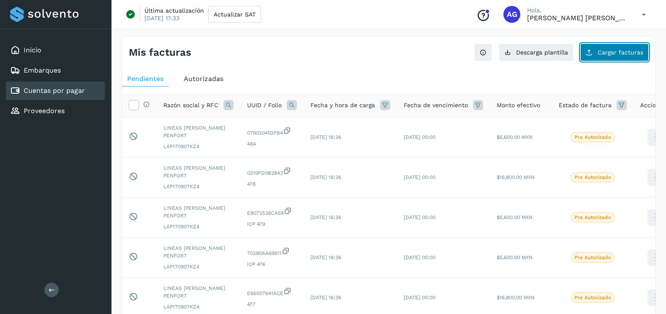
click at [612, 58] on button "Cargar facturas" at bounding box center [614, 53] width 68 height 18
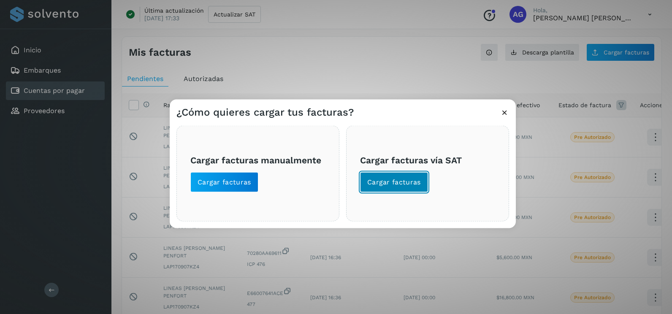
click at [415, 180] on span "Cargar facturas" at bounding box center [394, 182] width 54 height 9
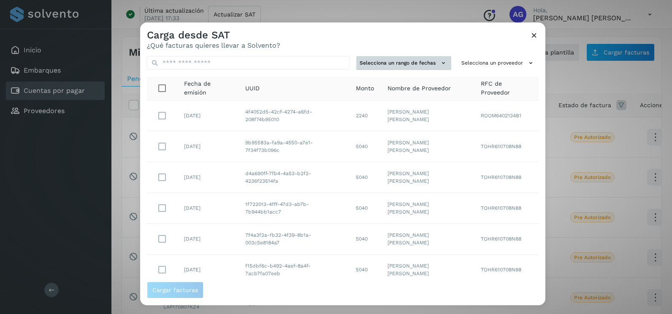
click at [411, 126] on td "[PERSON_NAME] [PERSON_NAME]" at bounding box center [427, 116] width 93 height 31
click at [404, 65] on button "Selecciona un rango de fechas" at bounding box center [403, 63] width 95 height 14
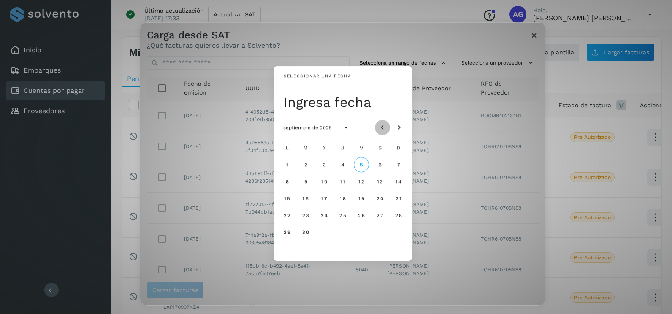
click at [380, 129] on icon "Mes anterior" at bounding box center [382, 128] width 8 height 8
click at [307, 218] on span "22" at bounding box center [305, 215] width 7 height 6
click at [323, 218] on span "23" at bounding box center [324, 215] width 7 height 6
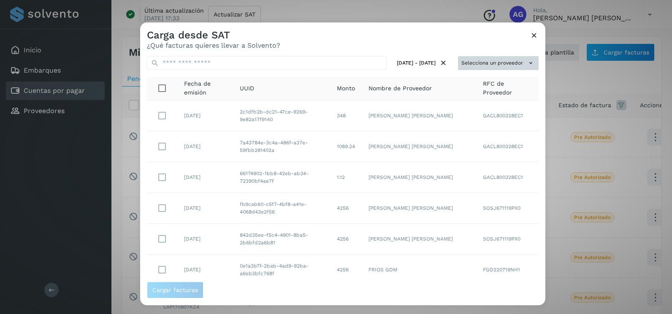
click at [506, 61] on button "Selecciona un proveedor" at bounding box center [498, 63] width 81 height 14
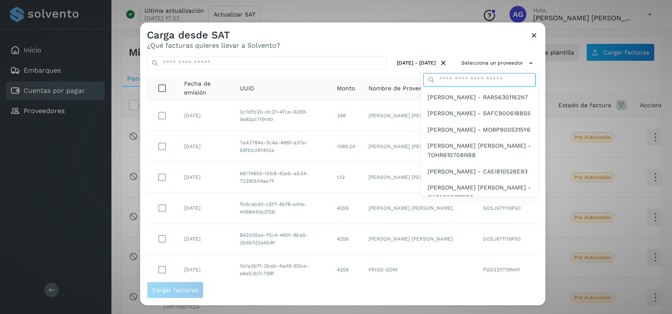
click at [468, 80] on input "text" at bounding box center [480, 80] width 112 height 14
type input "*****"
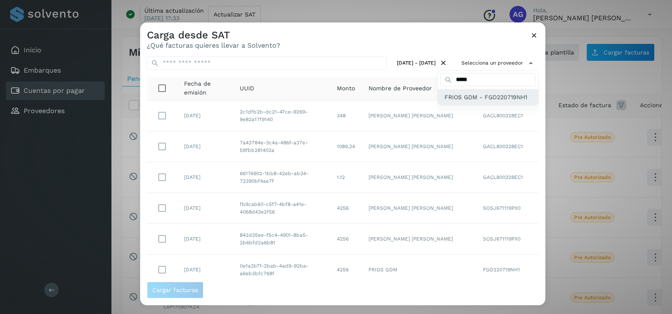
click at [466, 94] on span "FRIOS GDM - FGD220719NH1" at bounding box center [486, 97] width 83 height 9
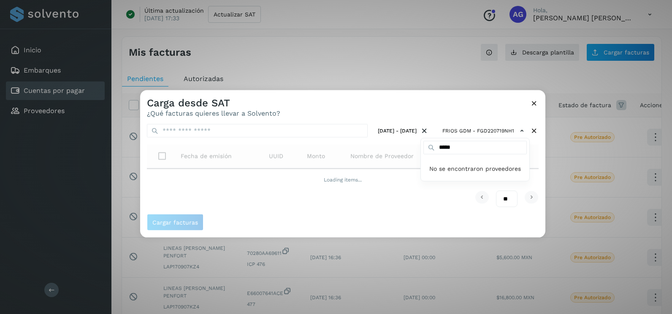
click at [295, 109] on div at bounding box center [476, 247] width 672 height 314
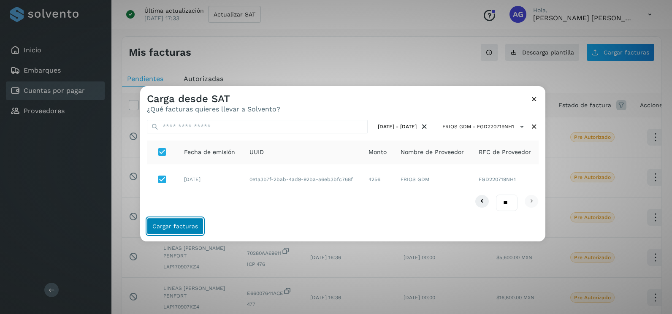
click at [180, 226] on span "Cargar facturas" at bounding box center [175, 226] width 46 height 6
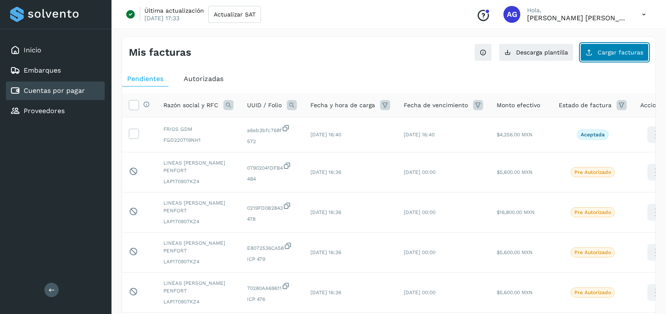
click at [613, 46] on button "Cargar facturas" at bounding box center [614, 53] width 68 height 18
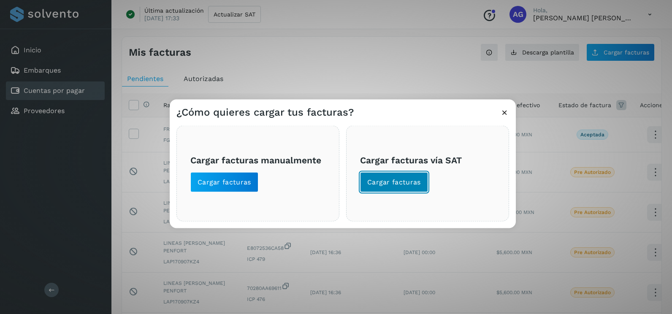
click at [400, 177] on button "Cargar facturas" at bounding box center [394, 182] width 68 height 20
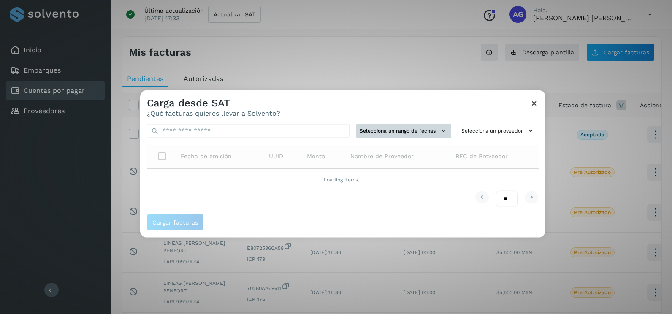
click at [419, 136] on button "Selecciona un rango de fechas" at bounding box center [403, 131] width 95 height 14
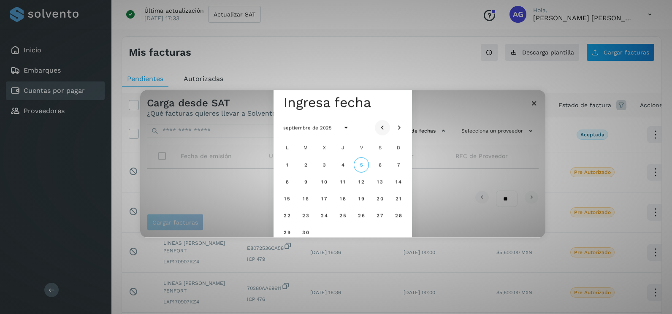
click at [381, 128] on icon "Mes anterior" at bounding box center [382, 128] width 8 height 8
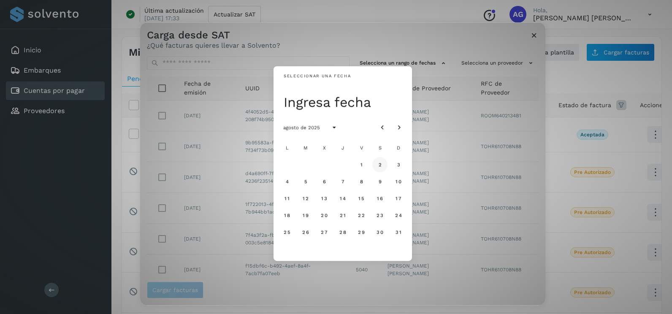
click at [382, 164] on span "2" at bounding box center [380, 165] width 4 height 6
click at [399, 162] on span "3" at bounding box center [399, 165] width 4 height 6
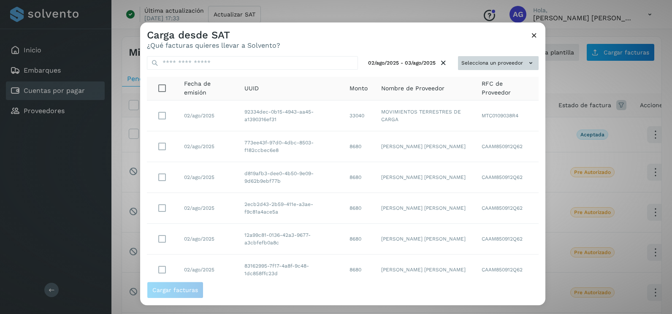
click at [527, 63] on icon at bounding box center [531, 63] width 9 height 9
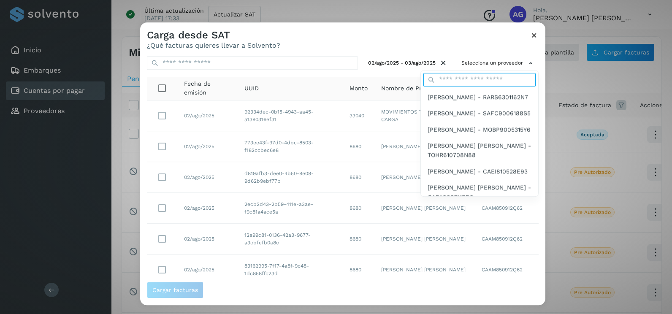
click at [483, 80] on input "text" at bounding box center [480, 80] width 112 height 14
type input "*****"
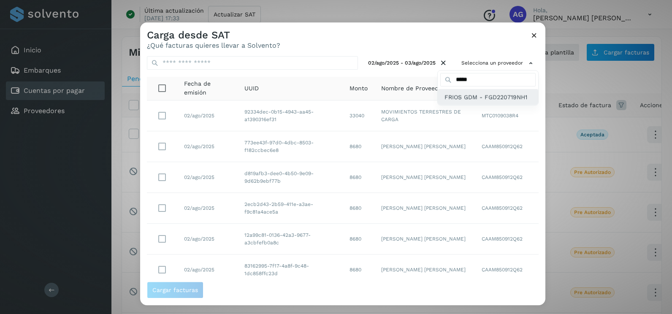
click at [476, 98] on span "FRIOS GDM - FGD220719NH1" at bounding box center [486, 97] width 83 height 9
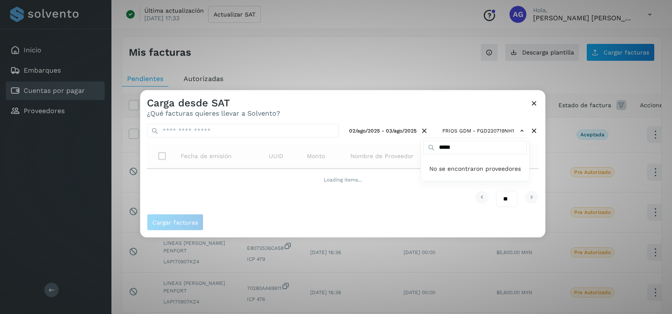
click at [541, 159] on div at bounding box center [476, 247] width 672 height 314
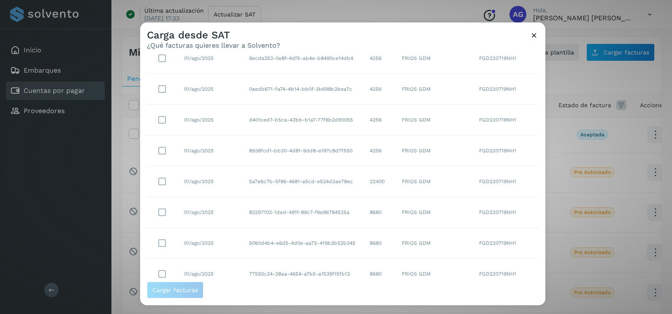
scroll to position [150, 0]
click at [506, 264] on select "** ** **" at bounding box center [507, 267] width 22 height 16
select select "**"
click at [496, 259] on select "** ** **" at bounding box center [507, 267] width 22 height 16
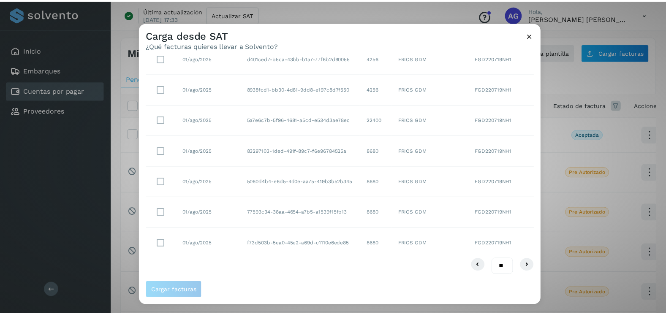
scroll to position [0, 0]
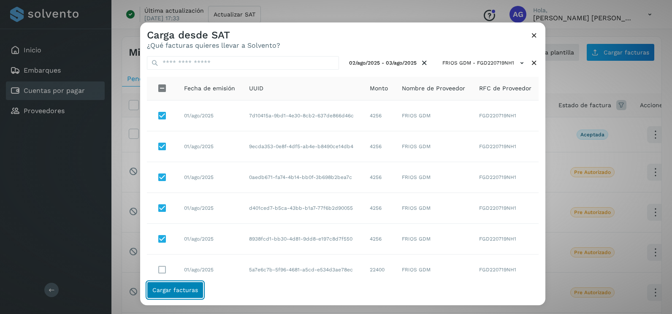
click at [193, 294] on button "Cargar facturas" at bounding box center [175, 290] width 57 height 17
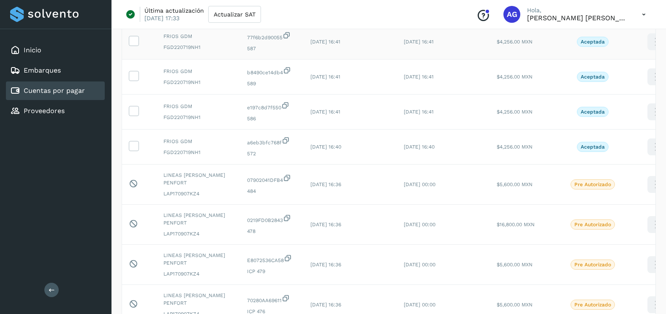
scroll to position [169, 0]
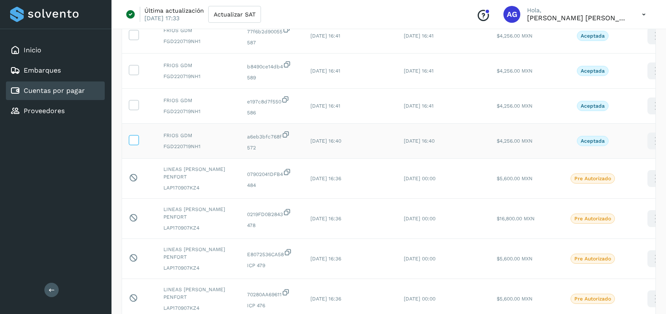
click at [134, 142] on icon at bounding box center [133, 139] width 9 height 9
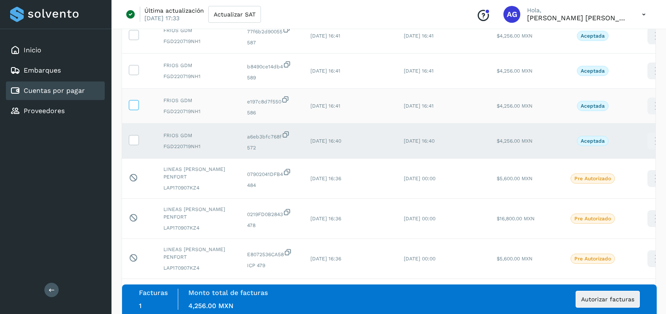
click at [134, 103] on icon at bounding box center [133, 104] width 9 height 9
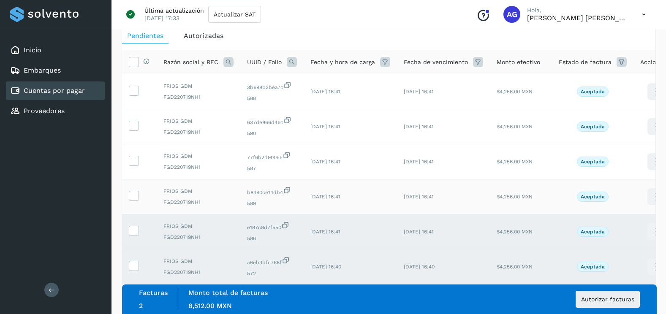
scroll to position [42, 0]
click at [135, 193] on icon at bounding box center [133, 196] width 9 height 9
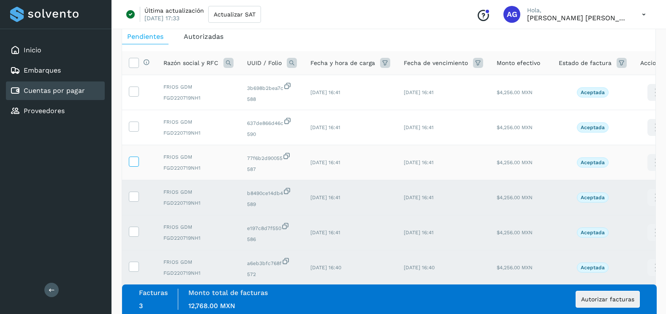
click at [137, 157] on icon at bounding box center [133, 161] width 9 height 9
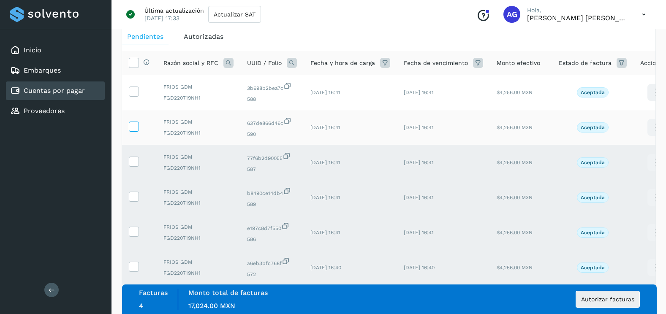
click at [136, 132] on label at bounding box center [134, 127] width 10 height 10
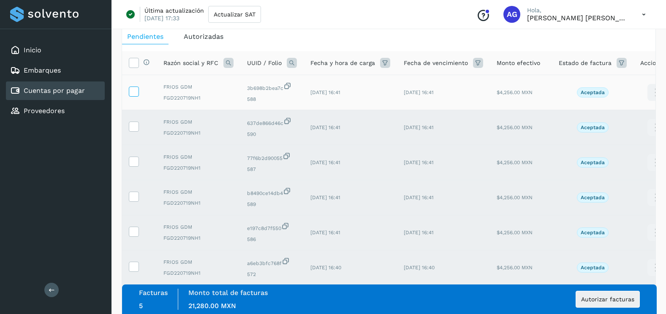
click at [136, 89] on icon at bounding box center [133, 91] width 9 height 9
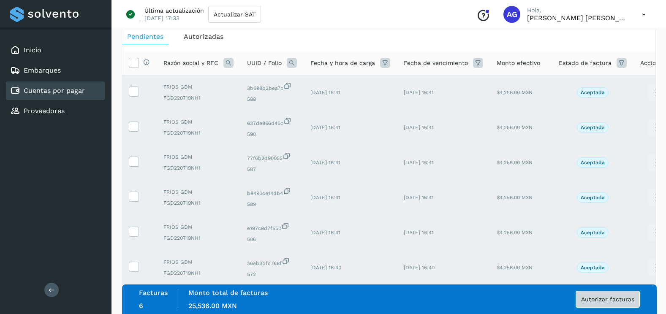
click at [615, 304] on button "Autorizar facturas" at bounding box center [608, 299] width 64 height 17
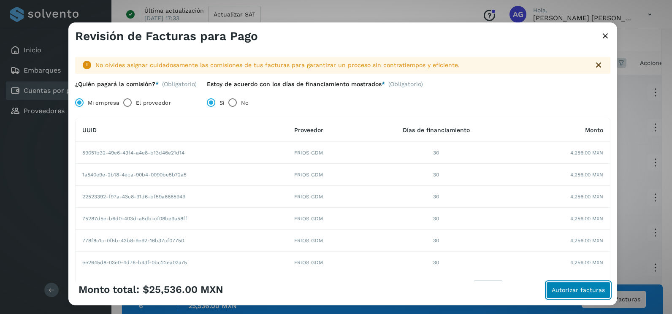
click at [554, 289] on span "Autorizar facturas" at bounding box center [578, 290] width 53 height 6
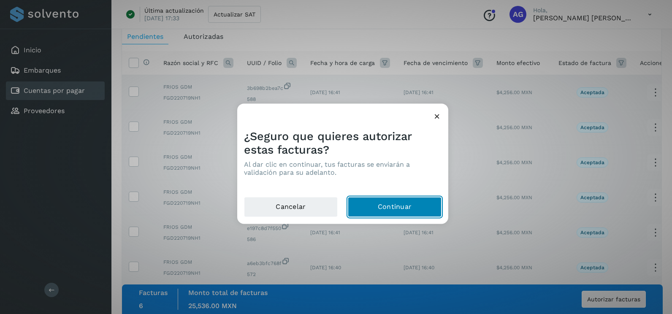
click at [405, 214] on button "Continuar" at bounding box center [395, 207] width 94 height 20
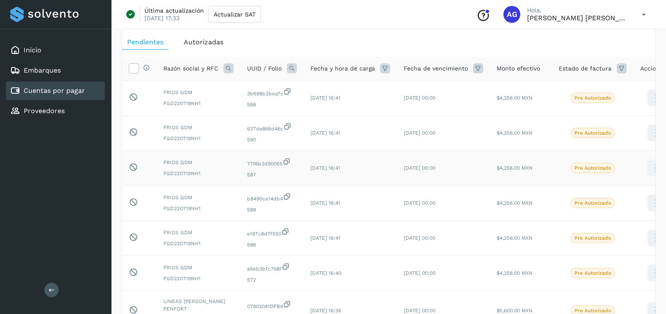
scroll to position [0, 0]
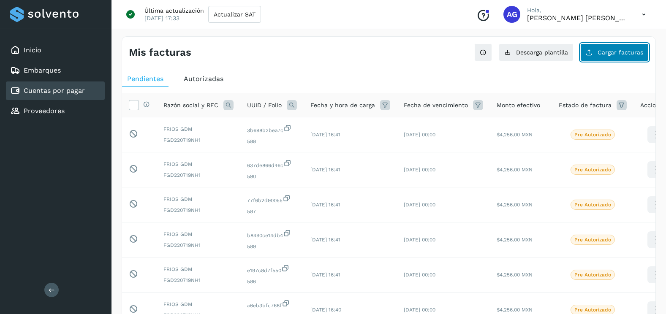
click at [593, 49] on icon at bounding box center [589, 52] width 7 height 7
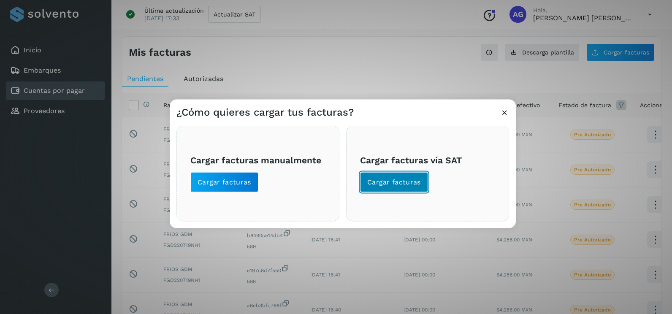
click at [399, 177] on button "Cargar facturas" at bounding box center [394, 182] width 68 height 20
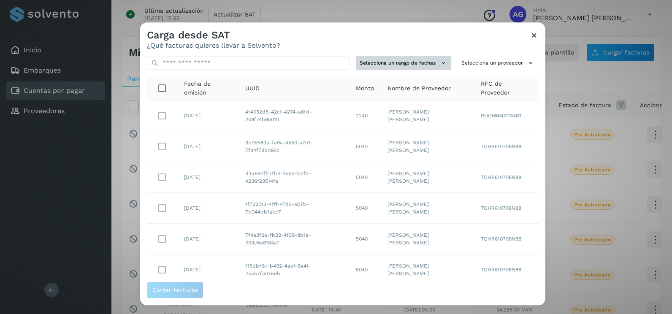
click at [439, 64] on icon at bounding box center [443, 63] width 9 height 9
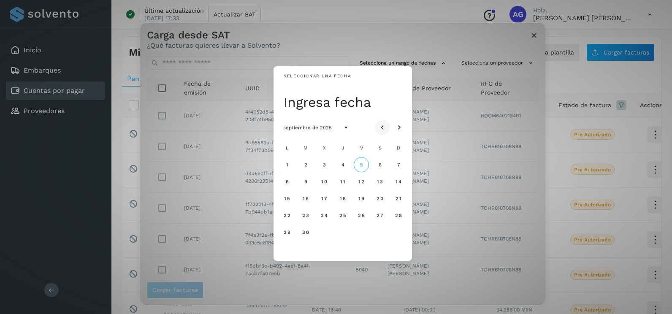
click at [389, 125] on button "Mes anterior" at bounding box center [382, 127] width 15 height 15
click at [324, 216] on span "23" at bounding box center [324, 215] width 7 height 6
click at [347, 214] on button "24" at bounding box center [342, 215] width 15 height 15
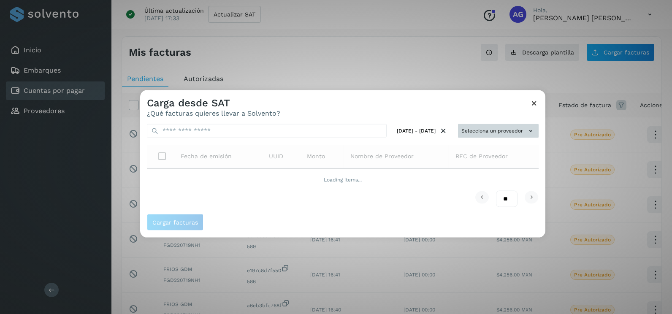
click at [520, 128] on button "Selecciona un proveedor" at bounding box center [498, 131] width 81 height 14
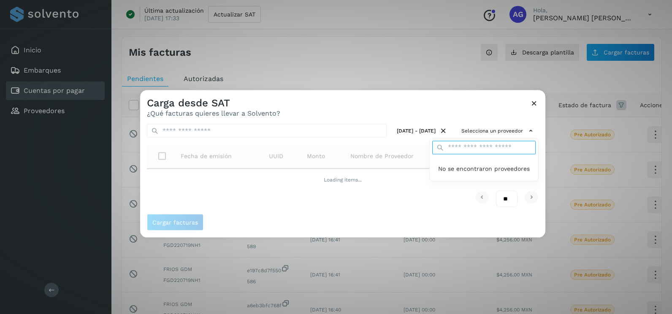
click at [486, 141] on input "text" at bounding box center [484, 148] width 103 height 14
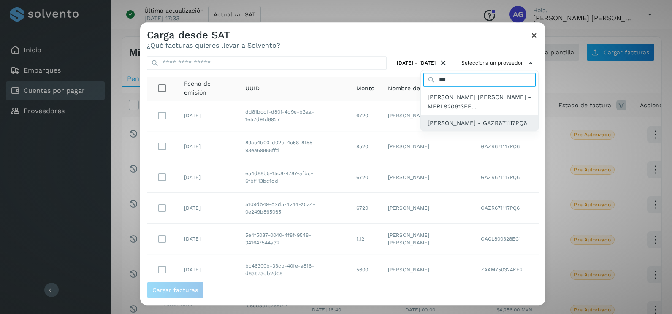
type input "***"
click at [473, 128] on span "[PERSON_NAME] - GAZR671117PQ6" at bounding box center [478, 122] width 100 height 9
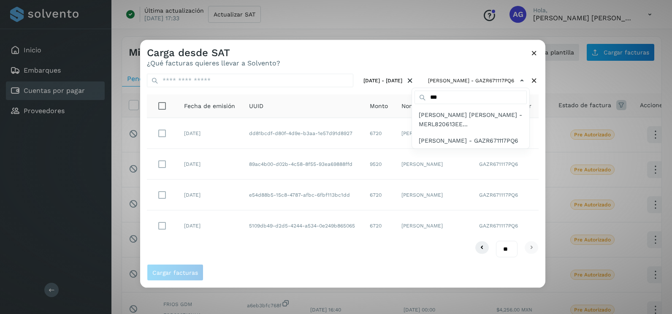
click at [373, 257] on div at bounding box center [476, 197] width 672 height 314
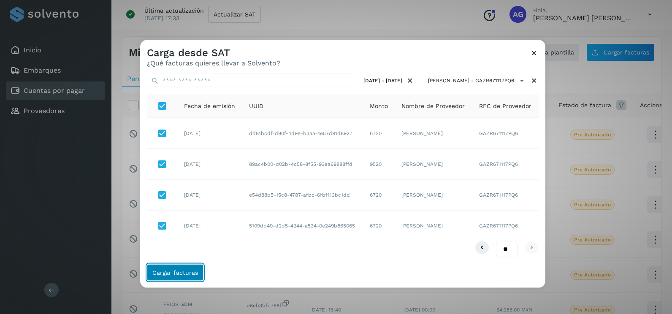
click at [169, 270] on span "Cargar facturas" at bounding box center [175, 272] width 46 height 6
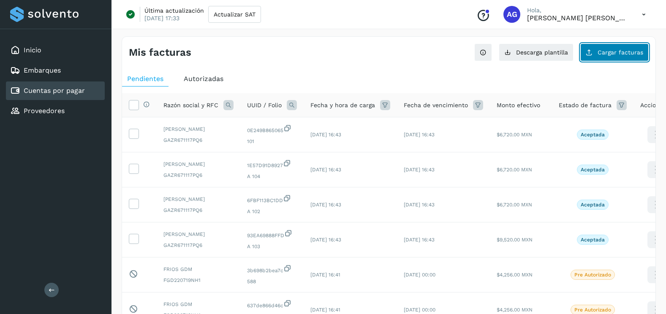
click at [629, 50] on span "Cargar facturas" at bounding box center [621, 52] width 46 height 6
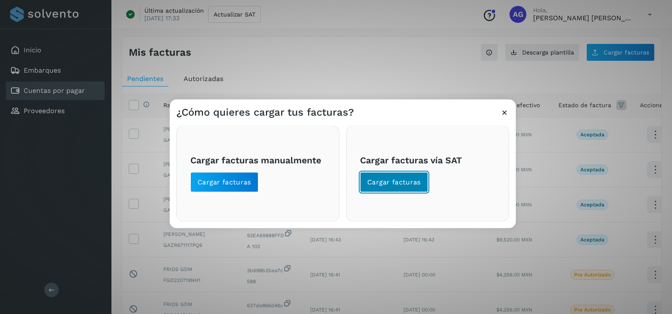
click at [423, 182] on button "Cargar facturas" at bounding box center [394, 182] width 68 height 20
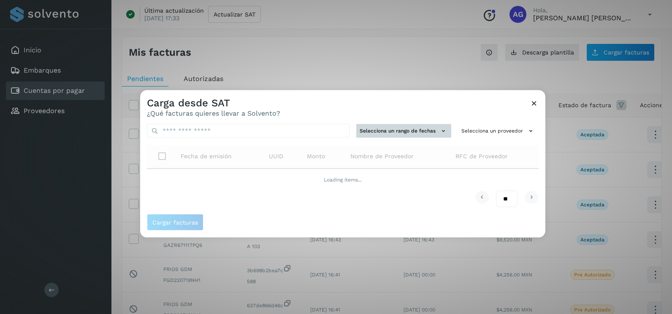
click at [422, 127] on button "Selecciona un rango de fechas" at bounding box center [403, 131] width 95 height 14
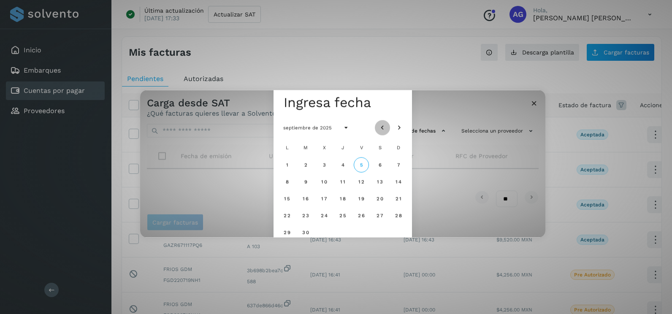
click at [384, 126] on icon "Mes anterior" at bounding box center [382, 128] width 8 height 8
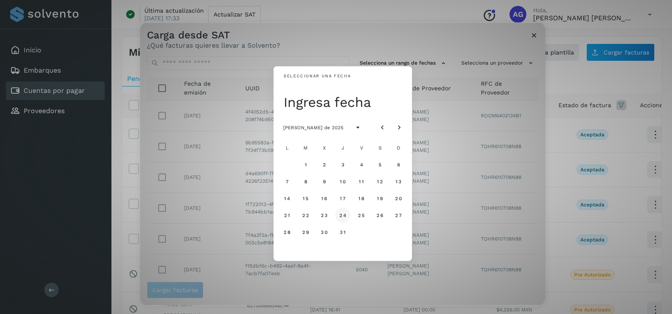
click at [340, 217] on span "24" at bounding box center [342, 215] width 7 height 6
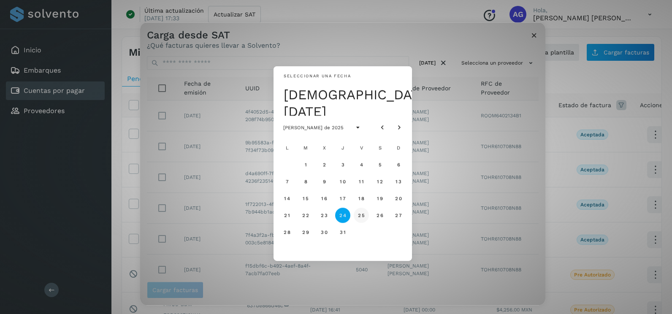
click at [363, 217] on span "25" at bounding box center [361, 215] width 7 height 6
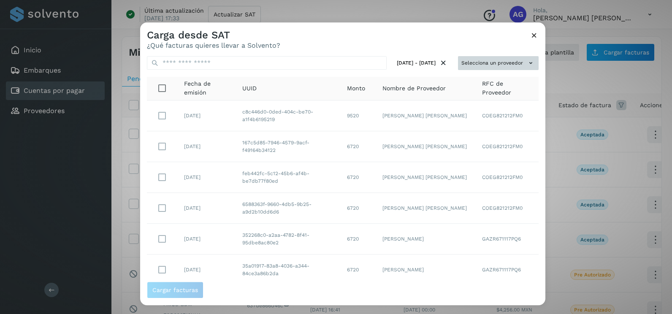
click at [508, 65] on button "Selecciona un proveedor" at bounding box center [498, 63] width 81 height 14
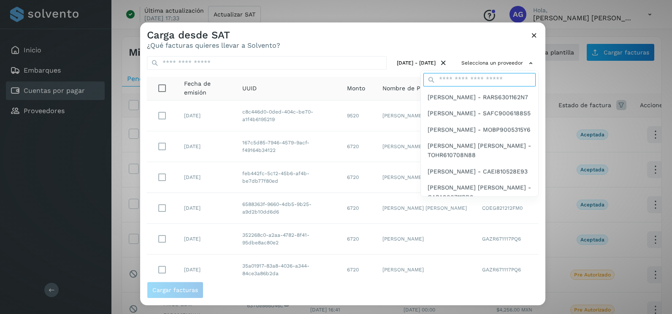
click at [480, 82] on input "text" at bounding box center [480, 80] width 112 height 14
type input "***"
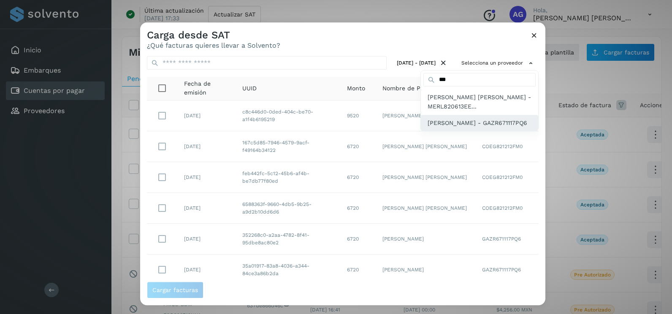
click at [472, 128] on span "[PERSON_NAME] - GAZR671117PQ6" at bounding box center [478, 122] width 100 height 9
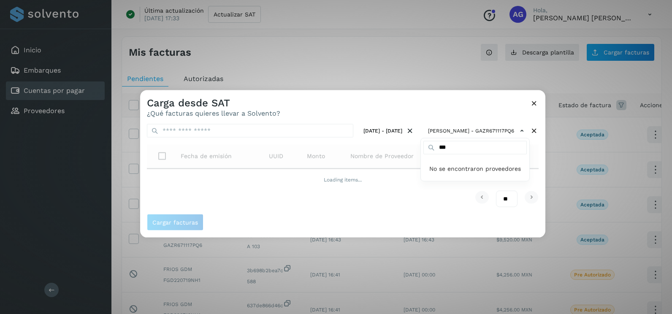
click at [540, 174] on div at bounding box center [476, 247] width 672 height 314
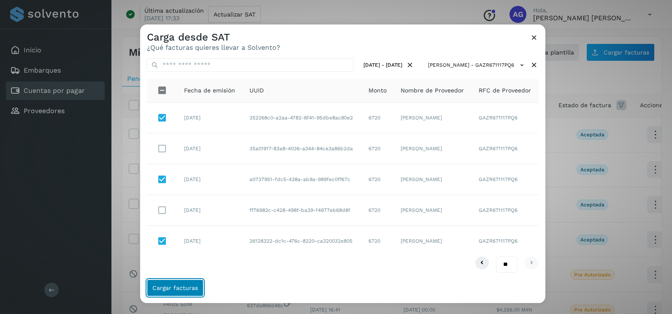
click at [190, 288] on span "Cargar facturas" at bounding box center [175, 288] width 46 height 6
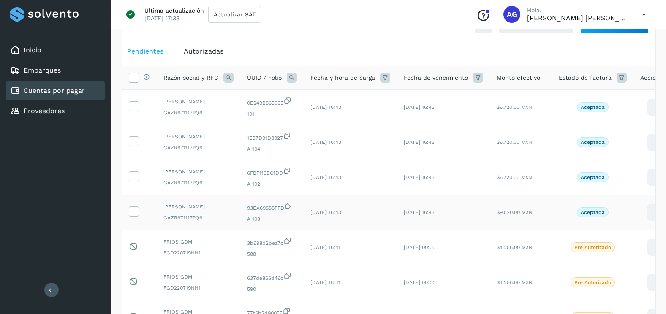
scroll to position [42, 0]
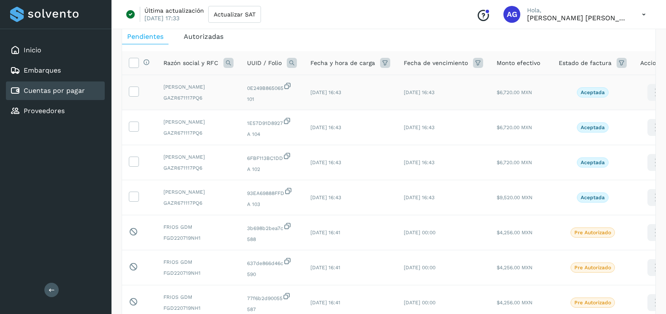
click at [139, 98] on td at bounding box center [139, 92] width 35 height 35
click at [131, 95] on icon at bounding box center [133, 91] width 9 height 9
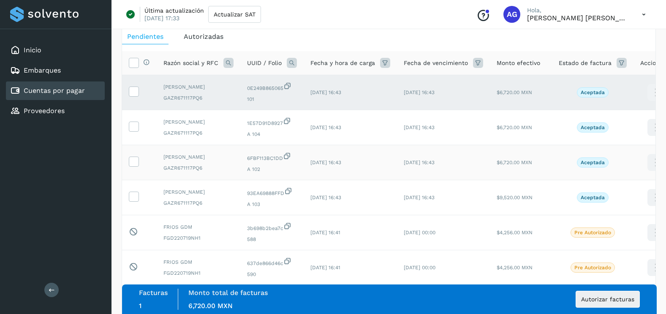
click at [137, 166] on td at bounding box center [139, 162] width 35 height 35
click at [137, 166] on icon at bounding box center [133, 161] width 9 height 9
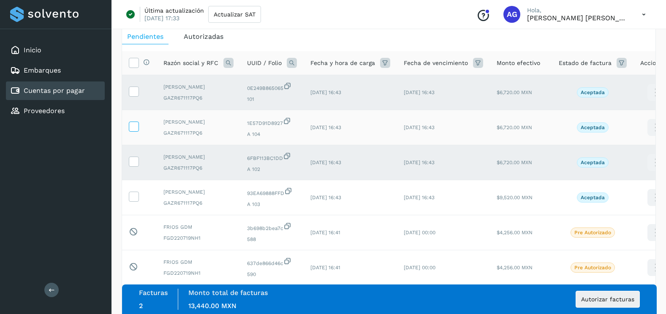
click at [134, 131] on span at bounding box center [133, 128] width 9 height 6
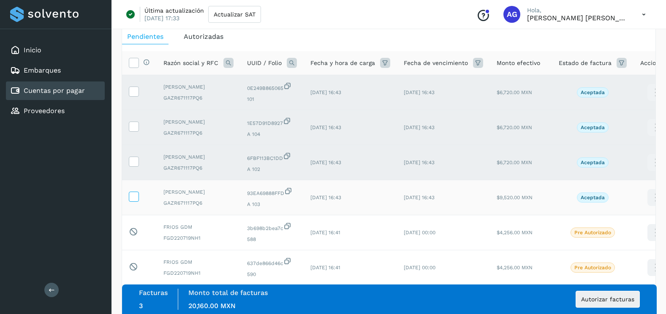
click at [135, 201] on icon at bounding box center [133, 196] width 9 height 9
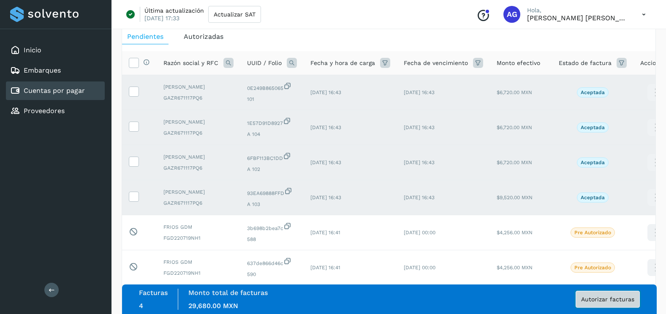
click at [588, 306] on button "Autorizar facturas" at bounding box center [608, 299] width 64 height 17
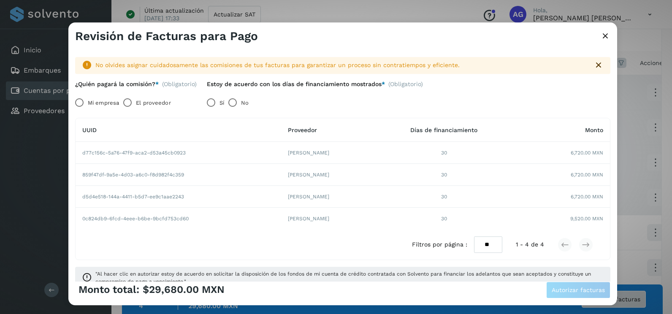
click at [588, 306] on div "Revisión de Facturas para Pago No olvides asignar cuidadosamente las comisiones…" at bounding box center [336, 157] width 672 height 314
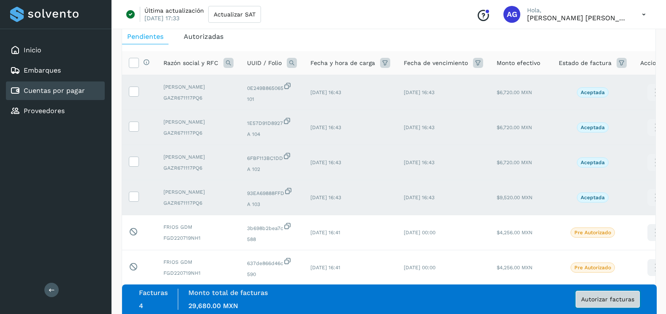
click at [587, 299] on span "Autorizar facturas" at bounding box center [607, 300] width 53 height 6
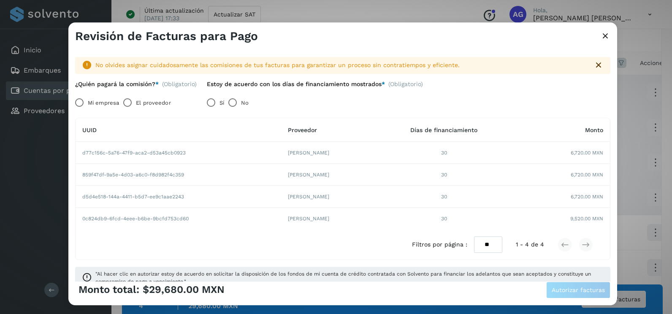
click at [98, 101] on label "Mi empresa" at bounding box center [103, 103] width 31 height 17
click at [584, 290] on span "Autorizar facturas" at bounding box center [578, 290] width 53 height 6
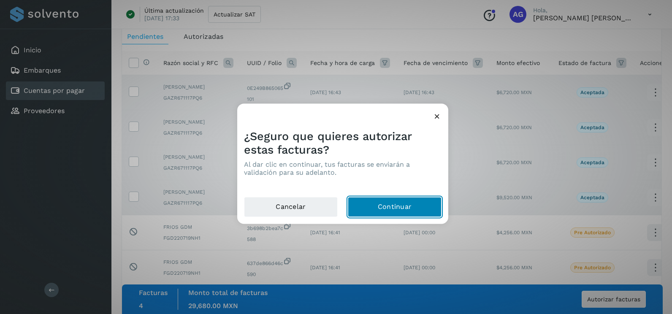
click at [387, 205] on button "Continuar" at bounding box center [395, 207] width 94 height 20
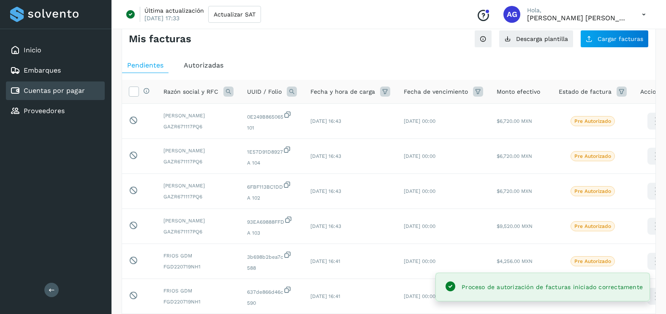
scroll to position [0, 0]
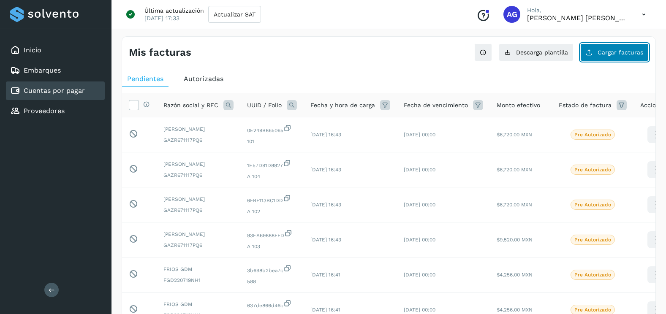
click at [625, 57] on button "Cargar facturas" at bounding box center [614, 53] width 68 height 18
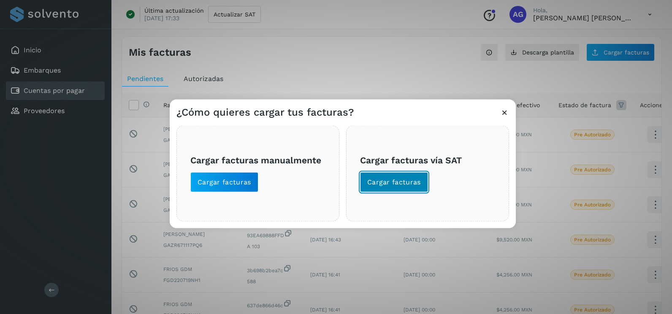
click at [374, 184] on span "Cargar facturas" at bounding box center [394, 182] width 54 height 9
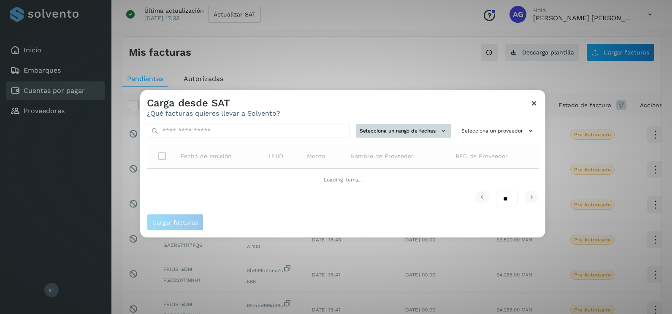
click at [390, 132] on button "Selecciona un rango de fechas" at bounding box center [403, 131] width 95 height 14
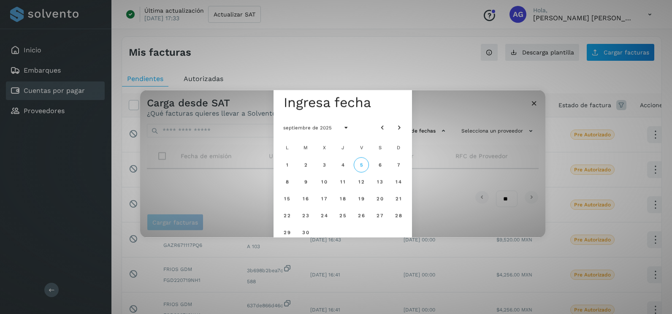
click at [390, 125] on div at bounding box center [391, 127] width 32 height 15
click at [386, 124] on icon "Mes anterior" at bounding box center [382, 128] width 8 height 8
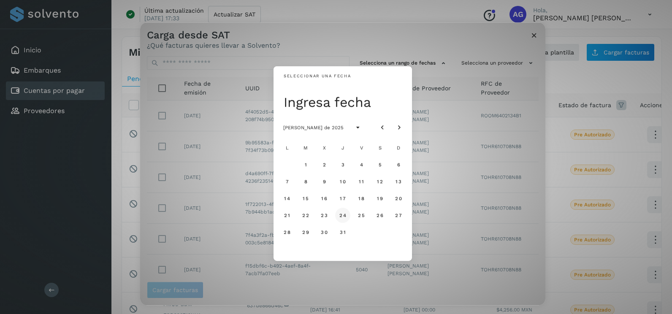
click at [340, 213] on span "24" at bounding box center [342, 215] width 7 height 6
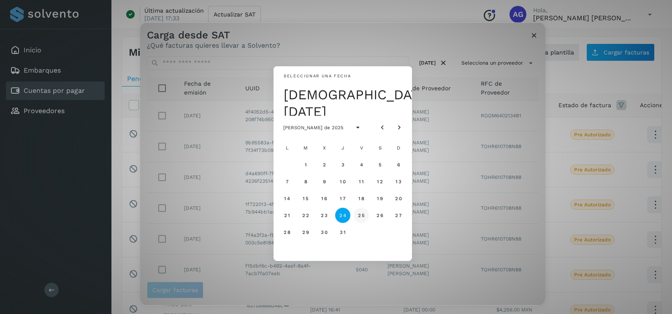
click at [363, 217] on span "25" at bounding box center [361, 215] width 7 height 6
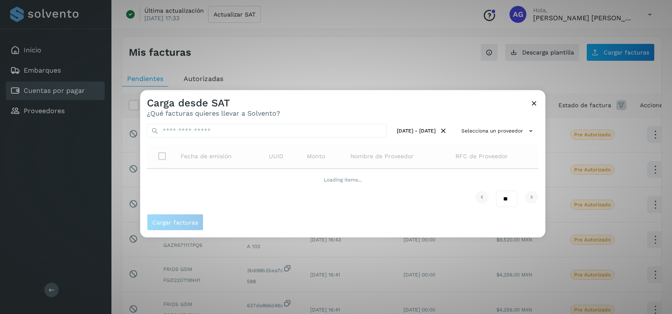
click at [541, 126] on div "[DATE] - [DATE] Selecciona un proveedor Fecha de emisión UUID Monto Nombre de P…" at bounding box center [342, 165] width 405 height 97
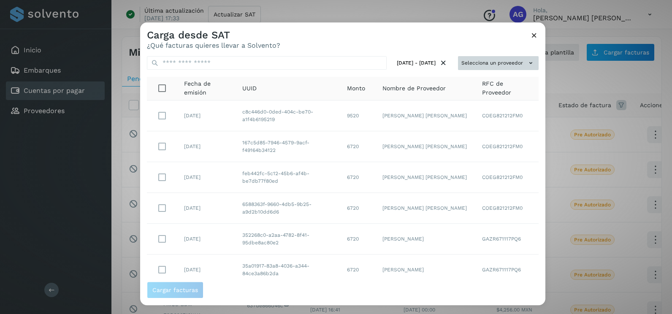
click at [510, 59] on button "Selecciona un proveedor" at bounding box center [498, 63] width 81 height 14
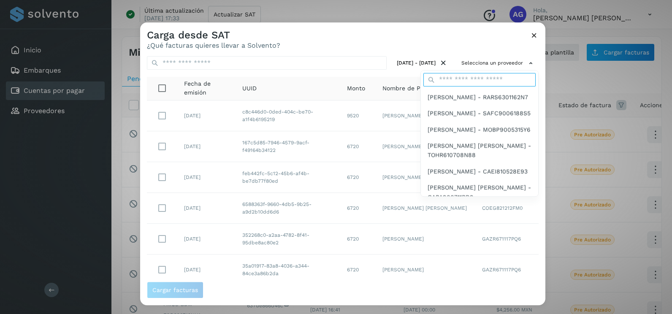
click at [495, 76] on input "text" at bounding box center [480, 80] width 112 height 14
type input "***"
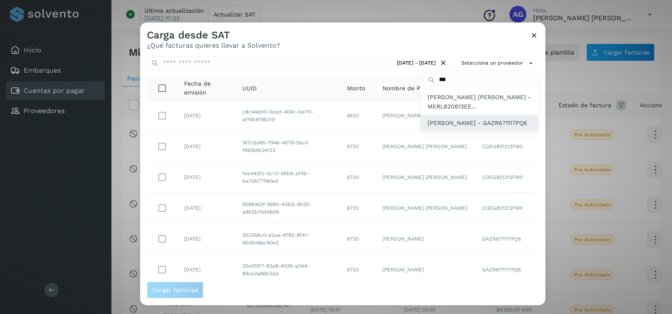
click at [471, 125] on span "[PERSON_NAME] - GAZR671117PQ6" at bounding box center [478, 122] width 100 height 9
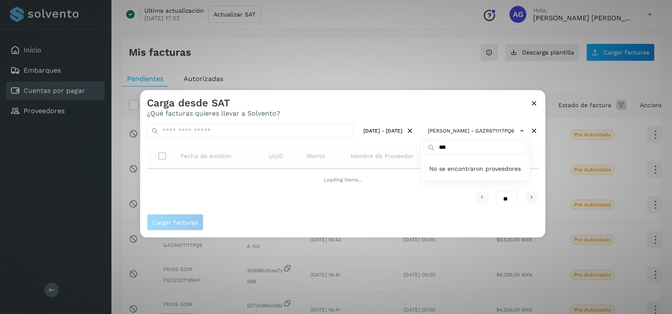
click at [534, 158] on div at bounding box center [476, 247] width 672 height 314
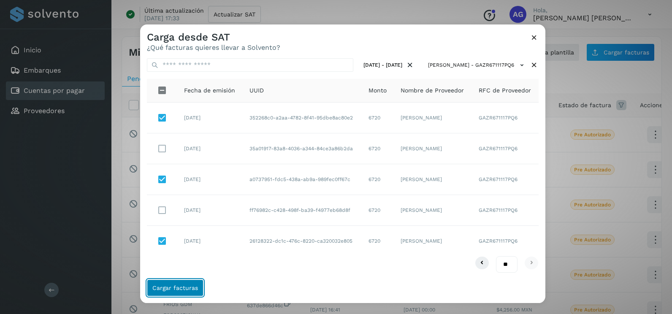
click at [186, 288] on span "Cargar facturas" at bounding box center [175, 288] width 46 height 6
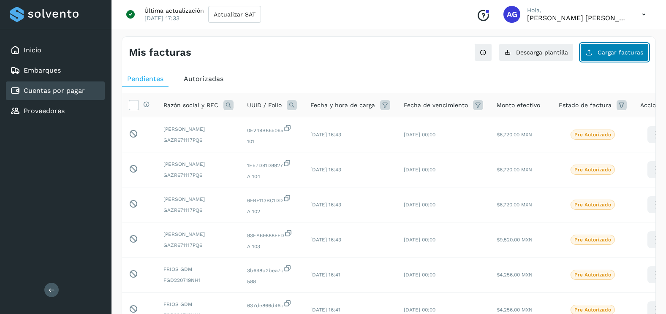
click at [609, 59] on button "Cargar facturas" at bounding box center [614, 53] width 68 height 18
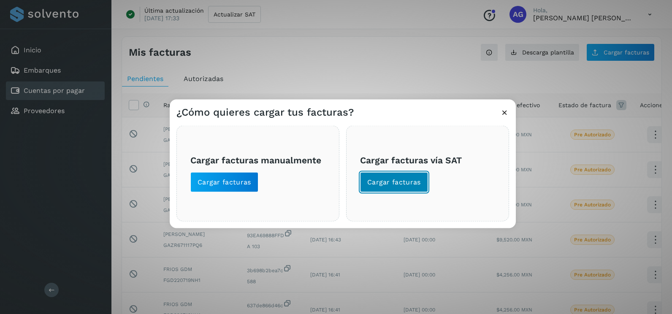
click at [407, 181] on span "Cargar facturas" at bounding box center [394, 182] width 54 height 9
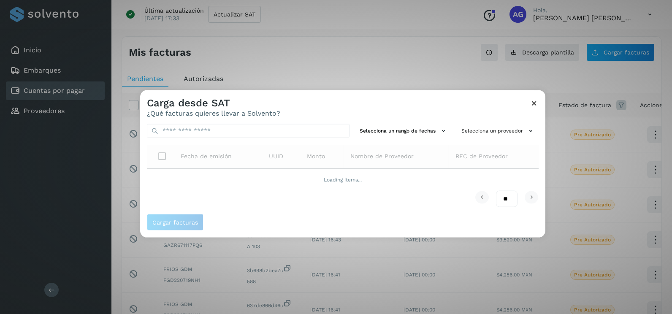
click at [386, 122] on div "Selecciona un rango de fechas Selecciona un proveedor Fecha de emisión UUID Mon…" at bounding box center [342, 165] width 405 height 97
click at [388, 129] on button "Selecciona un rango de fechas" at bounding box center [403, 131] width 95 height 14
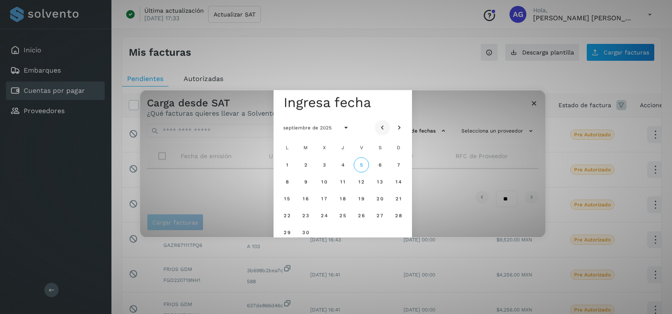
click at [385, 129] on icon "Mes anterior" at bounding box center [382, 128] width 8 height 8
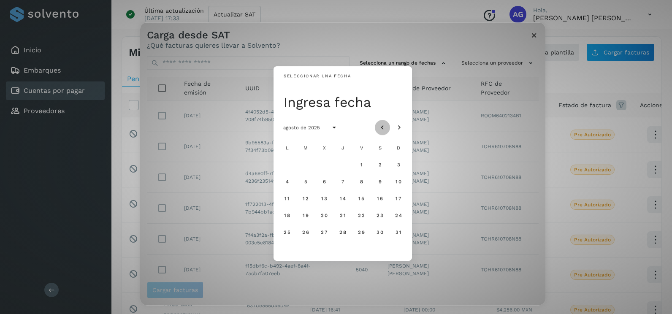
click at [385, 129] on icon "Mes anterior" at bounding box center [382, 128] width 8 height 8
click at [342, 216] on span "24" at bounding box center [342, 215] width 7 height 6
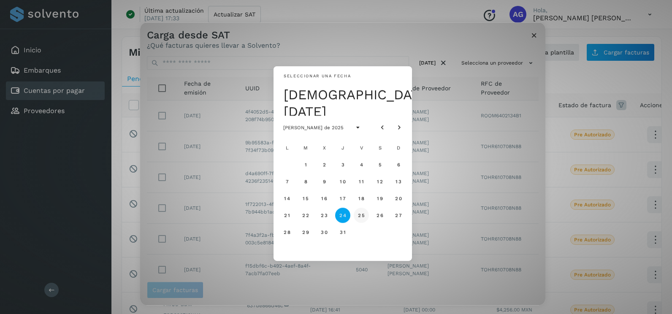
click at [362, 218] on span "25" at bounding box center [361, 215] width 7 height 6
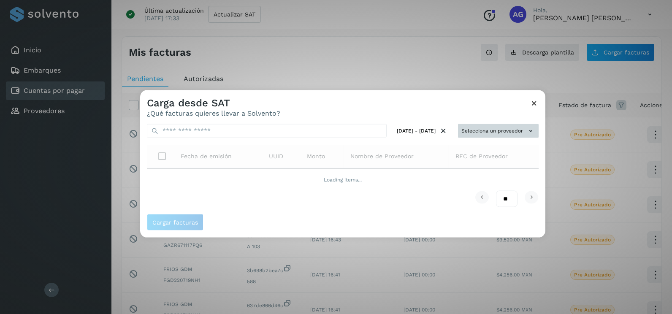
click at [535, 128] on icon at bounding box center [531, 131] width 9 height 9
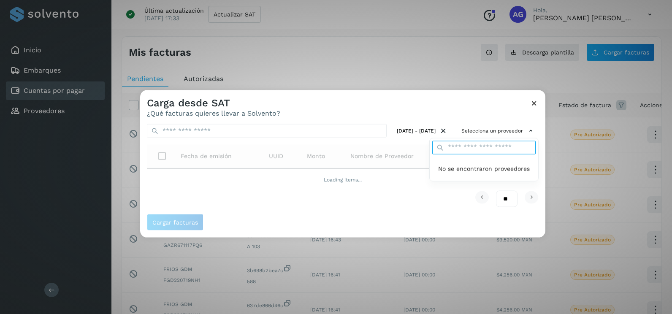
click at [474, 150] on input "text" at bounding box center [484, 148] width 103 height 14
type input "***"
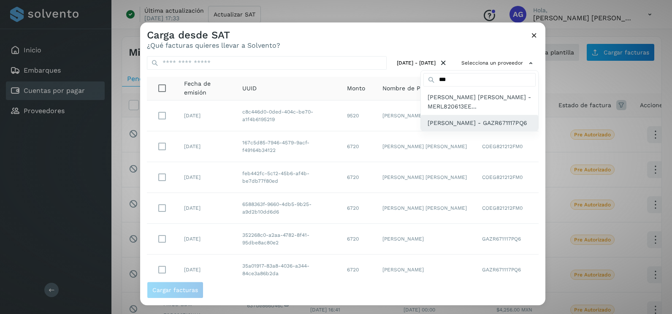
click at [479, 127] on span "[PERSON_NAME] - GAZR671117PQ6" at bounding box center [478, 122] width 100 height 9
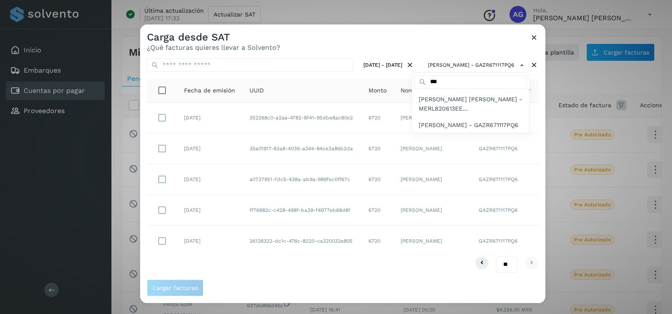
click at [162, 237] on div at bounding box center [476, 181] width 672 height 314
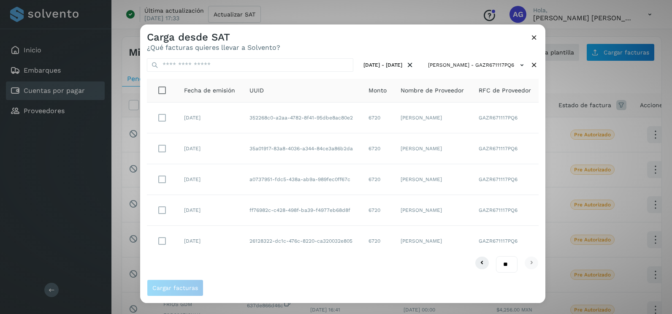
click at [163, 245] on div at bounding box center [476, 181] width 672 height 314
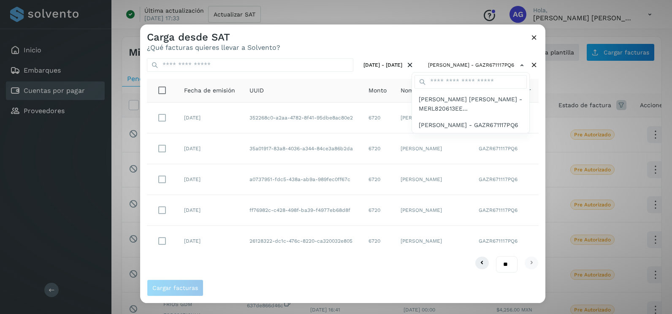
click at [164, 240] on div at bounding box center [476, 181] width 672 height 314
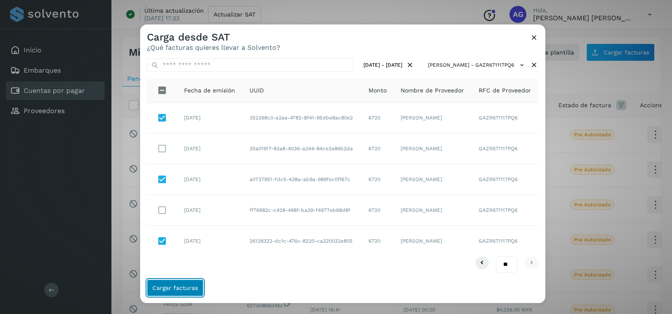
click at [186, 288] on span "Cargar facturas" at bounding box center [175, 288] width 46 height 6
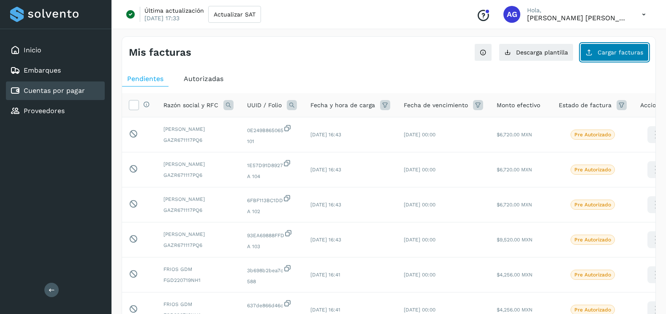
click at [614, 44] on button "Cargar facturas" at bounding box center [614, 53] width 68 height 18
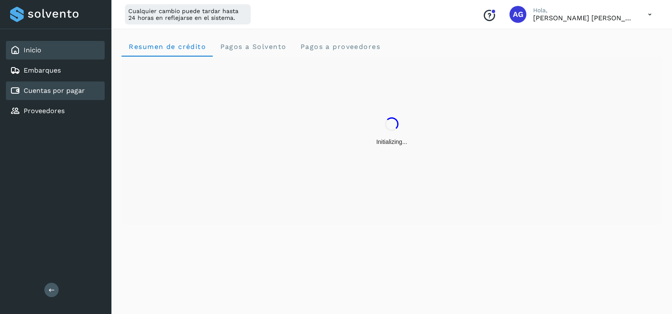
click at [97, 96] on div "Cuentas por pagar" at bounding box center [55, 91] width 99 height 19
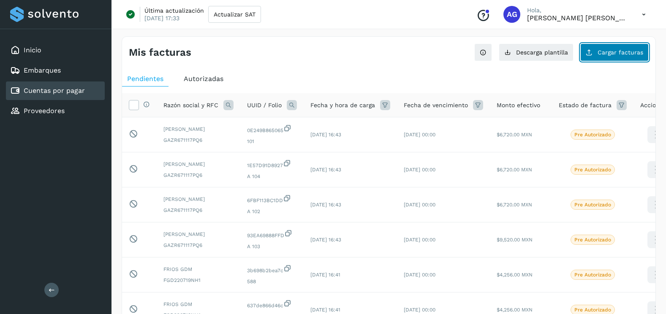
click at [610, 51] on span "Cargar facturas" at bounding box center [621, 52] width 46 height 6
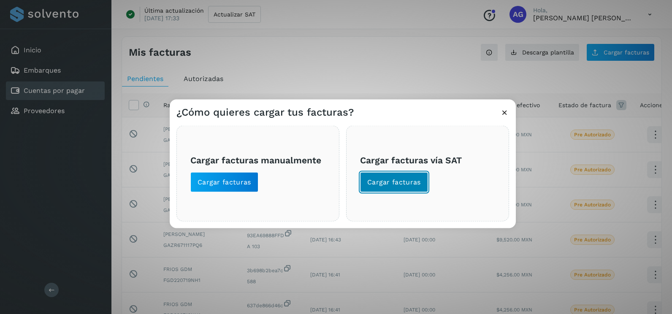
click at [385, 181] on span "Cargar facturas" at bounding box center [394, 182] width 54 height 9
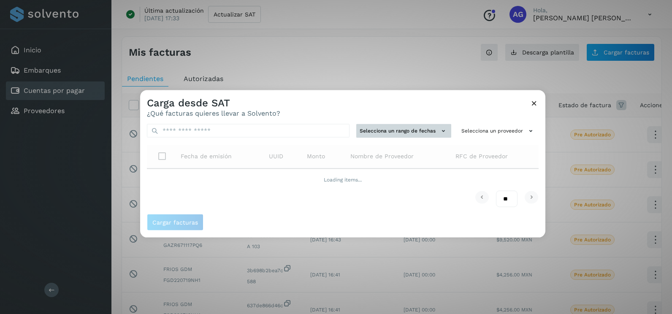
click at [398, 130] on button "Selecciona un rango de fechas" at bounding box center [403, 131] width 95 height 14
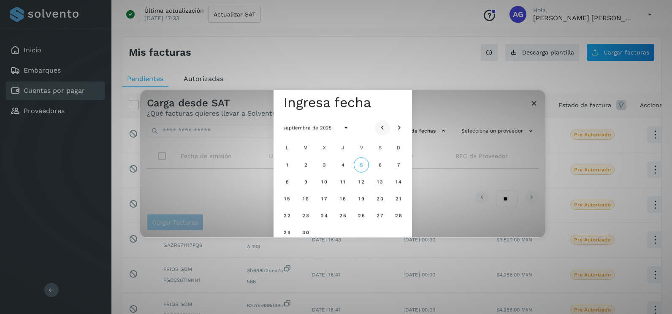
click at [381, 121] on button "Mes anterior" at bounding box center [382, 127] width 15 height 15
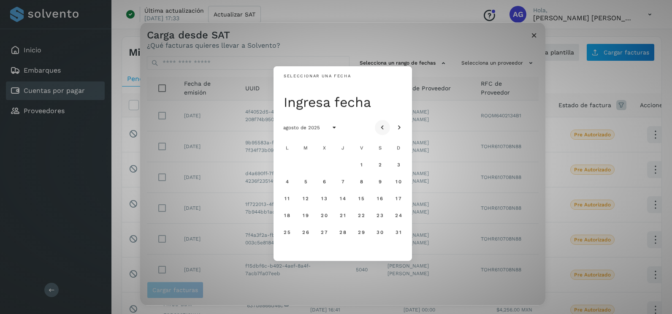
click at [381, 121] on button "Mes anterior" at bounding box center [382, 127] width 15 height 15
click at [347, 217] on button "24" at bounding box center [342, 215] width 15 height 15
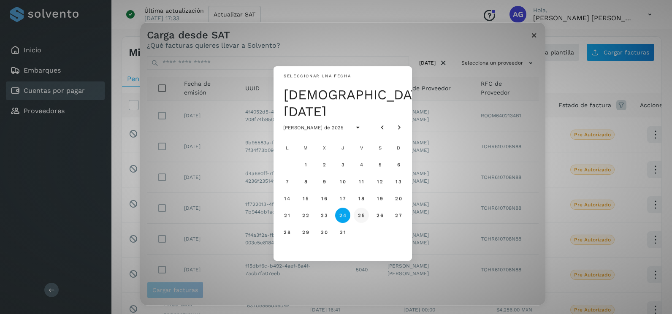
click at [359, 215] on span "25" at bounding box center [361, 215] width 7 height 6
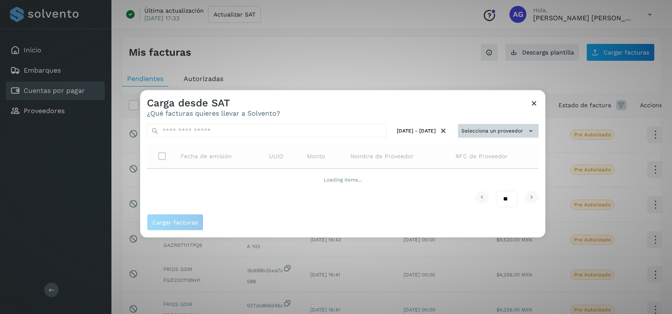
click at [521, 128] on button "Selecciona un proveedor" at bounding box center [498, 131] width 81 height 14
click at [539, 130] on div at bounding box center [476, 247] width 672 height 314
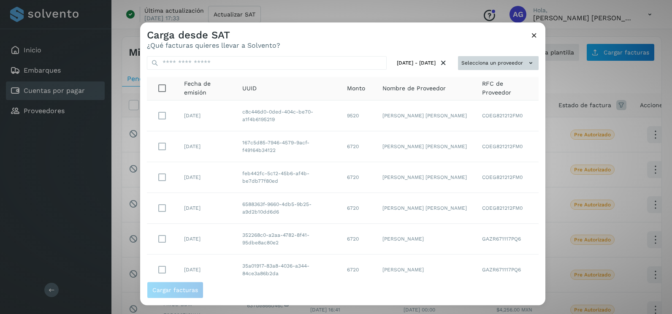
click at [479, 65] on button "Selecciona un proveedor" at bounding box center [498, 63] width 81 height 14
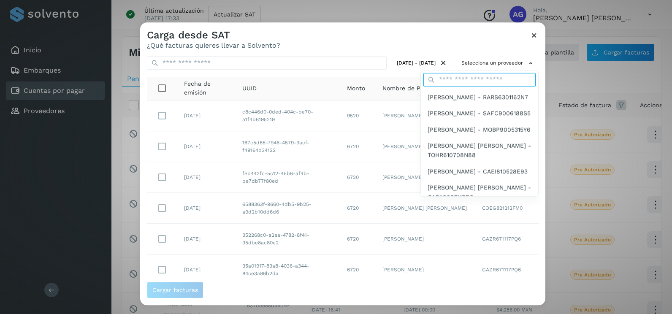
click at [474, 80] on input "text" at bounding box center [480, 80] width 112 height 14
type input "***"
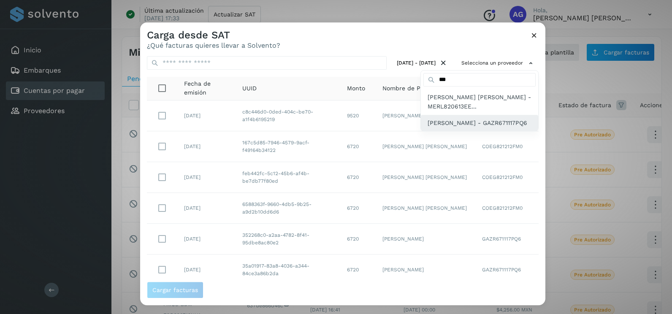
click at [464, 128] on span "[PERSON_NAME] - GAZR671117PQ6" at bounding box center [478, 122] width 100 height 9
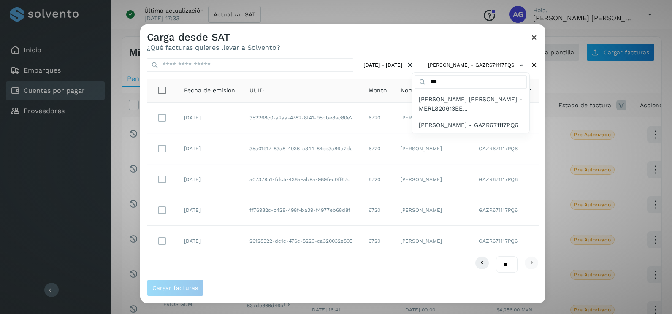
click at [163, 244] on div at bounding box center [476, 181] width 672 height 314
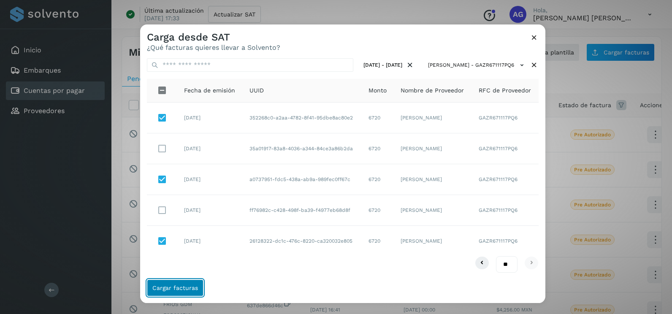
click at [188, 294] on button "Cargar facturas" at bounding box center [175, 288] width 57 height 17
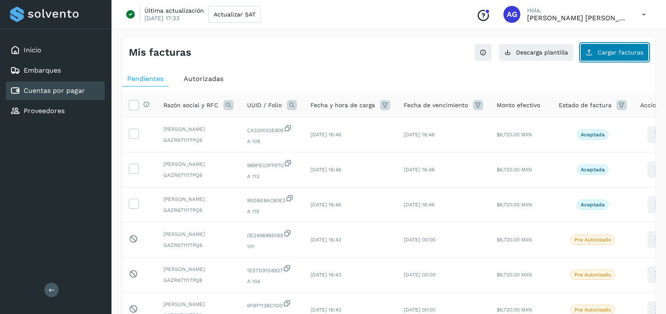
click at [620, 54] on span "Cargar facturas" at bounding box center [621, 52] width 46 height 6
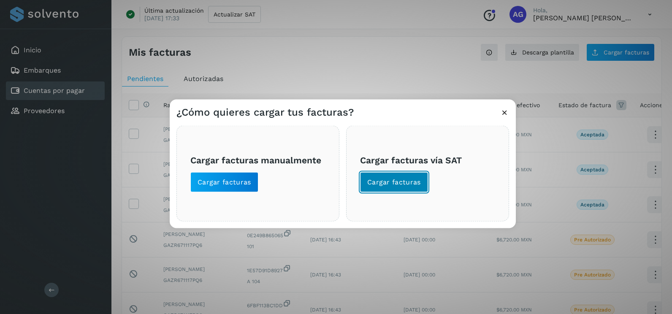
click at [396, 188] on button "Cargar facturas" at bounding box center [394, 182] width 68 height 20
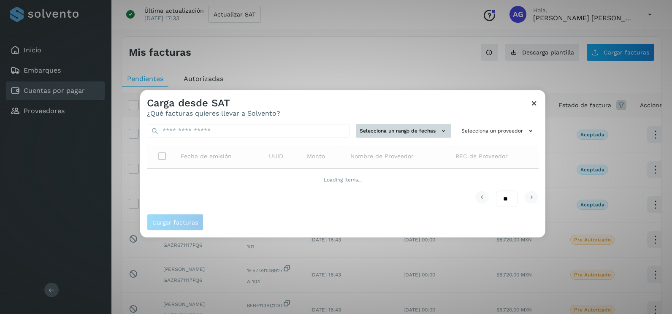
click at [399, 133] on button "Selecciona un rango de fechas" at bounding box center [403, 131] width 95 height 14
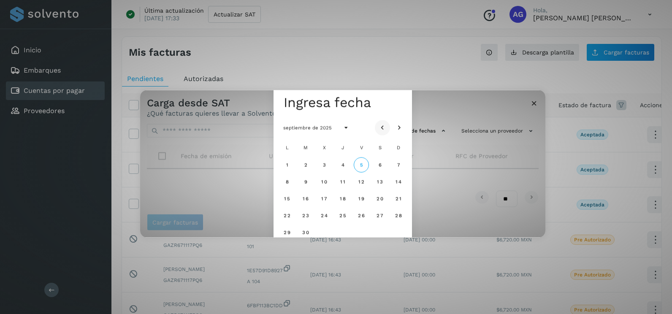
click at [386, 125] on icon "Mes anterior" at bounding box center [382, 128] width 8 height 8
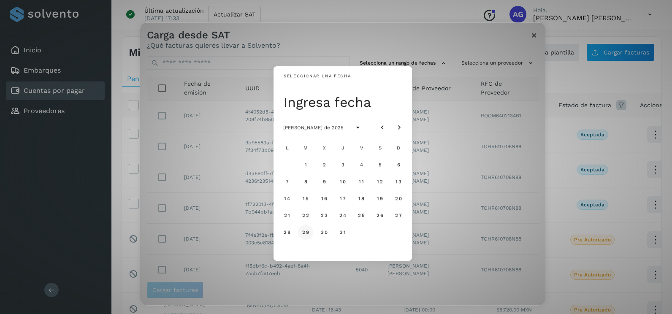
click at [309, 234] on span "29" at bounding box center [305, 232] width 7 height 6
click at [322, 234] on span "30" at bounding box center [324, 232] width 7 height 6
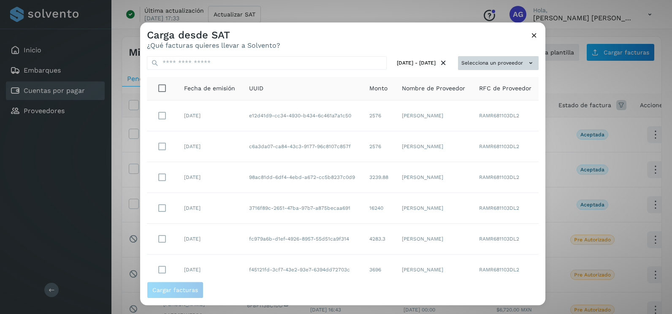
click at [514, 66] on button "Selecciona un proveedor" at bounding box center [498, 63] width 81 height 14
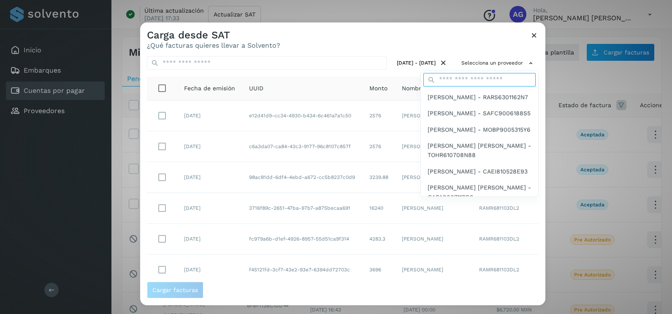
click at [479, 79] on input "text" at bounding box center [480, 80] width 112 height 14
type input "***"
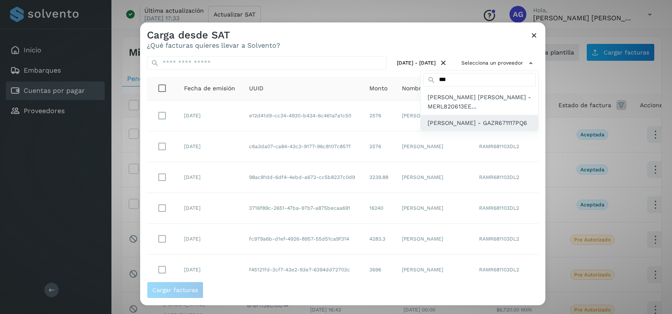
click at [470, 128] on span "[PERSON_NAME] - GAZR671117PQ6" at bounding box center [478, 122] width 100 height 9
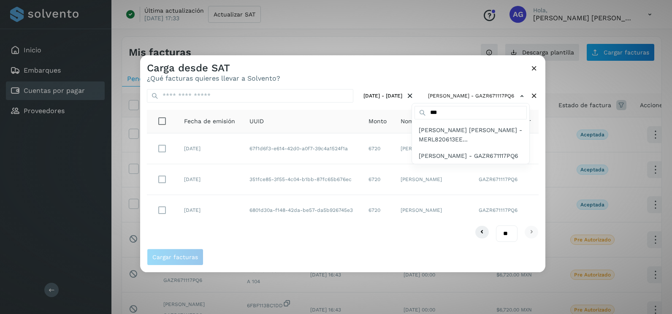
click at [250, 235] on div at bounding box center [476, 212] width 672 height 314
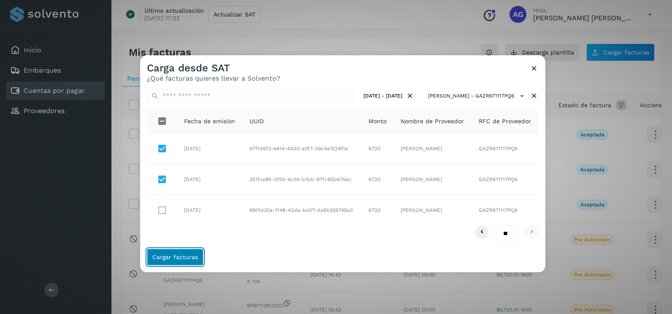
click at [166, 260] on span "Cargar facturas" at bounding box center [175, 257] width 46 height 6
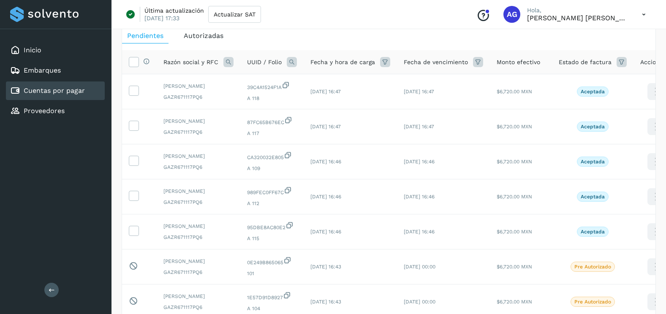
scroll to position [84, 0]
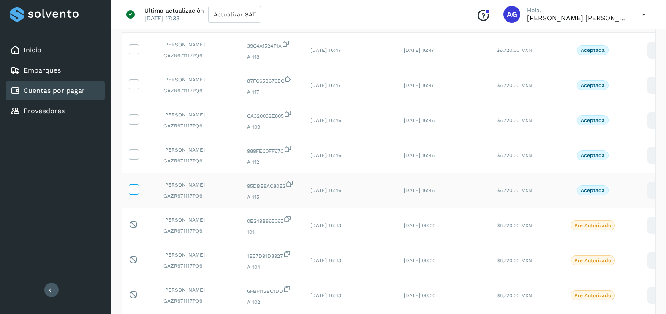
click at [134, 193] on icon at bounding box center [133, 189] width 9 height 9
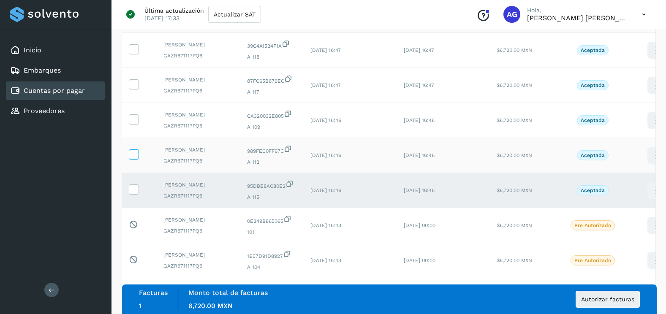
click at [136, 158] on icon at bounding box center [133, 154] width 9 height 9
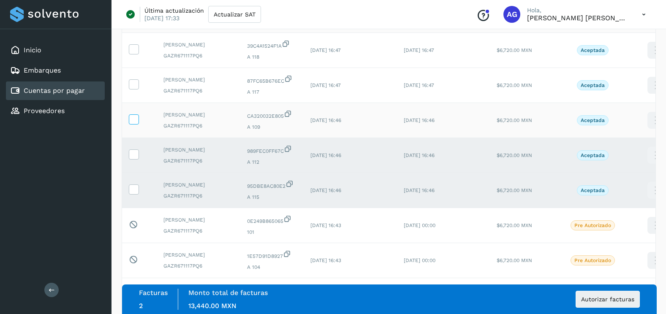
click at [132, 123] on icon at bounding box center [133, 118] width 9 height 9
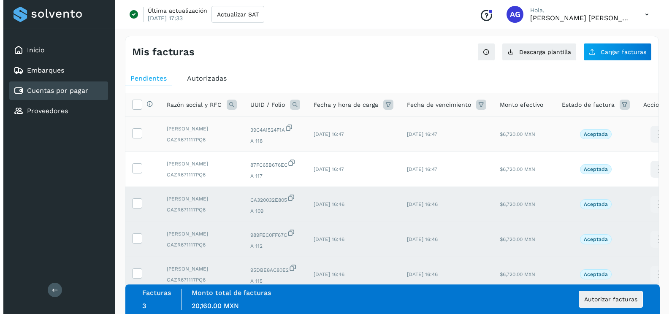
scroll to position [0, 0]
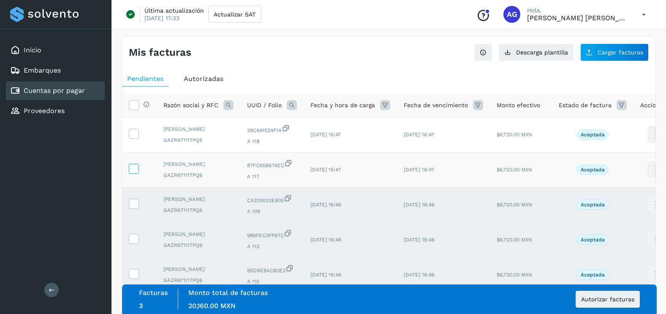
drag, startPoint x: 134, startPoint y: 180, endPoint x: 135, endPoint y: 150, distance: 29.6
click at [134, 173] on icon at bounding box center [133, 168] width 9 height 9
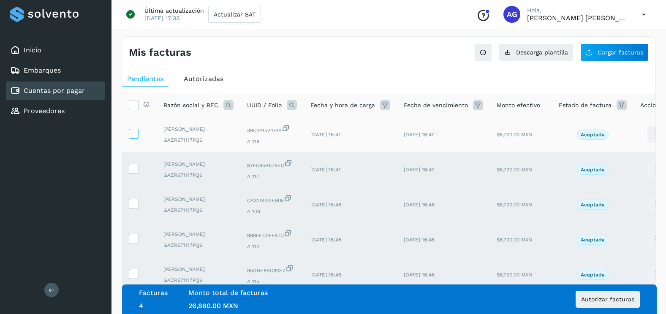
click at [136, 133] on icon at bounding box center [133, 133] width 9 height 9
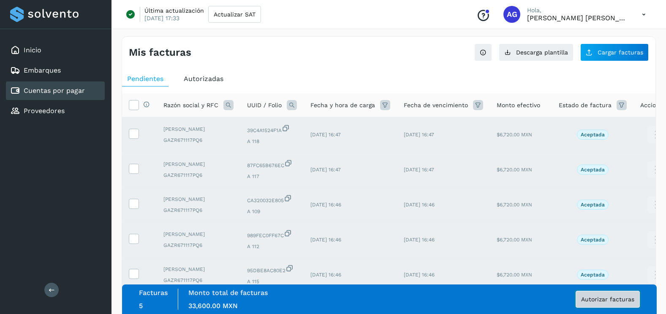
click at [627, 307] on button "Autorizar facturas" at bounding box center [608, 299] width 64 height 17
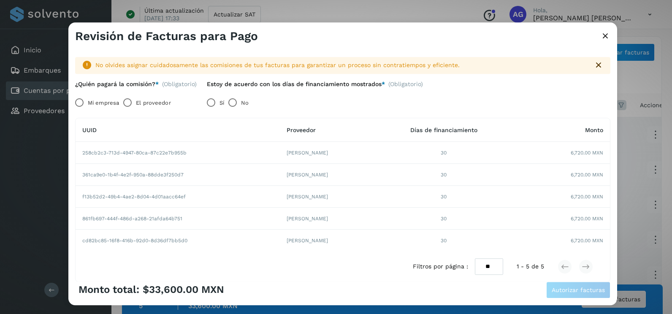
click at [107, 103] on label "Mi empresa" at bounding box center [103, 103] width 31 height 17
click at [602, 293] on span "Autorizar facturas" at bounding box center [578, 290] width 53 height 6
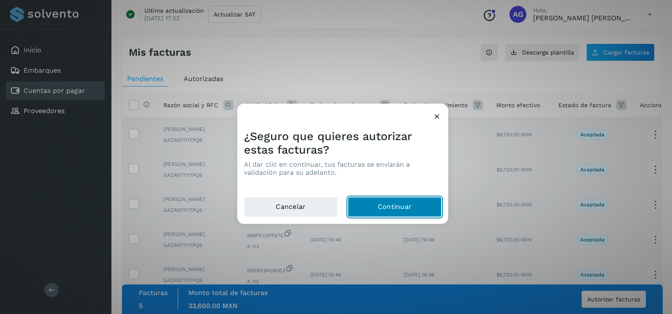
click at [425, 211] on button "Continuar" at bounding box center [395, 207] width 94 height 20
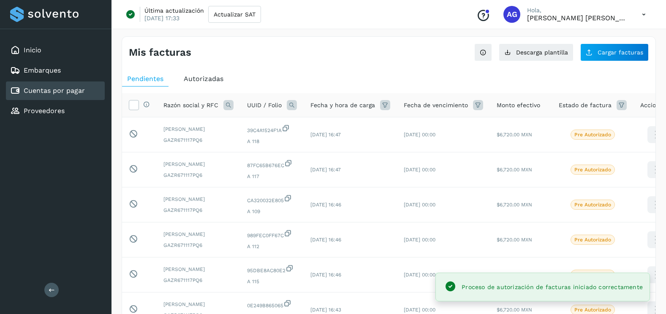
click at [600, 39] on div "Mis facturas Ver instrucciones para cargar Facturas Descarga plantilla Cargar f…" at bounding box center [388, 49] width 533 height 24
click at [600, 51] on span "Cargar facturas" at bounding box center [621, 52] width 46 height 6
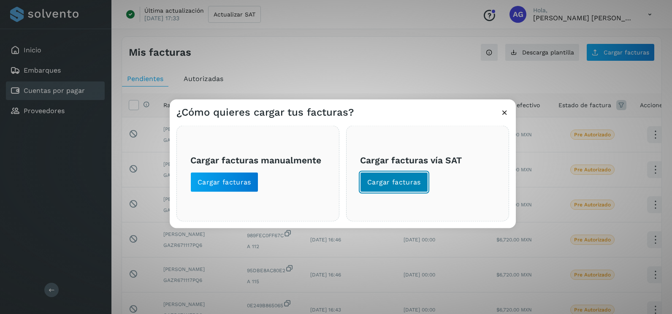
click at [412, 182] on span "Cargar facturas" at bounding box center [394, 182] width 54 height 9
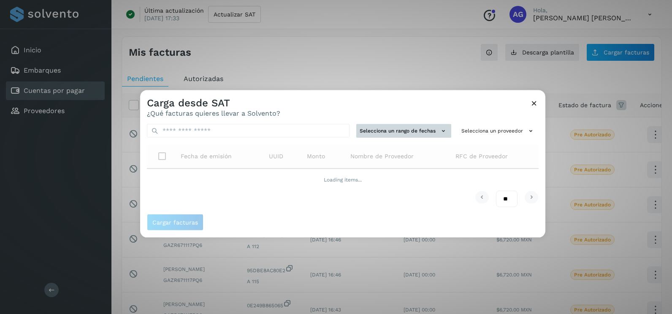
click at [420, 133] on button "Selecciona un rango de fechas" at bounding box center [403, 131] width 95 height 14
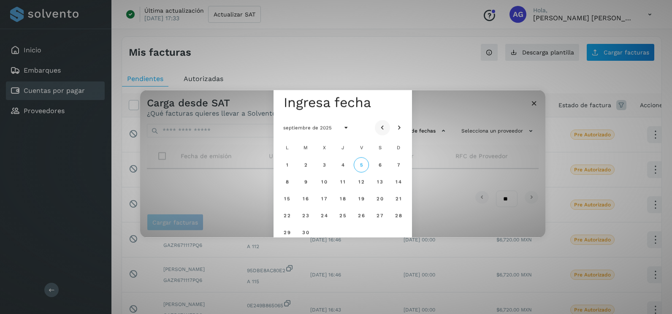
click at [379, 125] on icon "Mes anterior" at bounding box center [382, 128] width 8 height 8
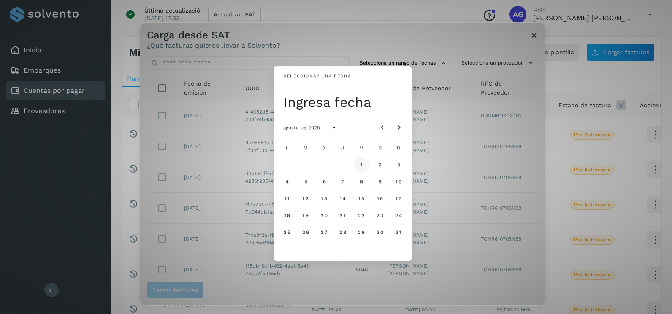
click at [362, 163] on span "1" at bounding box center [361, 165] width 3 height 6
click at [384, 167] on button "2" at bounding box center [380, 164] width 15 height 15
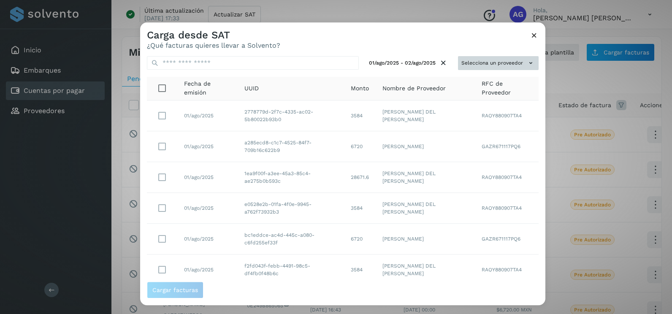
click at [527, 60] on icon at bounding box center [531, 63] width 9 height 9
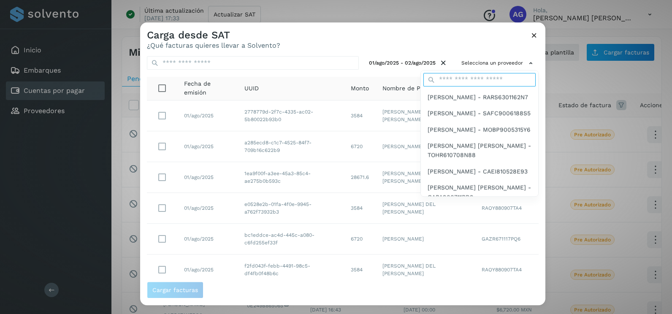
click at [468, 79] on input "text" at bounding box center [480, 80] width 112 height 14
type input "***"
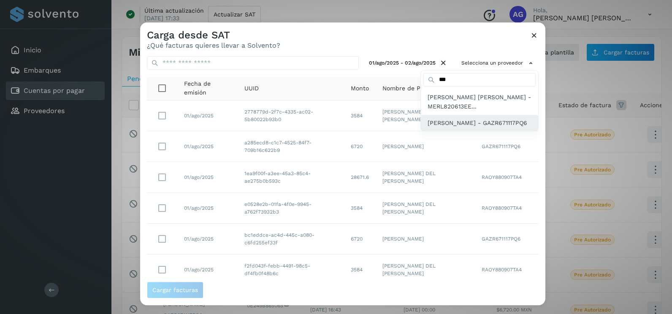
click at [469, 128] on span "[PERSON_NAME] - GAZR671117PQ6" at bounding box center [478, 122] width 100 height 9
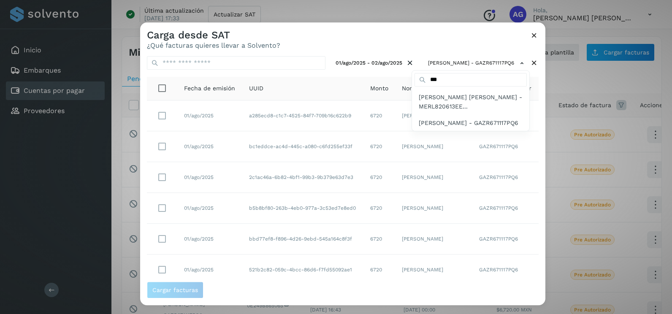
click at [289, 56] on div at bounding box center [476, 179] width 672 height 314
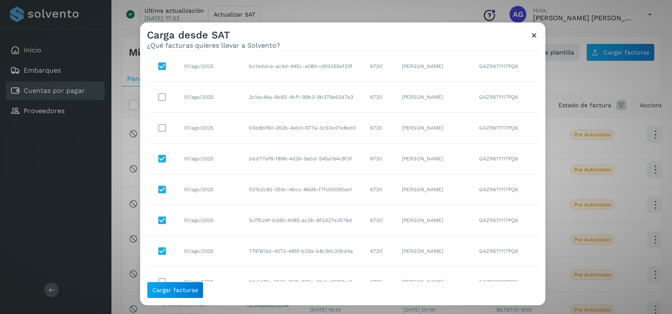
scroll to position [65, 0]
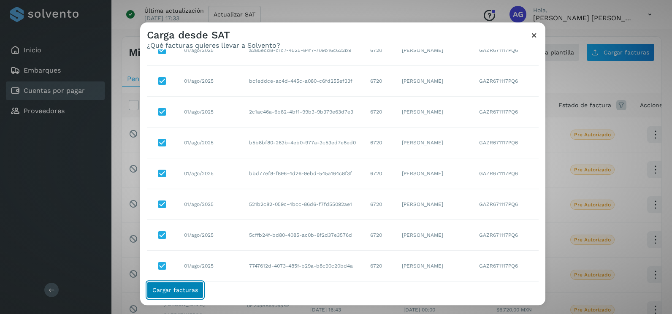
click at [182, 287] on span "Cargar facturas" at bounding box center [175, 290] width 46 height 6
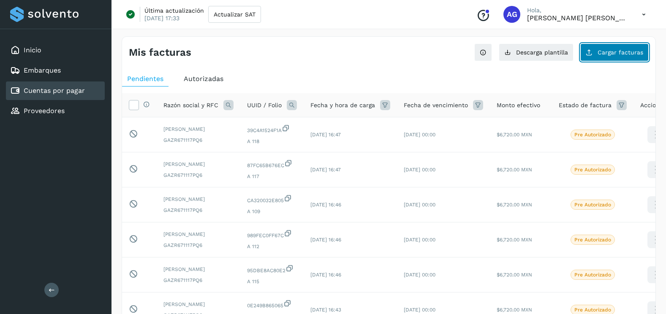
click at [627, 52] on span "Cargar facturas" at bounding box center [621, 52] width 46 height 6
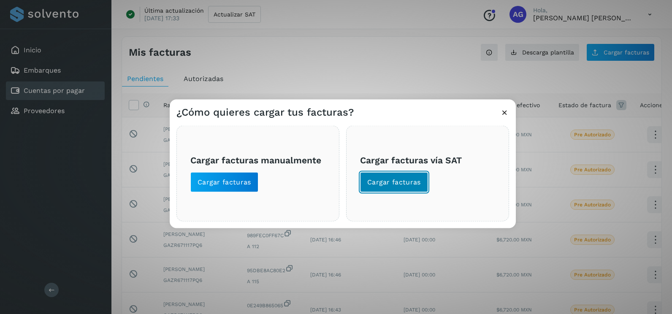
click at [425, 180] on button "Cargar facturas" at bounding box center [394, 182] width 68 height 20
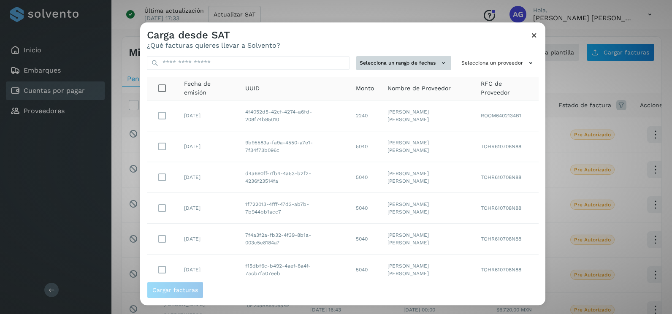
click at [413, 63] on button "Selecciona un rango de fechas" at bounding box center [403, 63] width 95 height 14
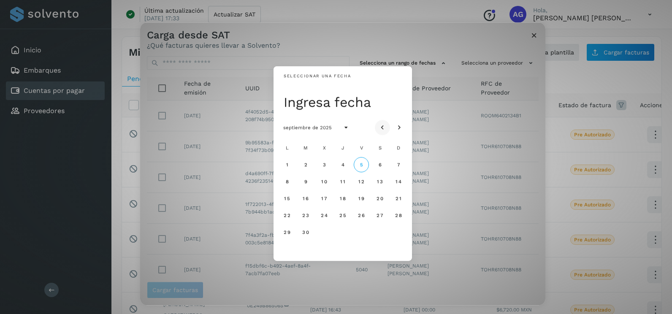
click at [381, 124] on icon "Mes anterior" at bounding box center [382, 128] width 8 height 8
click at [364, 165] on button "1" at bounding box center [361, 164] width 15 height 15
click at [385, 170] on button "2" at bounding box center [380, 164] width 15 height 15
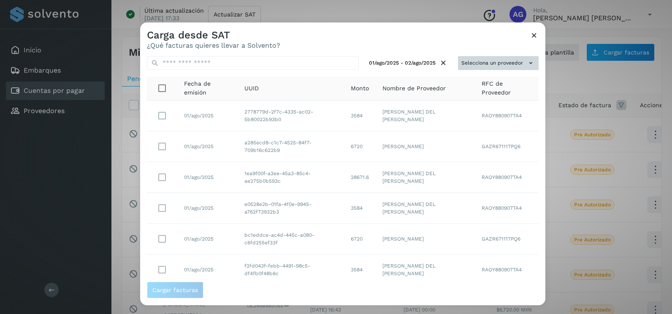
click at [509, 62] on button "Selecciona un proveedor" at bounding box center [498, 63] width 81 height 14
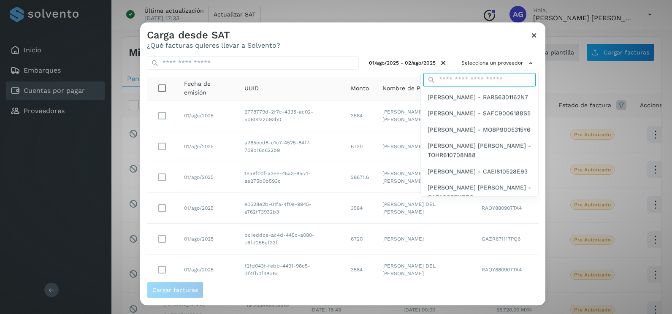
click at [479, 83] on input "text" at bounding box center [480, 80] width 112 height 14
type input "***"
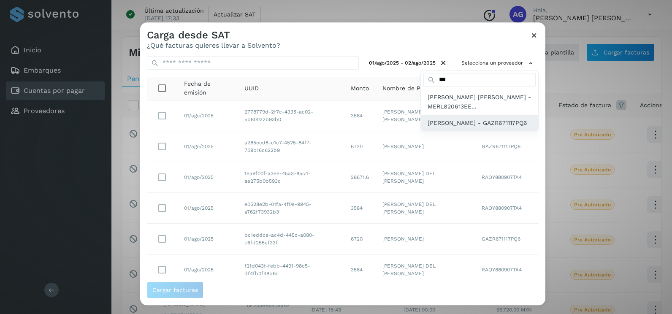
click at [472, 124] on span "[PERSON_NAME] - GAZR671117PQ6" at bounding box center [478, 122] width 100 height 9
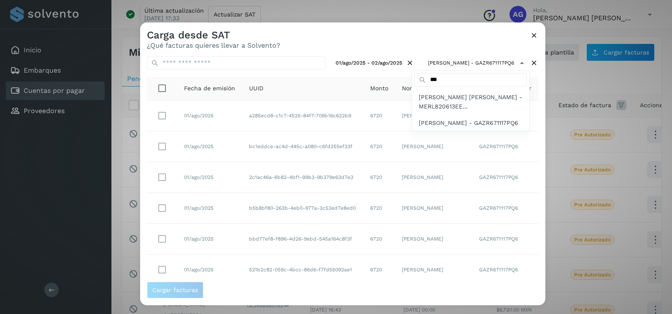
click at [162, 117] on div at bounding box center [476, 179] width 672 height 314
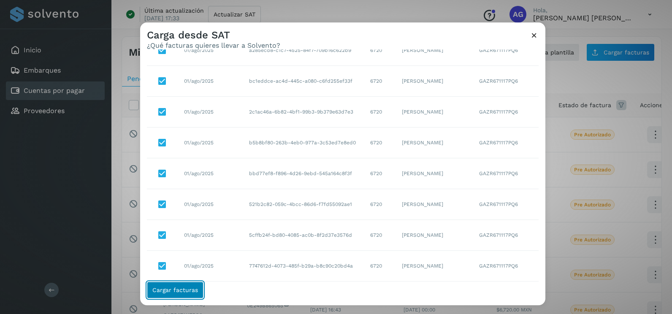
click at [194, 288] on span "Cargar facturas" at bounding box center [175, 290] width 46 height 6
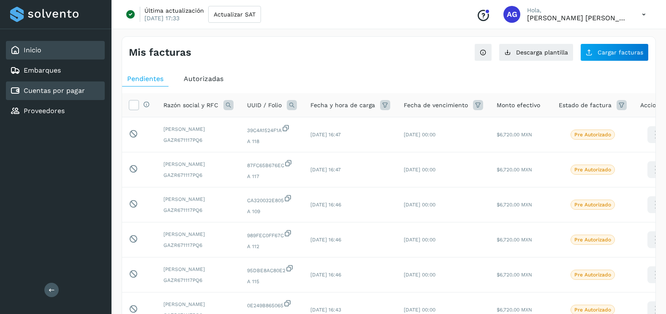
click at [62, 49] on div "Inicio" at bounding box center [55, 50] width 99 height 19
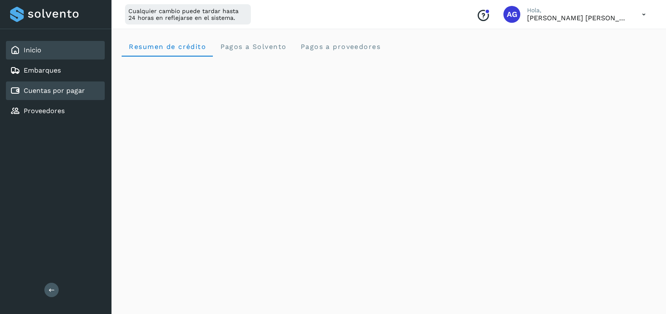
click at [84, 96] on div "Cuentas por pagar" at bounding box center [55, 91] width 99 height 19
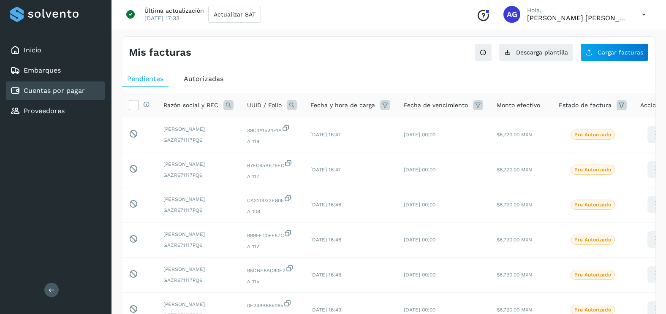
click at [618, 42] on div "Mis facturas Ver instrucciones para cargar Facturas Descarga plantilla Cargar f…" at bounding box center [388, 49] width 533 height 24
click at [620, 49] on span "Cargar facturas" at bounding box center [621, 52] width 46 height 6
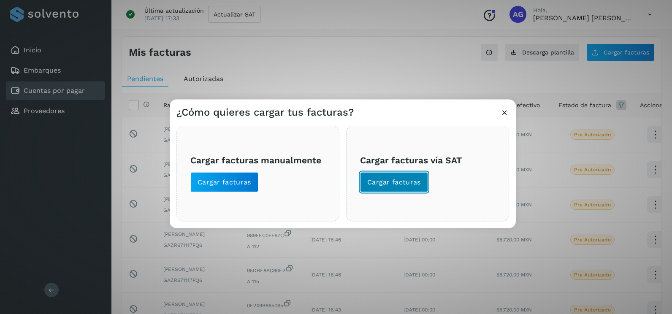
click at [408, 181] on span "Cargar facturas" at bounding box center [394, 182] width 54 height 9
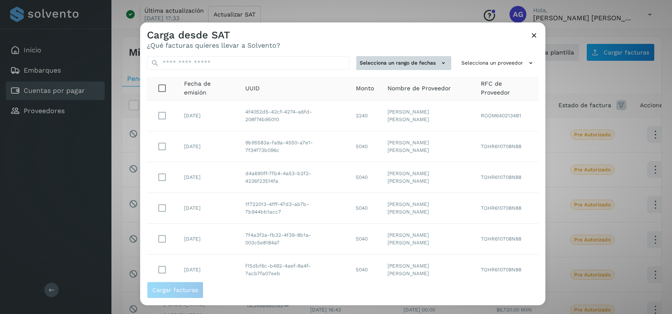
click at [429, 66] on button "Selecciona un rango de fechas" at bounding box center [403, 63] width 95 height 14
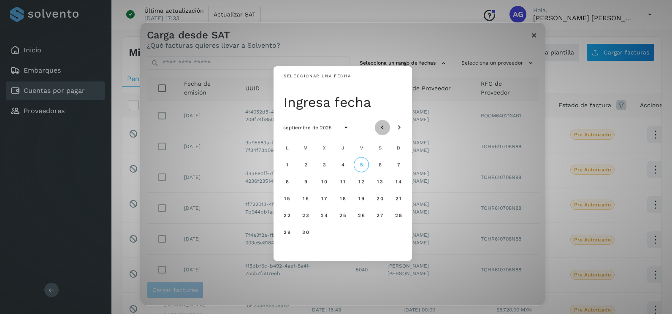
click at [381, 124] on icon "Mes anterior" at bounding box center [382, 128] width 8 height 8
click at [399, 125] on icon "Mes siguiente" at bounding box center [399, 128] width 8 height 8
click at [384, 127] on icon "Mes anterior" at bounding box center [382, 128] width 8 height 8
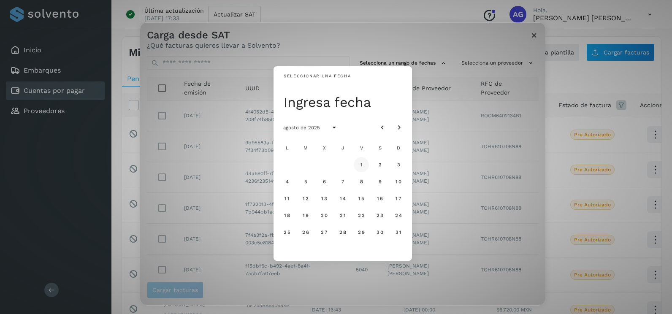
click at [363, 166] on span "1" at bounding box center [361, 165] width 3 height 6
click at [376, 166] on button "2" at bounding box center [380, 164] width 15 height 15
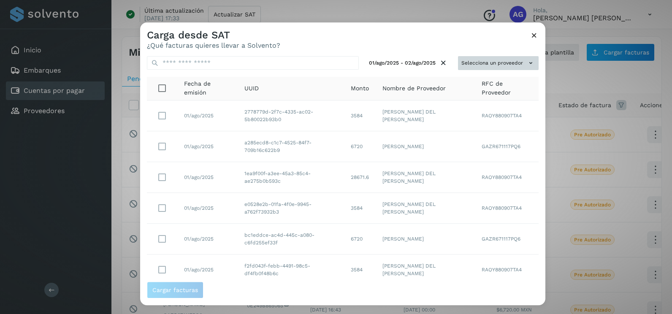
click at [501, 61] on button "Selecciona un proveedor" at bounding box center [498, 63] width 81 height 14
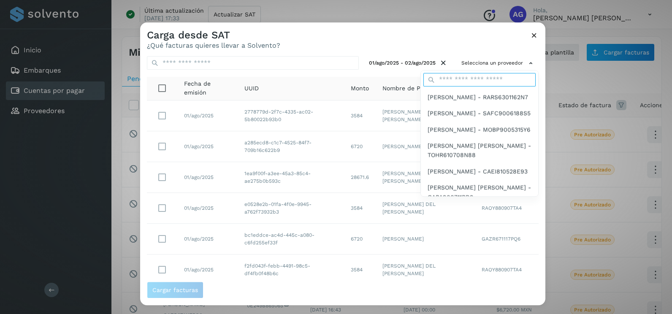
click at [476, 79] on input "text" at bounding box center [480, 80] width 112 height 14
type input "***"
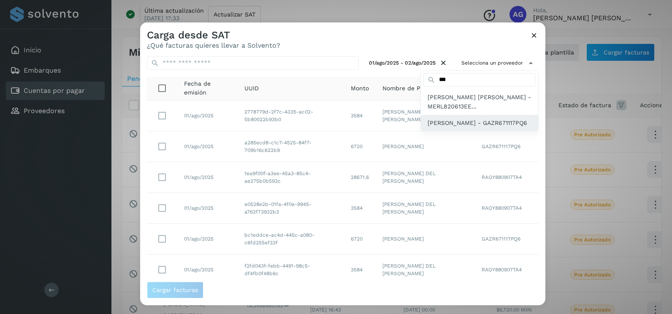
click at [470, 128] on span "[PERSON_NAME] - GAZR671117PQ6" at bounding box center [478, 122] width 100 height 9
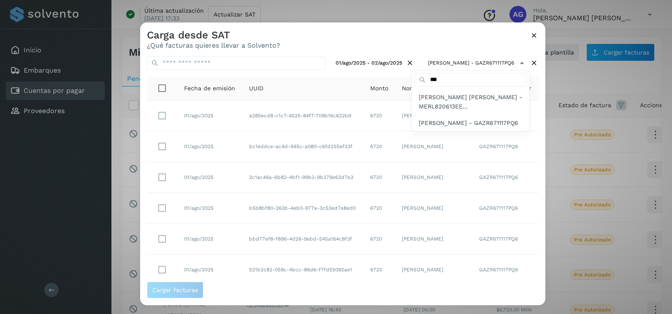
click at [162, 111] on div at bounding box center [476, 179] width 672 height 314
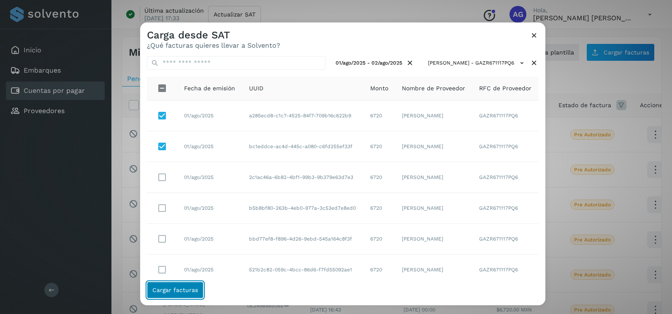
click at [182, 287] on span "Cargar facturas" at bounding box center [175, 290] width 46 height 6
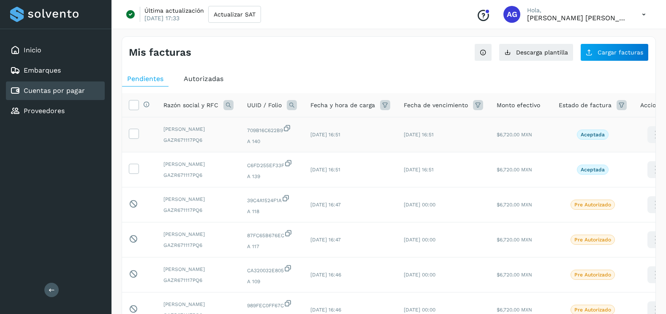
click at [139, 139] on td at bounding box center [139, 134] width 35 height 35
click at [131, 137] on icon at bounding box center [133, 133] width 9 height 9
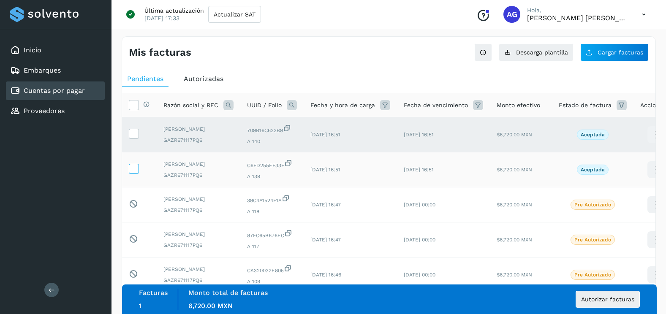
click at [132, 172] on icon at bounding box center [133, 168] width 9 height 9
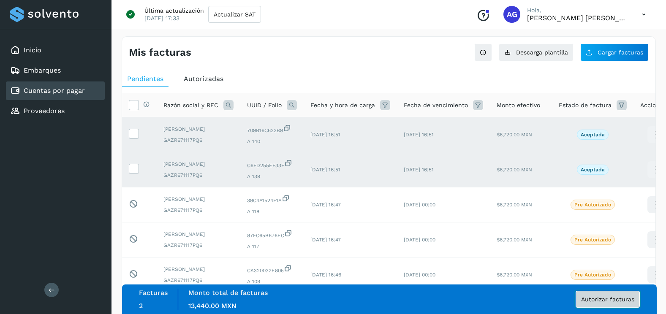
click at [596, 297] on span "Autorizar facturas" at bounding box center [607, 300] width 53 height 6
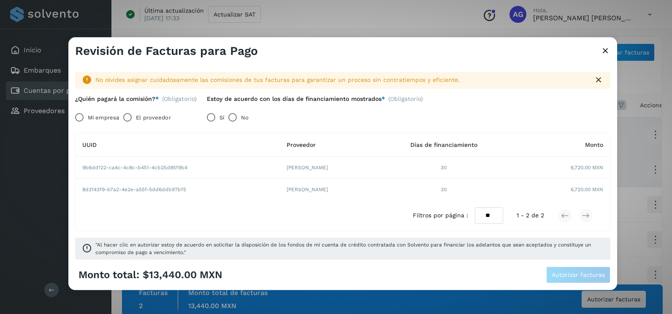
click at [91, 118] on label "Mi empresa" at bounding box center [103, 117] width 31 height 17
click at [588, 276] on span "Autorizar facturas" at bounding box center [578, 275] width 53 height 6
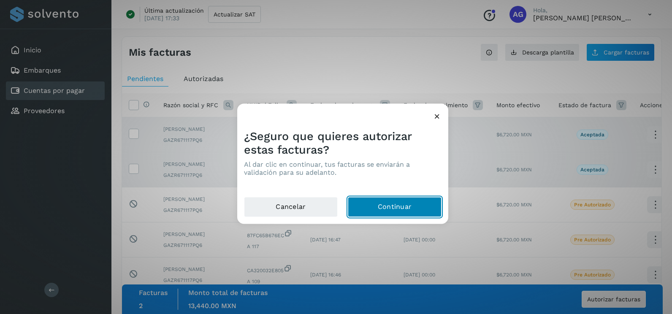
click at [418, 199] on button "Continuar" at bounding box center [395, 207] width 94 height 20
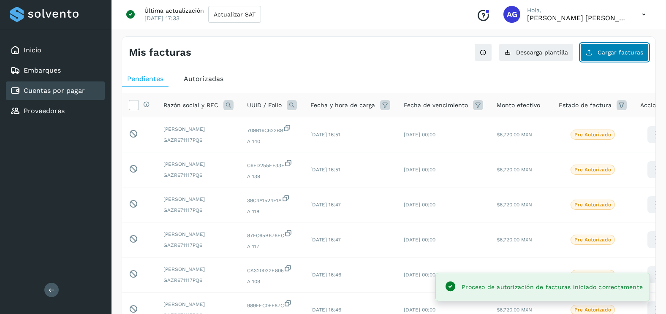
click at [622, 53] on span "Cargar facturas" at bounding box center [621, 52] width 46 height 6
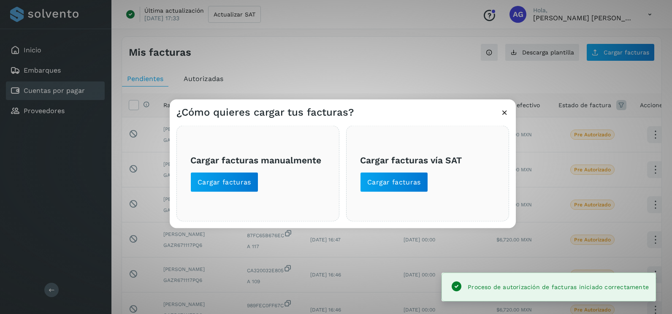
click at [394, 193] on div "Cargar facturas vía SAT Cargar facturas" at bounding box center [427, 174] width 163 height 96
click at [394, 182] on span "Cargar facturas" at bounding box center [394, 182] width 54 height 9
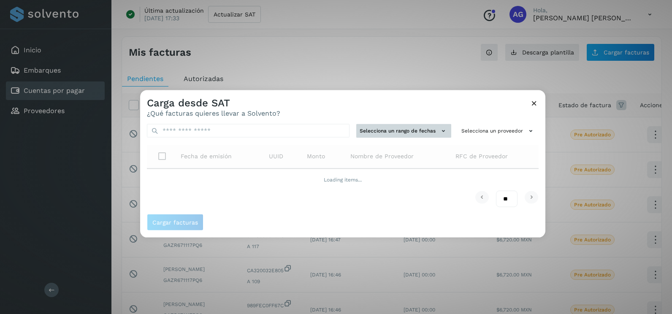
click at [387, 126] on button "Selecciona un rango de fechas" at bounding box center [403, 131] width 95 height 14
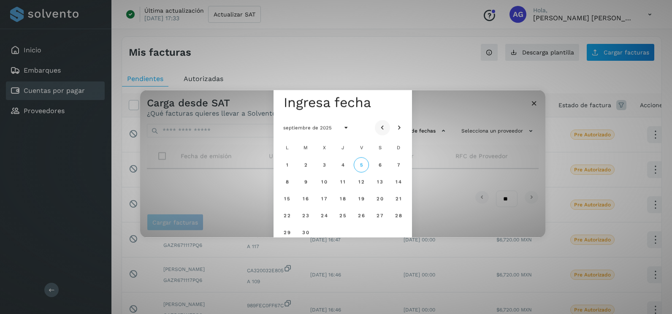
click at [377, 127] on button "Mes anterior" at bounding box center [382, 127] width 15 height 15
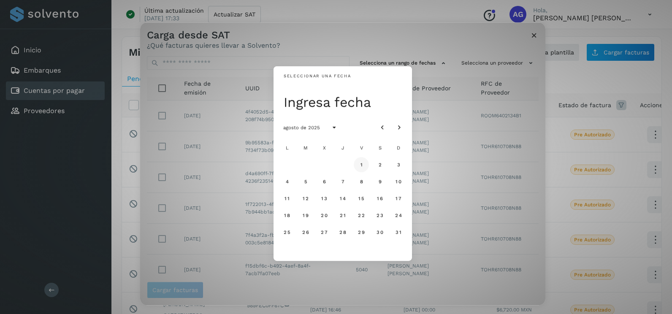
click at [366, 168] on button "1" at bounding box center [361, 164] width 15 height 15
click at [378, 166] on span "2" at bounding box center [380, 165] width 4 height 6
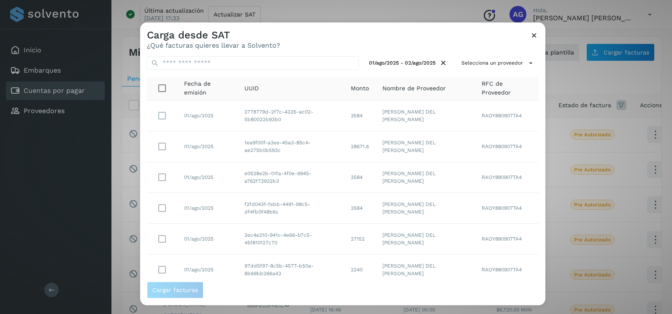
click at [496, 71] on div "01/ago/2025 - 02/ago/2025 Selecciona un proveedor Fecha de emisión UUID Monto N…" at bounding box center [342, 165] width 405 height 232
click at [498, 66] on button "Selecciona un proveedor" at bounding box center [498, 63] width 81 height 14
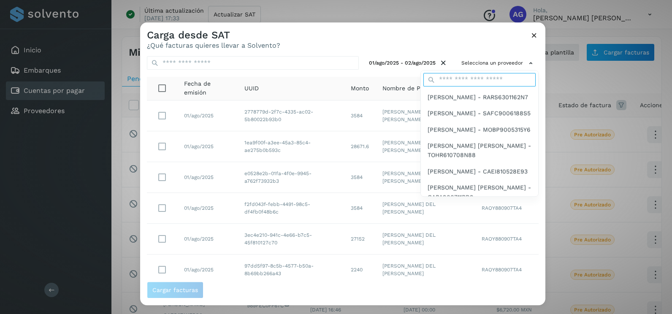
click at [473, 79] on input "text" at bounding box center [480, 80] width 112 height 14
type input "***"
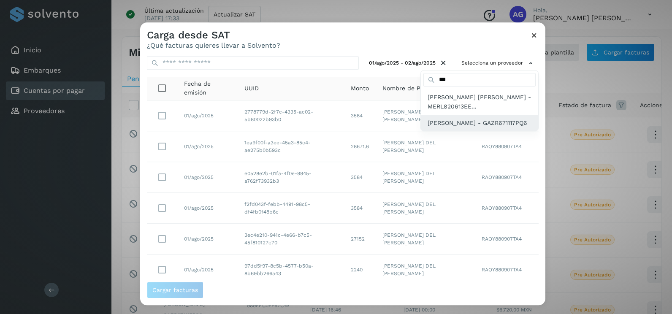
click at [477, 128] on span "[PERSON_NAME] - GAZR671117PQ6" at bounding box center [478, 122] width 100 height 9
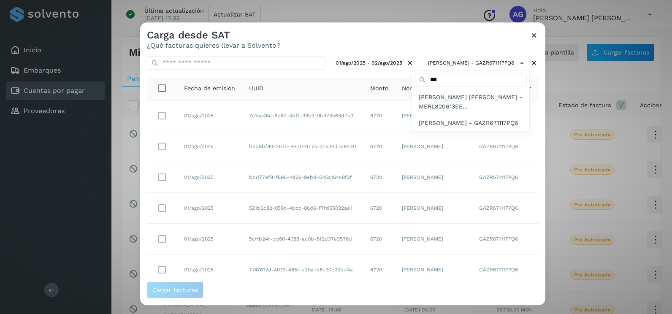
click at [317, 53] on div at bounding box center [476, 179] width 672 height 314
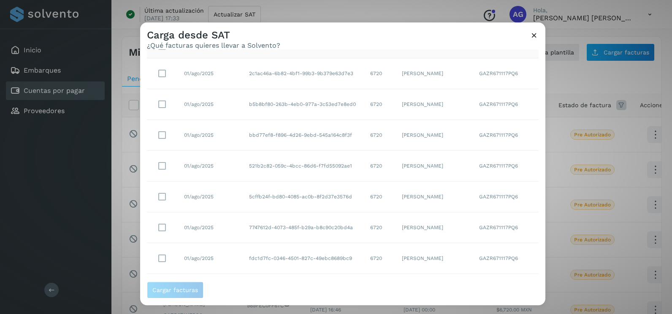
scroll to position [119, 0]
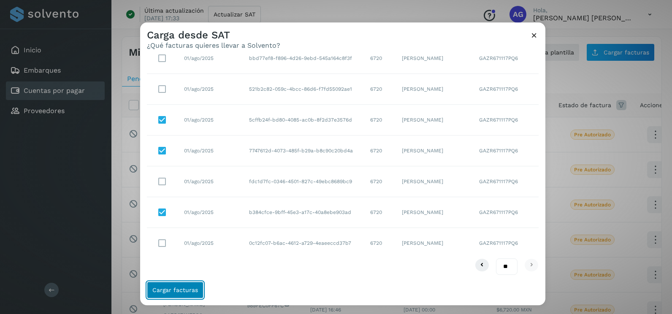
click at [190, 289] on span "Cargar facturas" at bounding box center [175, 290] width 46 height 6
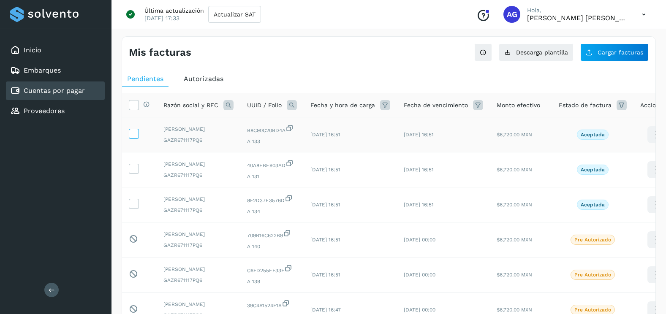
click at [133, 137] on icon at bounding box center [133, 133] width 9 height 9
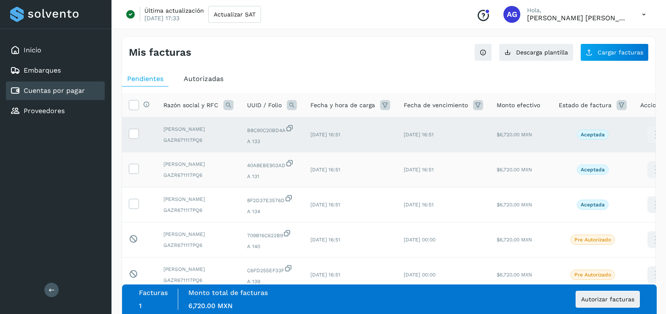
click at [134, 184] on td at bounding box center [139, 169] width 35 height 35
click at [136, 173] on icon at bounding box center [133, 168] width 9 height 9
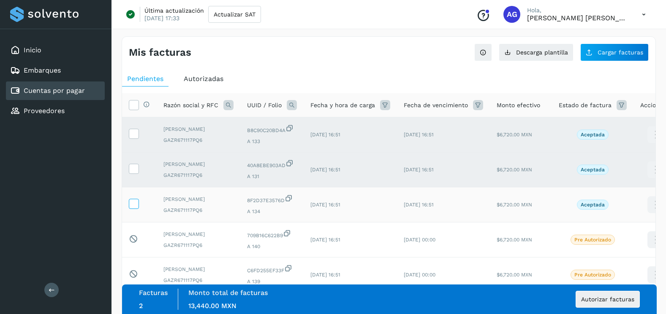
click at [135, 208] on icon at bounding box center [133, 203] width 9 height 9
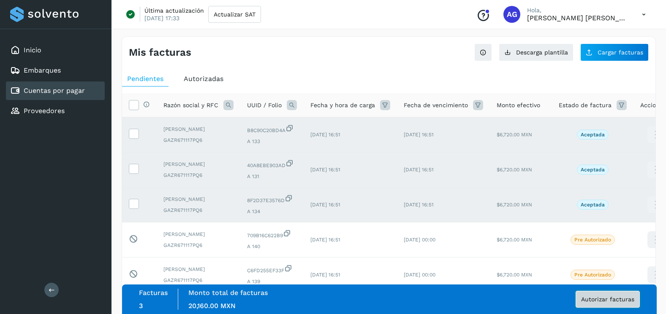
click at [631, 304] on button "Autorizar facturas" at bounding box center [608, 299] width 64 height 17
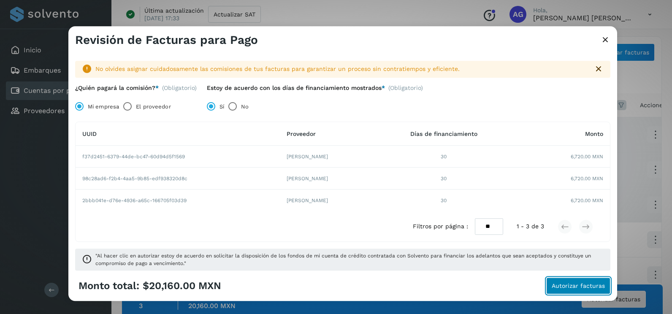
click at [553, 283] on span "Autorizar facturas" at bounding box center [578, 286] width 53 height 6
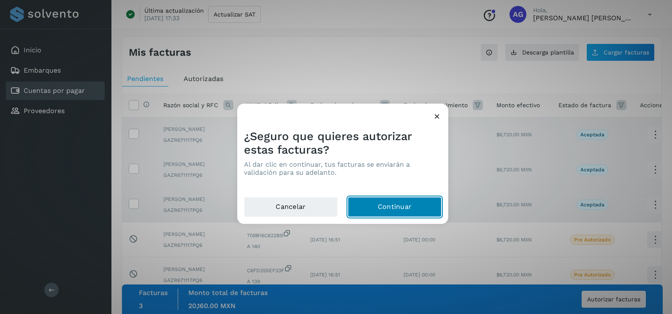
click at [413, 212] on button "Continuar" at bounding box center [395, 207] width 94 height 20
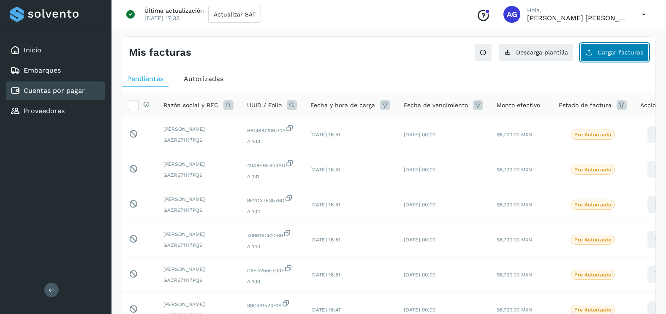
click at [626, 48] on button "Cargar facturas" at bounding box center [614, 53] width 68 height 18
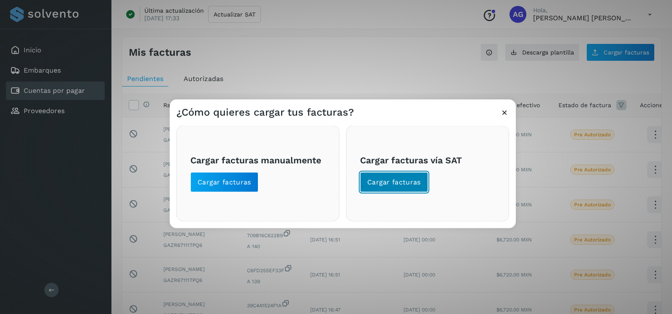
click at [385, 189] on button "Cargar facturas" at bounding box center [394, 182] width 68 height 20
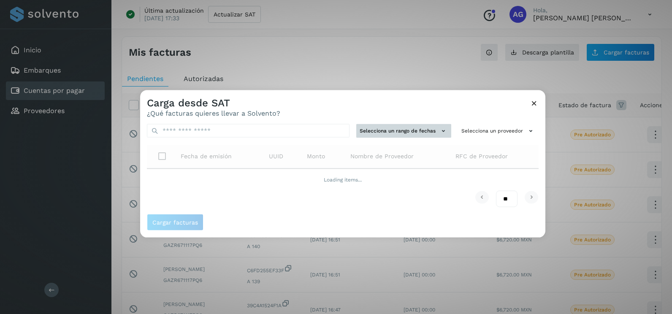
click at [397, 127] on button "Selecciona un rango de fechas" at bounding box center [403, 131] width 95 height 14
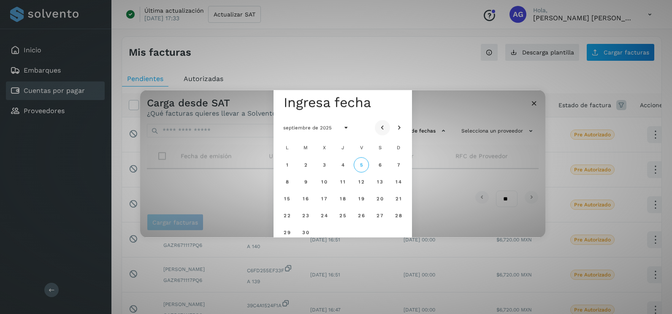
click at [388, 128] on button "Mes anterior" at bounding box center [382, 127] width 15 height 15
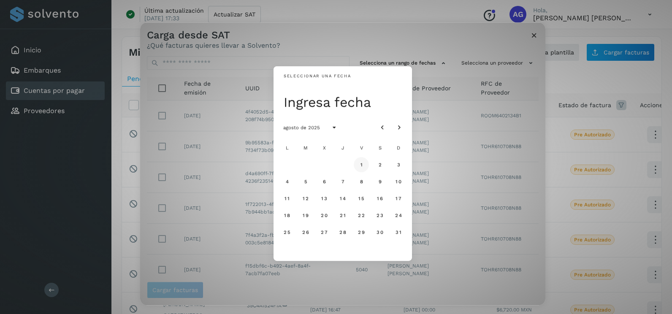
click at [362, 164] on span "1" at bounding box center [361, 165] width 3 height 6
click at [379, 165] on span "2" at bounding box center [380, 165] width 4 height 6
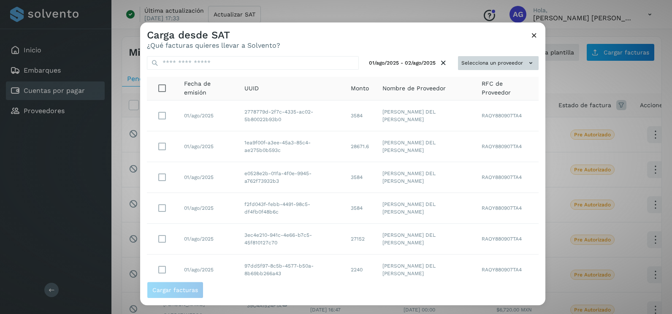
click at [520, 63] on button "Selecciona un proveedor" at bounding box center [498, 63] width 81 height 14
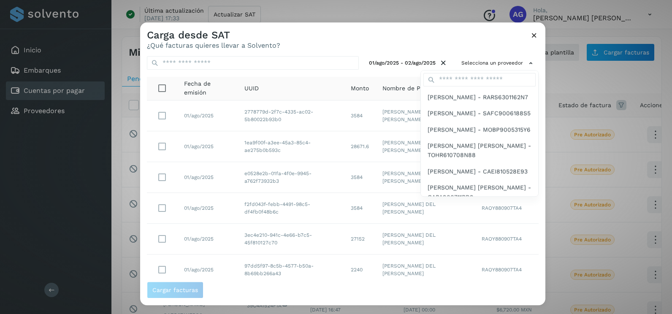
click at [469, 71] on div at bounding box center [479, 80] width 117 height 19
click at [468, 90] on div "[PERSON_NAME] - RARS6301162N7" at bounding box center [479, 97] width 117 height 16
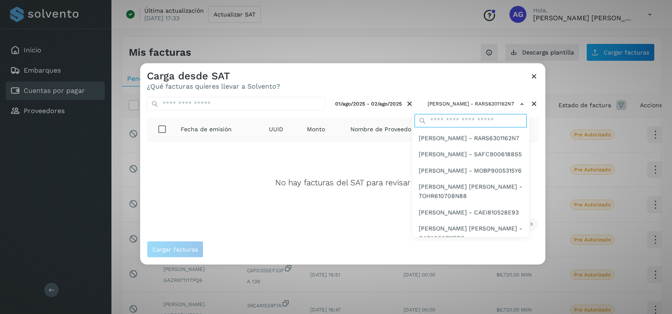
click at [487, 119] on input "text" at bounding box center [471, 121] width 112 height 14
type input "***"
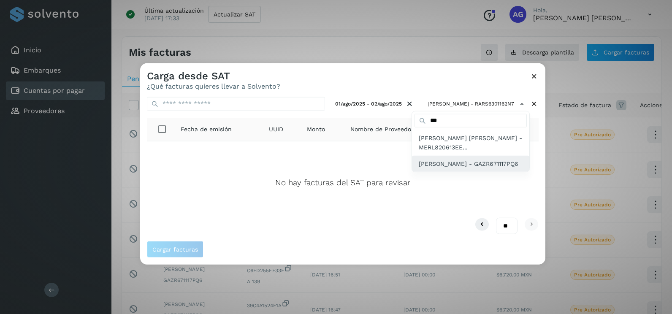
click at [465, 171] on div "[PERSON_NAME] - GAZR671117PQ6" at bounding box center [470, 163] width 117 height 16
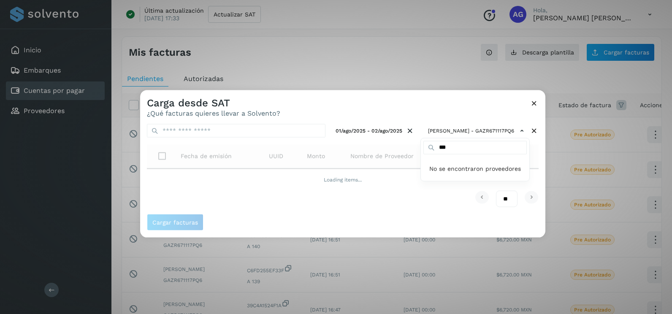
click at [396, 111] on div at bounding box center [476, 247] width 672 height 314
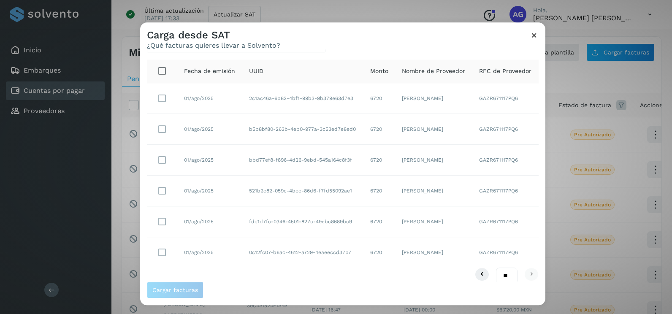
scroll to position [27, 0]
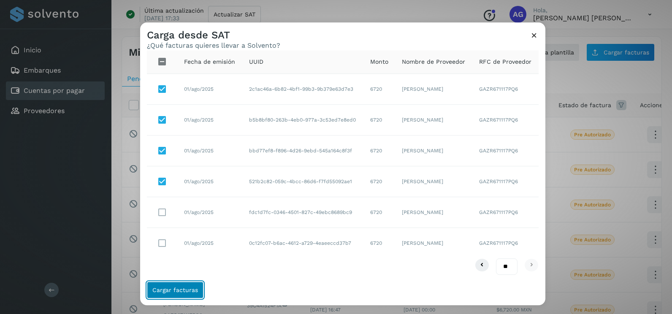
click at [193, 290] on span "Cargar facturas" at bounding box center [175, 290] width 46 height 6
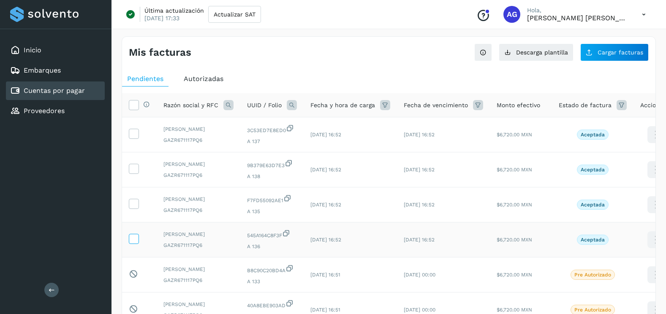
click at [135, 243] on icon at bounding box center [133, 238] width 9 height 9
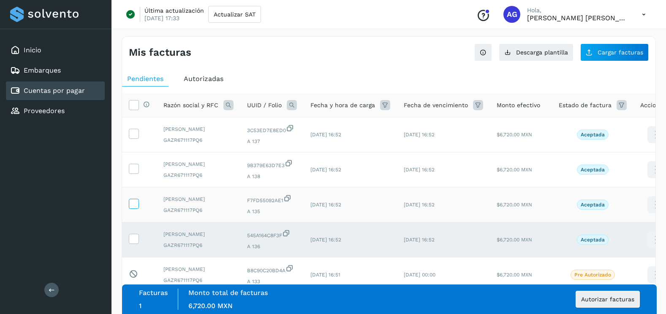
click at [131, 209] on span at bounding box center [133, 206] width 9 height 6
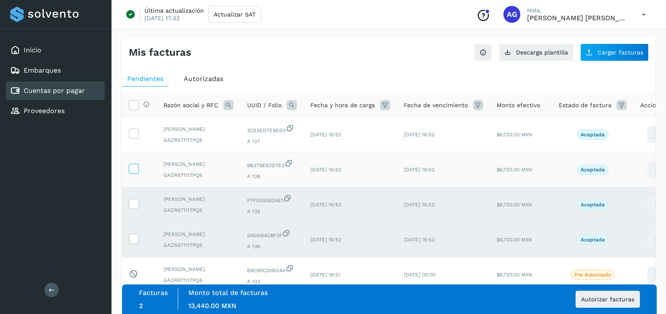
click at [136, 173] on icon at bounding box center [133, 168] width 9 height 9
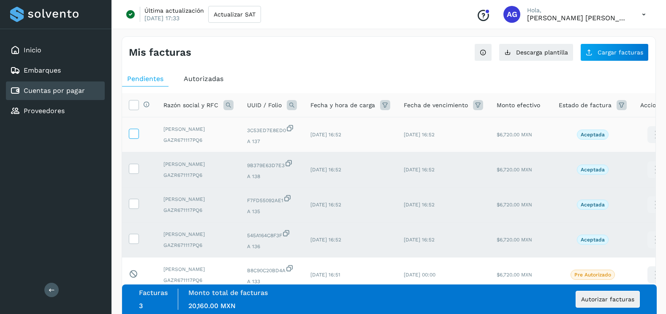
click at [136, 138] on icon at bounding box center [133, 133] width 9 height 9
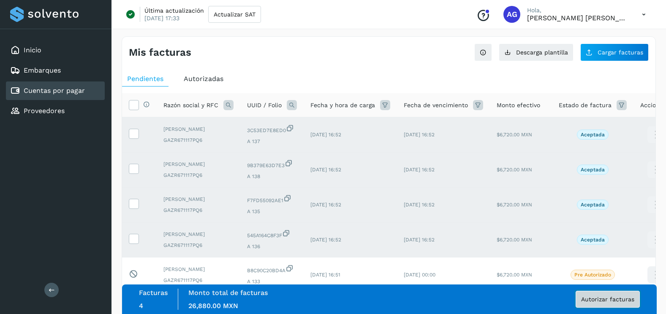
click at [605, 294] on button "Autorizar facturas" at bounding box center [608, 299] width 64 height 17
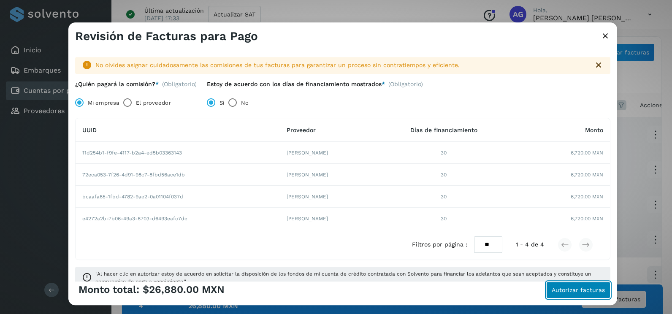
click at [585, 295] on button "Autorizar facturas" at bounding box center [579, 290] width 64 height 17
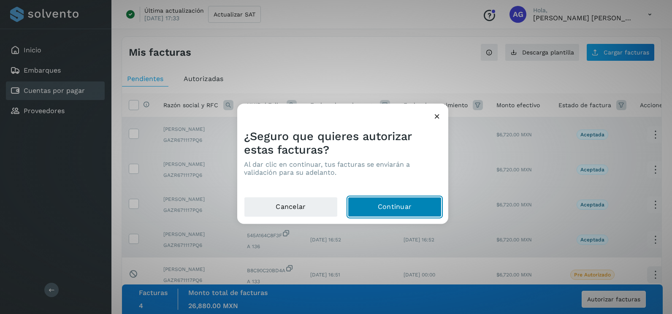
click at [375, 197] on button "Continuar" at bounding box center [395, 207] width 94 height 20
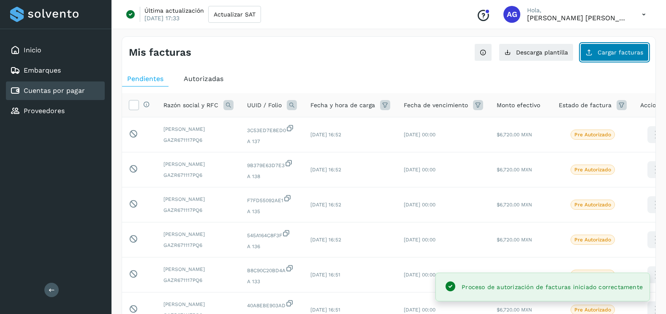
click at [602, 52] on span "Cargar facturas" at bounding box center [621, 52] width 46 height 6
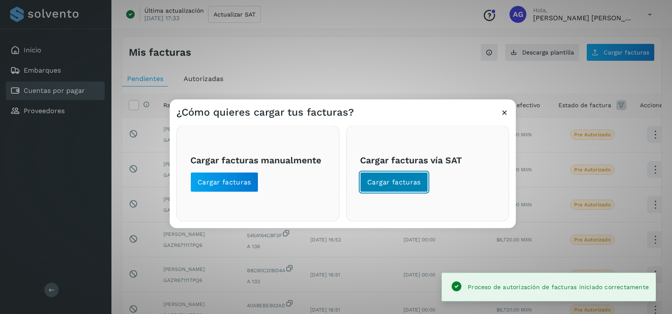
click at [399, 184] on span "Cargar facturas" at bounding box center [394, 182] width 54 height 9
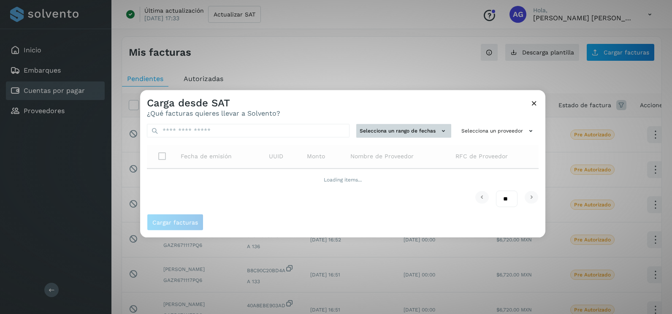
click at [381, 131] on button "Selecciona un rango de fechas" at bounding box center [403, 131] width 95 height 14
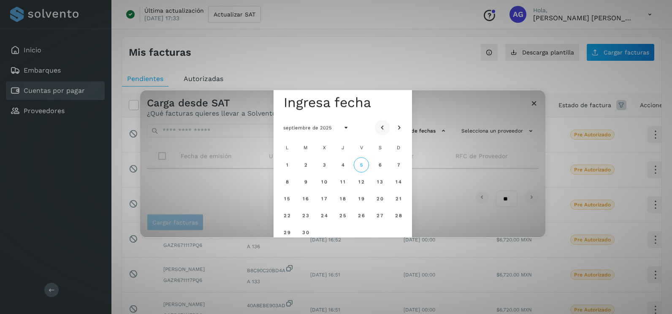
click at [381, 125] on icon "Mes anterior" at bounding box center [382, 128] width 8 height 8
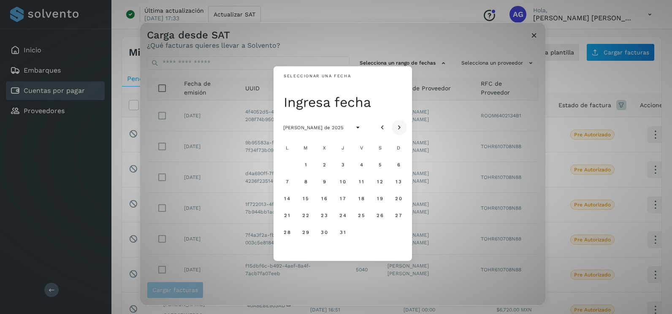
drag, startPoint x: 340, startPoint y: 236, endPoint x: 406, endPoint y: 125, distance: 128.9
click at [341, 234] on button "31" at bounding box center [342, 232] width 15 height 15
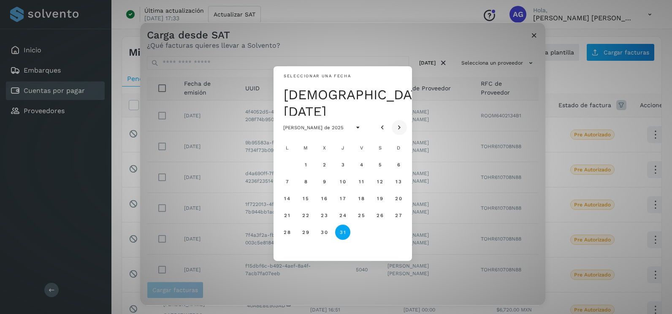
click at [403, 125] on icon "Mes siguiente" at bounding box center [399, 128] width 8 height 8
click at [361, 165] on span "1" at bounding box center [361, 165] width 3 height 6
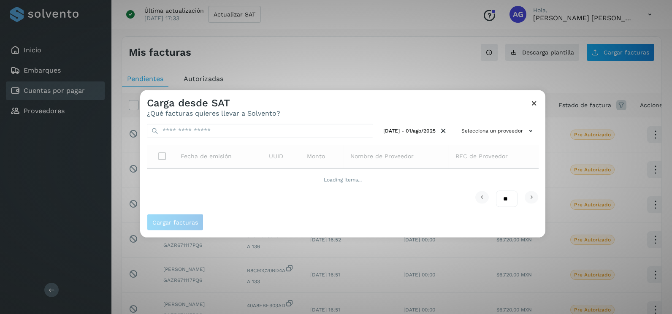
click at [543, 120] on div "[DATE] - 01/ago/2025 Selecciona un proveedor Fecha de emisión UUID Monto Nombre…" at bounding box center [342, 165] width 405 height 97
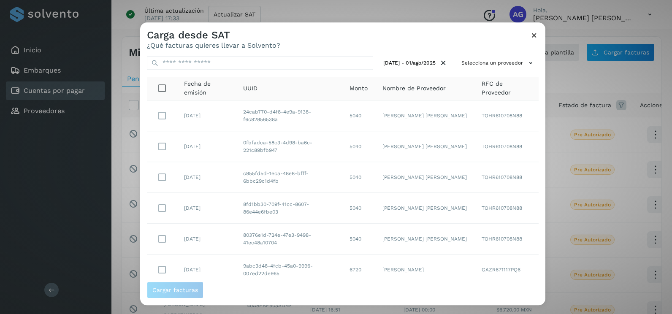
click at [512, 54] on div "[DATE] - 01/ago/2025 Selecciona un proveedor Fecha de emisión UUID Monto Nombre…" at bounding box center [342, 165] width 405 height 232
click at [506, 64] on button "Selecciona un proveedor" at bounding box center [498, 63] width 81 height 14
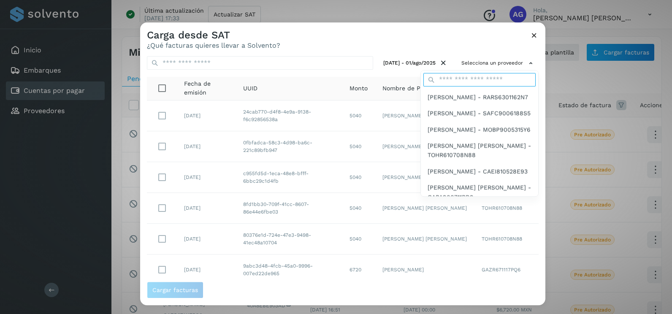
click at [484, 82] on input "text" at bounding box center [480, 80] width 112 height 14
type input "***"
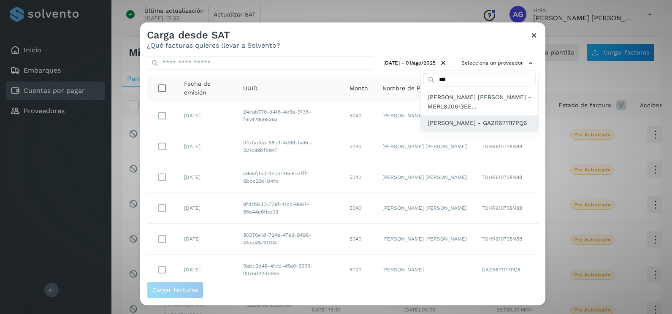
click at [477, 119] on span "[PERSON_NAME] - GAZR671117PQ6" at bounding box center [478, 122] width 100 height 9
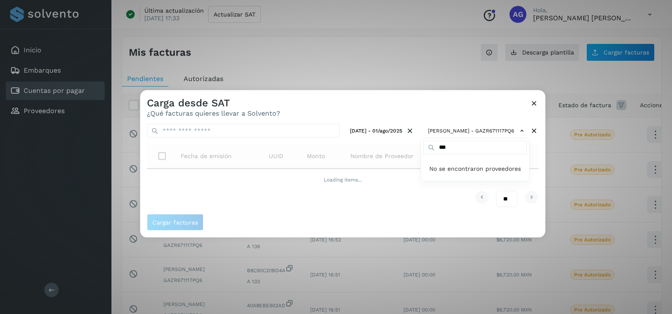
click at [426, 112] on div at bounding box center [476, 247] width 672 height 314
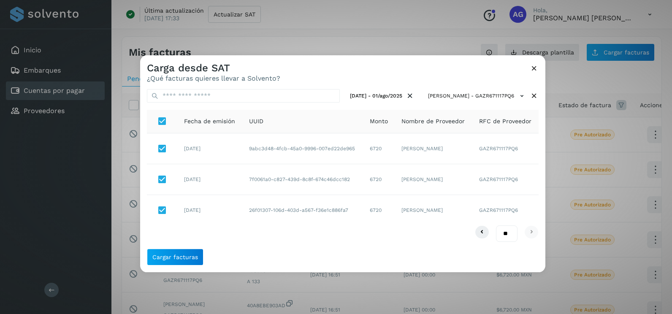
click at [199, 267] on div "Cargar facturas" at bounding box center [342, 261] width 405 height 24
click at [197, 261] on button "Cargar facturas" at bounding box center [175, 257] width 57 height 17
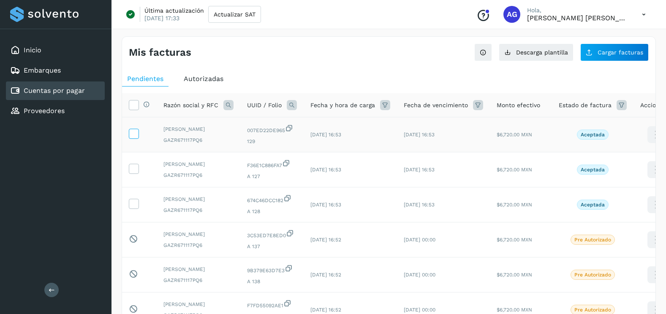
click at [136, 138] on icon at bounding box center [133, 133] width 9 height 9
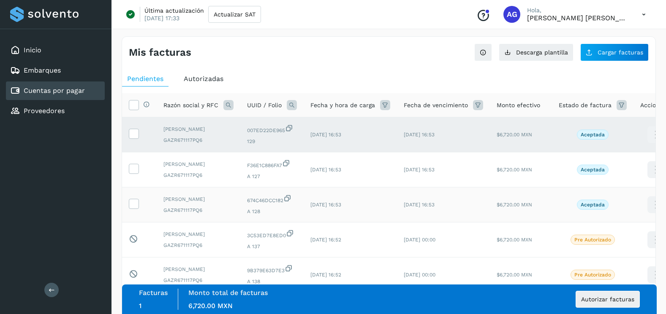
drag, startPoint x: 131, startPoint y: 178, endPoint x: 143, endPoint y: 210, distance: 34.6
click at [131, 173] on icon at bounding box center [133, 168] width 9 height 9
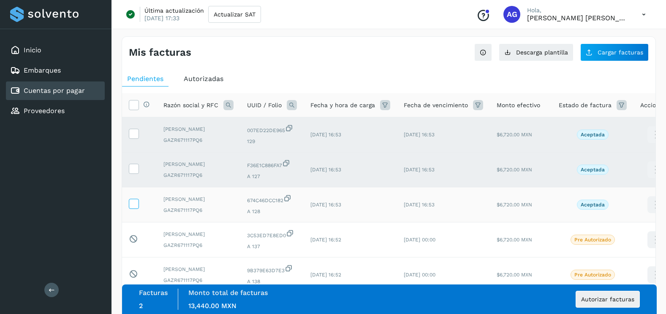
click at [132, 208] on icon at bounding box center [133, 203] width 9 height 9
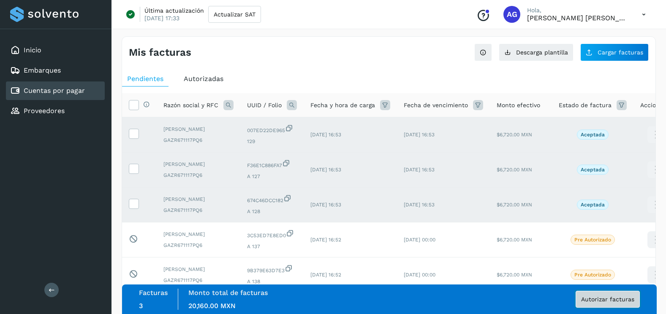
click at [623, 301] on span "Autorizar facturas" at bounding box center [607, 300] width 53 height 6
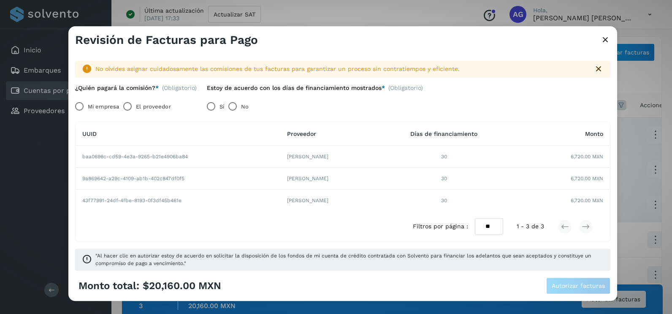
click at [92, 107] on label "Mi empresa" at bounding box center [103, 106] width 31 height 17
click at [572, 285] on span "Autorizar facturas" at bounding box center [578, 286] width 53 height 6
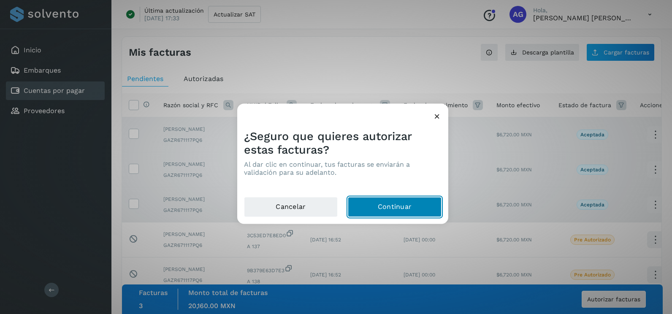
click at [408, 210] on button "Continuar" at bounding box center [395, 207] width 94 height 20
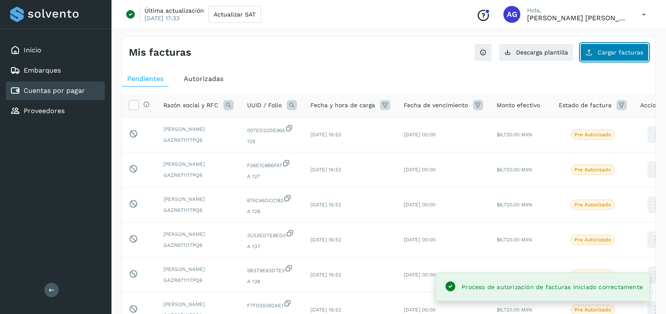
click at [606, 60] on button "Cargar facturas" at bounding box center [614, 53] width 68 height 18
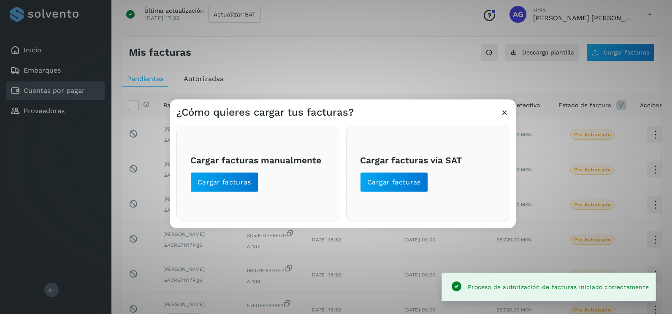
click at [411, 193] on div "Cargar facturas vía SAT Cargar facturas" at bounding box center [427, 174] width 163 height 96
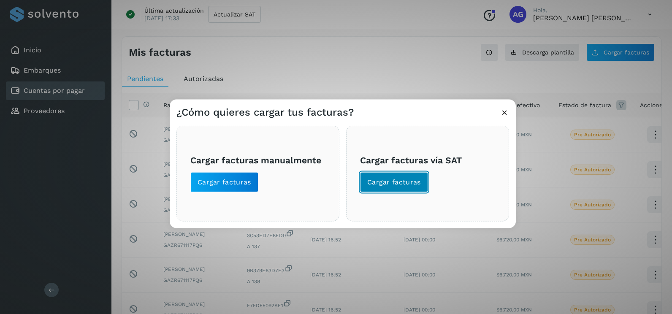
click at [407, 190] on button "Cargar facturas" at bounding box center [394, 182] width 68 height 20
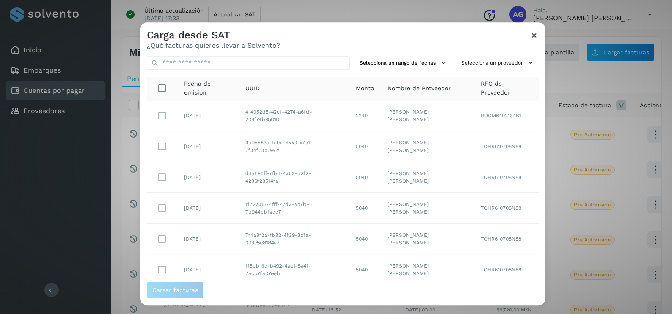
click at [405, 71] on div "Selecciona un rango de fechas Selecciona un proveedor Fecha de emisión UUID Mon…" at bounding box center [342, 165] width 405 height 232
click at [405, 64] on button "Selecciona un rango de fechas" at bounding box center [403, 63] width 95 height 14
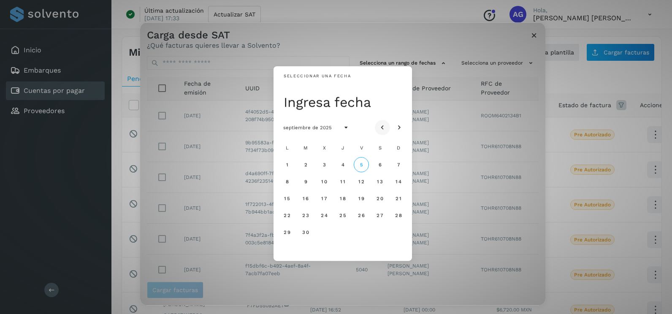
click at [386, 123] on button "Mes anterior" at bounding box center [382, 127] width 15 height 15
click at [362, 166] on span "1" at bounding box center [361, 165] width 3 height 6
click at [381, 166] on span "2" at bounding box center [380, 165] width 4 height 6
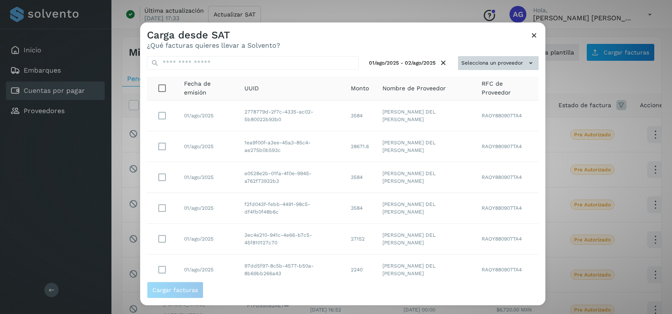
click at [503, 56] on button "Selecciona un proveedor" at bounding box center [498, 63] width 81 height 14
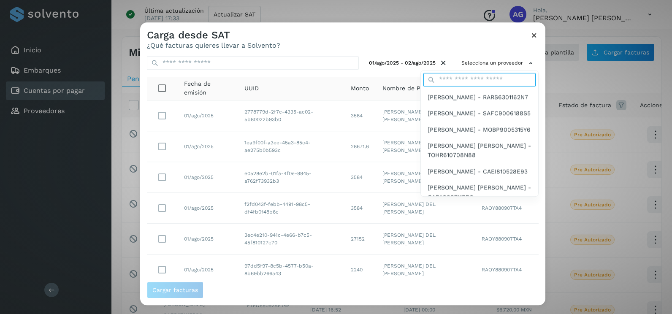
click at [479, 80] on input "text" at bounding box center [480, 80] width 112 height 14
type input "***"
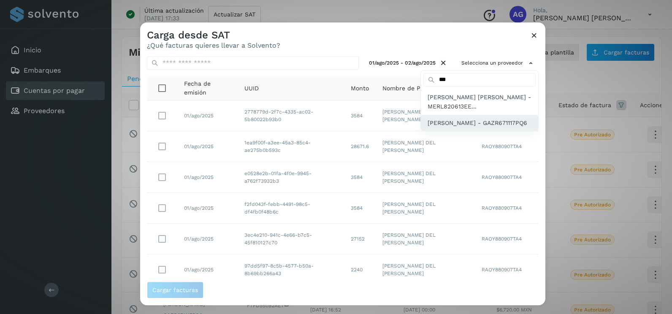
click at [471, 123] on span "[PERSON_NAME] - GAZR671117PQ6" at bounding box center [478, 122] width 100 height 9
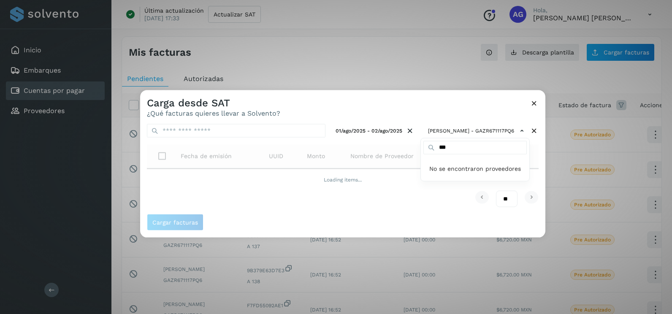
click at [536, 174] on div at bounding box center [476, 247] width 672 height 314
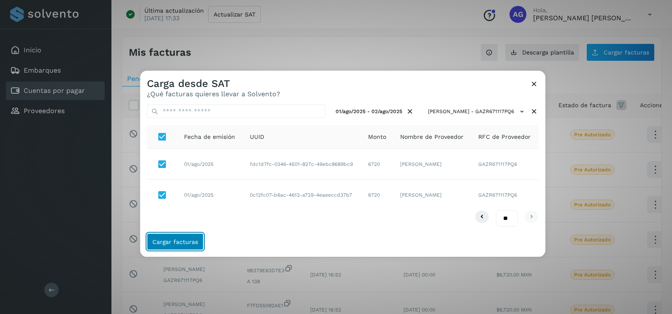
click at [185, 244] on span "Cargar facturas" at bounding box center [175, 242] width 46 height 6
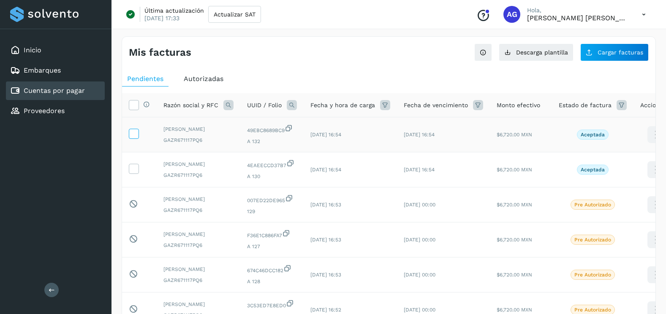
click at [135, 138] on icon at bounding box center [133, 133] width 9 height 9
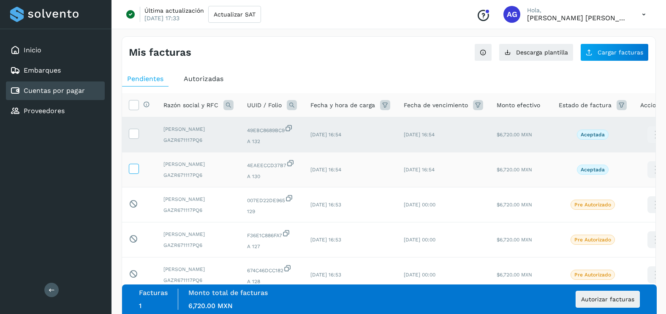
click at [133, 173] on icon at bounding box center [133, 168] width 9 height 9
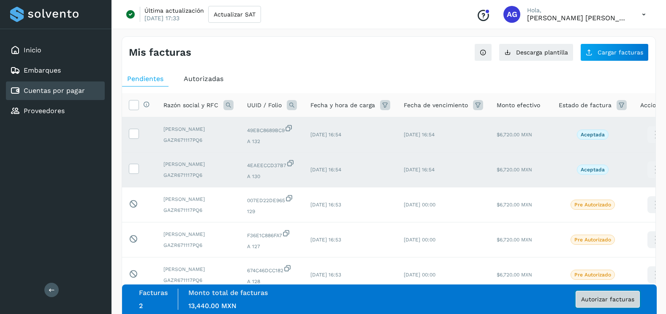
click at [596, 303] on button "Autorizar facturas" at bounding box center [608, 299] width 64 height 17
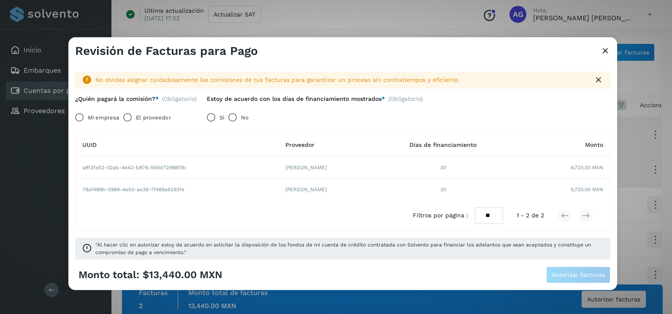
click at [101, 116] on label "Mi empresa" at bounding box center [103, 117] width 31 height 17
click at [579, 269] on button "Autorizar facturas" at bounding box center [579, 275] width 64 height 17
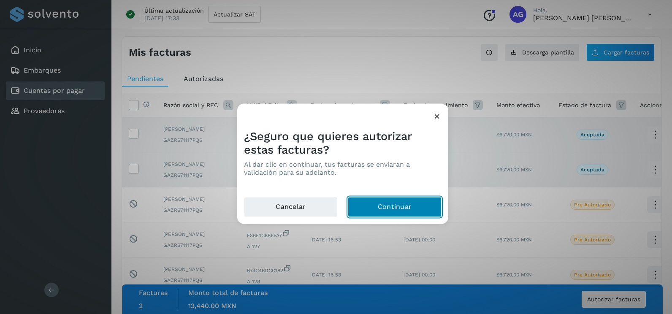
click at [377, 199] on button "Continuar" at bounding box center [395, 207] width 94 height 20
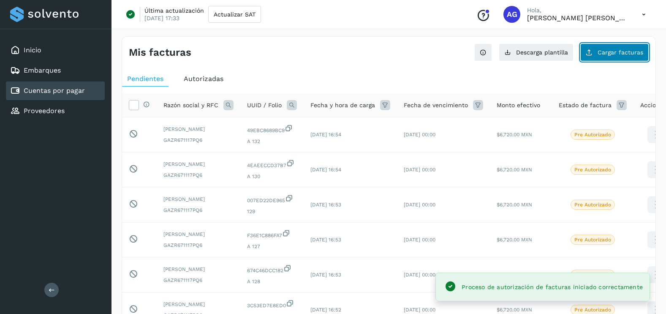
click at [596, 53] on button "Cargar facturas" at bounding box center [614, 53] width 68 height 18
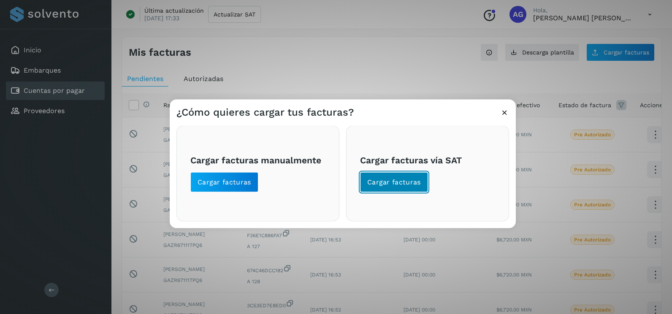
click at [409, 182] on span "Cargar facturas" at bounding box center [394, 182] width 54 height 9
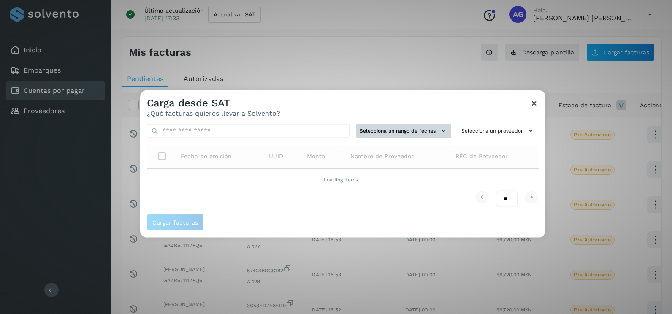
click at [403, 133] on button "Selecciona un rango de fechas" at bounding box center [403, 131] width 95 height 14
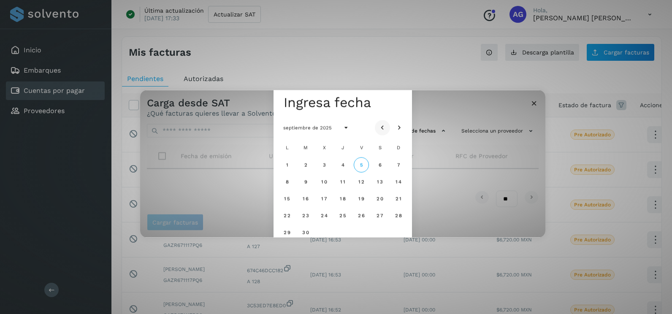
click at [385, 130] on icon "Mes anterior" at bounding box center [382, 128] width 8 height 8
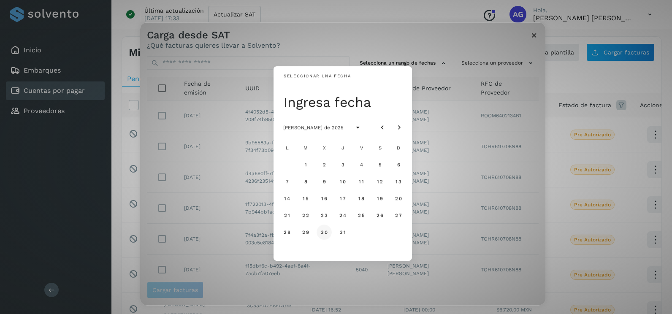
click at [323, 234] on span "30" at bounding box center [324, 232] width 7 height 6
click at [344, 235] on span "31" at bounding box center [343, 232] width 6 height 6
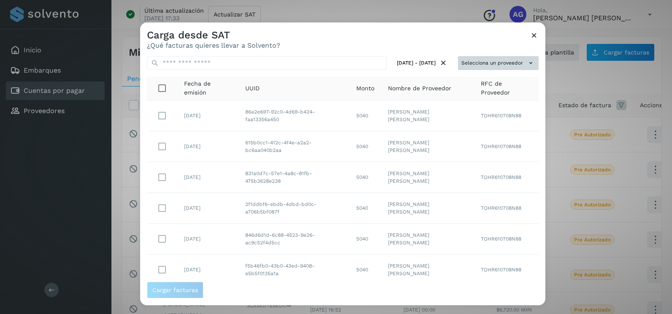
click at [493, 66] on button "Selecciona un proveedor" at bounding box center [498, 63] width 81 height 14
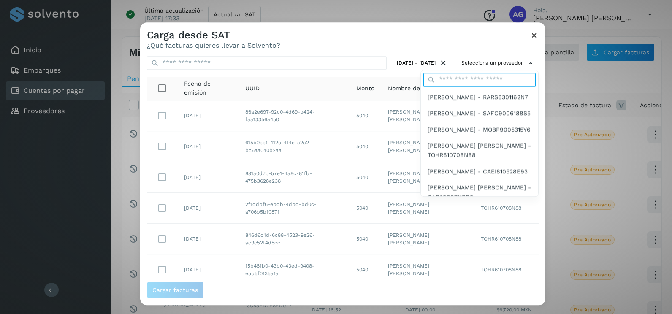
drag, startPoint x: 493, startPoint y: 66, endPoint x: 484, endPoint y: 86, distance: 21.7
click at [484, 86] on input "text" at bounding box center [480, 80] width 112 height 14
type input "****"
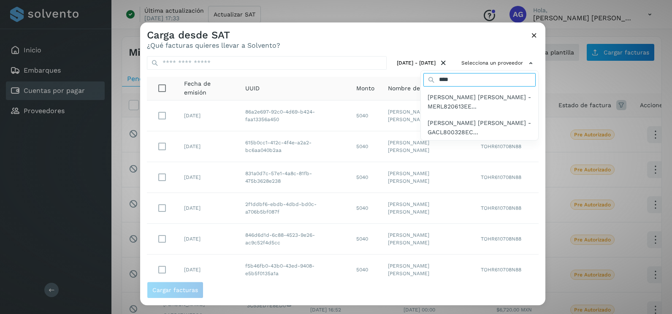
drag, startPoint x: 474, startPoint y: 83, endPoint x: 411, endPoint y: 84, distance: 63.8
click at [458, 70] on div "Selecciona un proveedor **** [PERSON_NAME] [PERSON_NAME] - MERL820613EE... [PER…" at bounding box center [498, 63] width 81 height 14
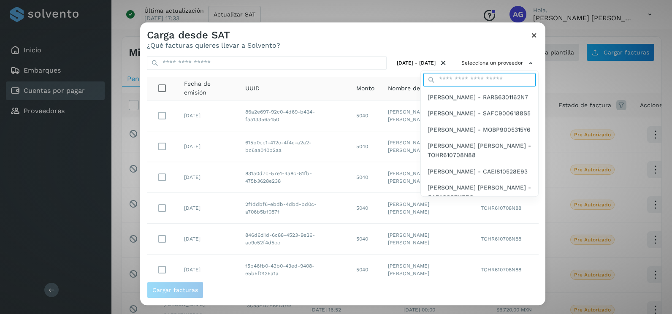
click at [449, 85] on input "text" at bounding box center [480, 80] width 112 height 14
type input "***"
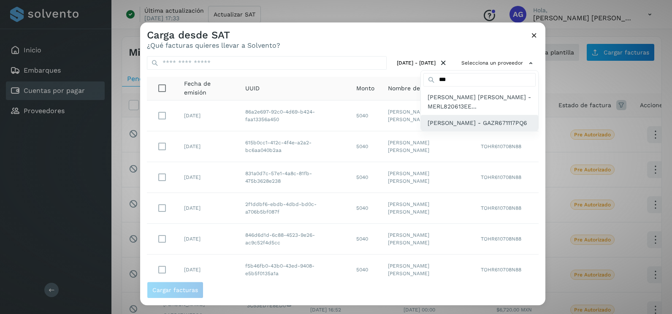
click at [451, 121] on span "[PERSON_NAME] - GAZR671117PQ6" at bounding box center [478, 122] width 100 height 9
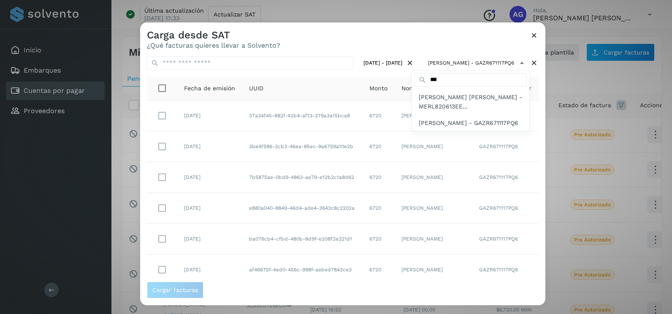
click at [299, 39] on div at bounding box center [476, 179] width 672 height 314
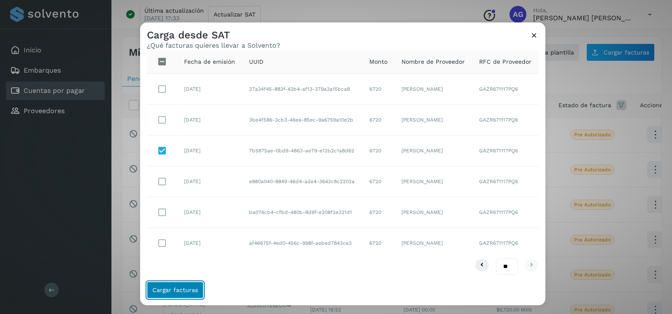
click at [190, 291] on span "Cargar facturas" at bounding box center [175, 290] width 46 height 6
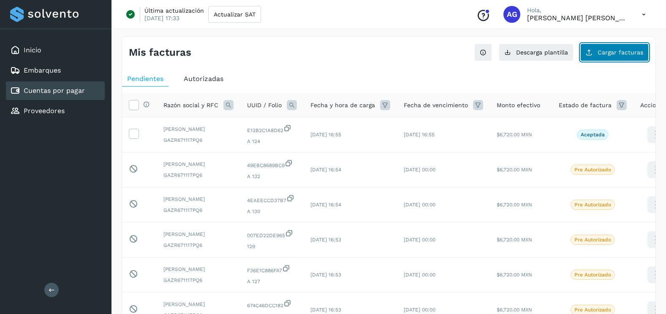
click at [609, 45] on button "Cargar facturas" at bounding box center [614, 53] width 68 height 18
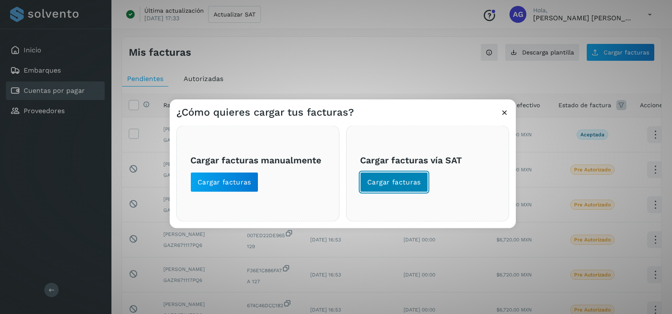
click at [409, 187] on button "Cargar facturas" at bounding box center [394, 182] width 68 height 20
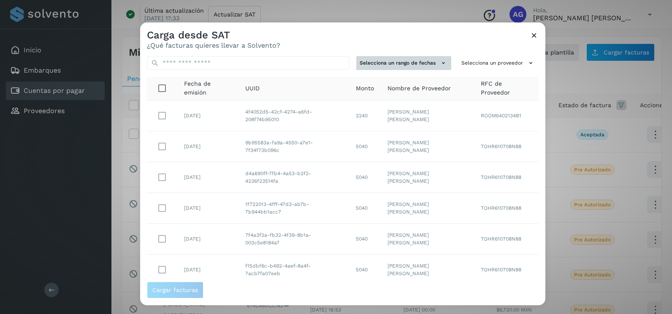
click at [422, 68] on button "Selecciona un rango de fechas" at bounding box center [403, 63] width 95 height 14
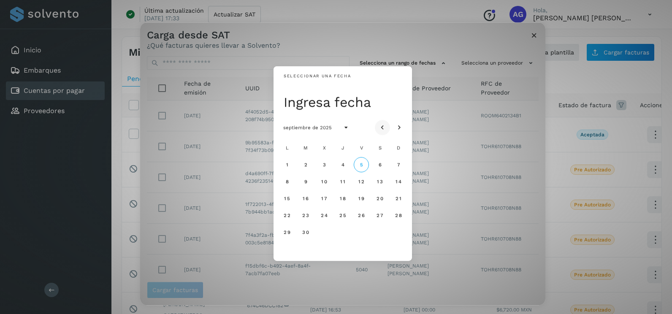
click at [381, 122] on button "Mes anterior" at bounding box center [382, 127] width 15 height 15
drag, startPoint x: 323, startPoint y: 234, endPoint x: 332, endPoint y: 233, distance: 8.9
click at [323, 234] on span "30" at bounding box center [324, 232] width 7 height 6
click at [340, 233] on span "31" at bounding box center [343, 232] width 6 height 6
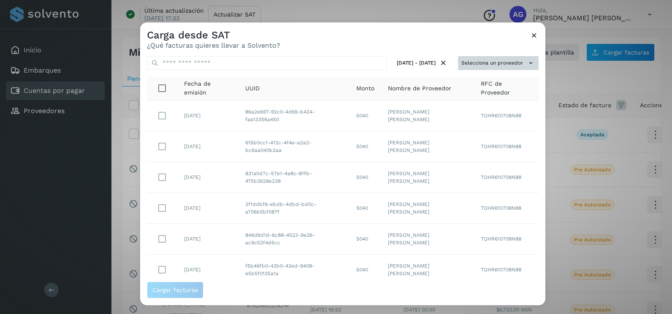
click at [511, 56] on button "Selecciona un proveedor" at bounding box center [498, 63] width 81 height 14
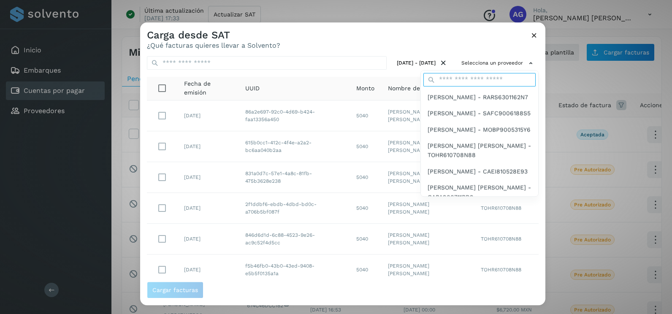
click at [484, 73] on input "text" at bounding box center [480, 80] width 112 height 14
type input "***"
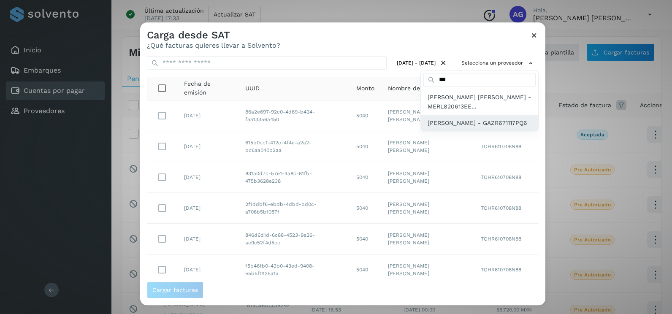
click at [460, 128] on span "[PERSON_NAME] - GAZR671117PQ6" at bounding box center [478, 122] width 100 height 9
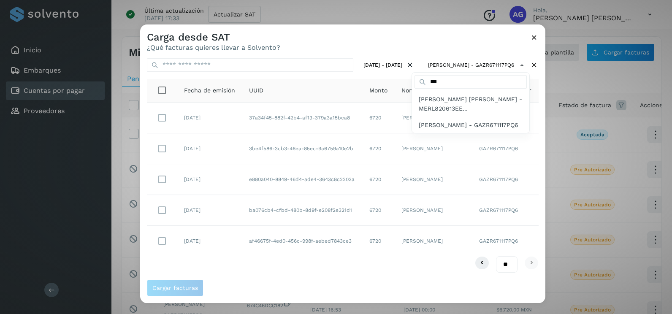
click at [318, 40] on div at bounding box center [476, 181] width 672 height 314
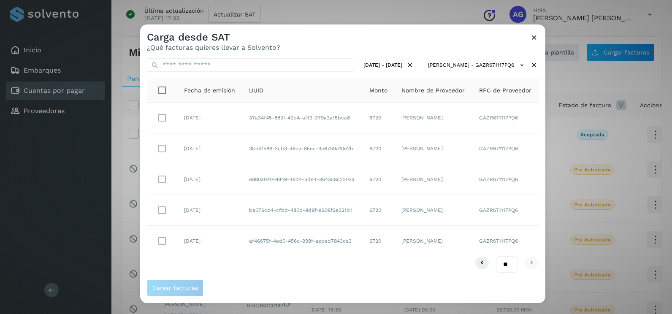
click at [507, 264] on select "** ** **" at bounding box center [507, 264] width 22 height 16
select select "**"
click at [496, 256] on select "** ** **" at bounding box center [507, 264] width 22 height 16
click at [181, 286] on span "Cargar facturas" at bounding box center [175, 288] width 46 height 6
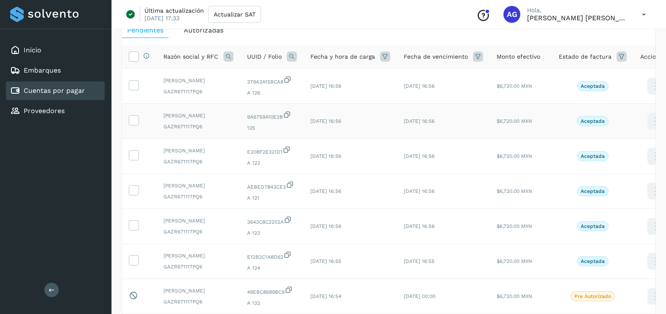
scroll to position [84, 0]
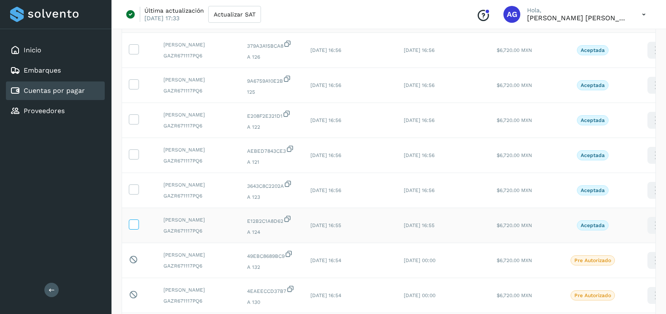
click at [136, 229] on icon at bounding box center [133, 224] width 9 height 9
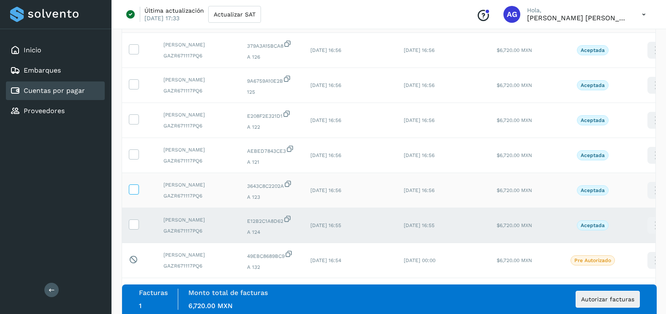
click at [138, 195] on label at bounding box center [134, 190] width 10 height 10
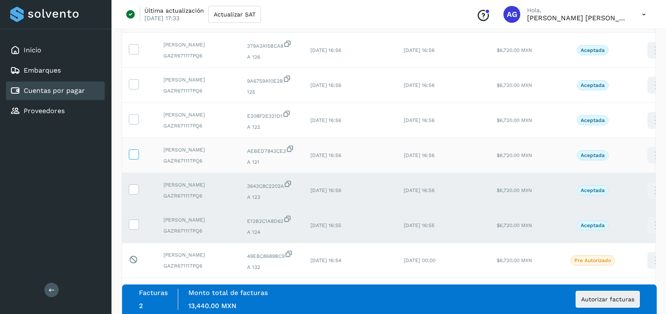
click at [133, 158] on icon at bounding box center [133, 154] width 9 height 9
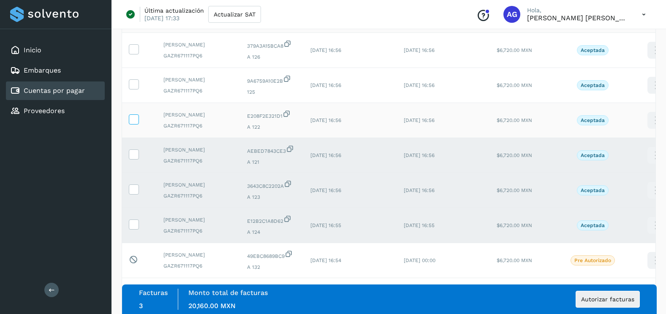
click at [134, 123] on icon at bounding box center [133, 118] width 9 height 9
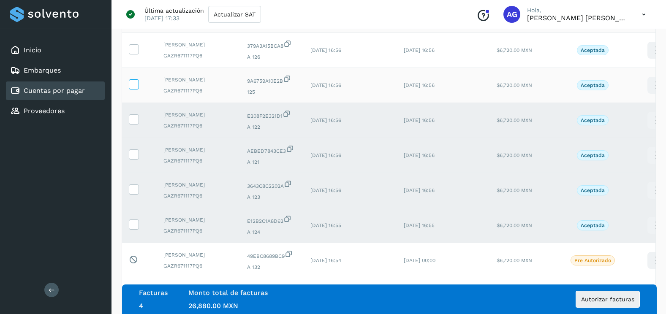
click at [134, 88] on icon at bounding box center [133, 83] width 9 height 9
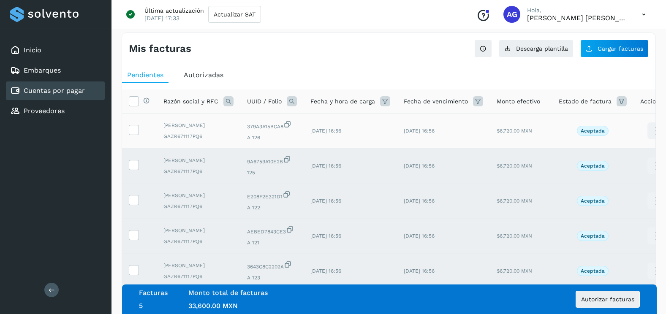
scroll to position [0, 0]
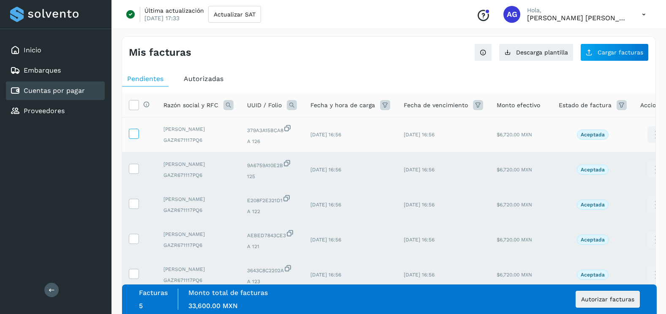
click at [134, 139] on label at bounding box center [134, 134] width 10 height 10
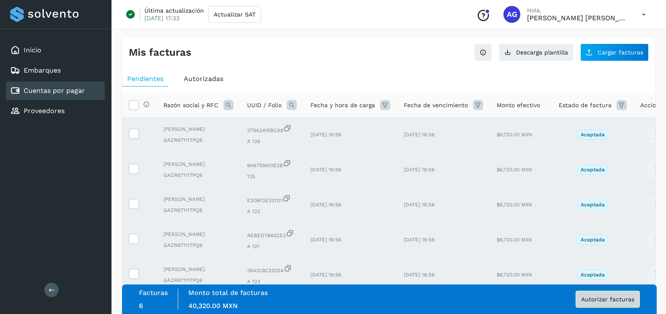
click at [604, 307] on button "Autorizar facturas" at bounding box center [608, 299] width 64 height 17
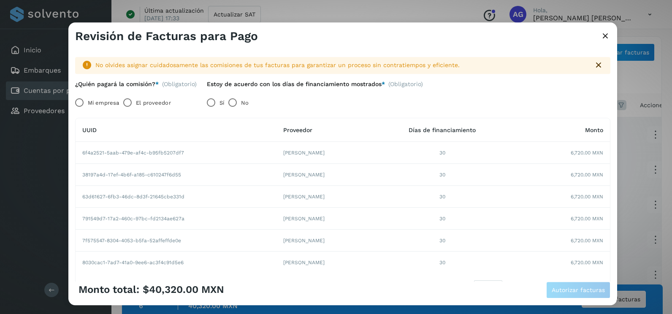
click at [90, 101] on label "Mi empresa" at bounding box center [103, 103] width 31 height 17
click at [576, 294] on button "Autorizar facturas" at bounding box center [579, 290] width 64 height 17
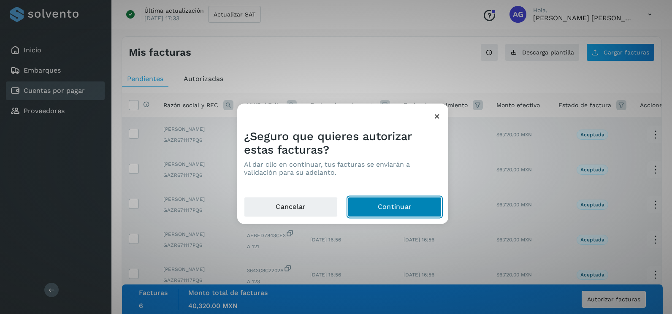
click at [428, 206] on button "Continuar" at bounding box center [395, 207] width 94 height 20
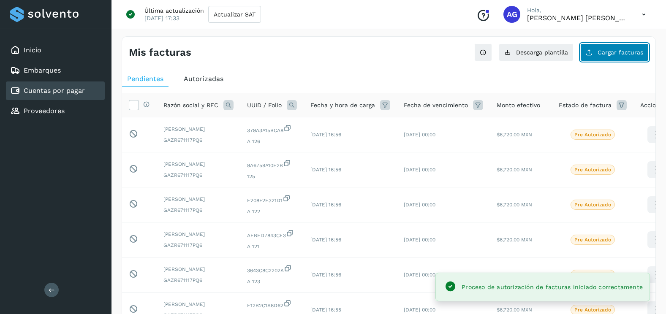
click at [604, 52] on span "Cargar facturas" at bounding box center [621, 52] width 46 height 6
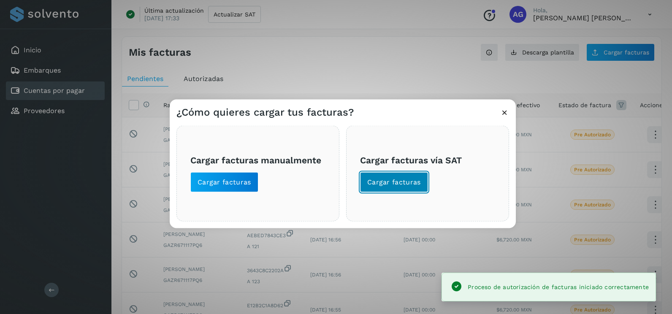
click at [398, 186] on span "Cargar facturas" at bounding box center [394, 182] width 54 height 9
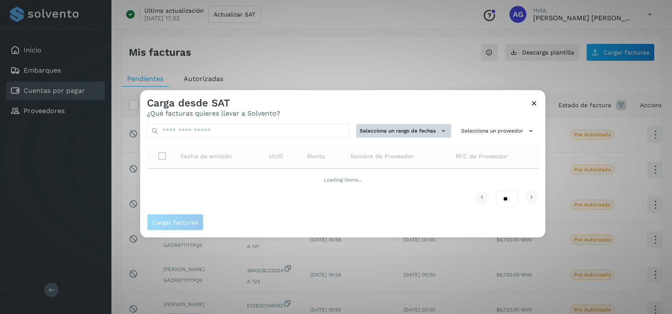
click at [411, 135] on button "Selecciona un rango de fechas" at bounding box center [403, 131] width 95 height 14
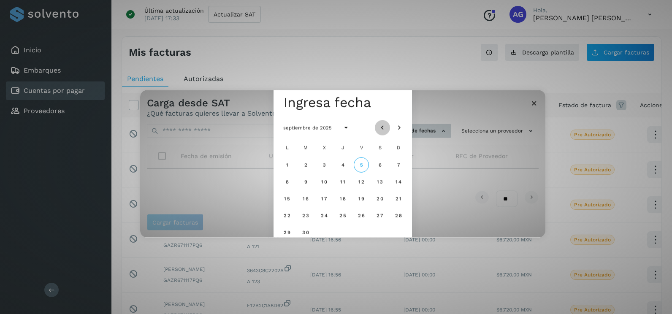
click at [383, 132] on button "Mes anterior" at bounding box center [382, 127] width 15 height 15
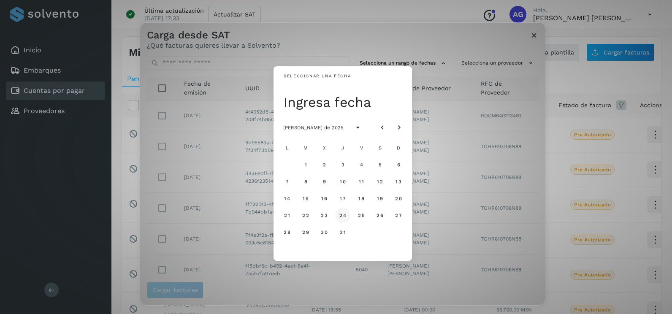
click at [342, 216] on span "24" at bounding box center [342, 215] width 7 height 6
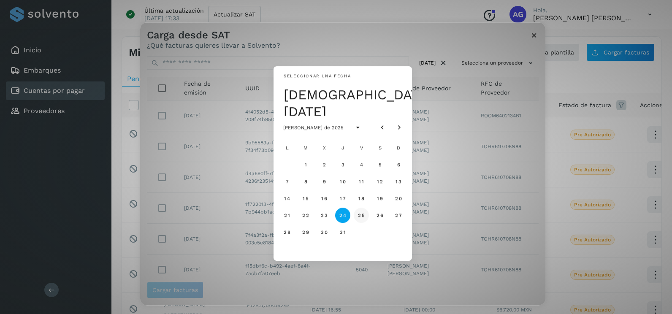
click at [365, 216] on span "25" at bounding box center [361, 215] width 7 height 6
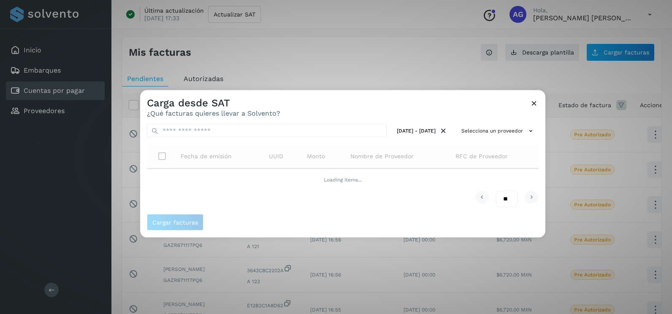
click at [540, 114] on div "Carga desde SAT ¿Qué facturas quieres llevar a Solvento?" at bounding box center [342, 103] width 405 height 27
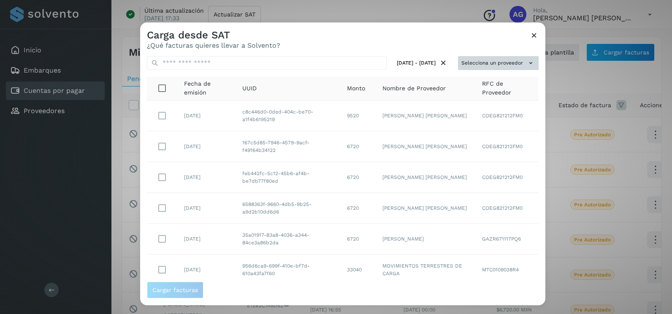
click at [501, 65] on button "Selecciona un proveedor" at bounding box center [498, 63] width 81 height 14
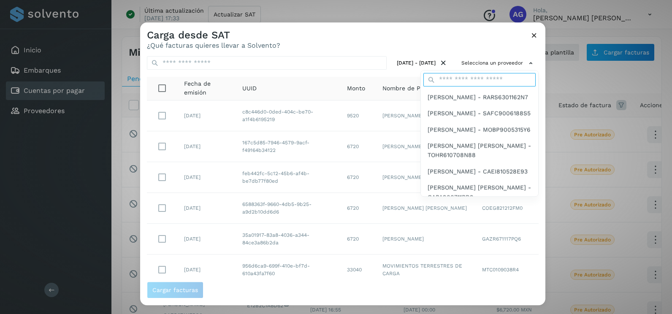
click at [481, 74] on input "text" at bounding box center [480, 80] width 112 height 14
type input "***"
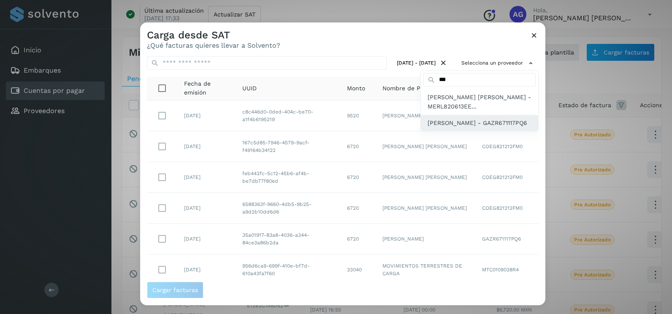
click at [480, 128] on span "[PERSON_NAME] - GAZR671117PQ6" at bounding box center [478, 122] width 100 height 9
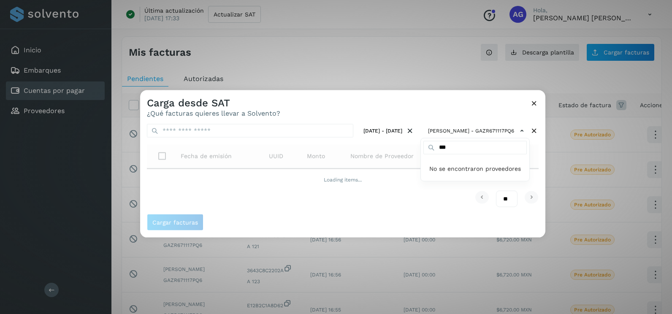
click at [534, 152] on div at bounding box center [476, 247] width 672 height 314
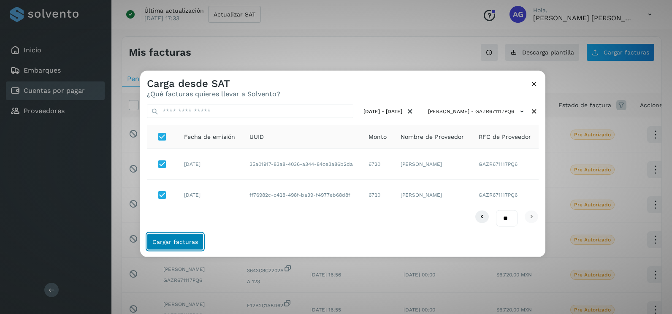
click at [169, 237] on button "Cargar facturas" at bounding box center [175, 241] width 57 height 17
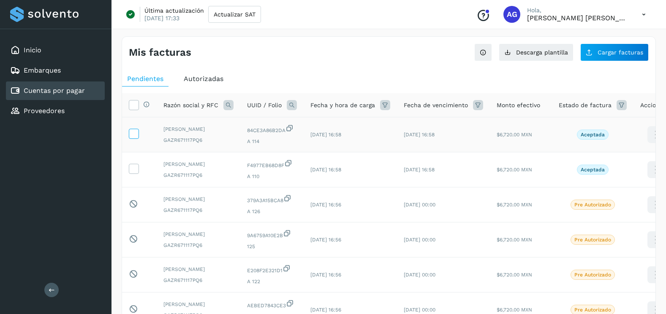
click at [131, 136] on icon at bounding box center [133, 133] width 9 height 9
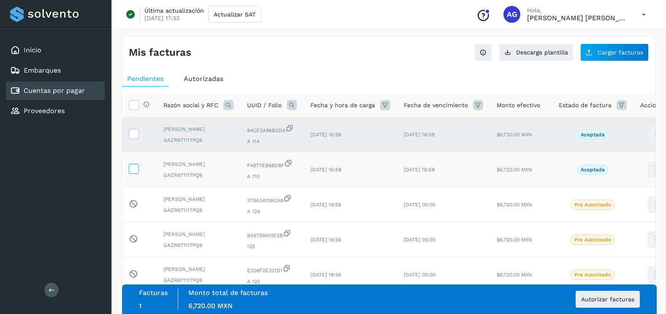
click at [136, 173] on icon at bounding box center [133, 168] width 9 height 9
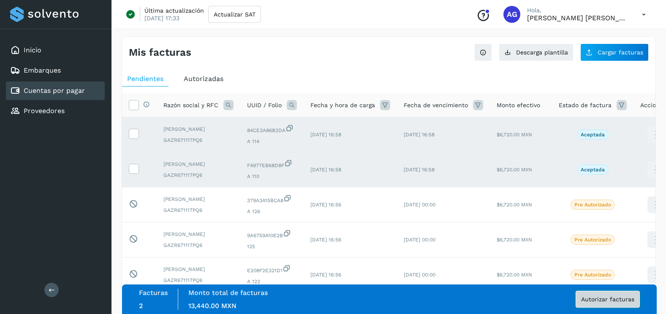
click at [618, 297] on span "Autorizar facturas" at bounding box center [607, 300] width 53 height 6
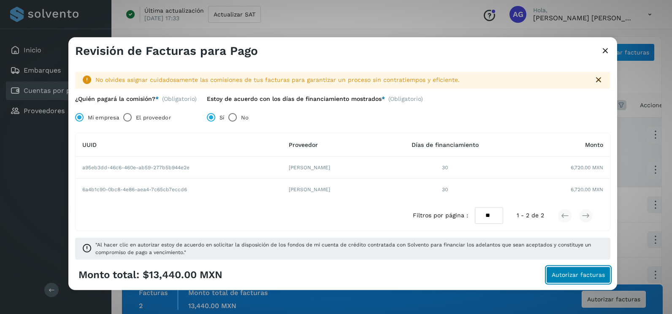
click at [593, 272] on span "Autorizar facturas" at bounding box center [578, 275] width 53 height 6
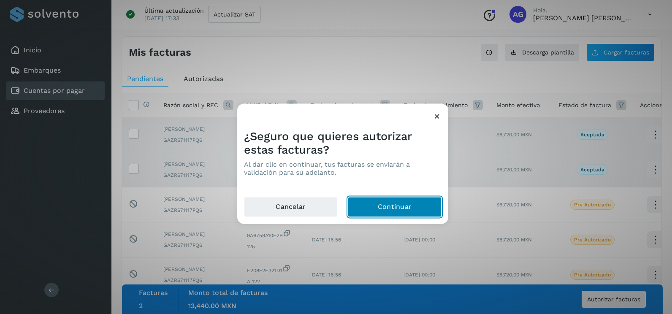
click at [397, 201] on button "Continuar" at bounding box center [395, 207] width 94 height 20
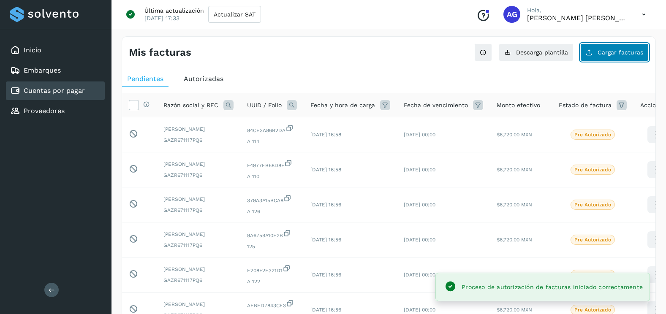
click at [618, 50] on span "Cargar facturas" at bounding box center [621, 52] width 46 height 6
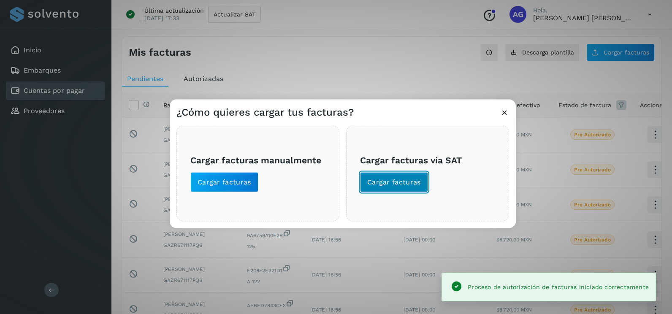
click at [407, 178] on span "Cargar facturas" at bounding box center [394, 182] width 54 height 9
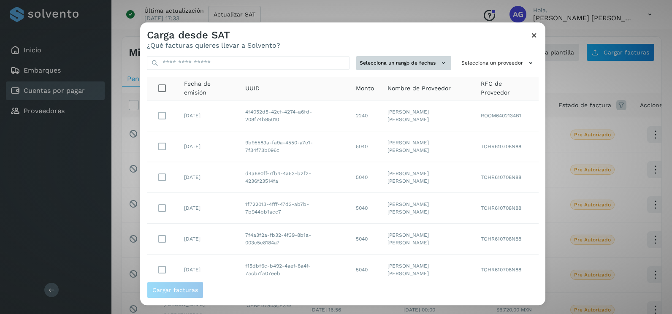
click at [427, 64] on button "Selecciona un rango de fechas" at bounding box center [403, 63] width 95 height 14
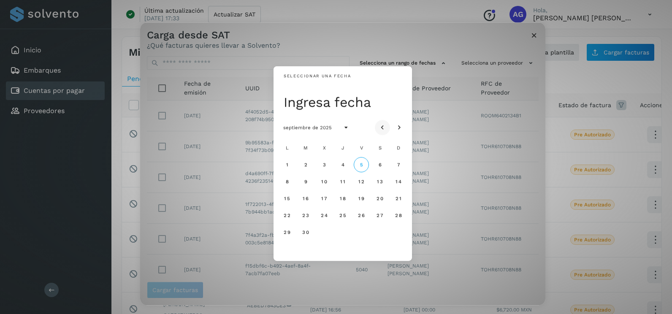
click at [384, 125] on icon "Mes anterior" at bounding box center [382, 128] width 8 height 8
click at [306, 230] on span "29" at bounding box center [305, 232] width 7 height 6
click at [320, 232] on button "30" at bounding box center [324, 232] width 15 height 15
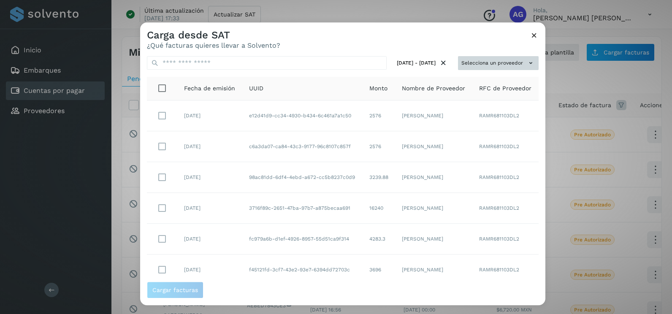
click at [509, 66] on button "Selecciona un proveedor" at bounding box center [498, 63] width 81 height 14
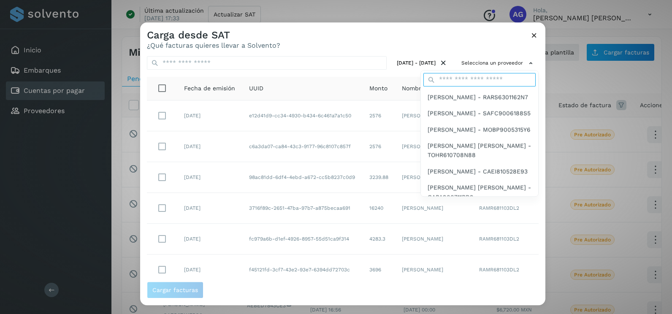
click at [490, 84] on input "text" at bounding box center [480, 80] width 112 height 14
type input "****"
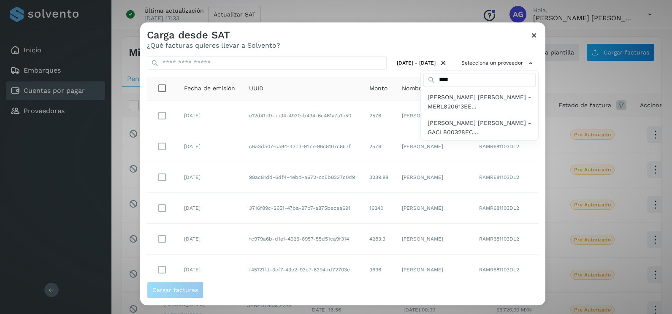
click at [479, 145] on div at bounding box center [476, 179] width 672 height 314
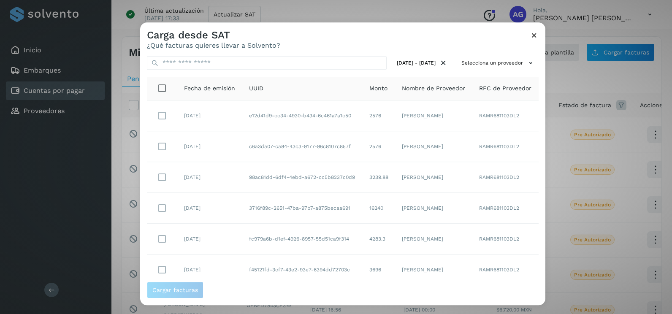
click at [492, 54] on div "[DATE] - [DATE] Selecciona un proveedor Fecha de emisión UUID Monto Nombre de P…" at bounding box center [342, 165] width 405 height 232
click at [488, 65] on button "Selecciona un proveedor" at bounding box center [498, 63] width 81 height 14
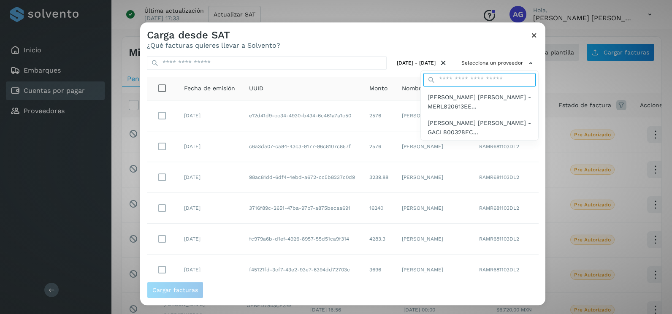
click at [474, 79] on input "text" at bounding box center [480, 80] width 112 height 14
type input "***"
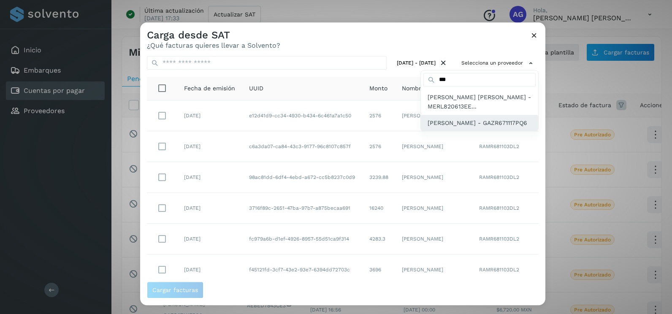
click at [460, 121] on span "[PERSON_NAME] - GAZR671117PQ6" at bounding box center [478, 122] width 100 height 9
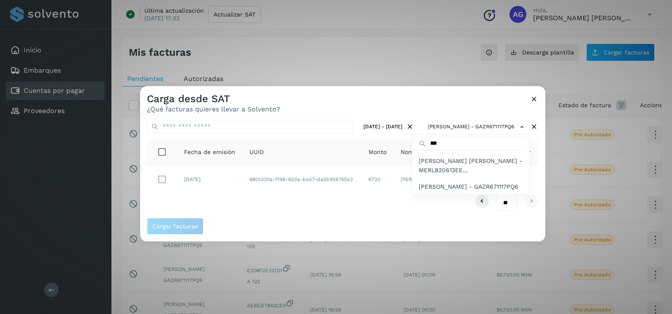
drag, startPoint x: 173, startPoint y: 185, endPoint x: 166, endPoint y: 175, distance: 13.0
click at [168, 181] on div at bounding box center [476, 243] width 672 height 314
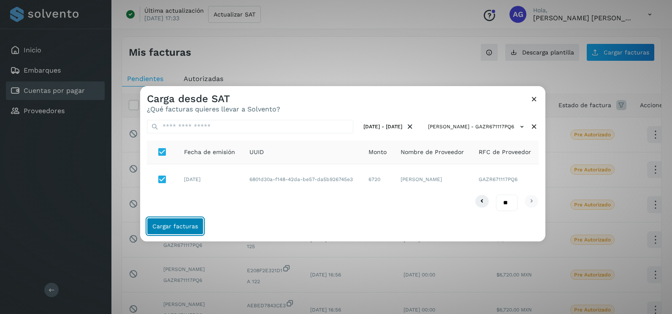
click at [177, 225] on span "Cargar facturas" at bounding box center [175, 226] width 46 height 6
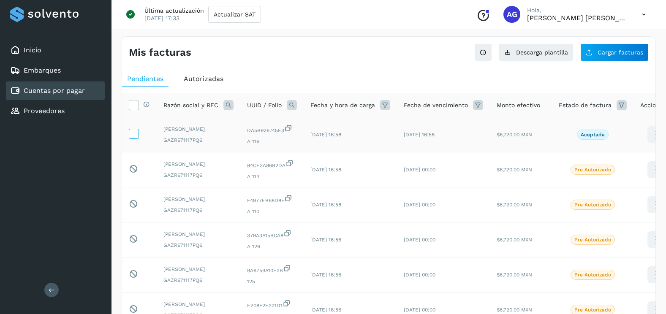
click at [129, 135] on label at bounding box center [134, 134] width 10 height 10
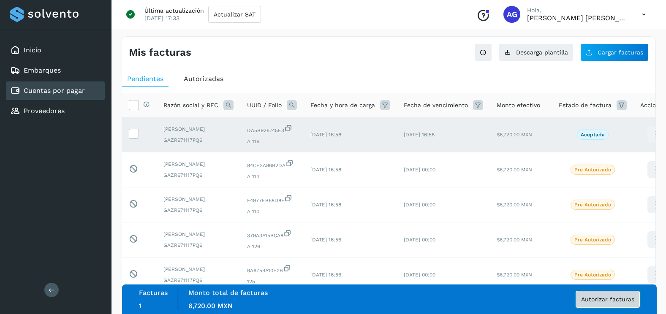
click at [611, 301] on span "Autorizar facturas" at bounding box center [607, 300] width 53 height 6
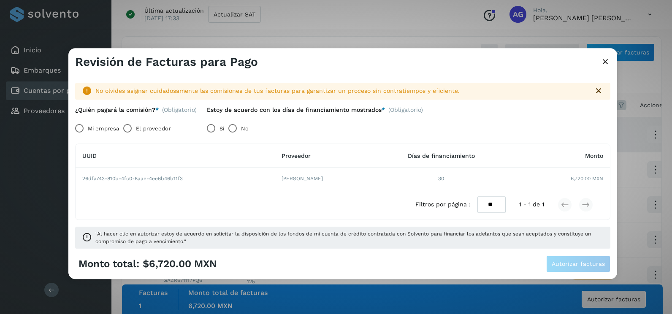
click at [89, 130] on label "Mi empresa" at bounding box center [103, 128] width 31 height 17
click at [591, 267] on span "Autorizar facturas" at bounding box center [578, 264] width 53 height 6
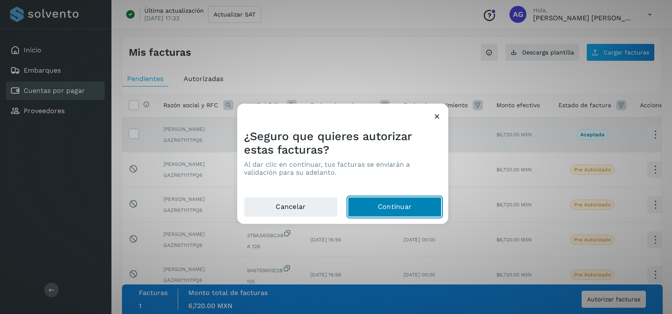
click at [392, 211] on button "Continuar" at bounding box center [395, 207] width 94 height 20
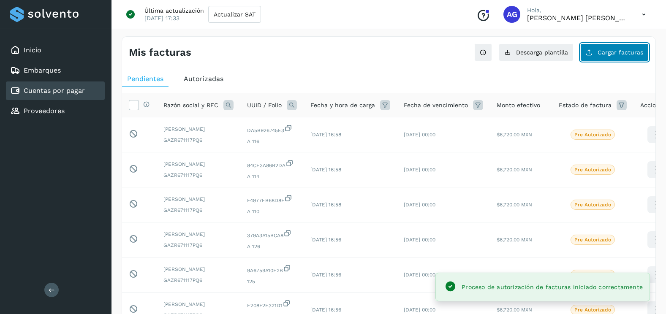
click at [611, 56] on button "Cargar facturas" at bounding box center [614, 53] width 68 height 18
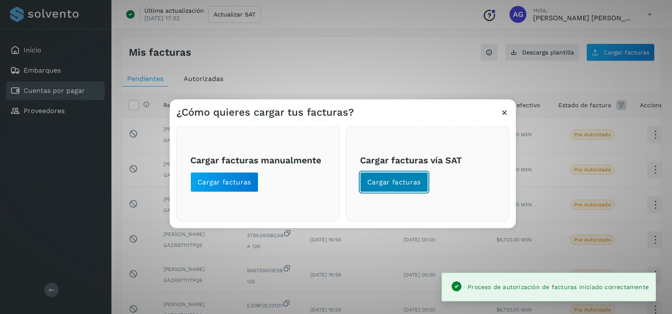
click at [405, 186] on span "Cargar facturas" at bounding box center [394, 182] width 54 height 9
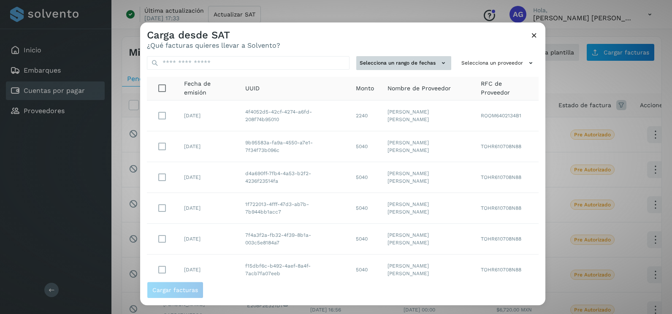
click at [394, 63] on button "Selecciona un rango de fechas" at bounding box center [403, 63] width 95 height 14
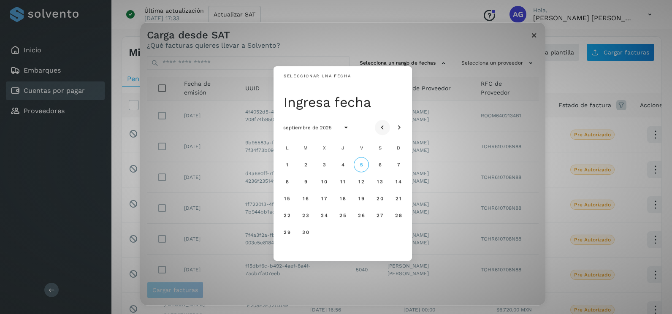
click at [383, 128] on icon "Mes anterior" at bounding box center [382, 128] width 8 height 8
click at [327, 231] on span "30" at bounding box center [324, 232] width 7 height 6
click at [343, 234] on span "31" at bounding box center [343, 232] width 6 height 6
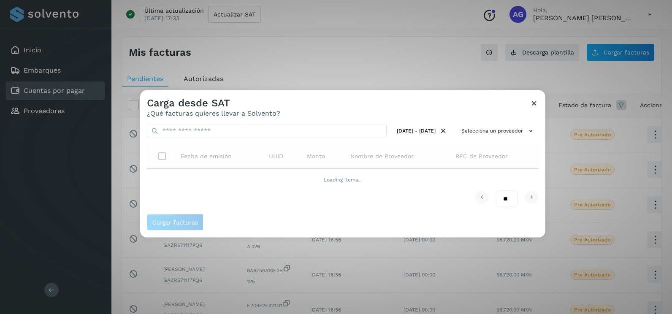
click at [541, 119] on div "[DATE] - [DATE] Selecciona un proveedor Fecha de emisión UUID Monto Nombre de P…" at bounding box center [342, 165] width 405 height 97
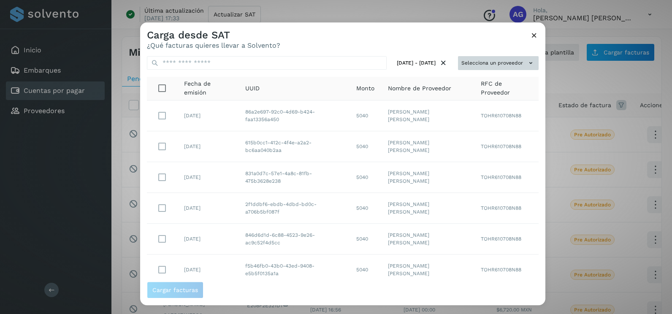
click at [508, 60] on button "Selecciona un proveedor" at bounding box center [498, 63] width 81 height 14
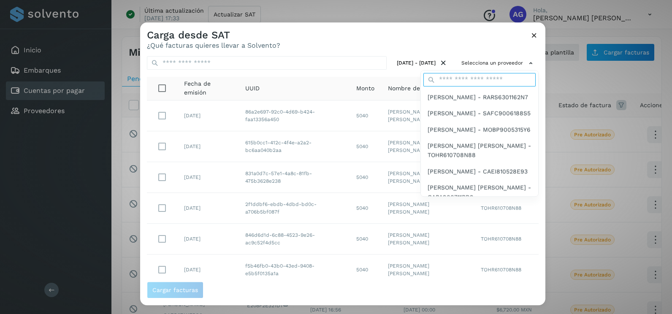
click at [454, 79] on input "text" at bounding box center [480, 80] width 112 height 14
type input "***"
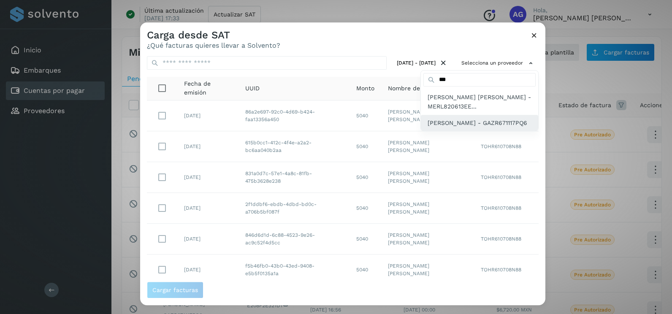
click at [465, 128] on span "[PERSON_NAME] - GAZR671117PQ6" at bounding box center [478, 122] width 100 height 9
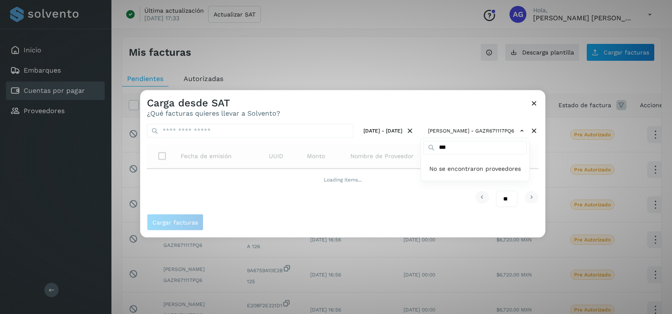
click at [537, 158] on div at bounding box center [476, 247] width 672 height 314
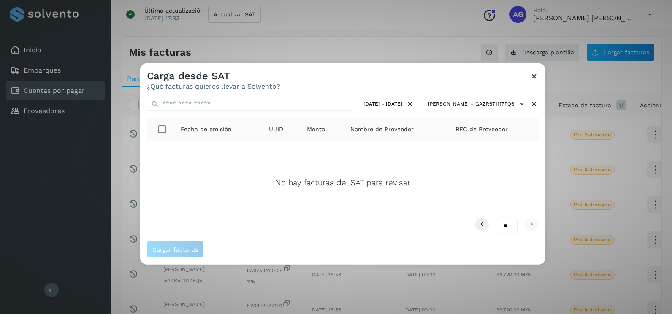
click at [535, 76] on icon at bounding box center [534, 76] width 9 height 9
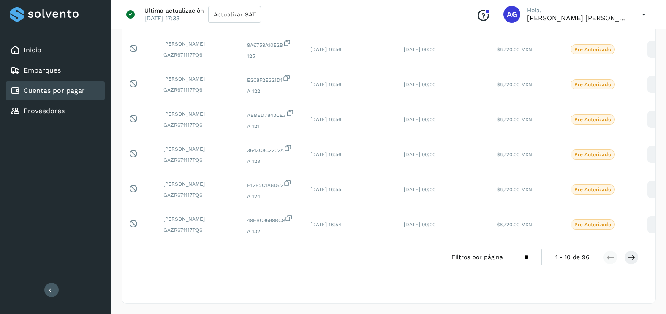
scroll to position [283, 0]
click at [532, 260] on select "** ** **" at bounding box center [528, 257] width 28 height 16
select select "**"
click at [514, 249] on select "** ** **" at bounding box center [528, 257] width 28 height 16
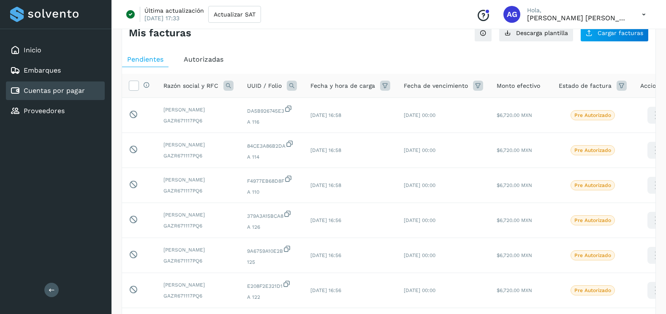
scroll to position [0, 0]
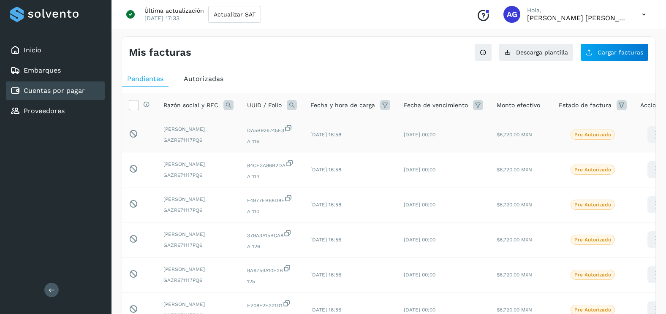
click at [515, 152] on td "$6,720.00 MXN" at bounding box center [521, 134] width 62 height 35
click at [629, 50] on span "Cargar facturas" at bounding box center [621, 52] width 46 height 6
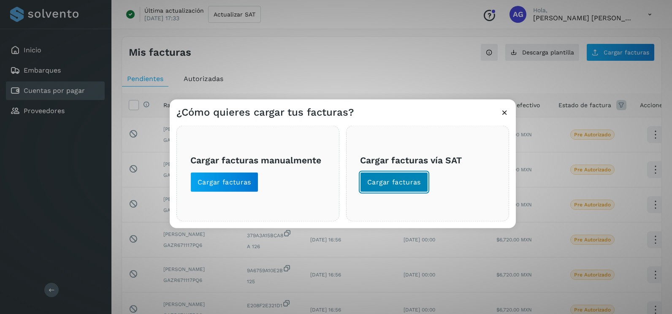
click at [409, 182] on span "Cargar facturas" at bounding box center [394, 182] width 54 height 9
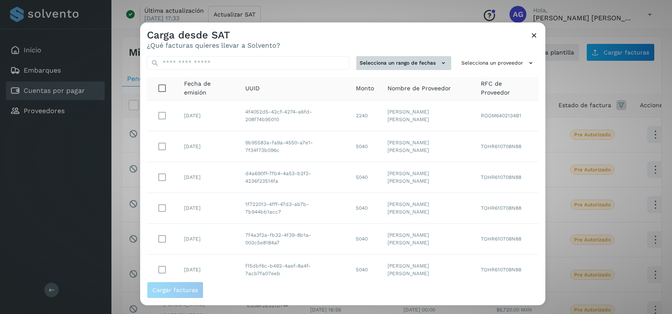
click at [439, 59] on icon at bounding box center [443, 63] width 9 height 9
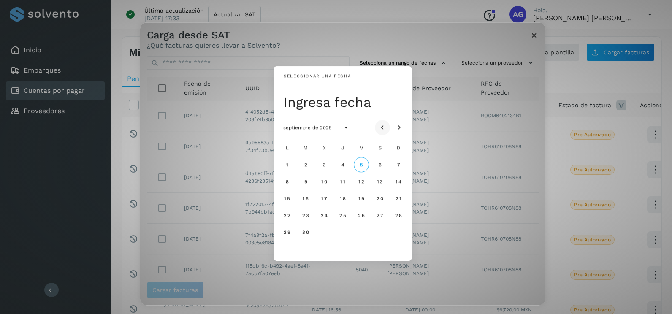
click at [385, 125] on icon "Mes anterior" at bounding box center [382, 128] width 8 height 8
click at [362, 168] on button "4" at bounding box center [361, 164] width 15 height 15
click at [384, 165] on button "5" at bounding box center [380, 164] width 15 height 15
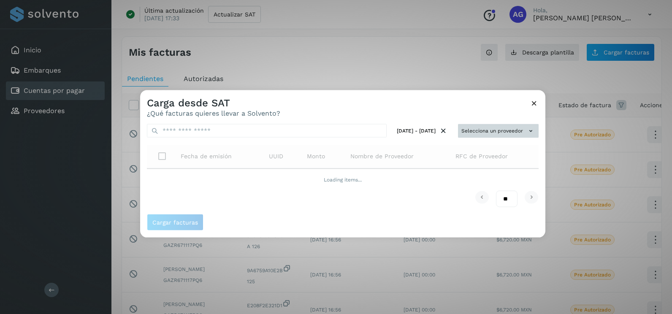
click at [507, 128] on button "Selecciona un proveedor" at bounding box center [498, 131] width 81 height 14
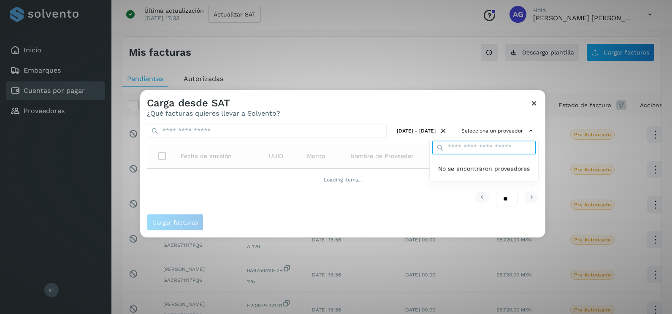
click at [501, 150] on input "text" at bounding box center [484, 148] width 103 height 14
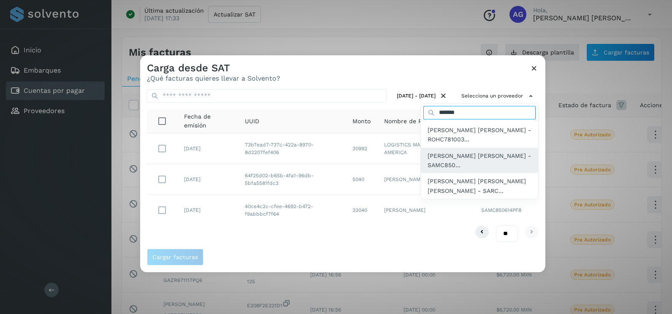
type input "*******"
click at [512, 168] on span "[PERSON_NAME] [PERSON_NAME] - SAMC850..." at bounding box center [480, 160] width 104 height 19
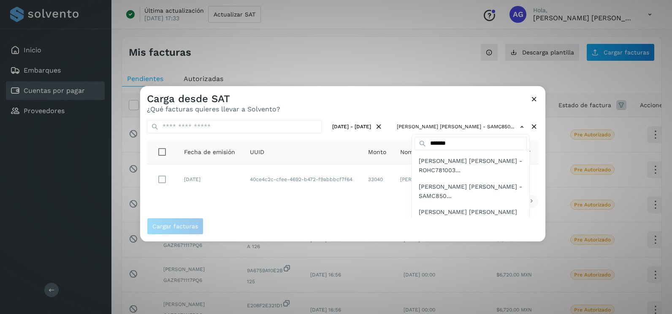
click at [237, 194] on div at bounding box center [476, 243] width 672 height 314
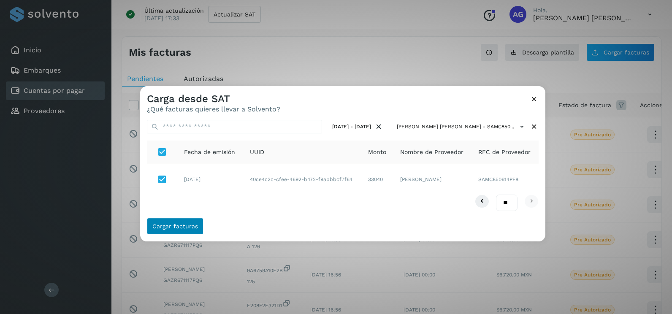
click at [190, 233] on div "Cargar facturas" at bounding box center [342, 230] width 405 height 24
drag, startPoint x: 190, startPoint y: 233, endPoint x: 190, endPoint y: 223, distance: 10.2
click at [190, 223] on button "Cargar facturas" at bounding box center [175, 226] width 57 height 17
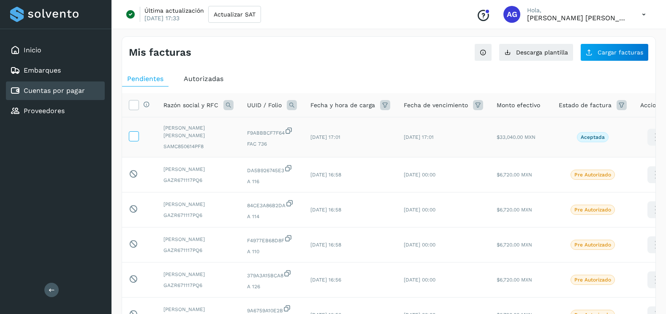
click at [137, 138] on icon at bounding box center [133, 135] width 9 height 9
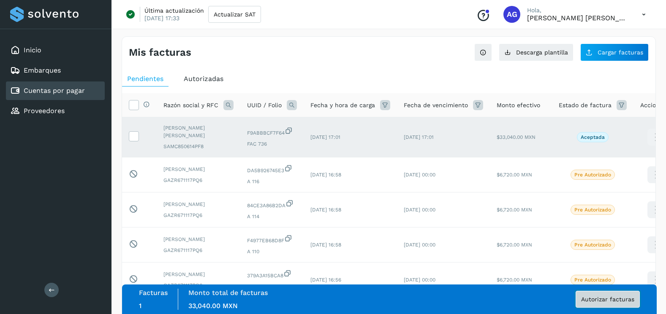
click at [604, 301] on span "Autorizar facturas" at bounding box center [607, 300] width 53 height 6
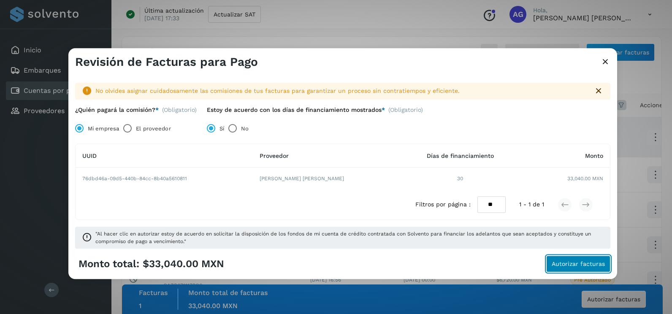
click at [575, 265] on span "Autorizar facturas" at bounding box center [578, 264] width 53 height 6
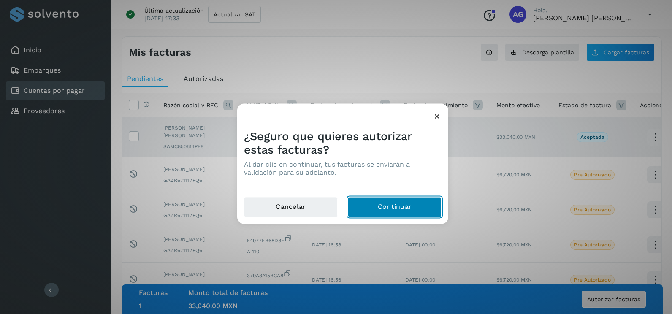
click at [404, 213] on button "Continuar" at bounding box center [395, 207] width 94 height 20
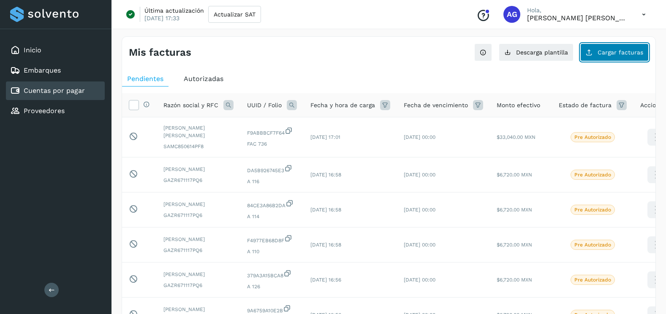
click at [595, 44] on button "Cargar facturas" at bounding box center [614, 53] width 68 height 18
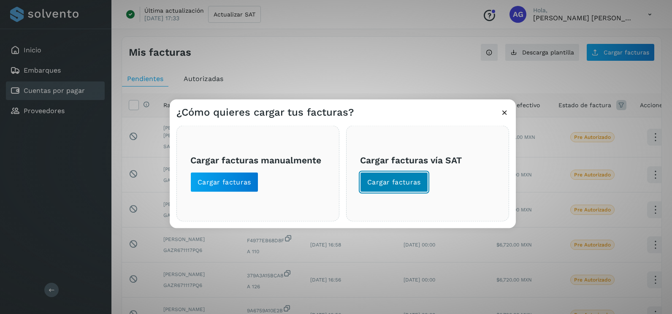
click at [410, 176] on button "Cargar facturas" at bounding box center [394, 182] width 68 height 20
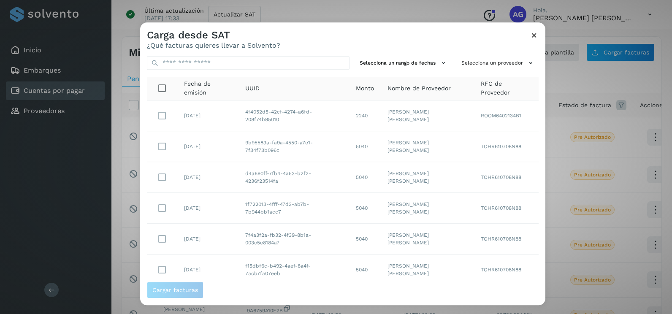
click at [411, 131] on td "[PERSON_NAME] [PERSON_NAME]" at bounding box center [427, 116] width 93 height 31
click at [421, 68] on button "Selecciona un rango de fechas" at bounding box center [403, 63] width 95 height 14
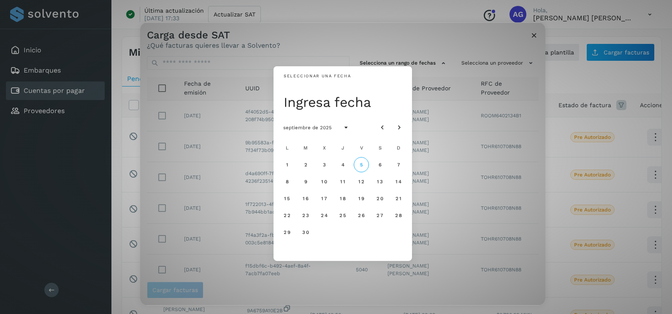
click at [389, 123] on div at bounding box center [391, 127] width 32 height 15
drag, startPoint x: 389, startPoint y: 123, endPoint x: 379, endPoint y: 128, distance: 11.9
click at [376, 130] on button "Mes anterior" at bounding box center [382, 127] width 15 height 15
click at [388, 123] on button "Mes anterior" at bounding box center [382, 127] width 15 height 15
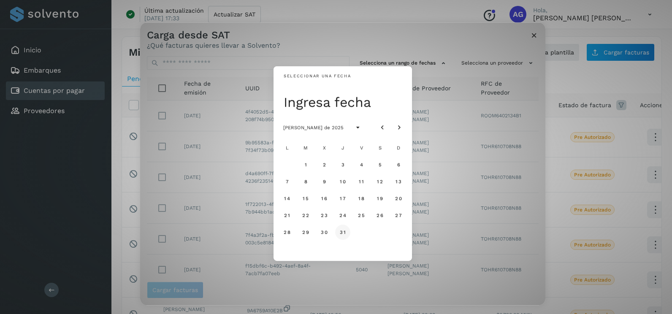
click at [344, 234] on span "31" at bounding box center [343, 232] width 6 height 6
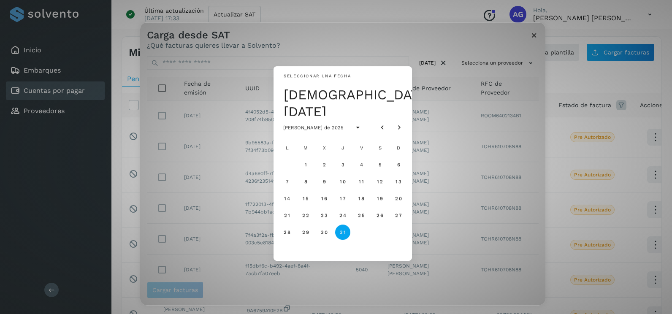
click at [402, 120] on div at bounding box center [391, 127] width 32 height 15
click at [398, 125] on icon "Mes siguiente" at bounding box center [399, 128] width 8 height 8
click at [359, 168] on button "1" at bounding box center [361, 164] width 15 height 15
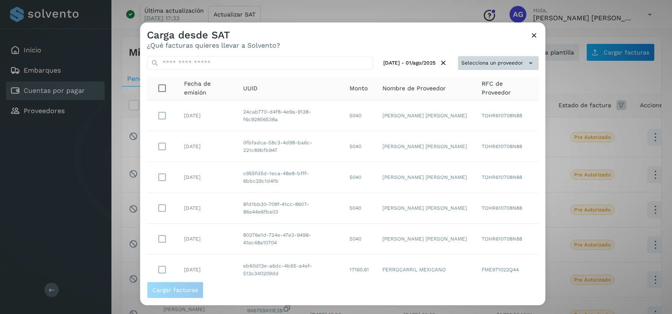
click at [519, 60] on button "Selecciona un proveedor" at bounding box center [498, 63] width 81 height 14
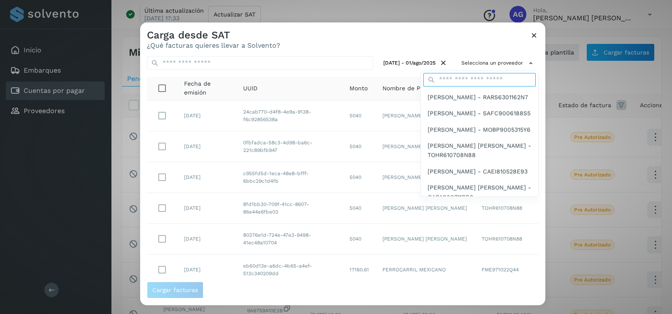
click at [478, 81] on input "text" at bounding box center [480, 80] width 112 height 14
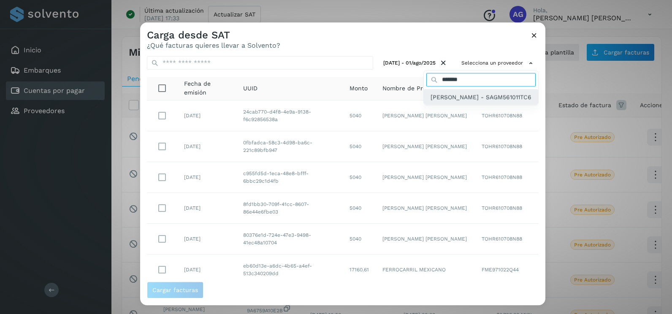
type input "*******"
click at [446, 105] on div "[PERSON_NAME] - SAGM561011TC6" at bounding box center [481, 97] width 114 height 16
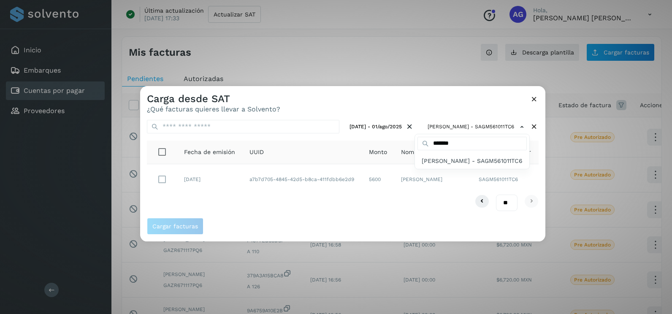
drag, startPoint x: 243, startPoint y: 210, endPoint x: 215, endPoint y: 190, distance: 35.2
click at [244, 210] on div at bounding box center [476, 243] width 672 height 314
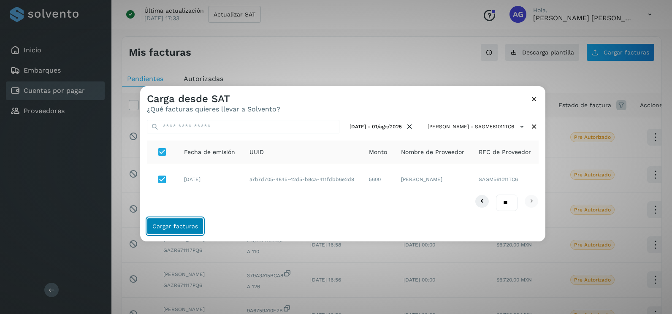
click at [186, 225] on span "Cargar facturas" at bounding box center [175, 226] width 46 height 6
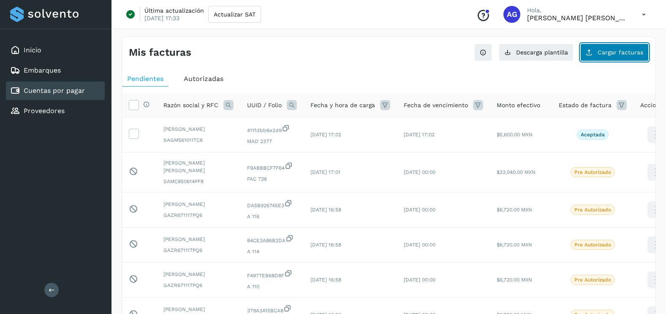
click at [629, 58] on button "Cargar facturas" at bounding box center [614, 53] width 68 height 18
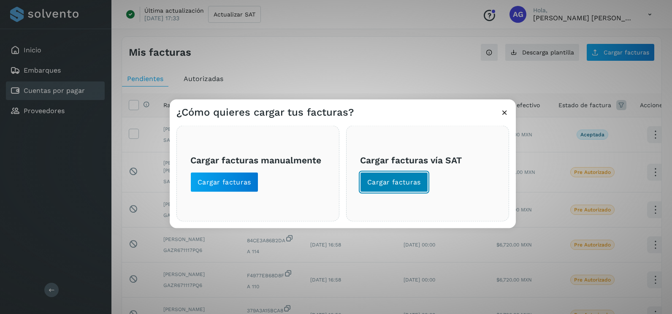
click at [398, 190] on button "Cargar facturas" at bounding box center [394, 182] width 68 height 20
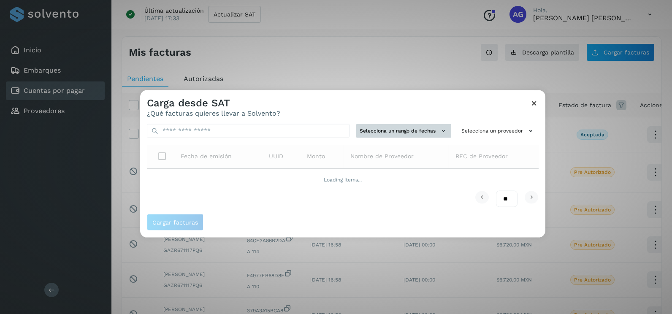
click at [412, 129] on button "Selecciona un rango de fechas" at bounding box center [403, 131] width 95 height 14
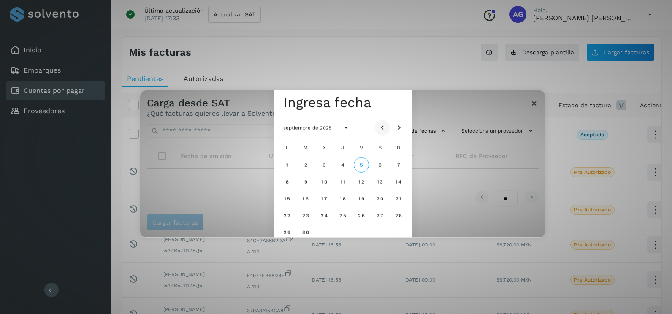
click at [388, 130] on button "Mes anterior" at bounding box center [382, 127] width 15 height 15
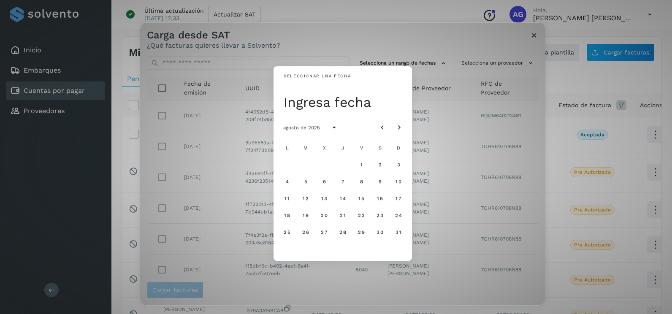
drag, startPoint x: 363, startPoint y: 163, endPoint x: 388, endPoint y: 162, distance: 24.9
click at [363, 163] on button "1" at bounding box center [361, 164] width 15 height 15
click at [386, 162] on div "2" at bounding box center [380, 164] width 17 height 17
click at [383, 163] on button "2" at bounding box center [380, 164] width 15 height 15
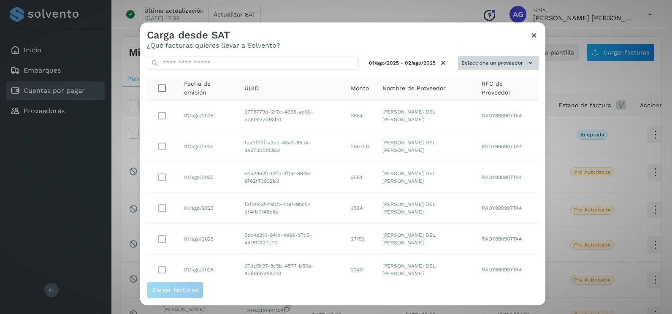
click at [517, 63] on button "Selecciona un proveedor" at bounding box center [498, 63] width 81 height 14
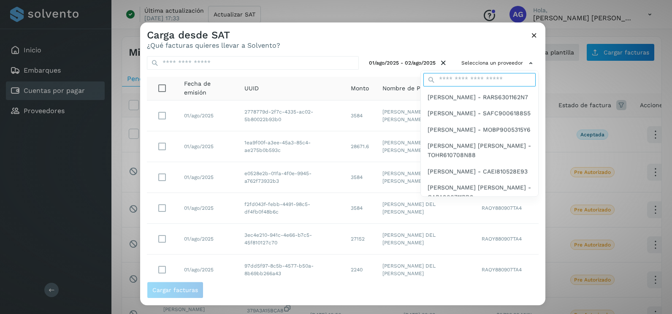
click at [482, 84] on input "text" at bounding box center [480, 80] width 112 height 14
type input "*******"
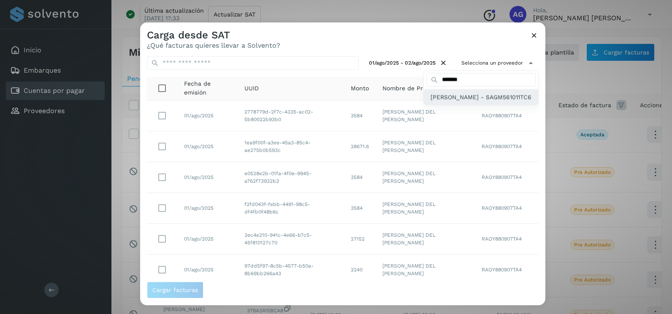
click at [472, 102] on span "[PERSON_NAME] - SAGM561011TC6" at bounding box center [481, 97] width 101 height 9
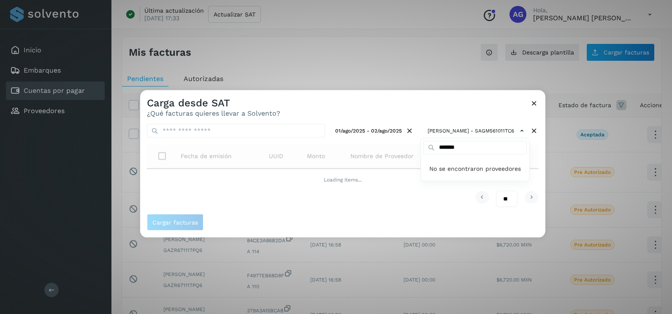
click at [535, 156] on div at bounding box center [476, 247] width 672 height 314
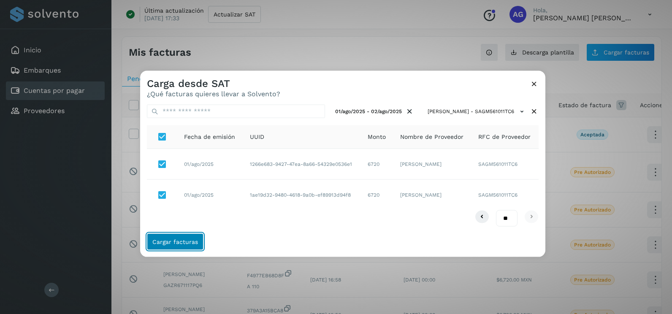
click at [182, 236] on button "Cargar facturas" at bounding box center [175, 241] width 57 height 17
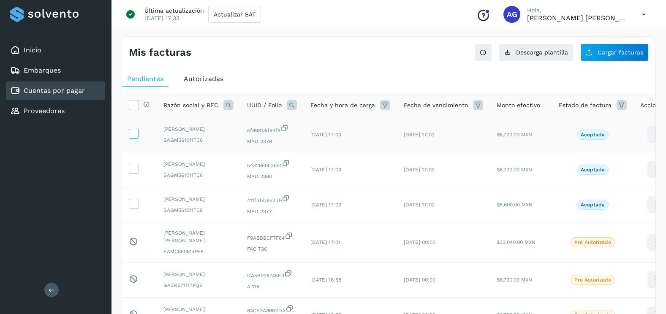
click at [134, 133] on icon at bounding box center [133, 133] width 9 height 9
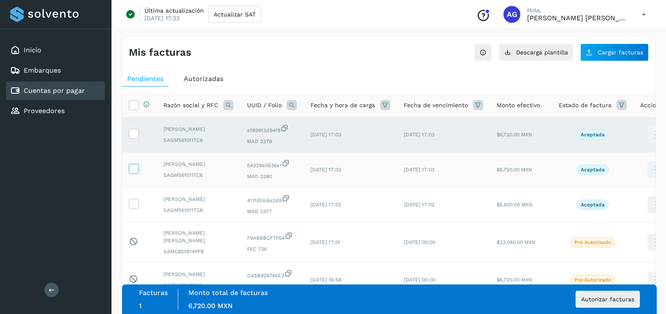
click at [138, 166] on icon at bounding box center [133, 168] width 9 height 9
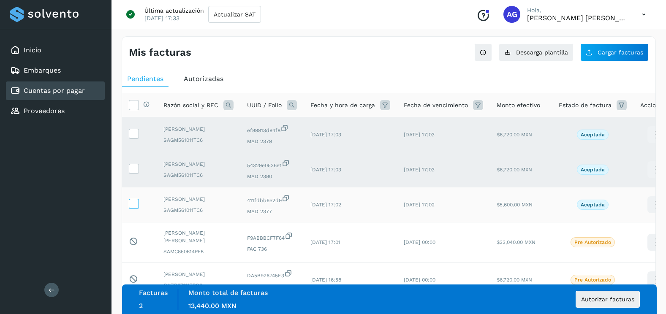
click at [131, 208] on span at bounding box center [133, 206] width 9 height 6
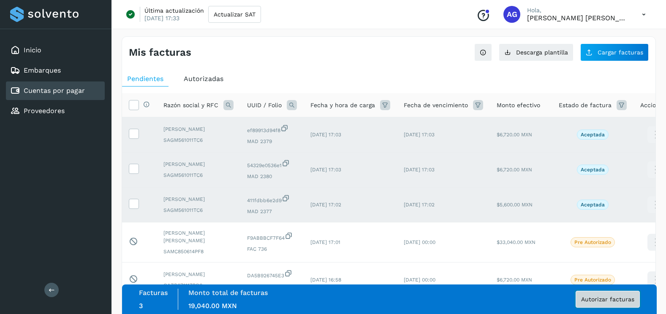
click at [610, 302] on span "Autorizar facturas" at bounding box center [607, 300] width 53 height 6
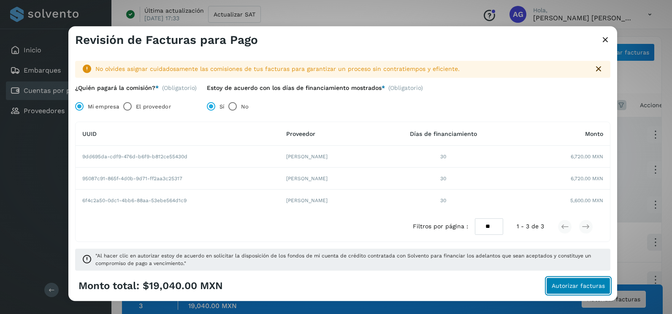
click at [554, 288] on span "Autorizar facturas" at bounding box center [578, 286] width 53 height 6
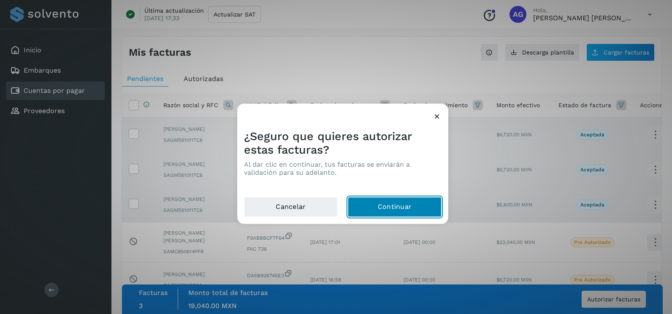
click at [405, 204] on button "Continuar" at bounding box center [395, 207] width 94 height 20
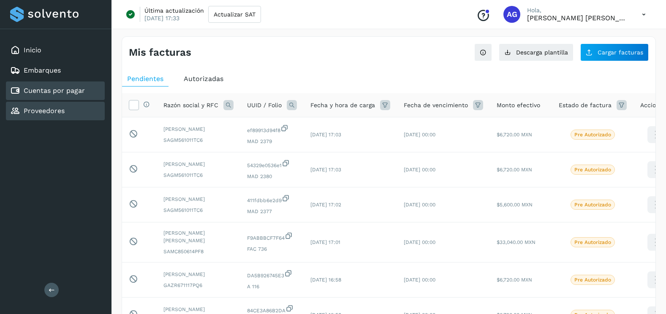
click at [81, 109] on div "Proveedores" at bounding box center [55, 111] width 99 height 19
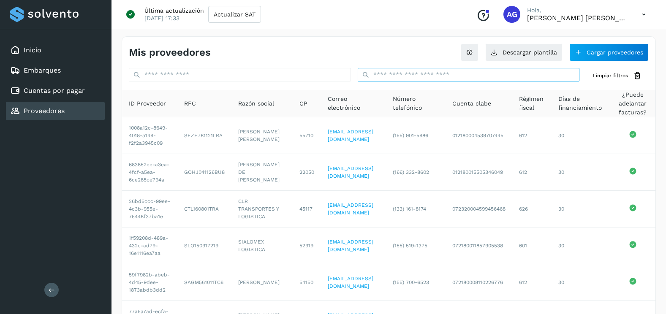
click at [408, 77] on input "text" at bounding box center [469, 75] width 222 height 14
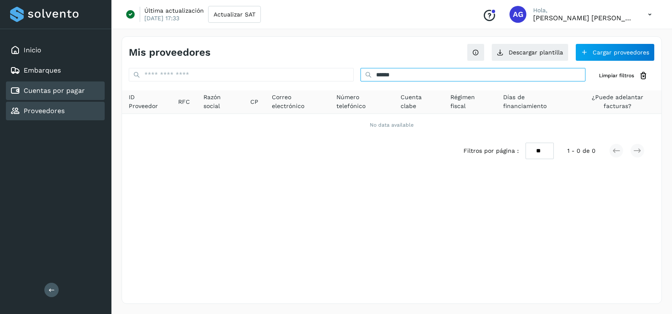
type input "******"
click at [79, 91] on link "Cuentas por pagar" at bounding box center [54, 91] width 61 height 8
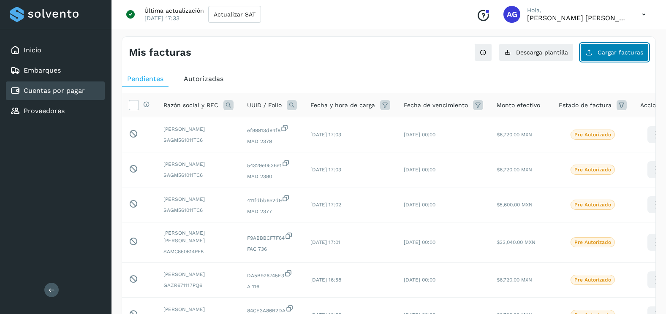
click at [621, 54] on span "Cargar facturas" at bounding box center [621, 52] width 46 height 6
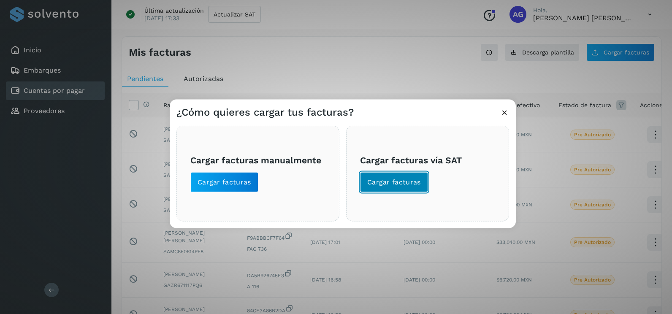
click at [384, 190] on button "Cargar facturas" at bounding box center [394, 182] width 68 height 20
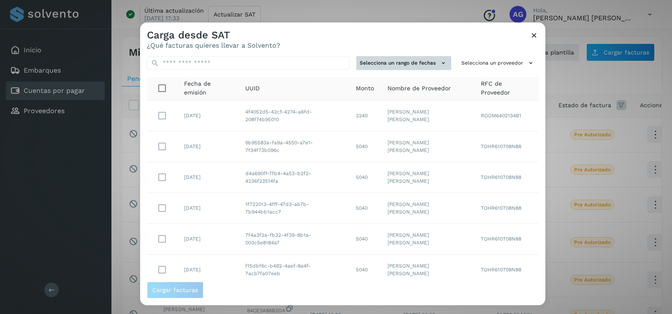
click at [425, 61] on button "Selecciona un rango de fechas" at bounding box center [403, 63] width 95 height 14
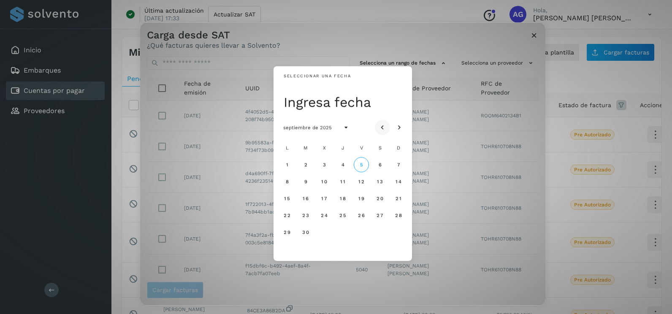
click at [386, 124] on icon "Mes anterior" at bounding box center [382, 128] width 8 height 8
click at [340, 181] on button "7" at bounding box center [342, 181] width 15 height 15
click at [361, 182] on span "8" at bounding box center [361, 182] width 4 height 6
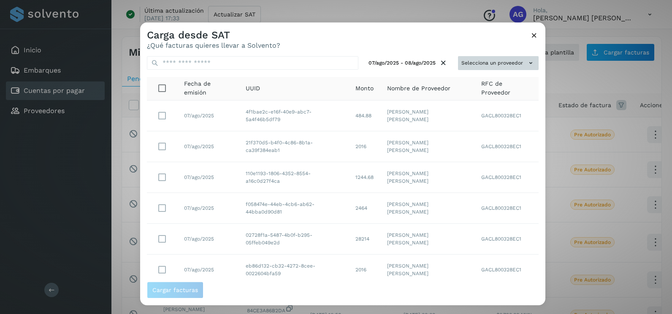
click at [500, 65] on button "Selecciona un proveedor" at bounding box center [498, 63] width 81 height 14
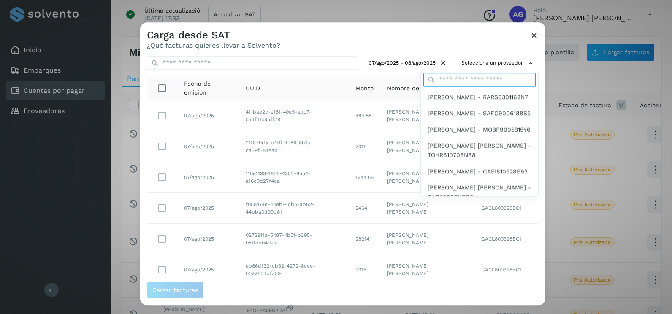
click at [456, 82] on input "text" at bounding box center [480, 80] width 112 height 14
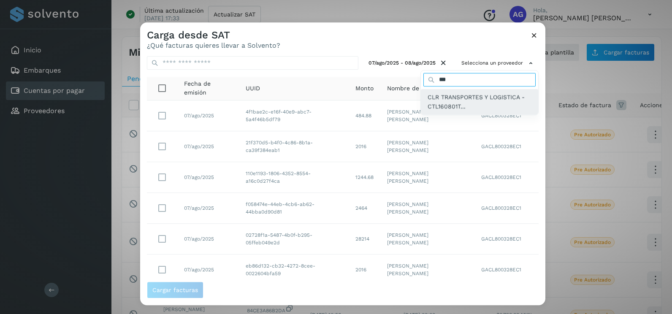
type input "***"
click at [460, 91] on div "CLR TRANSPORTES Y LOGISTICA - CTL160801T..." at bounding box center [479, 102] width 117 height 26
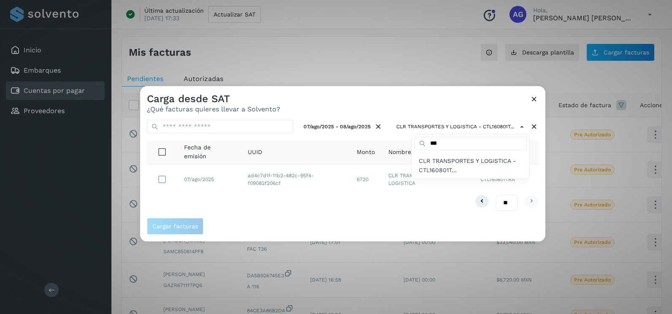
click at [161, 179] on div at bounding box center [476, 243] width 672 height 314
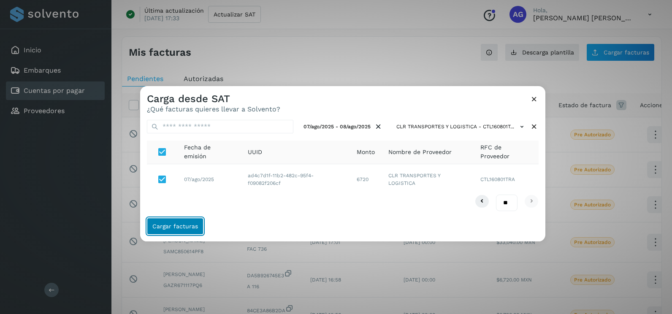
click at [177, 224] on span "Cargar facturas" at bounding box center [175, 226] width 46 height 6
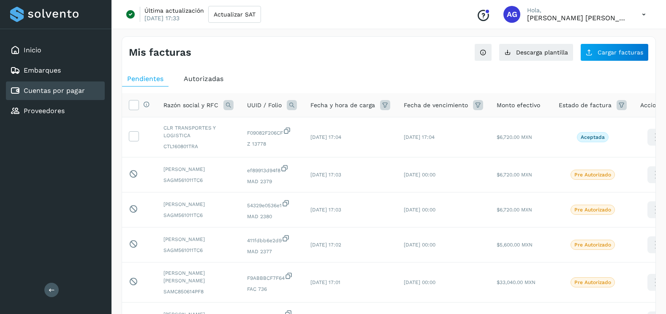
click at [594, 63] on div "Mis facturas Ver instrucciones para cargar Facturas Descarga plantilla Cargar f…" at bounding box center [389, 287] width 534 height 503
click at [594, 57] on button "Cargar facturas" at bounding box center [614, 53] width 68 height 18
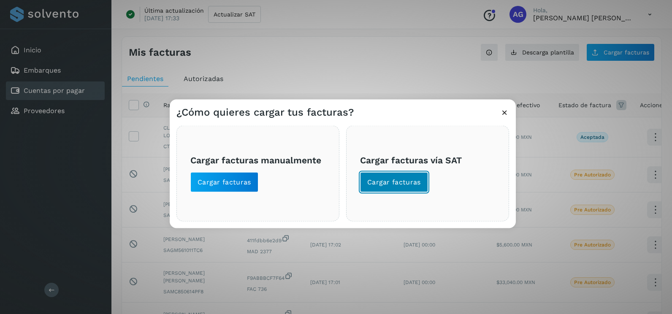
click at [385, 176] on button "Cargar facturas" at bounding box center [394, 182] width 68 height 20
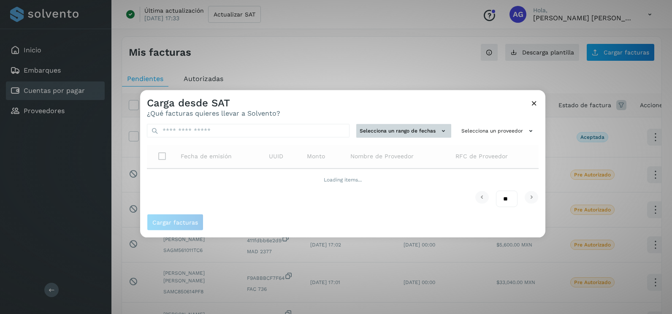
click at [397, 128] on button "Selecciona un rango de fechas" at bounding box center [403, 131] width 95 height 14
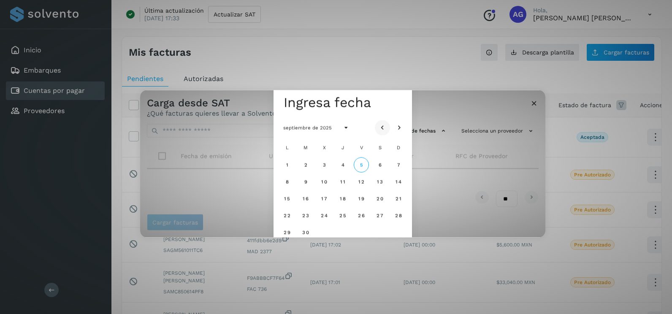
click at [386, 127] on icon "Mes anterior" at bounding box center [382, 128] width 8 height 8
drag, startPoint x: 358, startPoint y: 166, endPoint x: 368, endPoint y: 167, distance: 10.2
click at [359, 166] on button "1" at bounding box center [361, 164] width 15 height 15
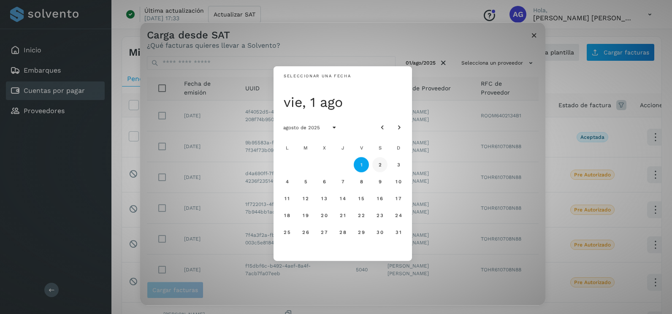
click at [378, 167] on span "2" at bounding box center [380, 165] width 4 height 6
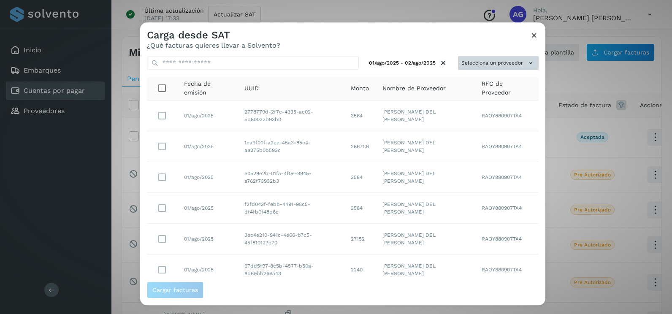
click at [527, 60] on icon at bounding box center [531, 63] width 9 height 9
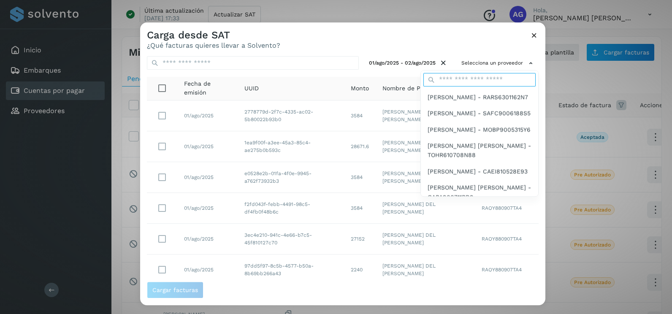
click at [472, 76] on input "text" at bounding box center [480, 80] width 112 height 14
type input "****"
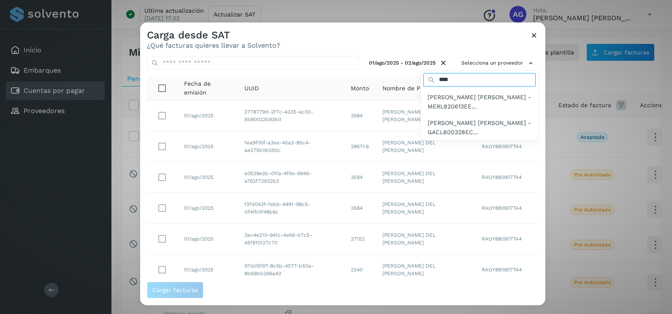
drag, startPoint x: 475, startPoint y: 80, endPoint x: 395, endPoint y: 80, distance: 79.8
click at [458, 70] on div "Selecciona un proveedor **** [PERSON_NAME] [PERSON_NAME] - MERL820613EE... [PER…" at bounding box center [498, 63] width 81 height 14
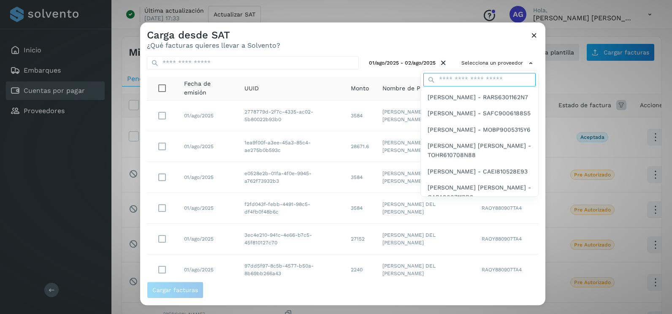
click at [442, 76] on input "text" at bounding box center [480, 80] width 112 height 14
type input "***"
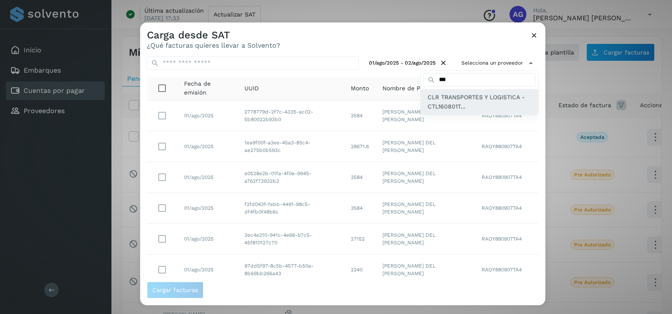
click at [459, 103] on span "CLR TRANSPORTES Y LOGISTICA - CTL160801T..." at bounding box center [480, 102] width 104 height 19
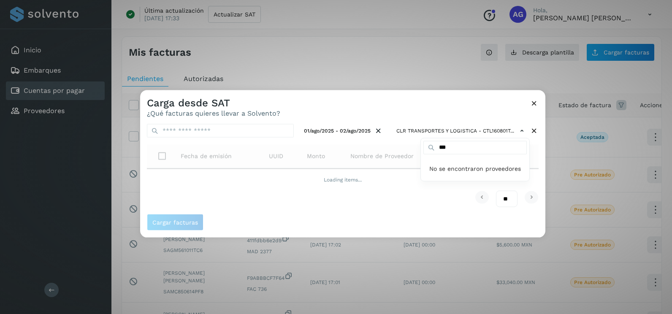
click at [414, 101] on div at bounding box center [476, 247] width 672 height 314
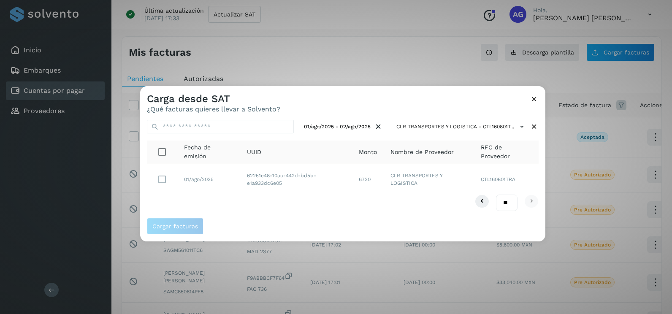
click at [319, 166] on td "62251e48-10ac-442d-bd5b-e1a933dc6e05" at bounding box center [296, 179] width 112 height 30
click at [174, 220] on button "Cargar facturas" at bounding box center [175, 226] width 57 height 17
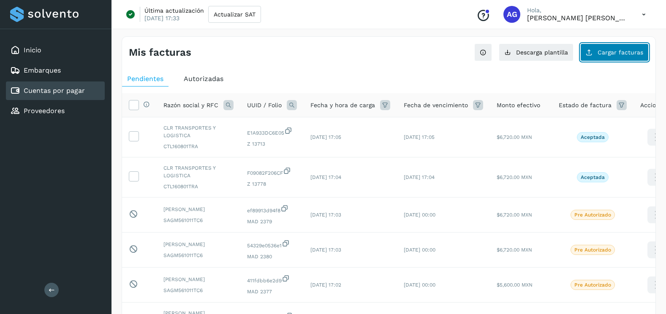
click at [591, 55] on icon at bounding box center [589, 52] width 7 height 7
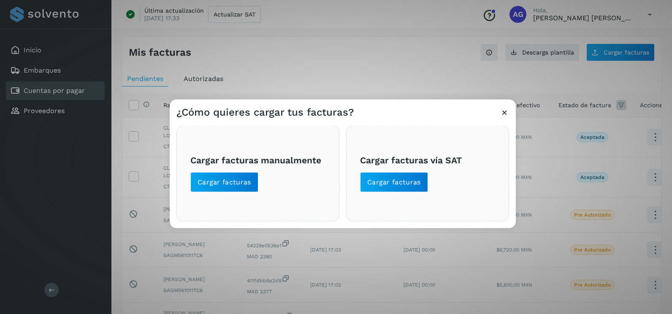
click at [413, 194] on div "Cargar facturas vía SAT Cargar facturas" at bounding box center [427, 174] width 163 height 96
click at [413, 185] on span "Cargar facturas" at bounding box center [394, 182] width 54 height 9
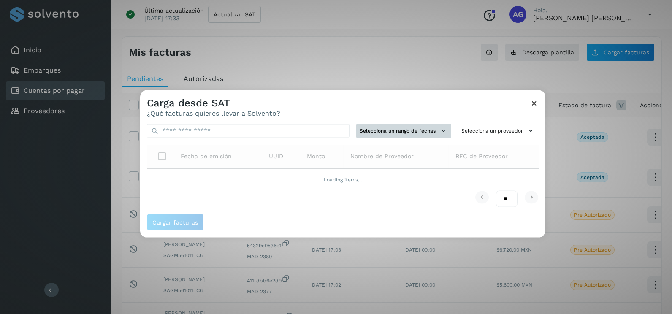
click at [400, 137] on button "Selecciona un rango de fechas" at bounding box center [403, 131] width 95 height 14
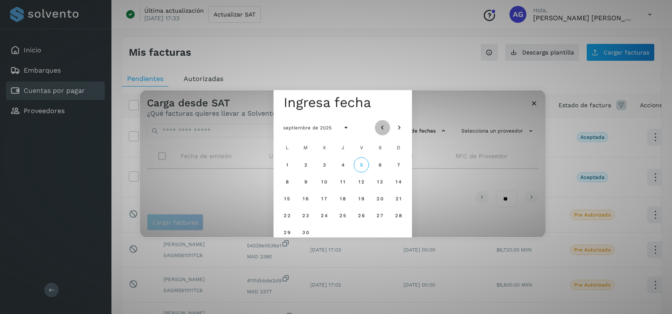
click at [385, 128] on icon "Mes anterior" at bounding box center [382, 128] width 8 height 8
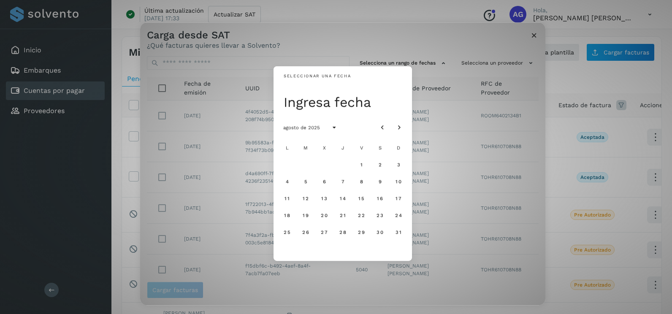
drag, startPoint x: 322, startPoint y: 183, endPoint x: 334, endPoint y: 185, distance: 12.0
click at [323, 183] on button "6" at bounding box center [324, 181] width 15 height 15
click at [342, 184] on button "7" at bounding box center [342, 181] width 15 height 15
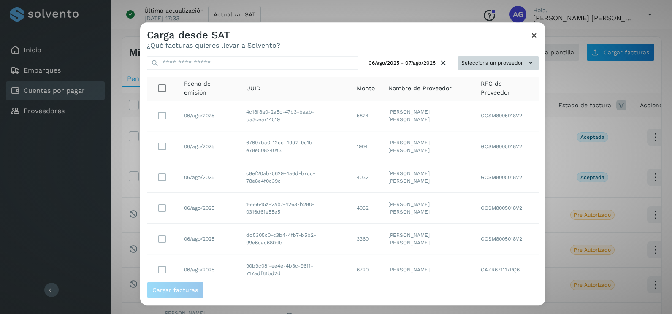
click at [514, 64] on button "Selecciona un proveedor" at bounding box center [498, 63] width 81 height 14
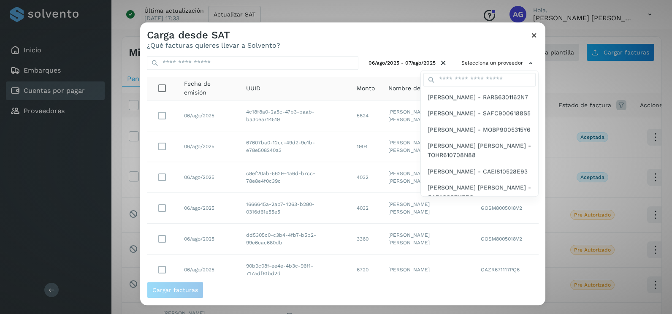
click at [514, 64] on div at bounding box center [476, 179] width 672 height 314
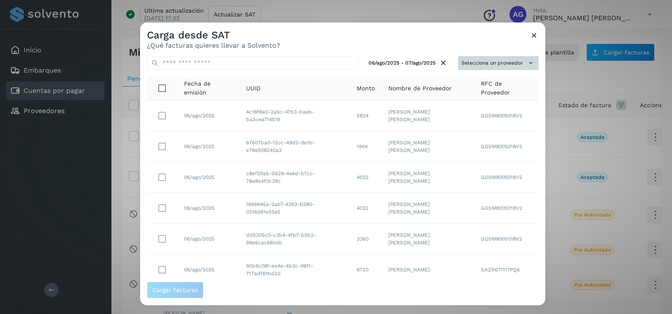
click at [481, 66] on button "Selecciona un proveedor" at bounding box center [498, 63] width 81 height 14
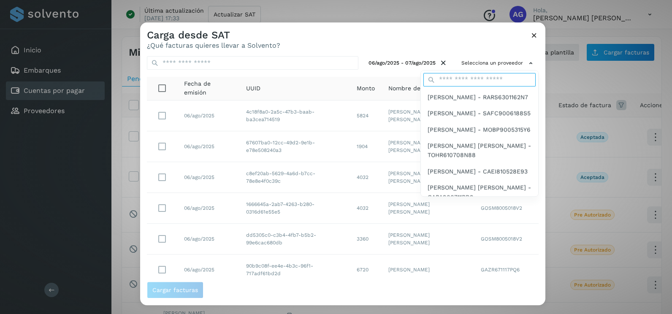
click at [473, 84] on input "text" at bounding box center [480, 80] width 112 height 14
type input "***"
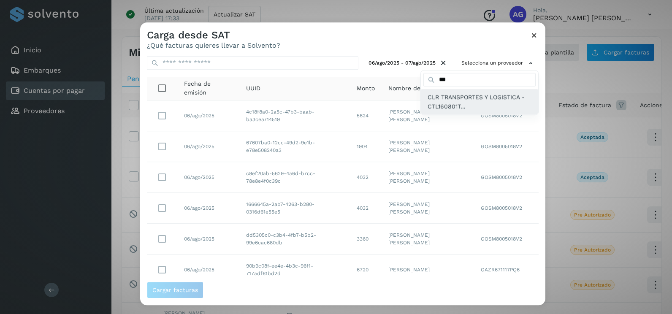
click at [462, 114] on div "CLR TRANSPORTES Y LOGISTICA - CTL160801T..." at bounding box center [479, 102] width 117 height 26
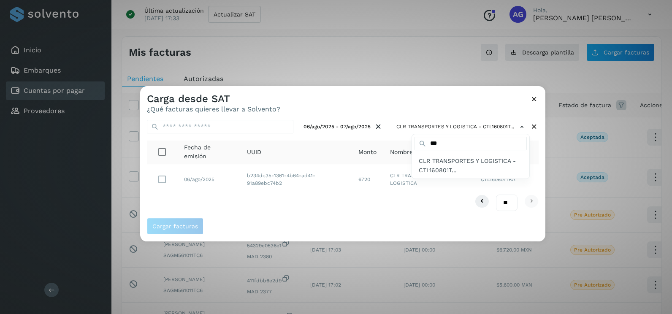
click at [536, 152] on div at bounding box center [476, 243] width 672 height 314
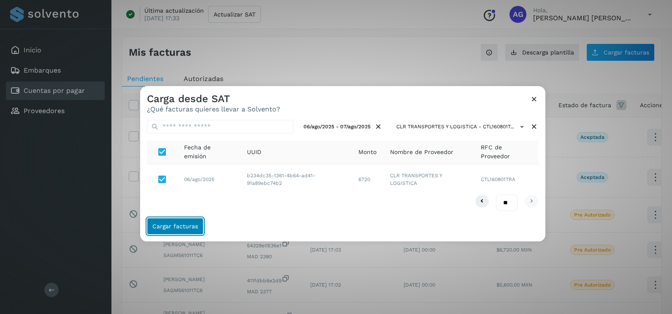
click at [171, 225] on span "Cargar facturas" at bounding box center [175, 226] width 46 height 6
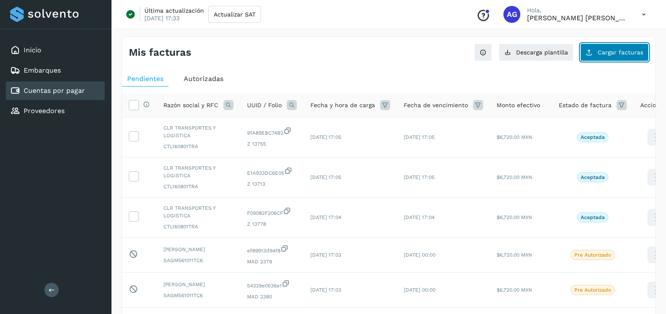
click at [603, 54] on span "Cargar facturas" at bounding box center [621, 52] width 46 height 6
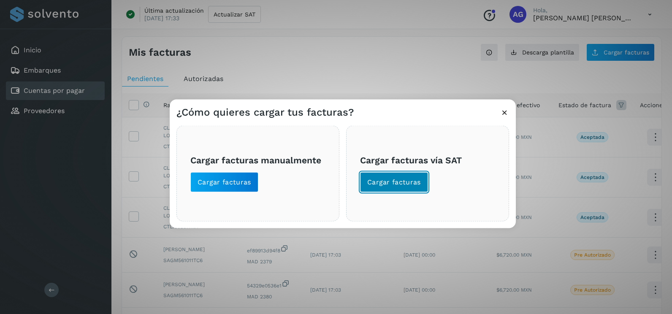
click at [406, 182] on span "Cargar facturas" at bounding box center [394, 182] width 54 height 9
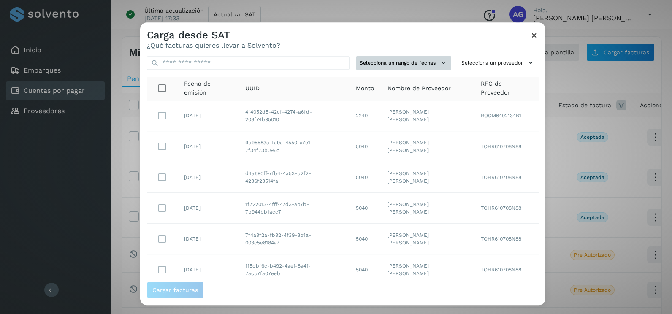
click at [426, 65] on button "Selecciona un rango de fechas" at bounding box center [403, 63] width 95 height 14
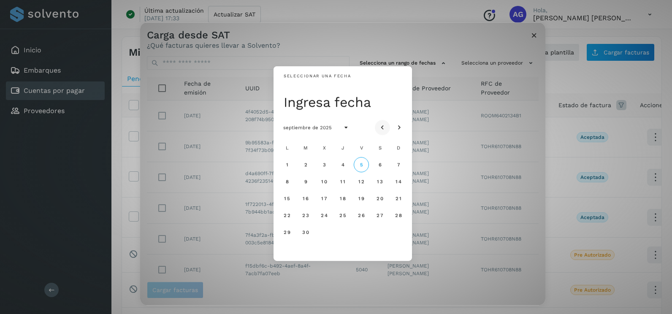
click at [386, 126] on icon "Mes anterior" at bounding box center [382, 128] width 8 height 8
drag, startPoint x: 284, startPoint y: 182, endPoint x: 299, endPoint y: 183, distance: 15.2
click at [286, 182] on button "4" at bounding box center [287, 181] width 15 height 15
click at [307, 180] on span "5" at bounding box center [306, 182] width 4 height 6
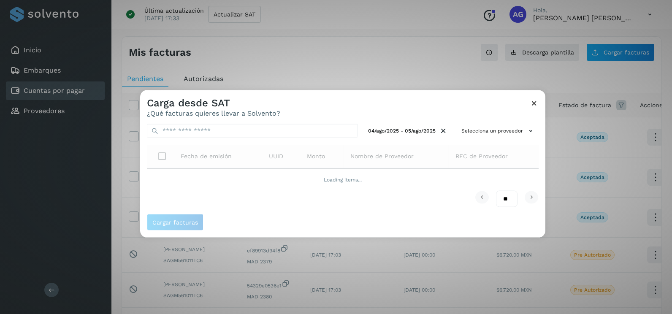
click at [539, 143] on div "04/ago/2025 - 05/ago/2025 Selecciona un proveedor Fecha de emisión UUID Monto N…" at bounding box center [342, 165] width 405 height 97
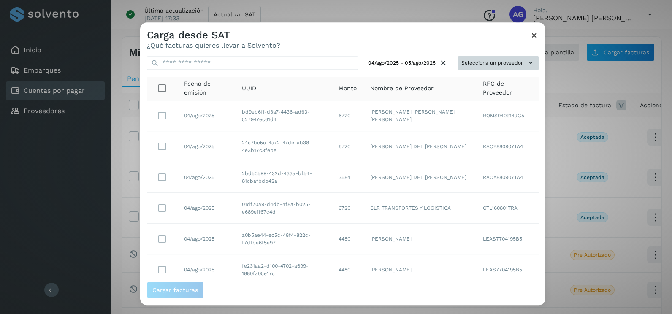
click at [513, 60] on button "Selecciona un proveedor" at bounding box center [498, 63] width 81 height 14
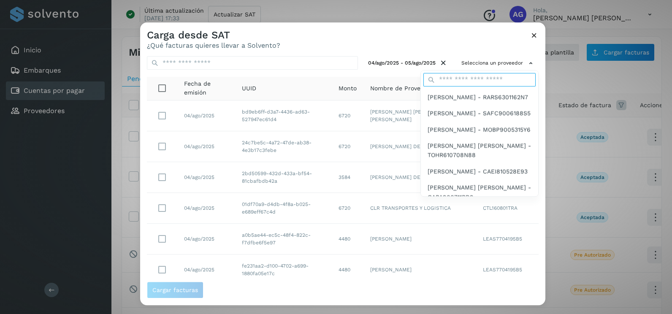
click at [492, 81] on input "text" at bounding box center [480, 80] width 112 height 14
type input "***"
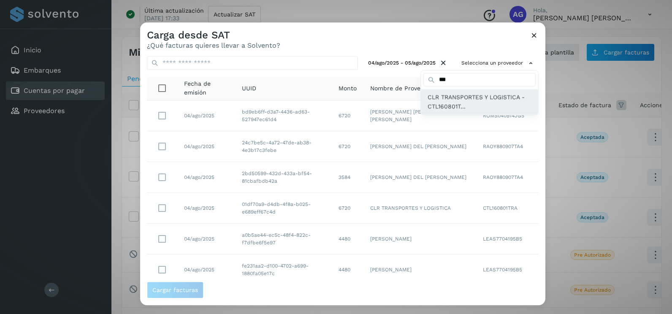
click at [474, 105] on span "CLR TRANSPORTES Y LOGISTICA - CTL160801T..." at bounding box center [480, 102] width 104 height 19
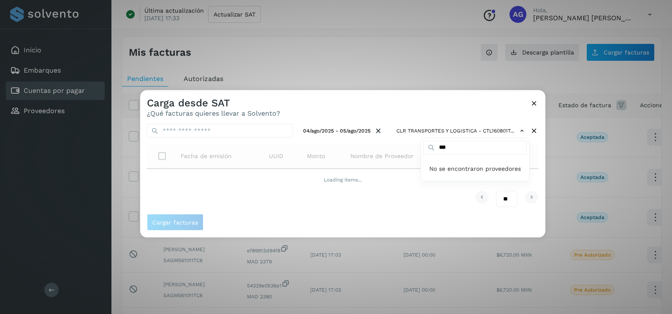
click at [535, 171] on div at bounding box center [476, 247] width 672 height 314
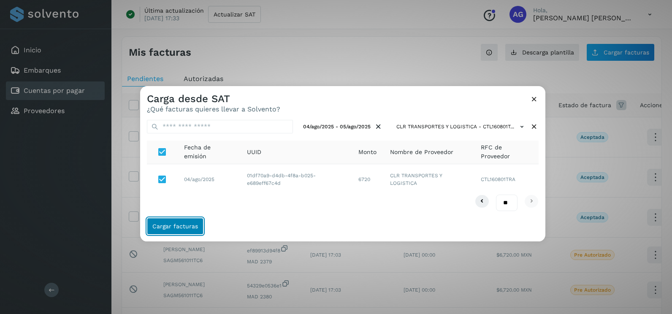
click at [176, 223] on span "Cargar facturas" at bounding box center [175, 226] width 46 height 6
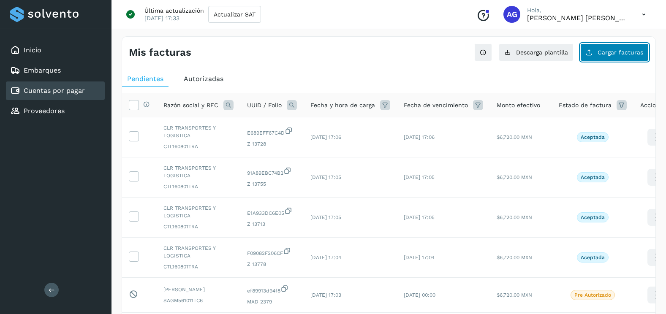
click at [592, 50] on icon at bounding box center [589, 52] width 7 height 7
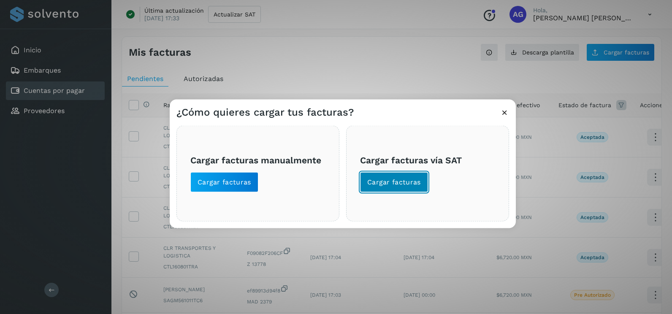
click at [395, 184] on span "Cargar facturas" at bounding box center [394, 182] width 54 height 9
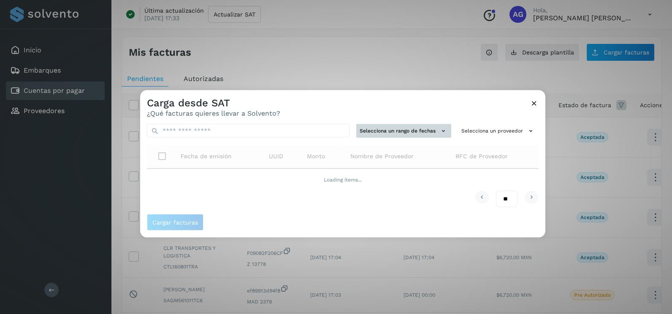
click at [420, 128] on button "Selecciona un rango de fechas" at bounding box center [403, 131] width 95 height 14
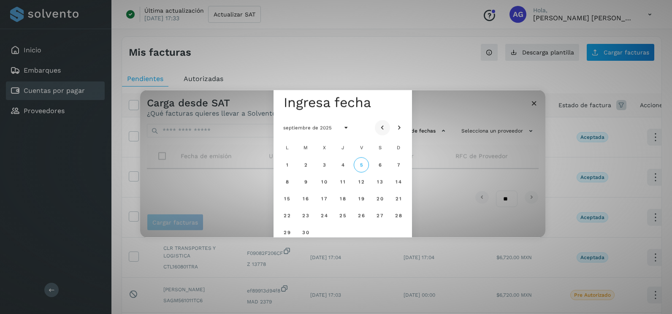
click at [384, 126] on icon "Mes anterior" at bounding box center [382, 128] width 8 height 8
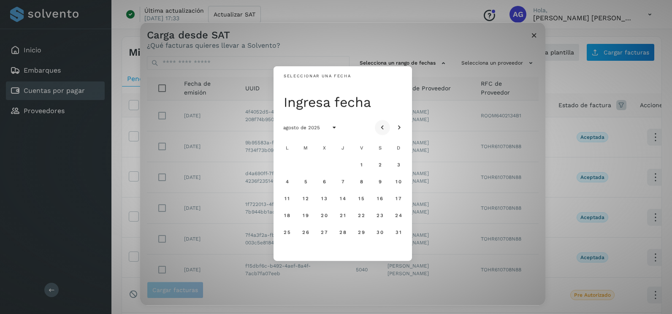
click at [384, 126] on icon "Mes anterior" at bounding box center [382, 128] width 8 height 8
click at [307, 218] on span "22" at bounding box center [305, 215] width 7 height 6
click at [328, 217] on button "23" at bounding box center [324, 215] width 15 height 15
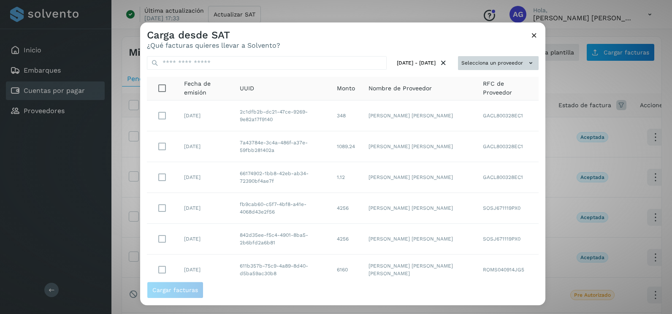
click at [520, 63] on button "Selecciona un proveedor" at bounding box center [498, 63] width 81 height 14
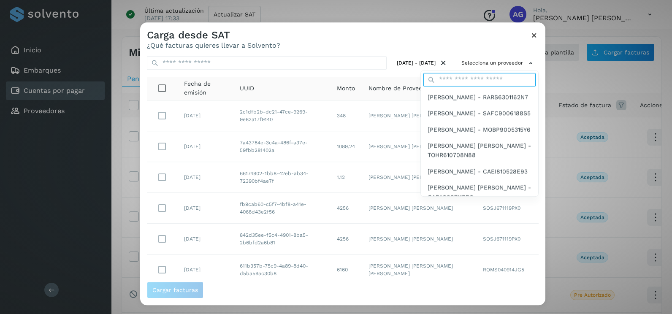
click at [492, 82] on input "text" at bounding box center [480, 80] width 112 height 14
type input "***"
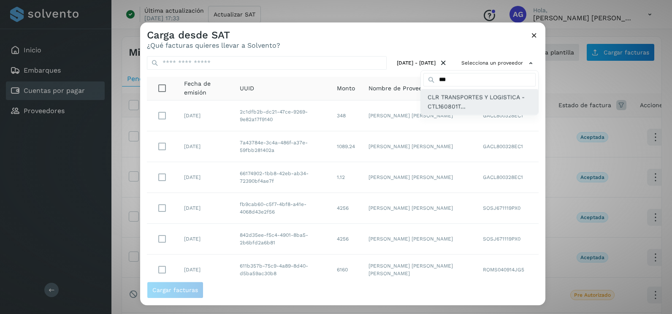
click at [490, 107] on span "CLR TRANSPORTES Y LOGISTICA - CTL160801T..." at bounding box center [480, 102] width 104 height 19
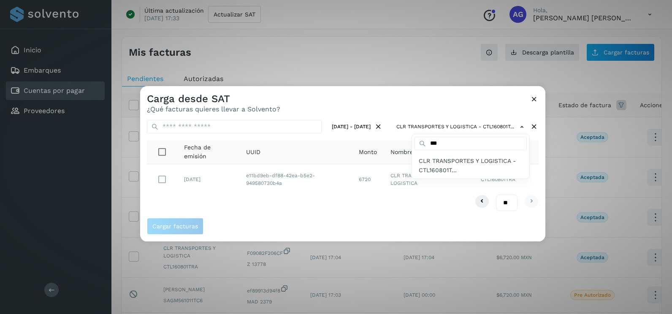
click at [533, 161] on div at bounding box center [476, 243] width 672 height 314
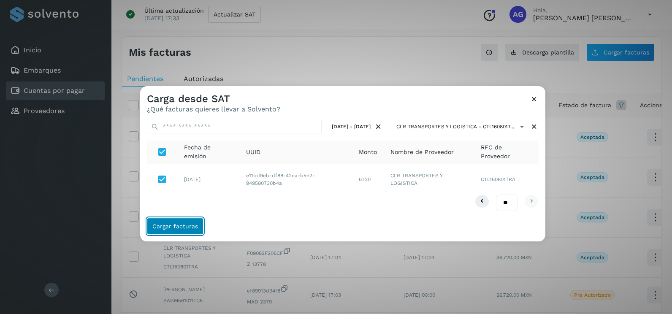
click at [180, 227] on span "Cargar facturas" at bounding box center [175, 226] width 46 height 6
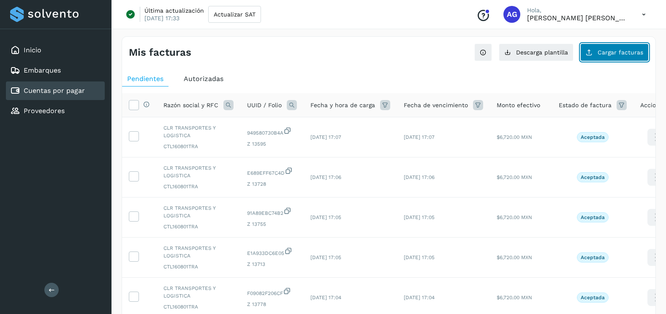
click at [628, 60] on button "Cargar facturas" at bounding box center [614, 53] width 68 height 18
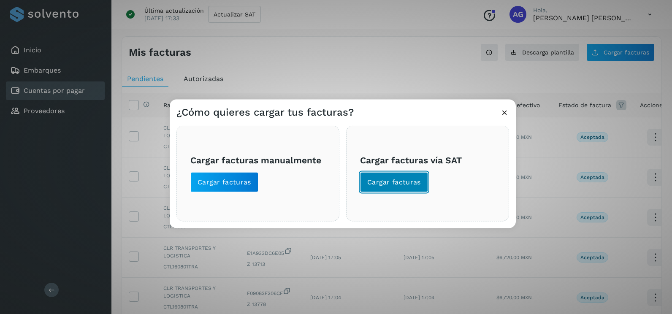
click at [413, 182] on span "Cargar facturas" at bounding box center [394, 182] width 54 height 9
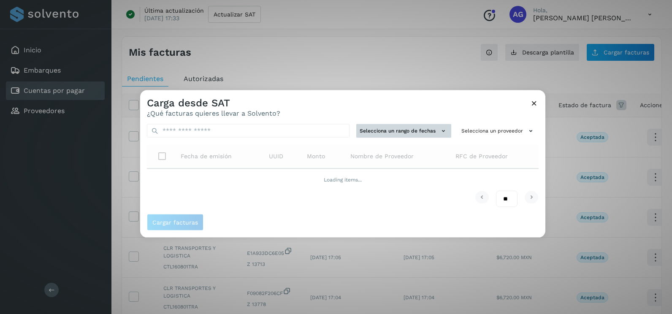
click at [405, 126] on button "Selecciona un rango de fechas" at bounding box center [403, 131] width 95 height 14
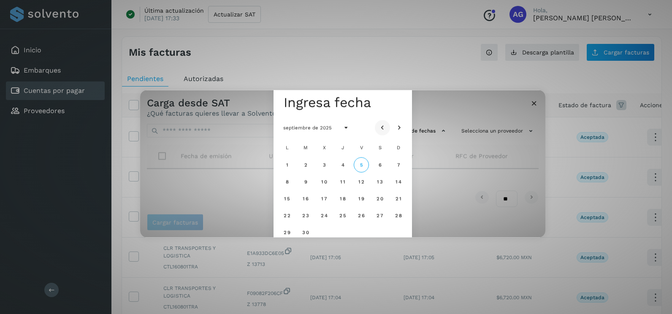
click at [386, 127] on icon "Mes anterior" at bounding box center [382, 128] width 8 height 8
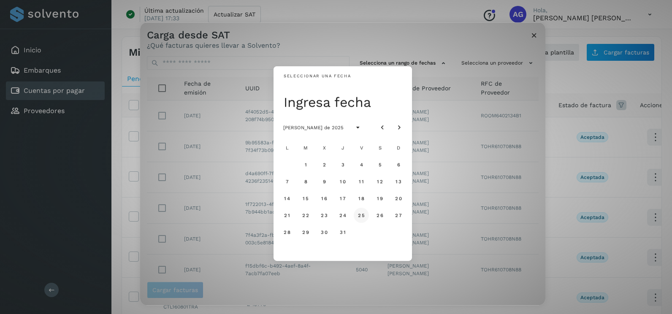
click at [362, 216] on span "25" at bounding box center [361, 215] width 7 height 6
click at [383, 217] on span "26" at bounding box center [379, 215] width 7 height 6
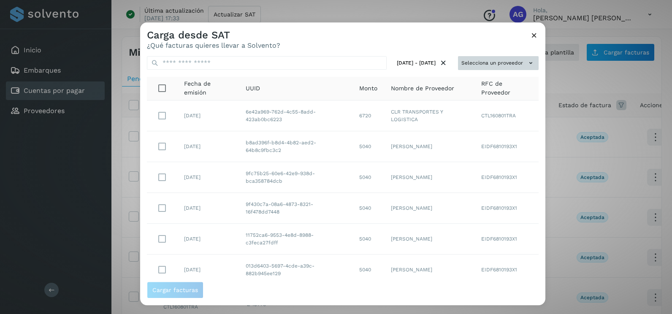
click at [527, 61] on icon at bounding box center [531, 63] width 9 height 9
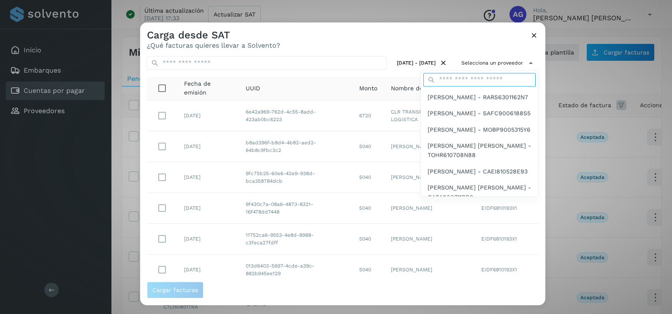
click at [488, 78] on input "text" at bounding box center [480, 80] width 112 height 14
type input "***"
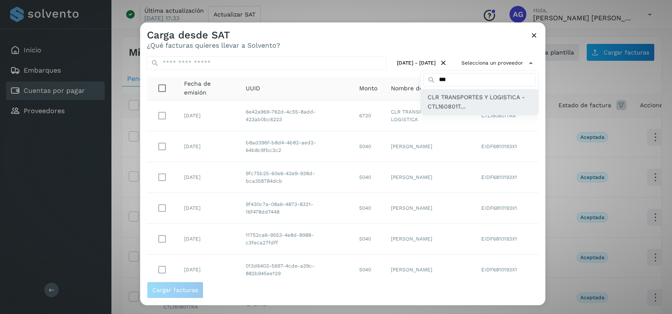
click at [478, 103] on span "CLR TRANSPORTES Y LOGISTICA - CTL160801T..." at bounding box center [480, 102] width 104 height 19
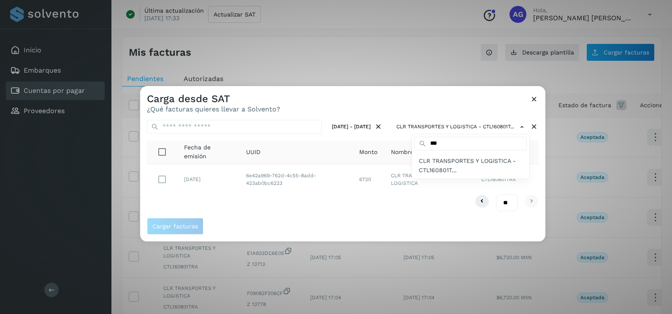
click at [538, 151] on div at bounding box center [476, 243] width 672 height 314
click at [255, 227] on span "Cargar facturas" at bounding box center [343, 226] width 392 height 17
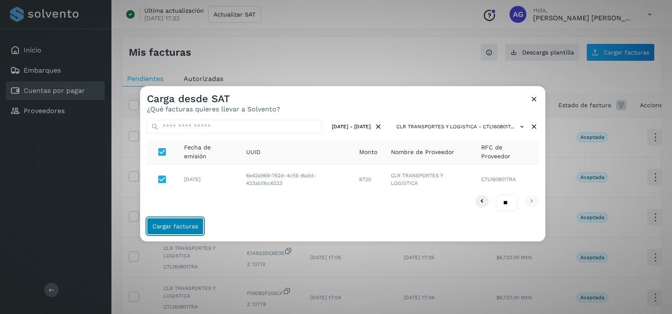
click at [184, 229] on span "Cargar facturas" at bounding box center [175, 226] width 46 height 6
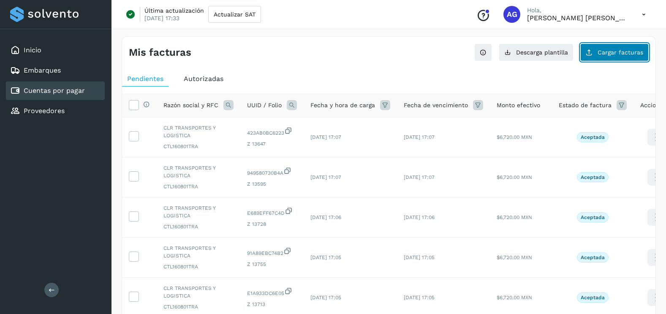
click at [616, 52] on span "Cargar facturas" at bounding box center [621, 52] width 46 height 6
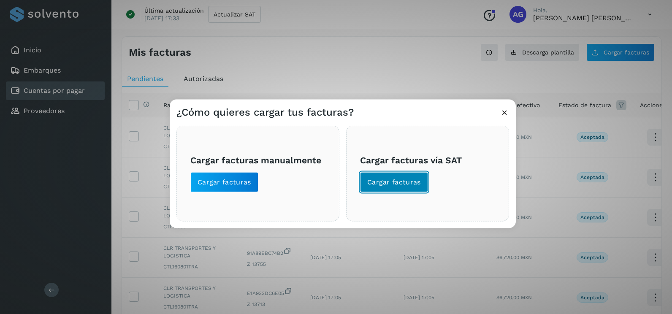
click at [378, 187] on span "Cargar facturas" at bounding box center [394, 182] width 54 height 9
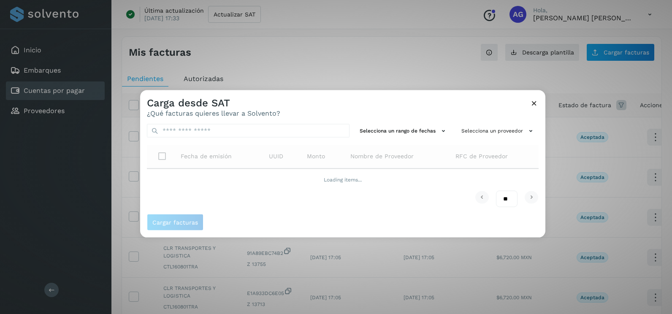
click at [393, 122] on div "Selecciona un rango de fechas Selecciona un proveedor Fecha de emisión UUID Mon…" at bounding box center [342, 165] width 405 height 97
click at [395, 133] on button "Selecciona un rango de fechas" at bounding box center [403, 131] width 95 height 14
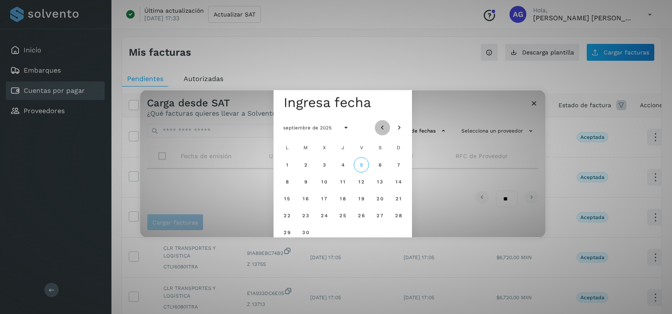
click at [386, 130] on icon "Mes anterior" at bounding box center [382, 128] width 8 height 8
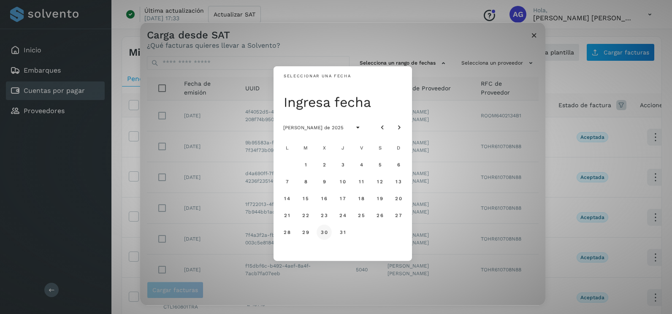
click at [326, 231] on span "30" at bounding box center [324, 232] width 7 height 6
click at [343, 231] on span "31" at bounding box center [343, 232] width 6 height 6
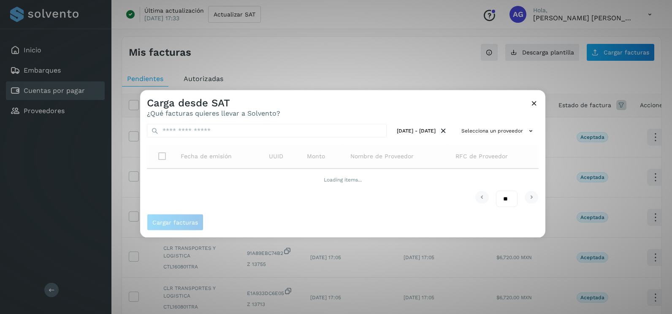
click at [537, 147] on th "RFC de Proveedor" at bounding box center [494, 156] width 90 height 24
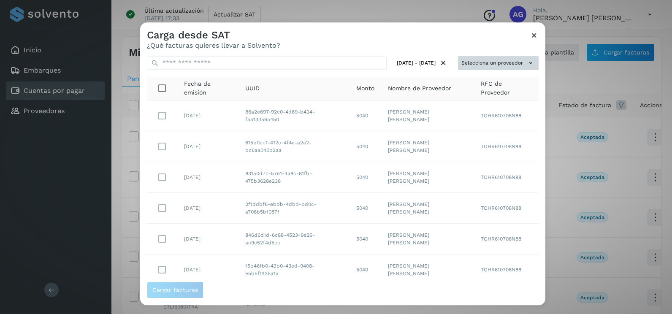
click at [514, 63] on button "Selecciona un proveedor" at bounding box center [498, 63] width 81 height 14
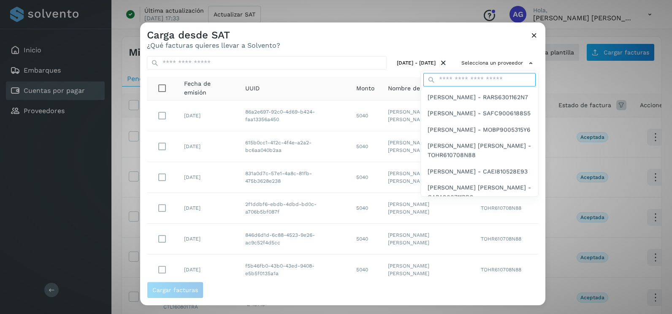
drag, startPoint x: 474, startPoint y: 79, endPoint x: 472, endPoint y: 83, distance: 4.3
click at [474, 79] on input "text" at bounding box center [480, 80] width 112 height 14
type input "***"
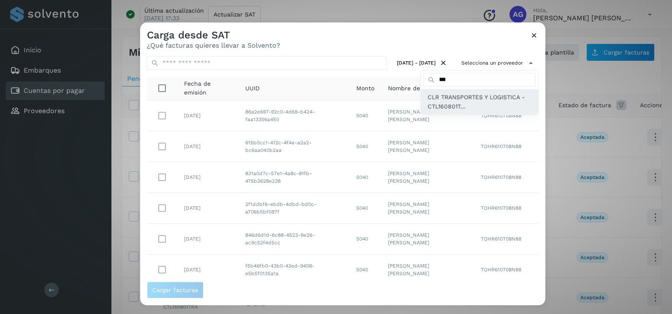
click at [466, 112] on div "CLR TRANSPORTES Y LOGISTICA - CTL160801T..." at bounding box center [479, 102] width 117 height 26
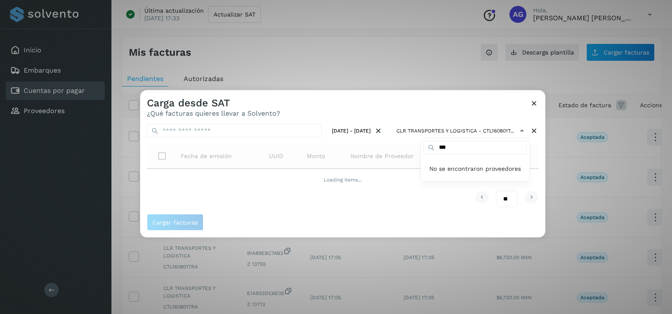
click at [536, 162] on div at bounding box center [476, 247] width 672 height 314
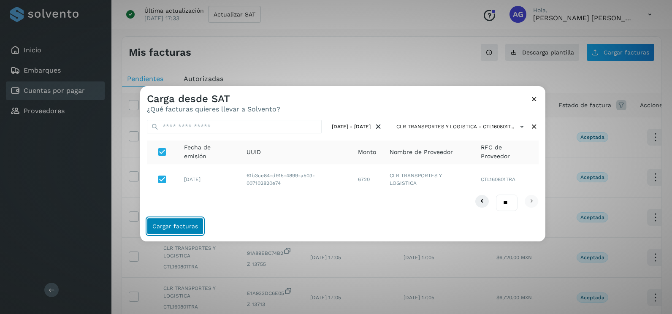
click at [174, 218] on button "Cargar facturas" at bounding box center [175, 226] width 57 height 17
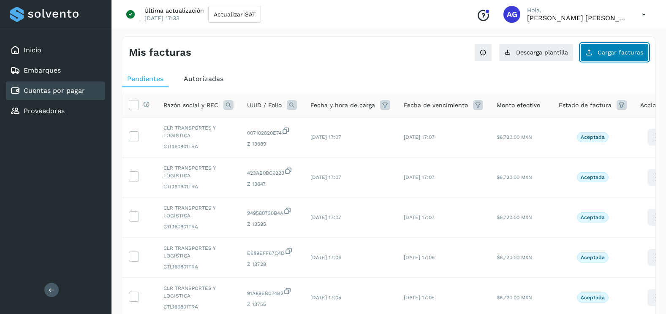
click at [629, 56] on button "Cargar facturas" at bounding box center [614, 53] width 68 height 18
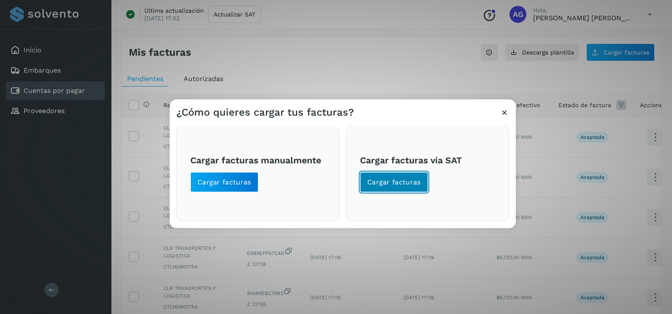
click at [407, 179] on span "Cargar facturas" at bounding box center [394, 182] width 54 height 9
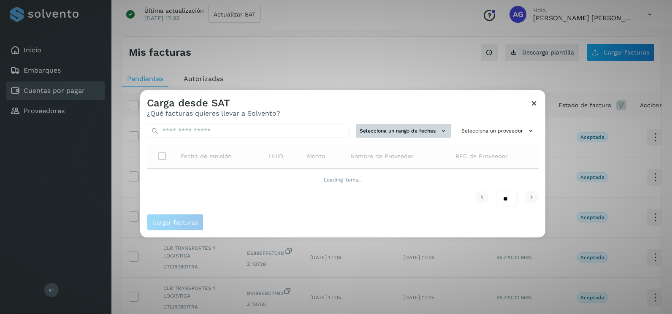
click at [403, 124] on button "Selecciona un rango de fechas" at bounding box center [403, 131] width 95 height 14
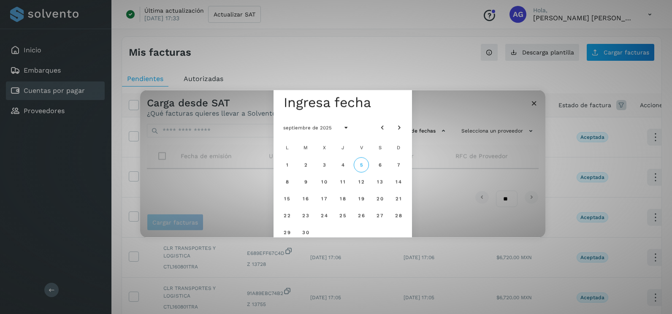
click at [372, 124] on div "septiembre de 2025" at bounding box center [343, 128] width 139 height 24
click at [374, 127] on div "septiembre de 2025" at bounding box center [343, 128] width 139 height 24
click at [384, 129] on icon "Mes anterior" at bounding box center [382, 128] width 8 height 8
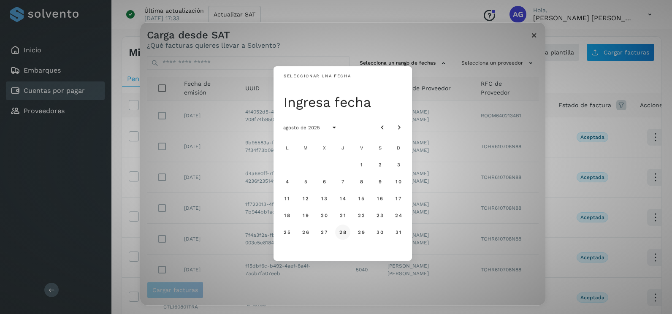
click at [340, 234] on button "28" at bounding box center [342, 232] width 15 height 15
click at [365, 234] on span "29" at bounding box center [361, 232] width 7 height 6
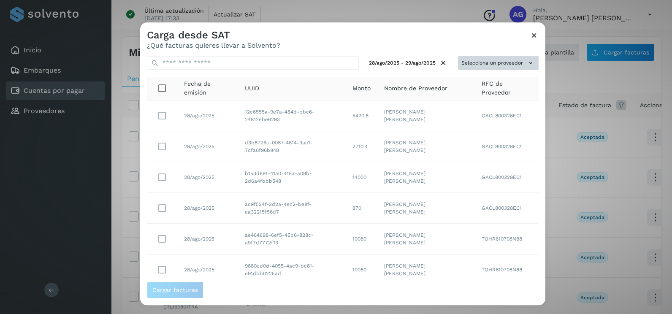
click at [493, 64] on button "Selecciona un proveedor" at bounding box center [498, 63] width 81 height 14
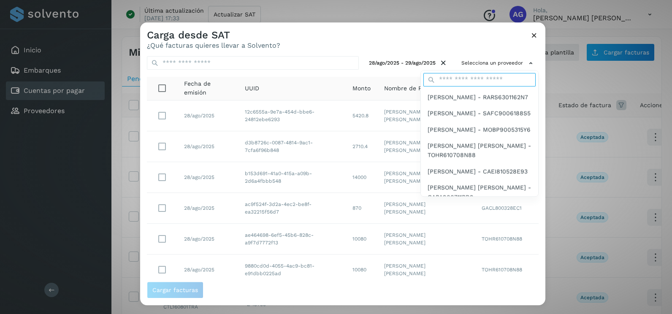
click at [485, 75] on input "text" at bounding box center [480, 80] width 112 height 14
type input "***"
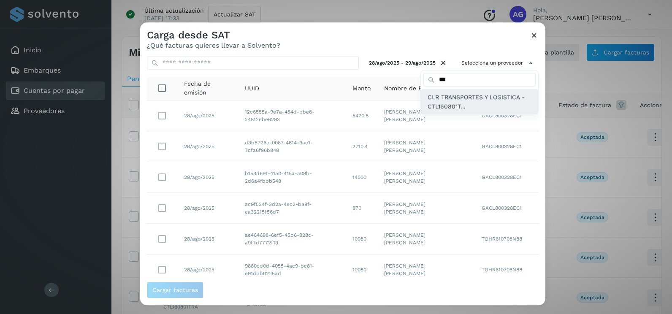
click at [461, 101] on span "CLR TRANSPORTES Y LOGISTICA - CTL160801T..." at bounding box center [480, 102] width 104 height 19
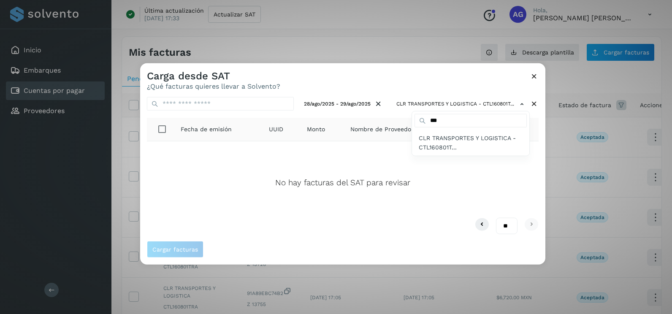
click at [376, 103] on div at bounding box center [476, 220] width 672 height 314
click at [378, 106] on div at bounding box center [476, 220] width 672 height 314
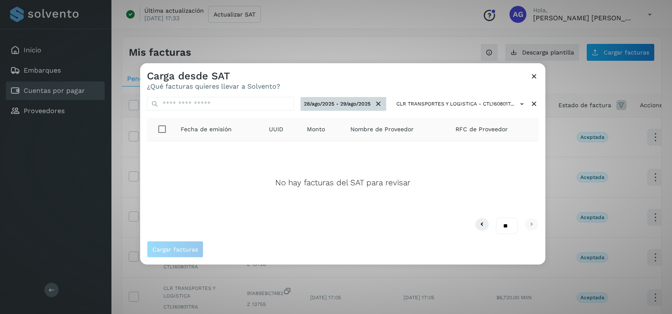
click at [378, 104] on icon at bounding box center [378, 104] width 9 height 9
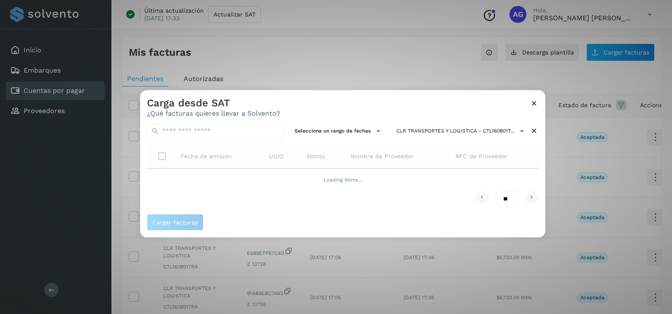
click at [376, 122] on div "Selecciona un rango de fechas CLR TRANSPORTES Y LOGISTICA - CTL160801T... Fecha…" at bounding box center [342, 165] width 405 height 97
click at [375, 132] on icon at bounding box center [378, 131] width 9 height 9
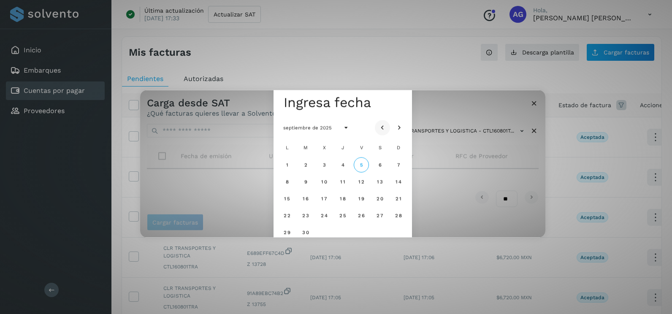
click at [383, 129] on icon "Mes anterior" at bounding box center [382, 128] width 8 height 8
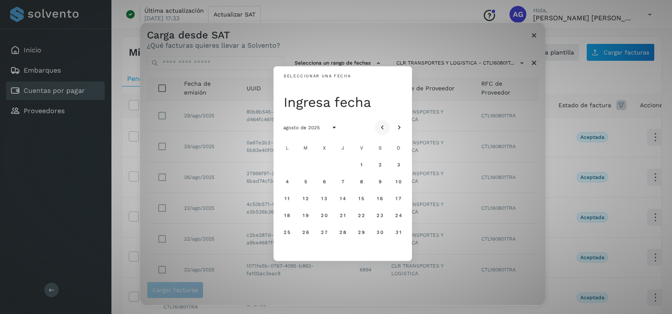
click at [383, 129] on icon "Mes anterior" at bounding box center [382, 128] width 8 height 8
click at [284, 233] on span "28" at bounding box center [286, 232] width 7 height 6
click at [307, 235] on span "29" at bounding box center [305, 232] width 7 height 6
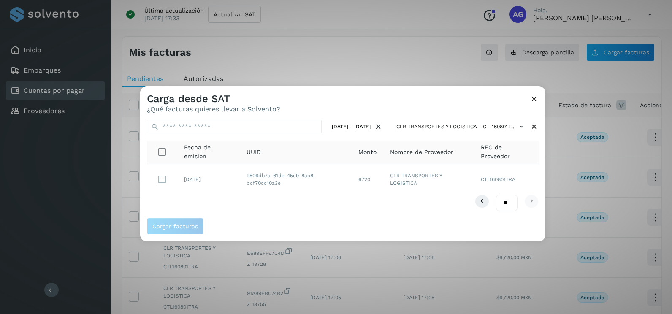
click at [188, 175] on td "[DATE]" at bounding box center [208, 179] width 63 height 30
click at [181, 219] on button "Cargar facturas" at bounding box center [175, 226] width 57 height 17
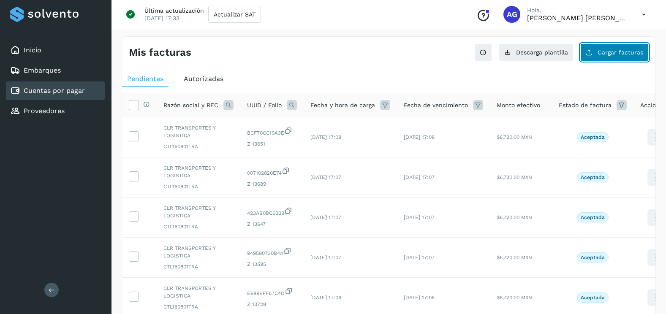
click at [614, 54] on span "Cargar facturas" at bounding box center [621, 52] width 46 height 6
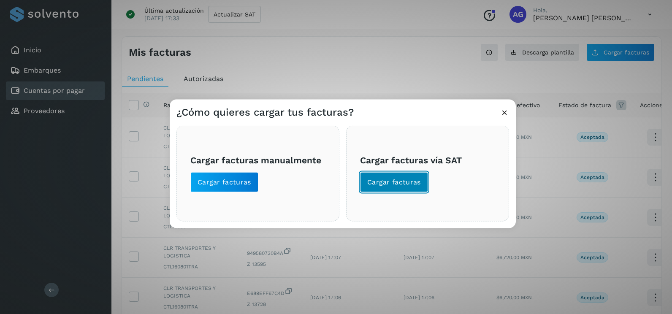
click at [402, 186] on span "Cargar facturas" at bounding box center [394, 182] width 54 height 9
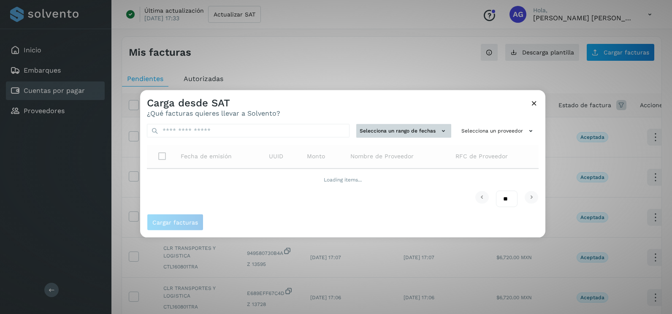
click at [414, 134] on button "Selecciona un rango de fechas" at bounding box center [403, 131] width 95 height 14
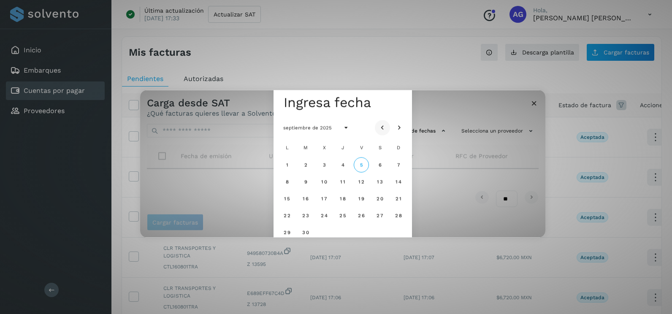
click at [388, 129] on button "Mes anterior" at bounding box center [382, 127] width 15 height 15
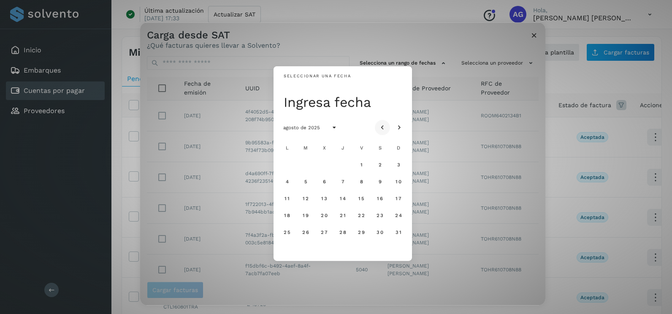
click at [388, 129] on button "Mes anterior" at bounding box center [382, 127] width 15 height 15
click at [340, 233] on span "31" at bounding box center [343, 232] width 6 height 6
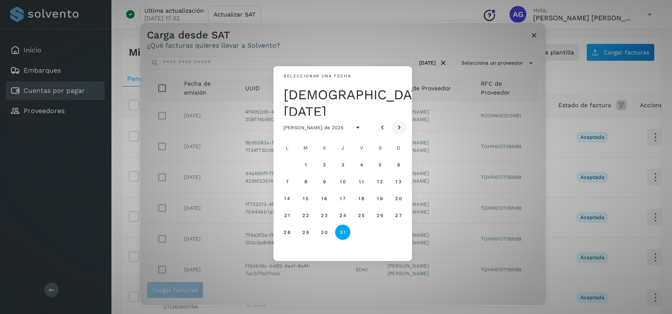
click at [399, 132] on icon "Mes siguiente" at bounding box center [399, 128] width 8 height 8
click at [360, 164] on span "1" at bounding box center [361, 165] width 3 height 6
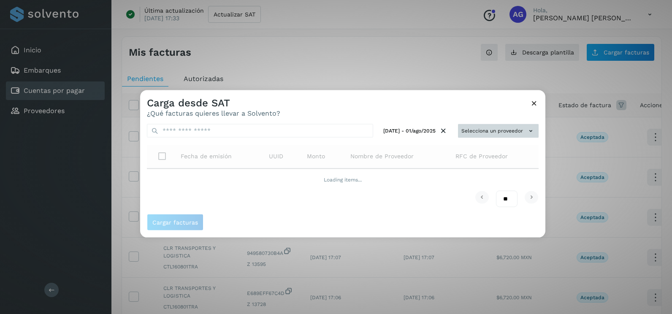
click at [527, 131] on icon at bounding box center [531, 131] width 9 height 9
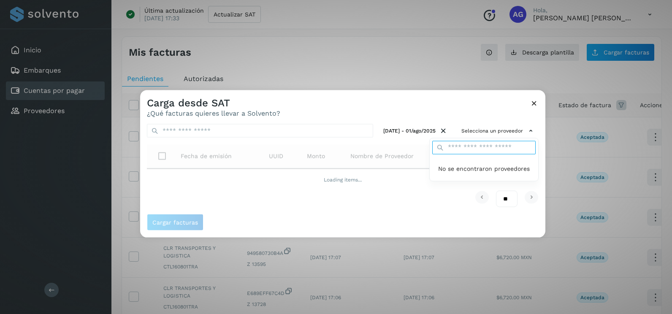
click at [512, 146] on input "text" at bounding box center [484, 148] width 103 height 14
type input "***"
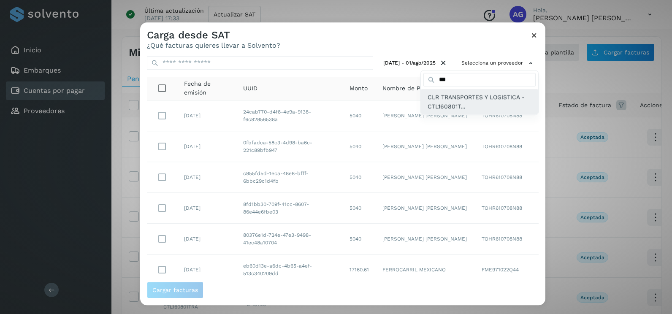
click at [490, 98] on span "CLR TRANSPORTES Y LOGISTICA - CTL160801T..." at bounding box center [480, 102] width 104 height 19
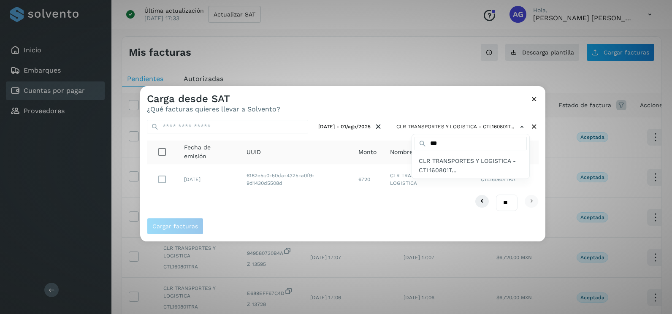
click at [158, 184] on div at bounding box center [476, 243] width 672 height 314
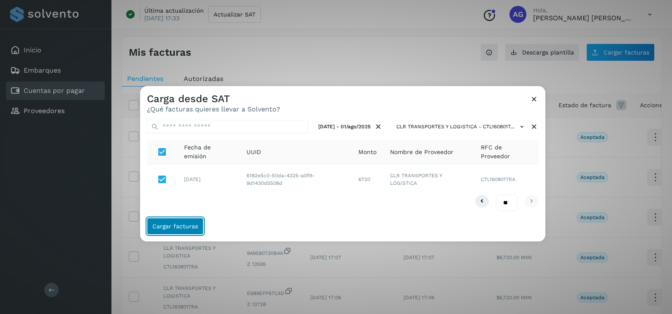
click at [176, 227] on span "Cargar facturas" at bounding box center [175, 226] width 46 height 6
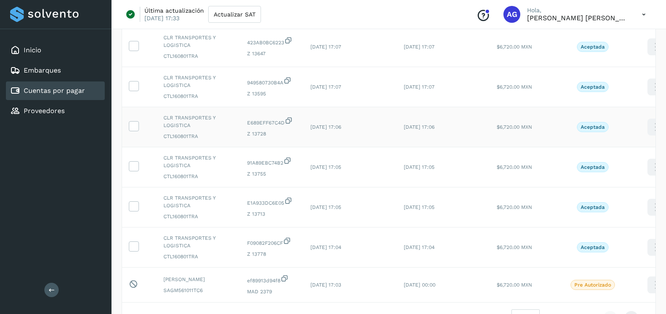
scroll to position [211, 0]
click at [136, 243] on icon at bounding box center [133, 245] width 9 height 9
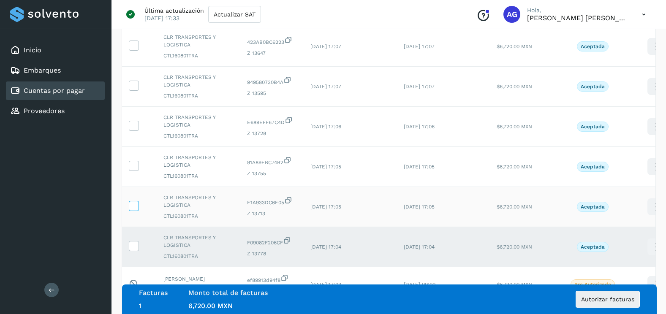
drag, startPoint x: 132, startPoint y: 194, endPoint x: 133, endPoint y: 203, distance: 8.5
click at [132, 196] on td at bounding box center [139, 207] width 35 height 40
click at [133, 203] on icon at bounding box center [133, 205] width 9 height 9
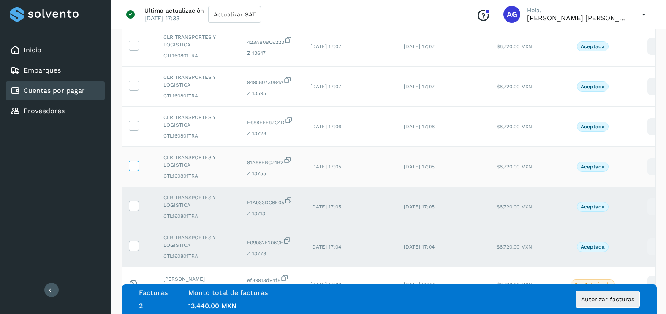
click at [134, 169] on icon at bounding box center [133, 165] width 9 height 9
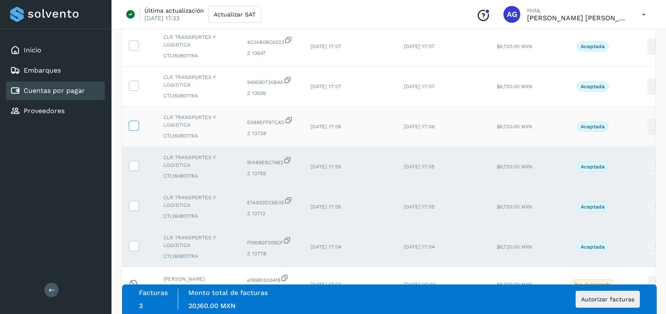
click at [136, 128] on icon at bounding box center [133, 125] width 9 height 9
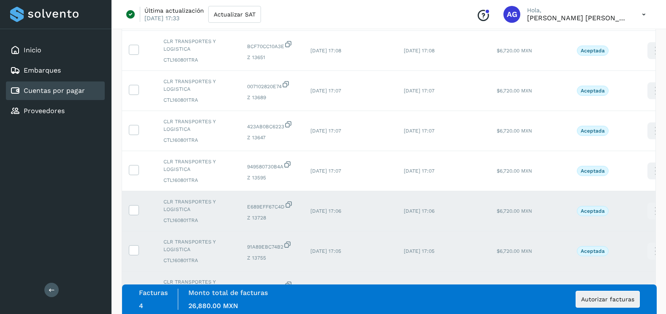
scroll to position [84, 0]
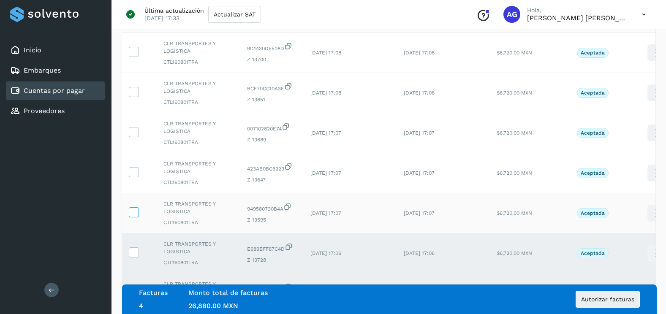
click at [134, 209] on icon at bounding box center [133, 211] width 9 height 9
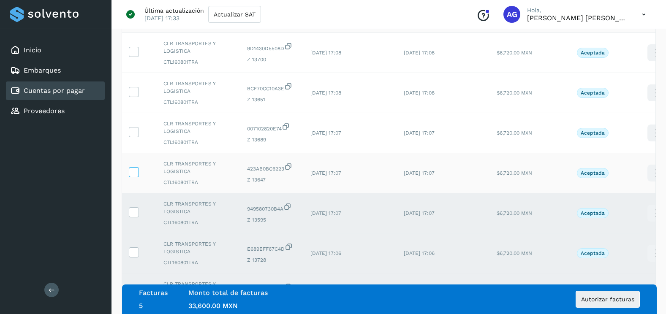
click at [135, 169] on icon at bounding box center [133, 171] width 9 height 9
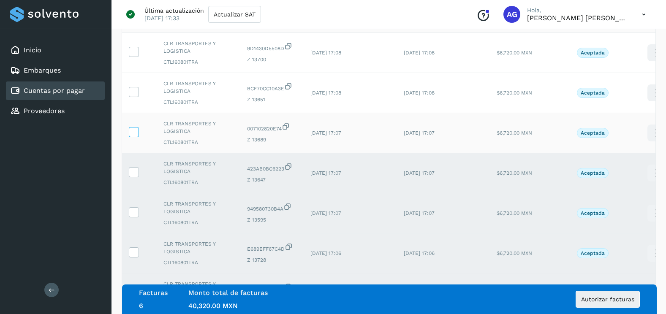
click at [133, 135] on icon at bounding box center [133, 131] width 9 height 9
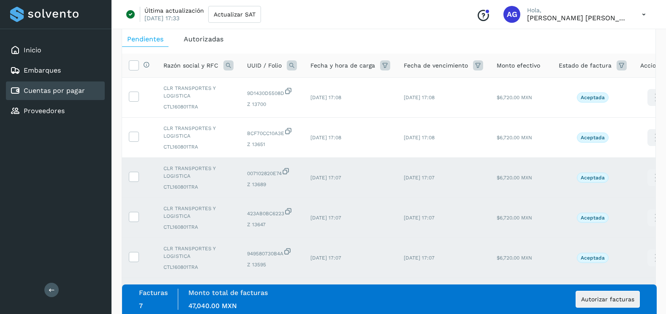
scroll to position [0, 0]
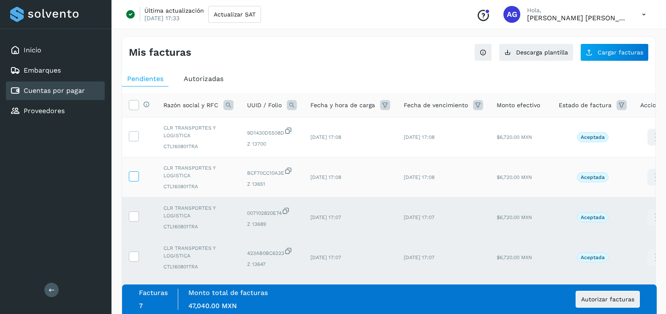
drag, startPoint x: 136, startPoint y: 180, endPoint x: 136, endPoint y: 156, distance: 24.1
click at [136, 175] on span at bounding box center [133, 178] width 9 height 6
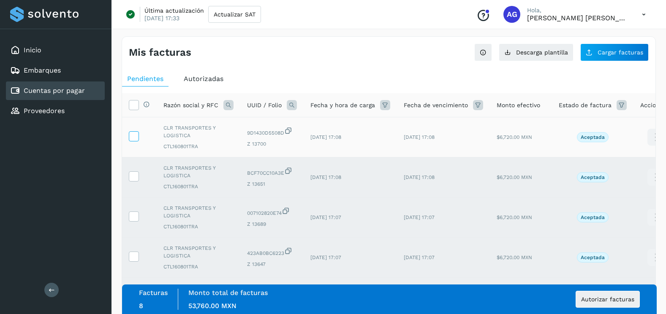
click at [134, 140] on span at bounding box center [133, 138] width 9 height 6
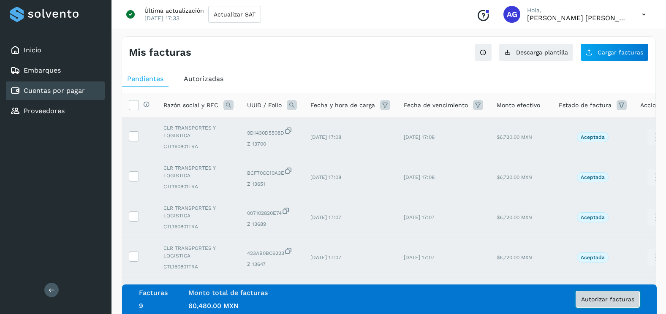
click at [615, 294] on button "Autorizar facturas" at bounding box center [608, 299] width 64 height 17
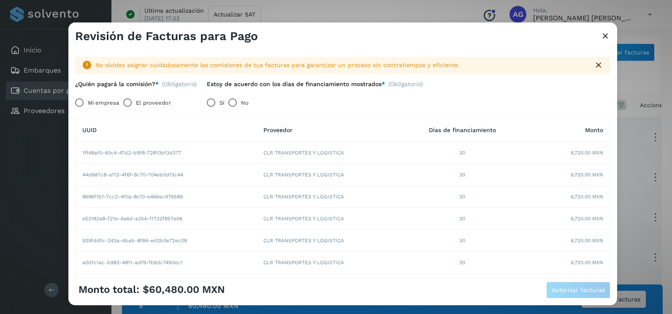
click at [90, 101] on label "Mi empresa" at bounding box center [103, 103] width 31 height 17
click at [585, 293] on span "Autorizar facturas" at bounding box center [578, 290] width 53 height 6
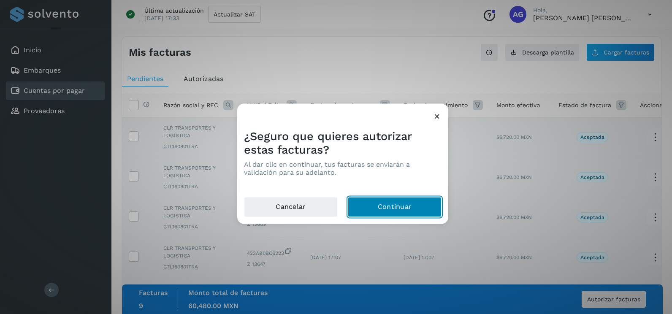
click at [408, 205] on button "Continuar" at bounding box center [395, 207] width 94 height 20
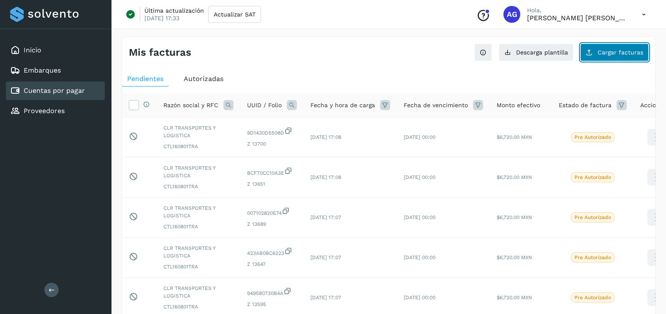
click at [630, 53] on span "Cargar facturas" at bounding box center [621, 52] width 46 height 6
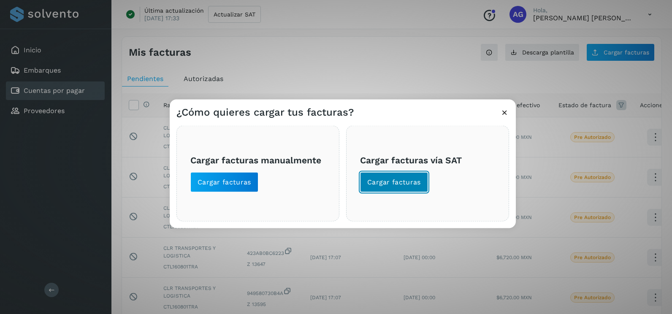
click at [405, 184] on span "Cargar facturas" at bounding box center [394, 182] width 54 height 9
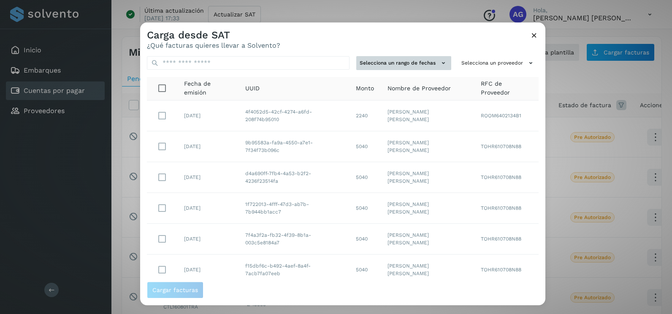
click at [423, 69] on button "Selecciona un rango de fechas" at bounding box center [403, 63] width 95 height 14
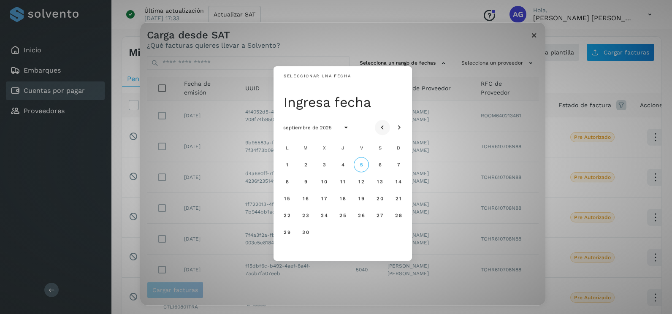
click at [385, 125] on icon "Mes anterior" at bounding box center [382, 128] width 8 height 8
click at [340, 201] on span "14" at bounding box center [343, 199] width 6 height 6
click at [365, 201] on button "15" at bounding box center [361, 198] width 15 height 15
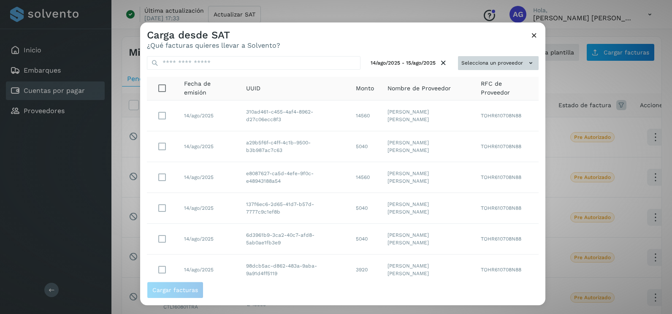
click at [503, 64] on button "Selecciona un proveedor" at bounding box center [498, 63] width 81 height 14
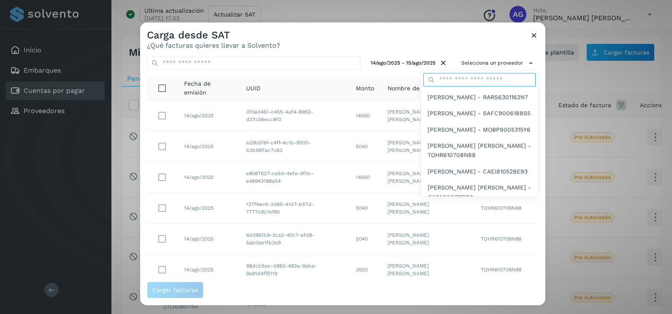
click at [484, 83] on input "text" at bounding box center [480, 80] width 112 height 14
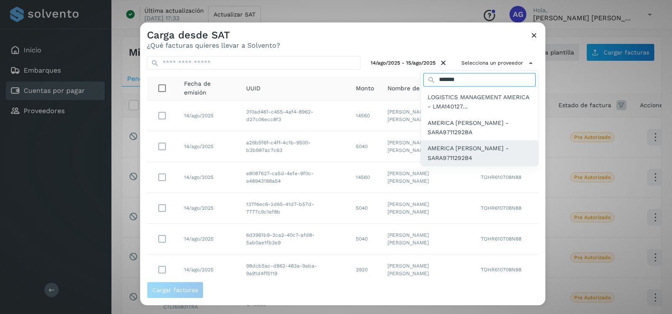
type input "*******"
click at [490, 155] on span "AMERICA [PERSON_NAME] - SARA9711292B4" at bounding box center [480, 153] width 104 height 19
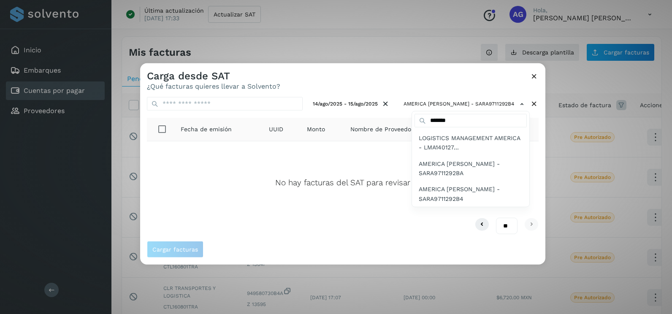
click at [534, 78] on div at bounding box center [476, 220] width 672 height 314
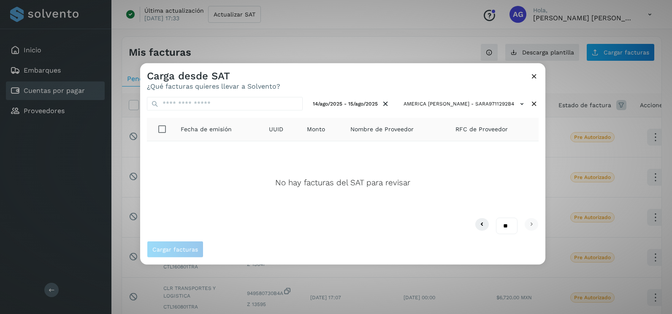
click at [536, 74] on icon at bounding box center [534, 76] width 9 height 9
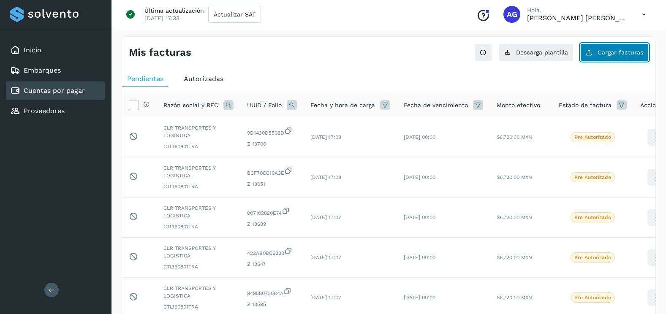
click at [623, 57] on button "Cargar facturas" at bounding box center [614, 53] width 68 height 18
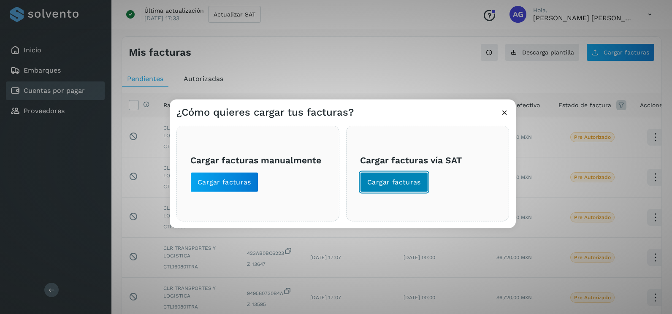
click at [411, 179] on span "Cargar facturas" at bounding box center [394, 182] width 54 height 9
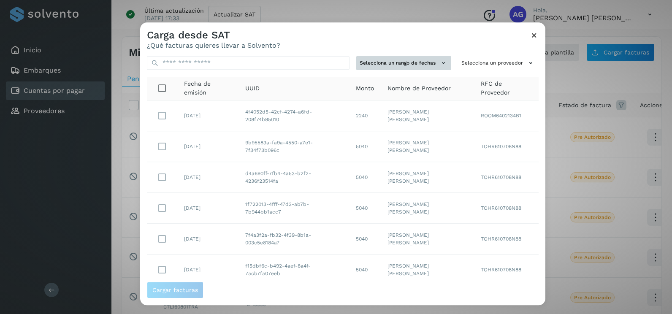
click at [427, 64] on button "Selecciona un rango de fechas" at bounding box center [403, 63] width 95 height 14
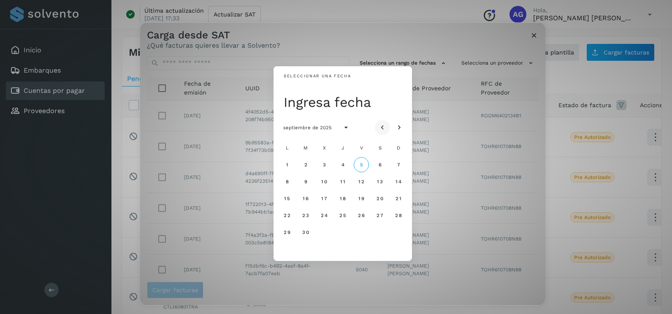
click at [385, 130] on icon "Mes anterior" at bounding box center [382, 128] width 8 height 8
click at [338, 201] on button "14" at bounding box center [342, 198] width 15 height 15
click at [360, 200] on span "15" at bounding box center [361, 199] width 6 height 6
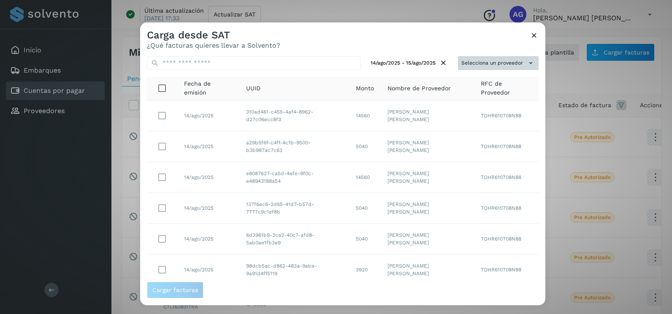
click at [518, 66] on button "Selecciona un proveedor" at bounding box center [498, 63] width 81 height 14
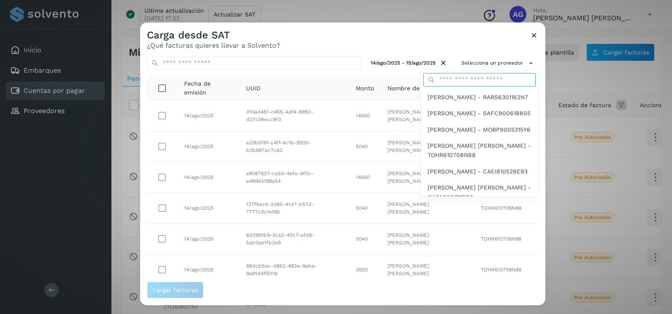
click at [501, 80] on input "text" at bounding box center [480, 80] width 112 height 14
type input "*******"
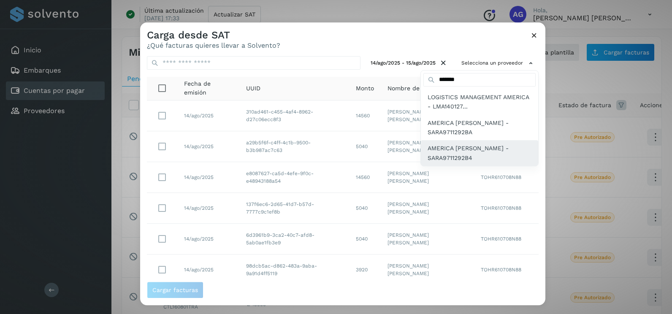
click at [502, 150] on span "AMERICA [PERSON_NAME] - SARA9711292B4" at bounding box center [480, 153] width 104 height 19
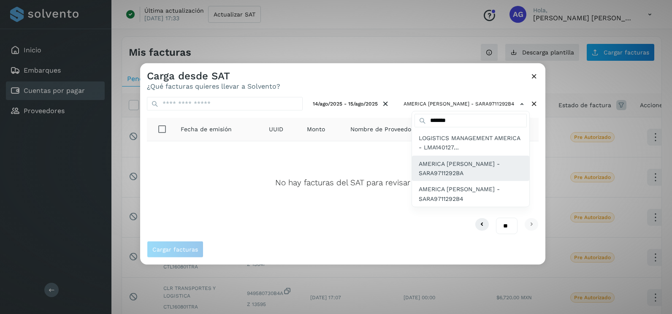
click at [498, 164] on span "AMERICA [PERSON_NAME] - SARA9711292BA" at bounding box center [471, 168] width 104 height 19
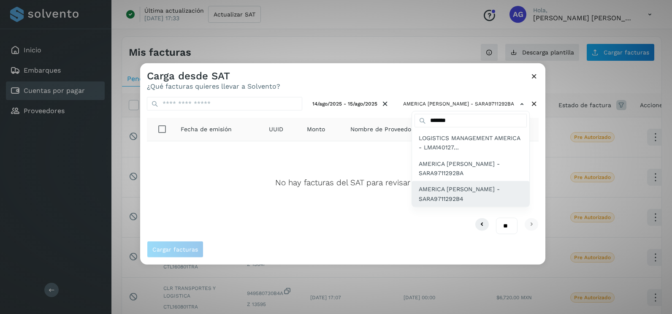
click at [495, 187] on span "AMERICA [PERSON_NAME] - SARA9711292B4" at bounding box center [471, 194] width 104 height 19
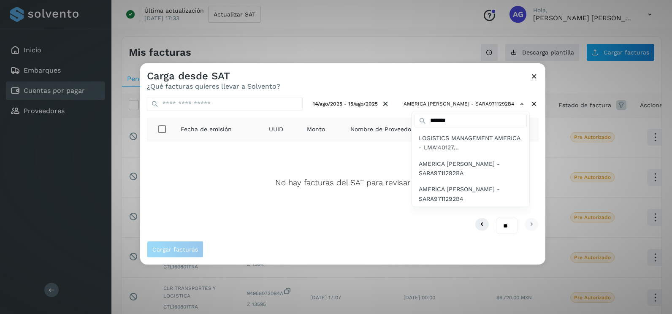
click at [542, 192] on div at bounding box center [476, 220] width 672 height 314
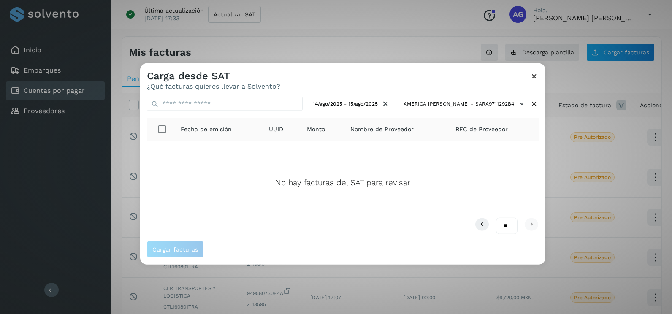
click at [536, 76] on icon at bounding box center [534, 76] width 9 height 9
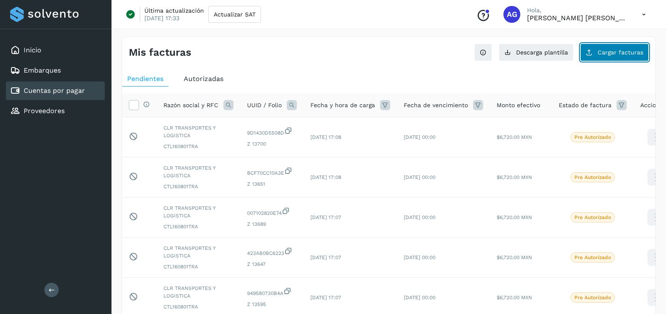
click at [614, 56] on button "Cargar facturas" at bounding box center [614, 53] width 68 height 18
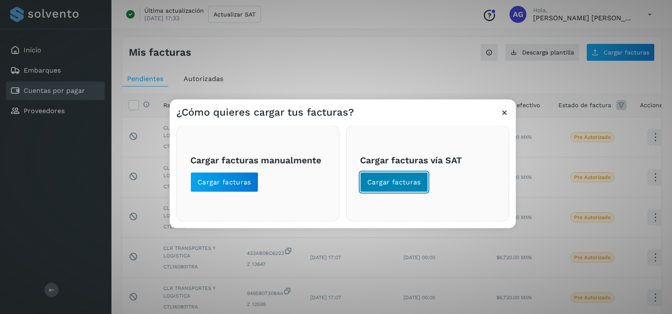
click at [412, 182] on span "Cargar facturas" at bounding box center [394, 182] width 54 height 9
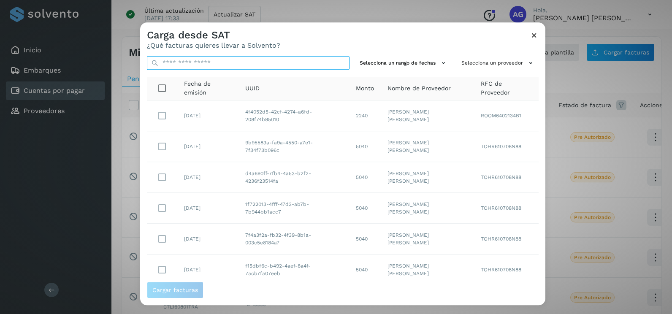
click at [259, 65] on input "text" at bounding box center [248, 63] width 203 height 14
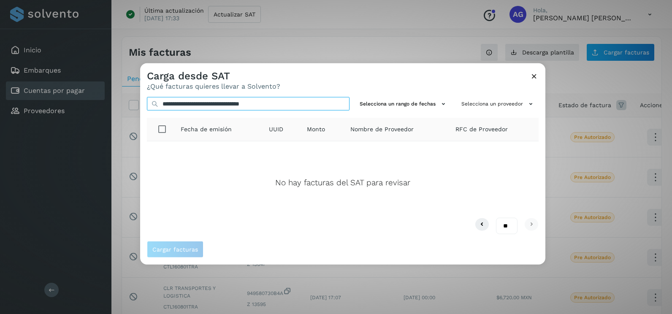
type input "**********"
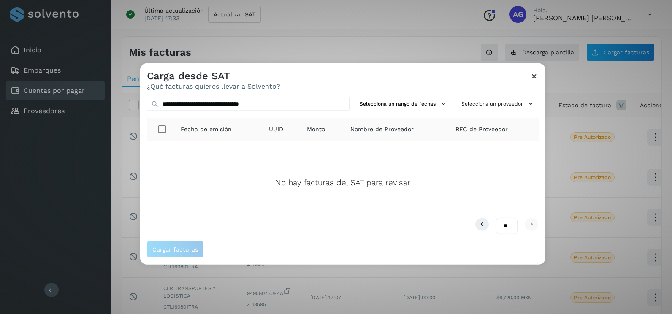
click at [544, 131] on div "**********" at bounding box center [342, 165] width 405 height 151
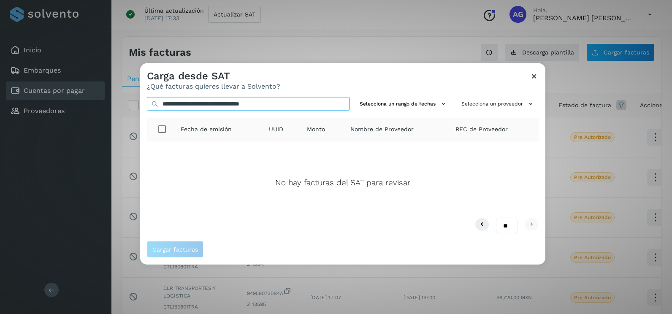
drag, startPoint x: 288, startPoint y: 104, endPoint x: 161, endPoint y: 101, distance: 127.6
click at [161, 101] on input "**********" at bounding box center [248, 104] width 203 height 14
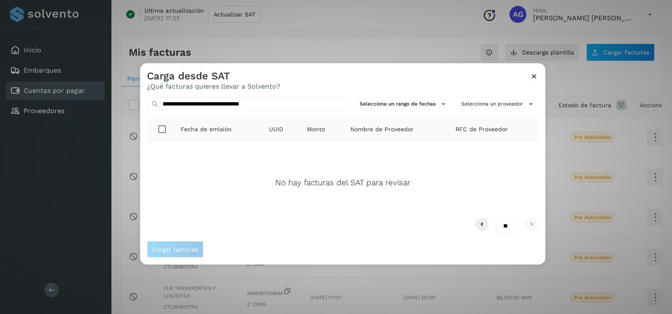
click at [533, 78] on icon at bounding box center [534, 76] width 9 height 9
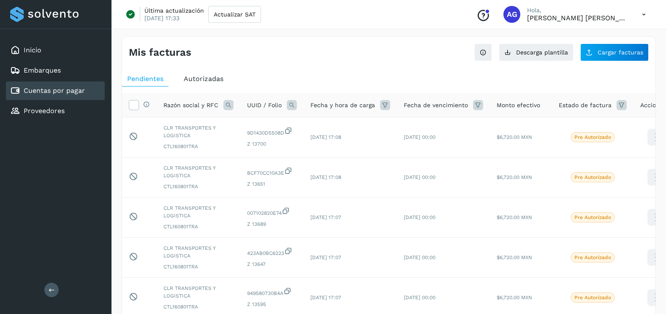
click at [209, 84] on div "Autorizadas" at bounding box center [204, 78] width 50 height 15
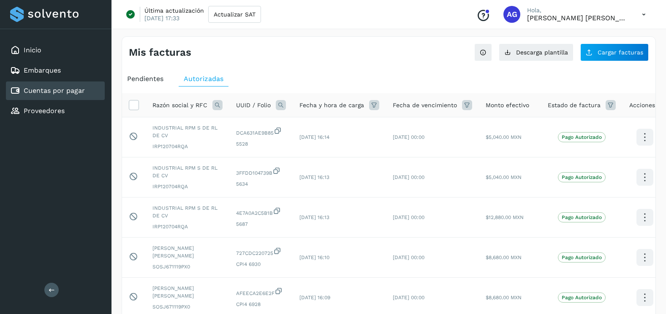
click at [276, 105] on icon at bounding box center [281, 105] width 10 height 10
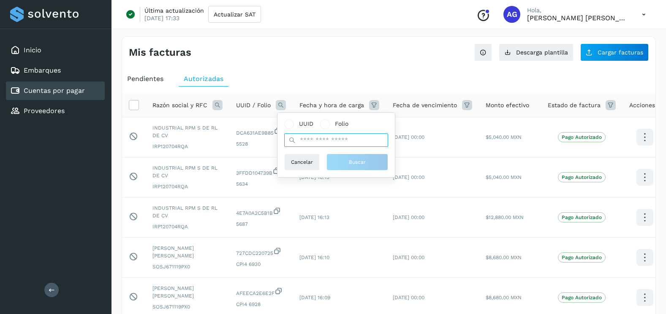
click at [302, 138] on input "text" at bounding box center [336, 140] width 104 height 14
paste input "**********"
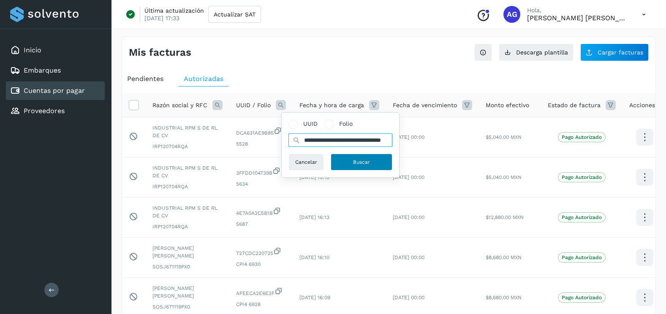
type input "**********"
click at [373, 162] on button "Buscar" at bounding box center [362, 162] width 62 height 17
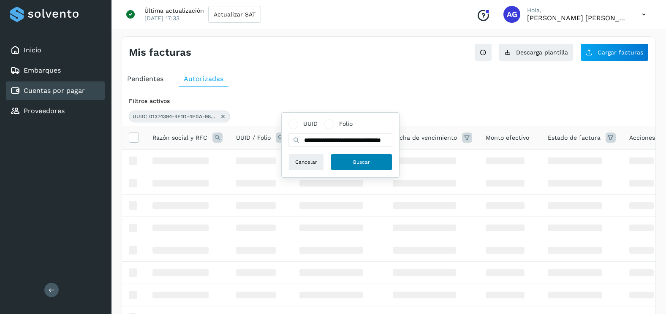
scroll to position [0, 0]
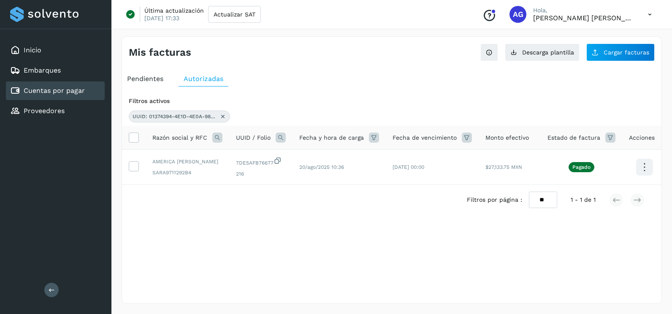
click at [223, 120] on icon at bounding box center [223, 116] width 7 height 7
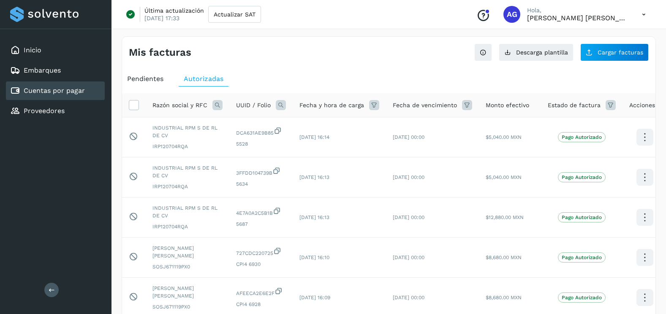
click at [279, 106] on icon at bounding box center [281, 105] width 10 height 10
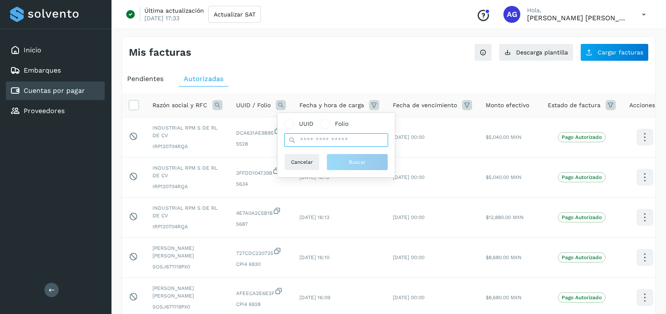
click at [313, 140] on input "text" at bounding box center [336, 140] width 104 height 14
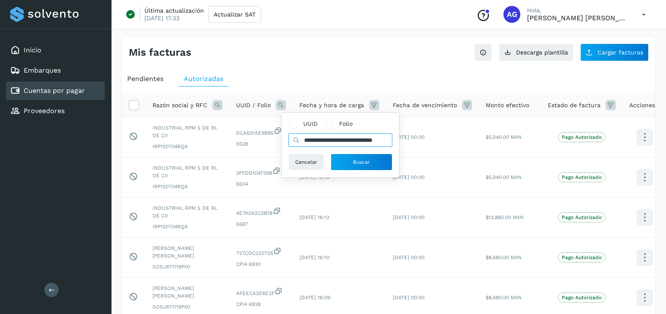
scroll to position [0, 28]
type input "**********"
click at [369, 167] on button "Buscar" at bounding box center [362, 162] width 62 height 17
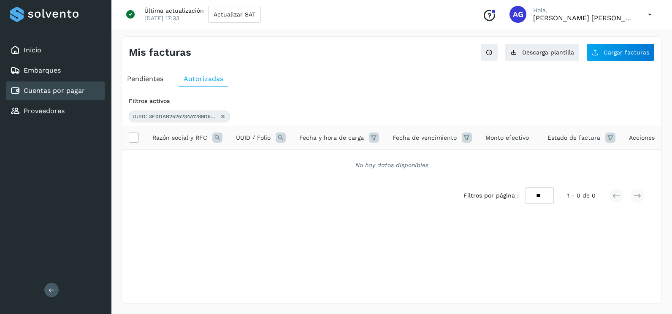
click at [168, 117] on span "UUID: 3E0DAB2525234A1289D5804AF6277BE2" at bounding box center [175, 117] width 84 height 8
drag, startPoint x: 170, startPoint y: 118, endPoint x: 275, endPoint y: 117, distance: 105.2
click at [275, 117] on div "UUID: 3E0DAB2525234A1289D5804AF6277BE2" at bounding box center [392, 117] width 526 height 12
copy span "3E0DAB2525234A1289D5804AF6277BE2"
click at [223, 117] on icon at bounding box center [223, 116] width 7 height 7
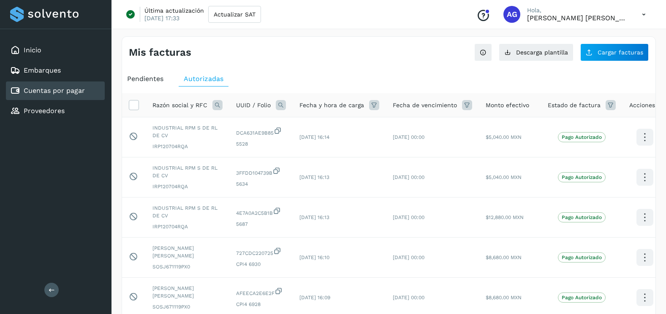
click at [146, 83] on span "Pendientes" at bounding box center [145, 79] width 36 height 8
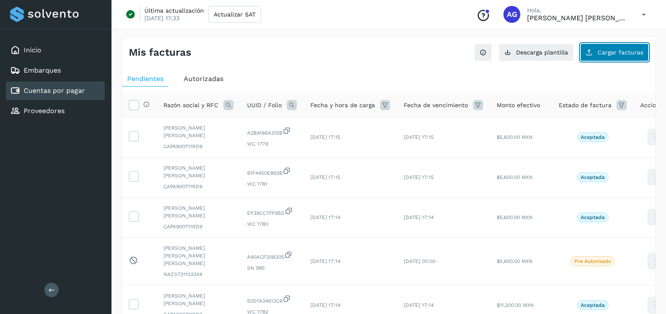
click at [624, 54] on span "Cargar facturas" at bounding box center [621, 52] width 46 height 6
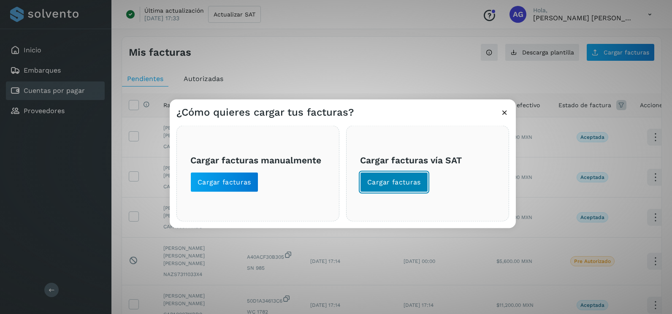
click at [420, 177] on button "Cargar facturas" at bounding box center [394, 182] width 68 height 20
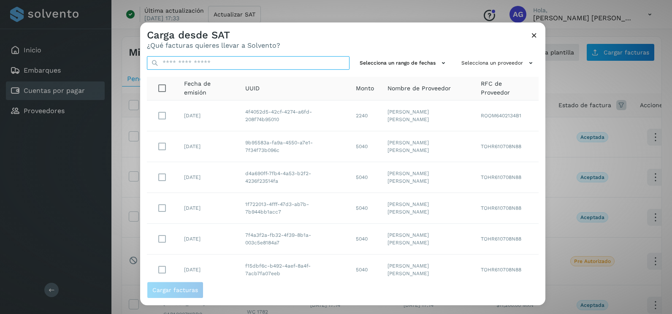
click at [218, 64] on input "text" at bounding box center [248, 63] width 203 height 14
paste input "**********"
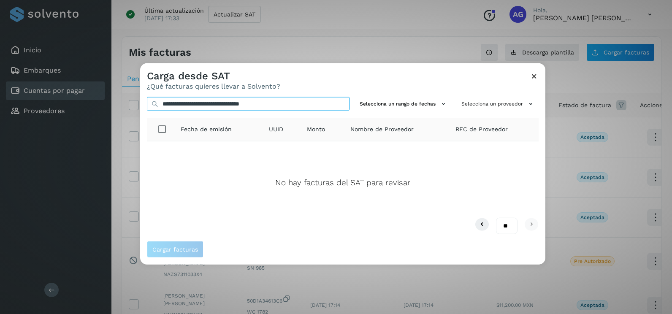
type input "**********"
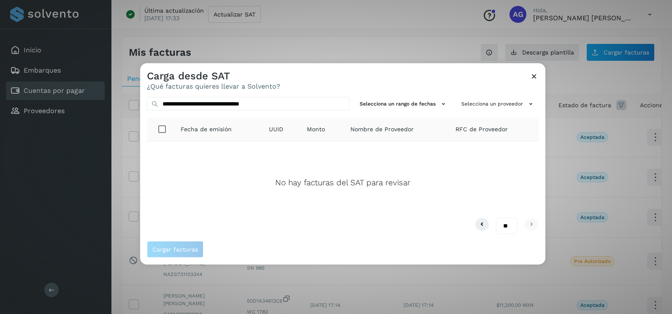
click at [536, 78] on icon at bounding box center [534, 76] width 9 height 9
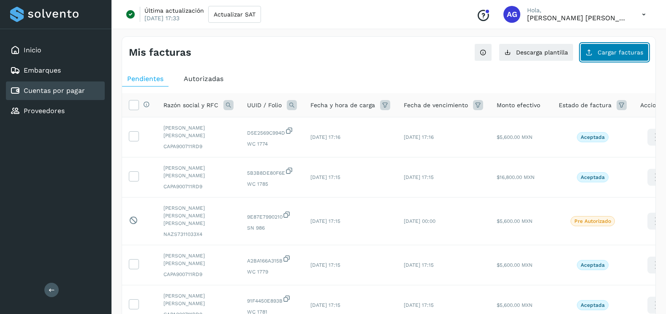
click at [600, 52] on span "Cargar facturas" at bounding box center [621, 52] width 46 height 6
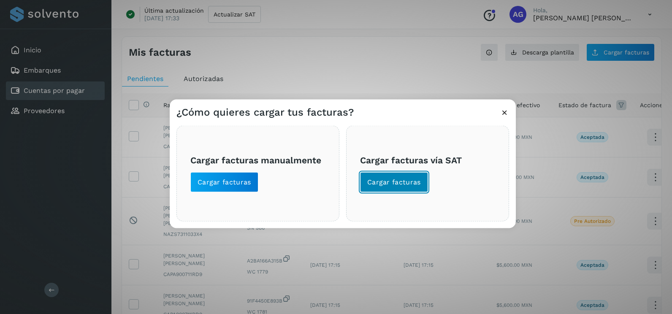
click at [389, 184] on span "Cargar facturas" at bounding box center [394, 182] width 54 height 9
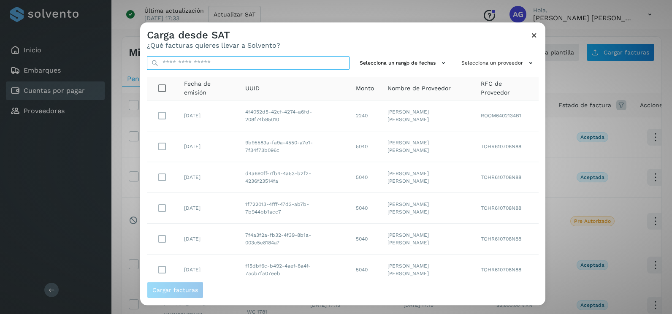
click at [215, 62] on input "text" at bounding box center [248, 63] width 203 height 14
paste input "**********"
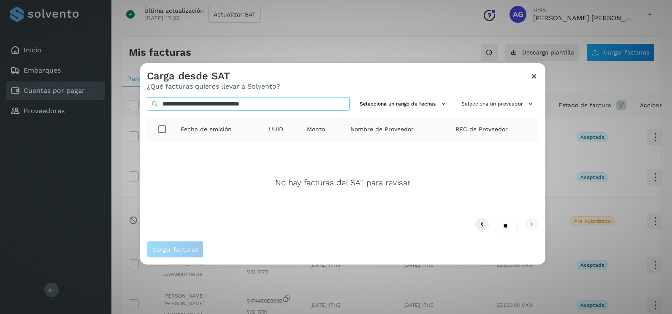
type input "**********"
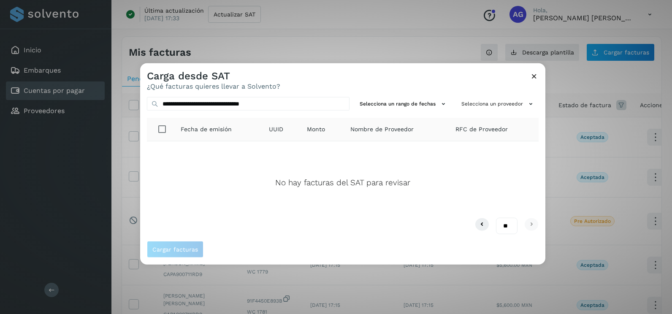
click at [531, 77] on icon at bounding box center [534, 76] width 9 height 9
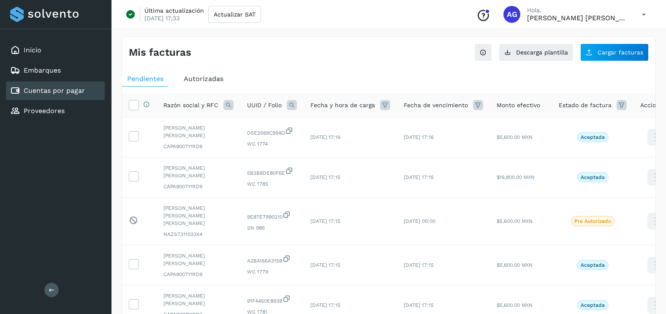
click at [198, 82] on span "Autorizadas" at bounding box center [204, 79] width 40 height 8
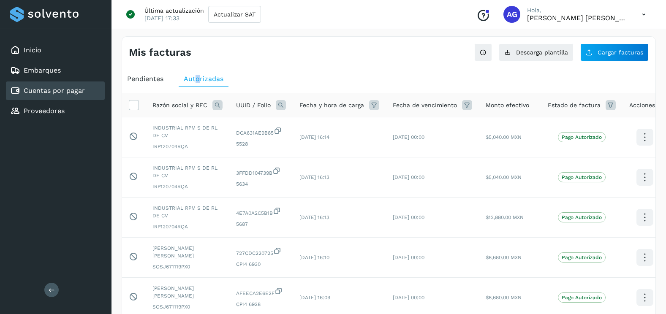
click at [280, 103] on icon at bounding box center [281, 105] width 10 height 10
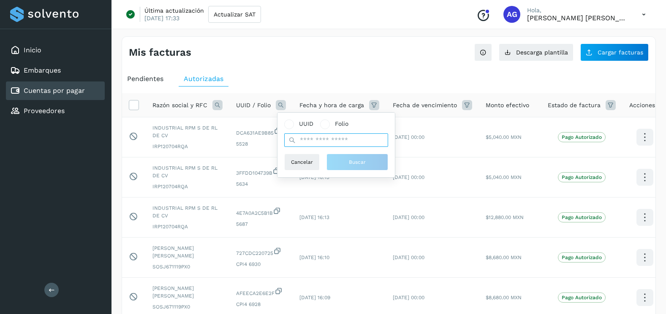
click at [314, 142] on input "text" at bounding box center [336, 140] width 104 height 14
paste input "**********"
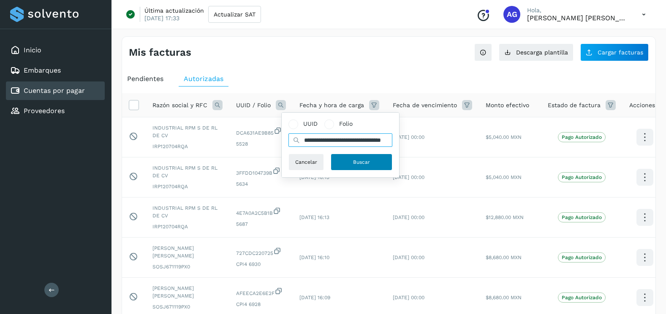
type input "**********"
click at [360, 162] on span "Buscar" at bounding box center [361, 162] width 17 height 8
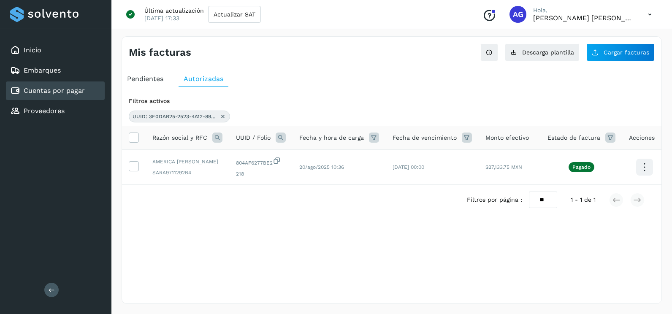
click at [223, 118] on icon at bounding box center [223, 116] width 7 height 7
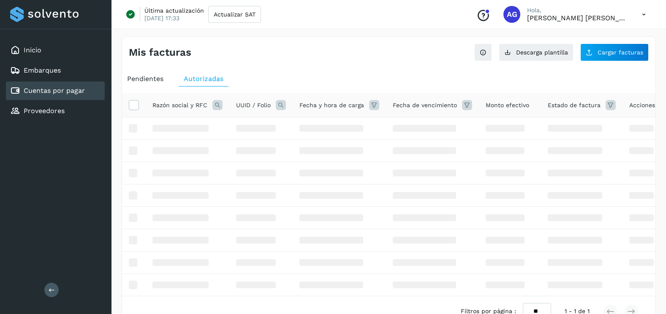
click at [279, 106] on icon at bounding box center [281, 105] width 10 height 10
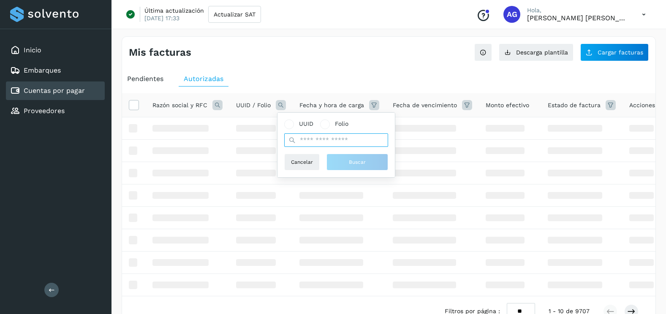
click at [318, 141] on input "text" at bounding box center [336, 140] width 104 height 14
paste input "**********"
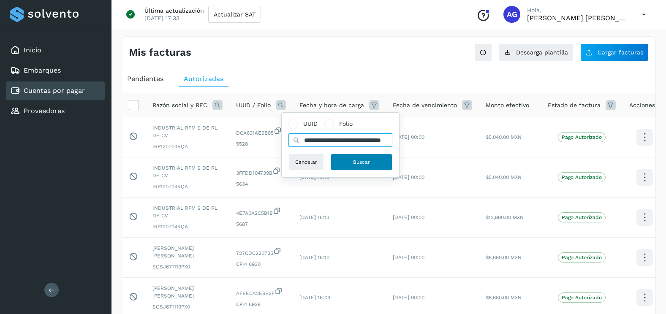
type input "**********"
click at [352, 162] on button "Buscar" at bounding box center [362, 162] width 62 height 17
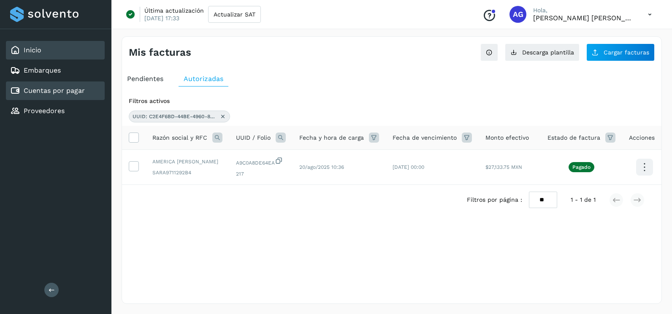
click at [38, 49] on link "Inicio" at bounding box center [33, 50] width 18 height 8
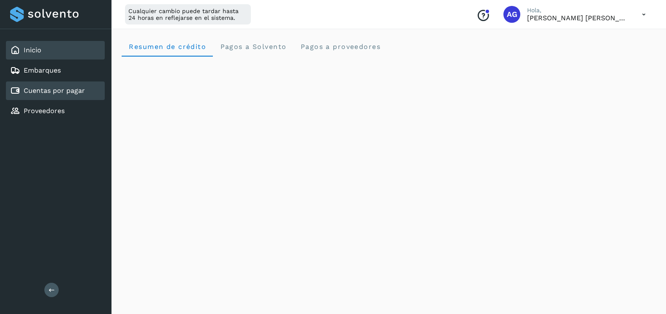
click at [60, 92] on link "Cuentas por pagar" at bounding box center [54, 91] width 61 height 8
